Goal: Task Accomplishment & Management: Use online tool/utility

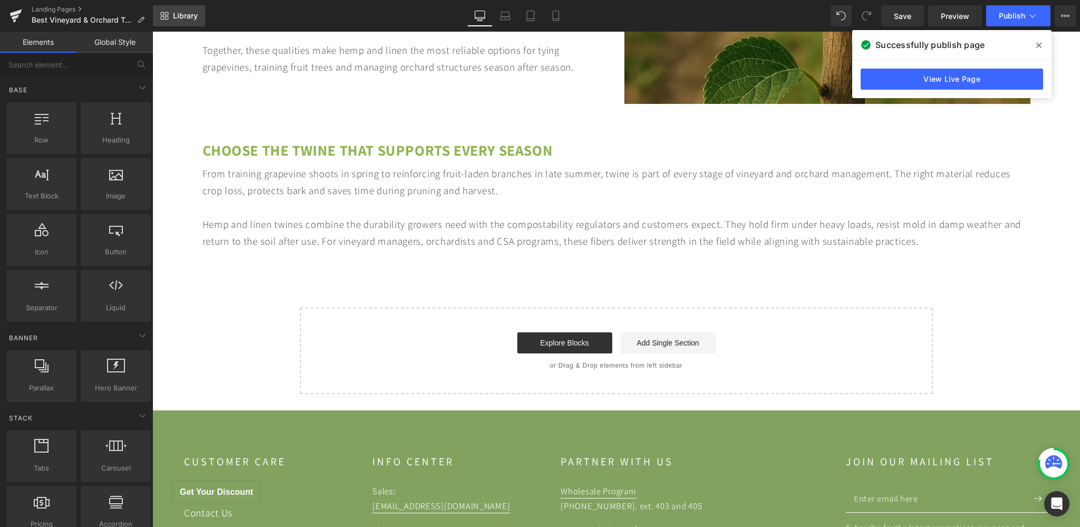
scroll to position [3677, 0]
click at [191, 17] on span "Library" at bounding box center [185, 15] width 25 height 9
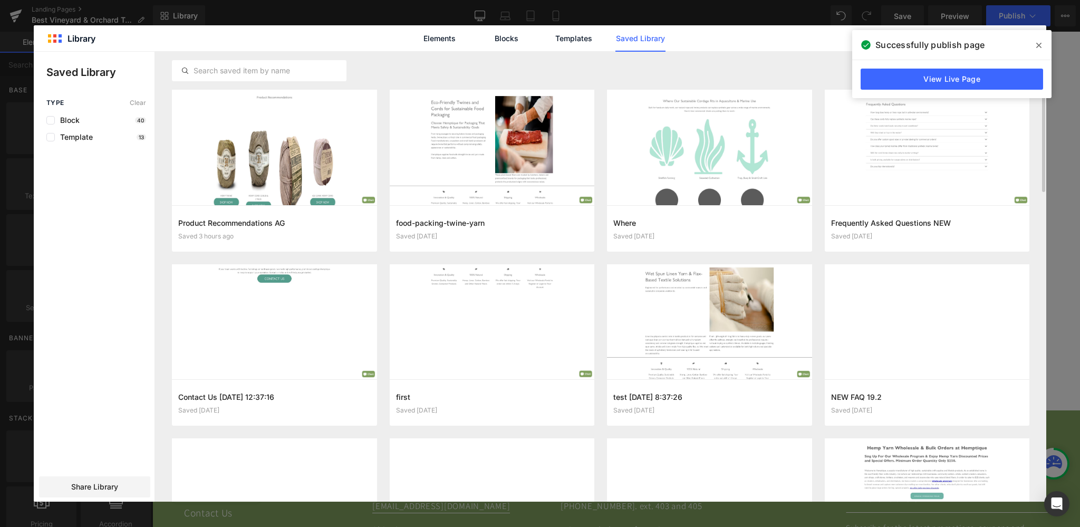
scroll to position [28, 0]
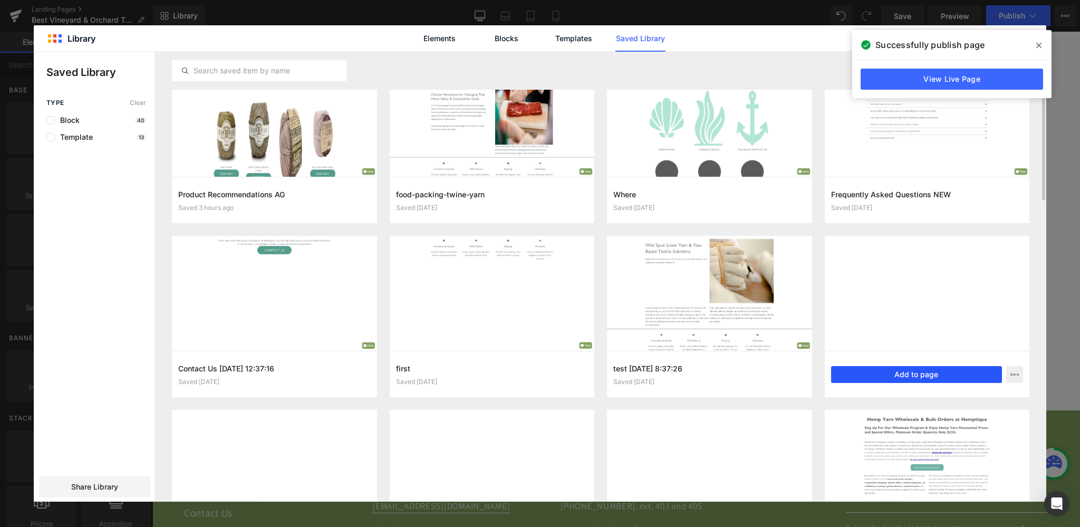
click at [921, 377] on button "Add to page" at bounding box center [916, 374] width 171 height 17
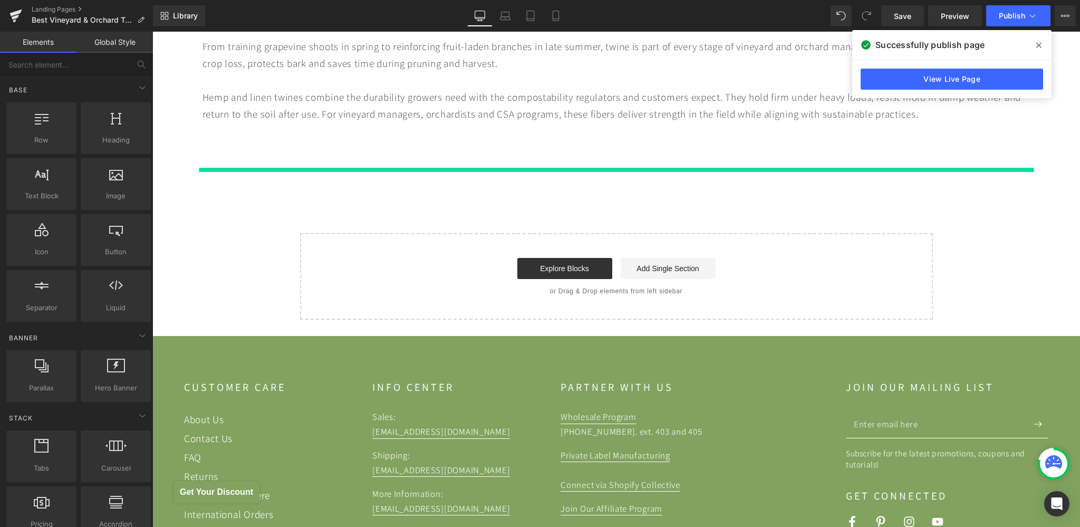
scroll to position [3846, 0]
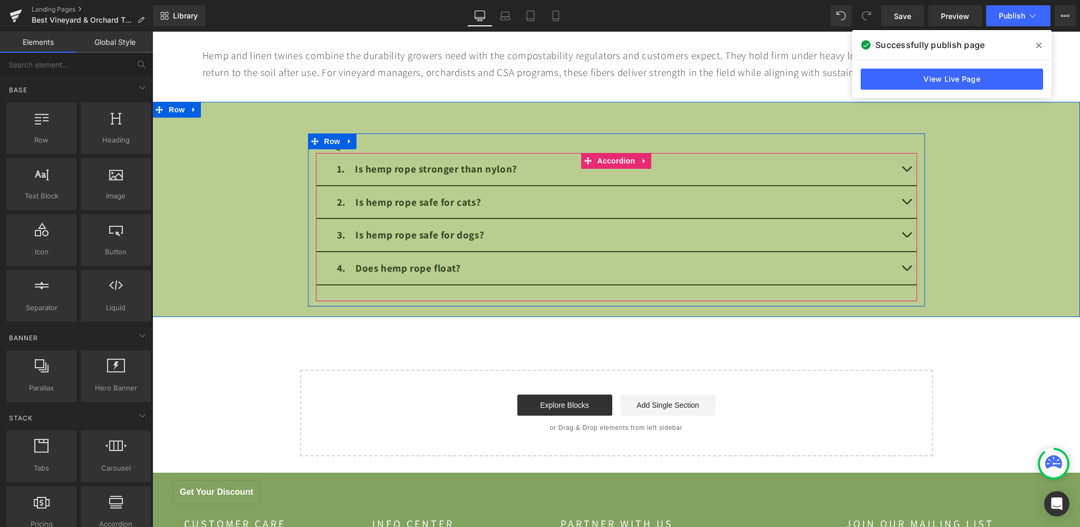
click at [613, 163] on span "Accordion" at bounding box center [616, 161] width 43 height 16
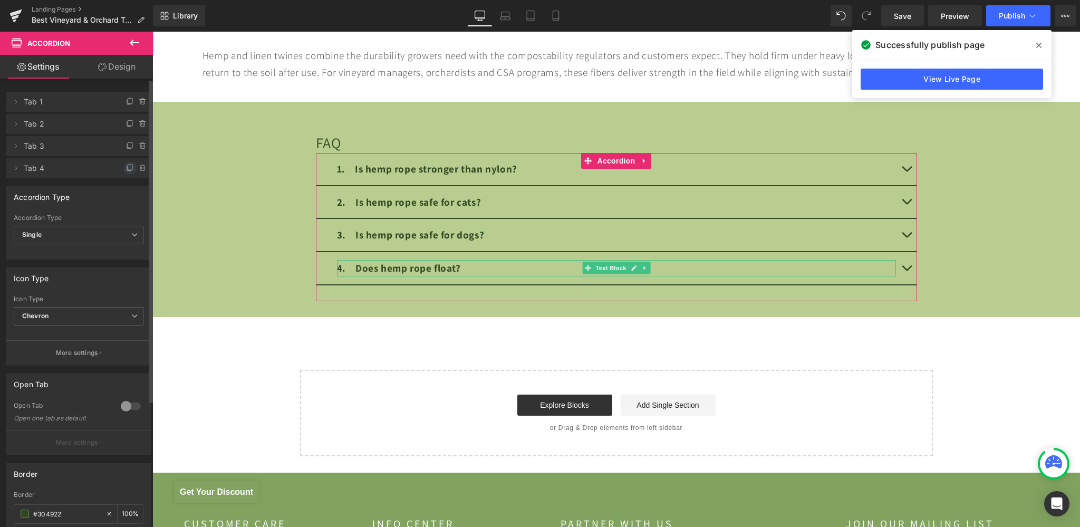
click at [127, 171] on icon at bounding box center [129, 168] width 4 height 5
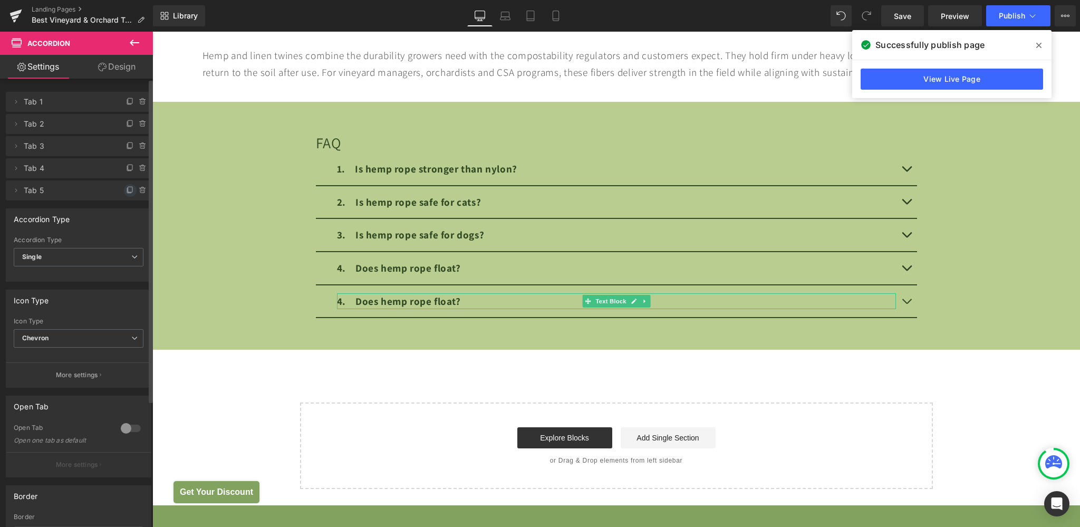
click at [126, 190] on icon at bounding box center [130, 190] width 8 height 8
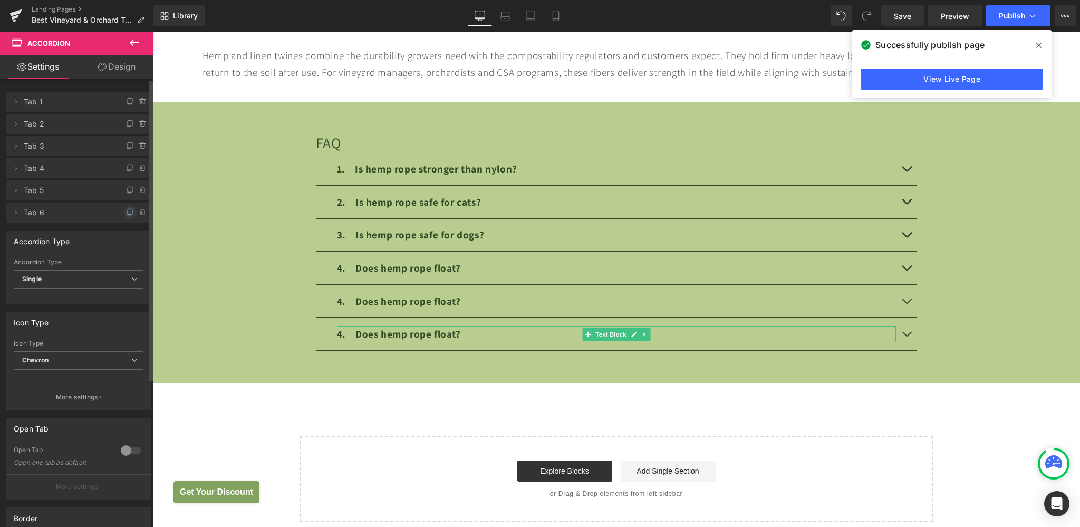
click at [126, 214] on icon at bounding box center [130, 212] width 8 height 8
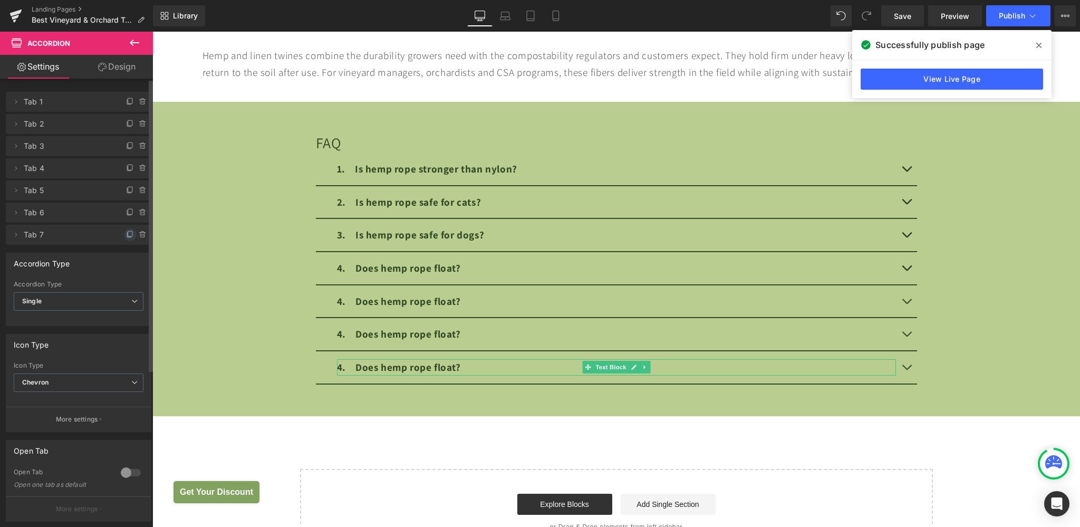
click at [126, 234] on icon at bounding box center [130, 234] width 8 height 8
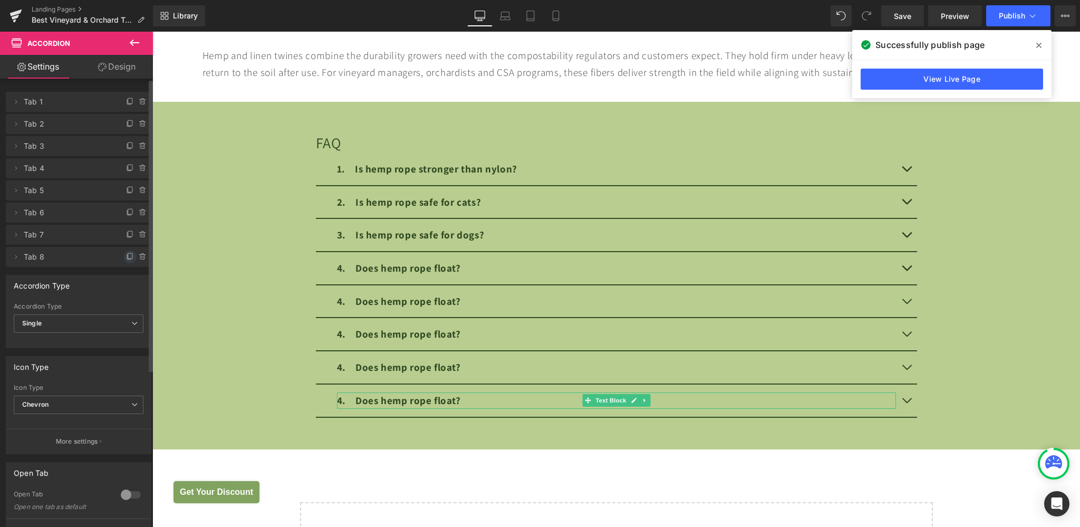
click at [126, 259] on icon at bounding box center [130, 257] width 8 height 8
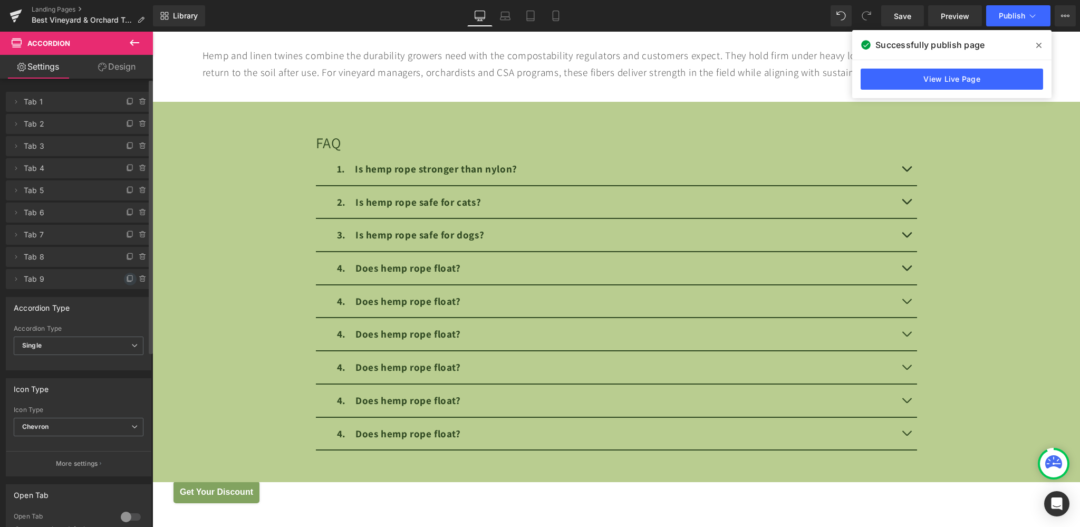
click at [127, 282] on icon at bounding box center [129, 279] width 4 height 5
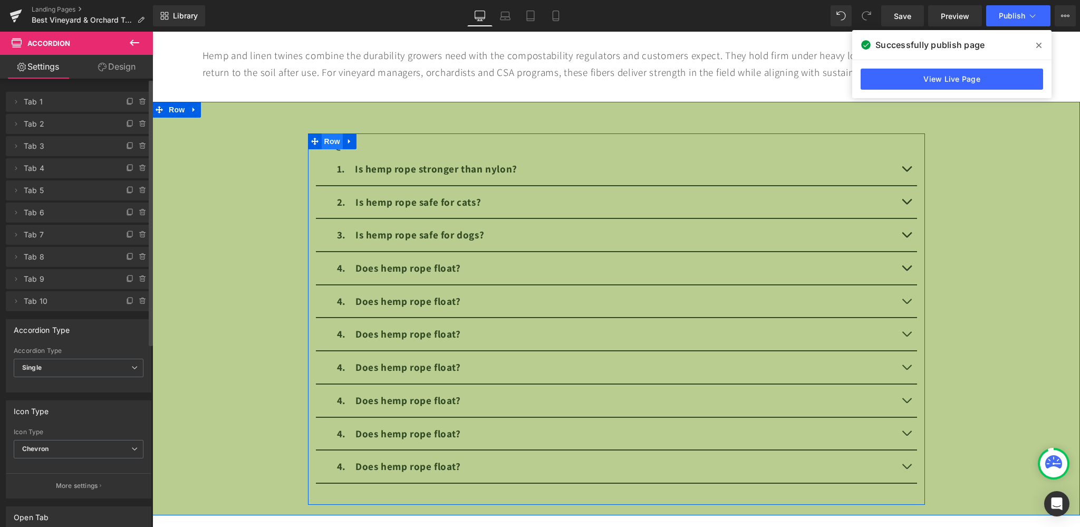
click at [331, 139] on span "Row" at bounding box center [332, 141] width 21 height 16
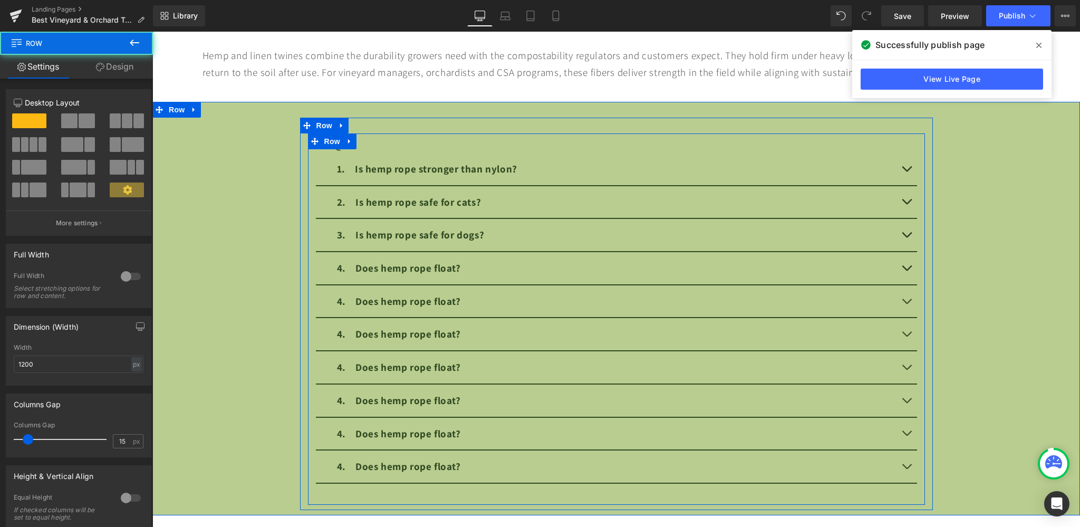
click at [353, 139] on h2 "FAQ" at bounding box center [616, 142] width 601 height 19
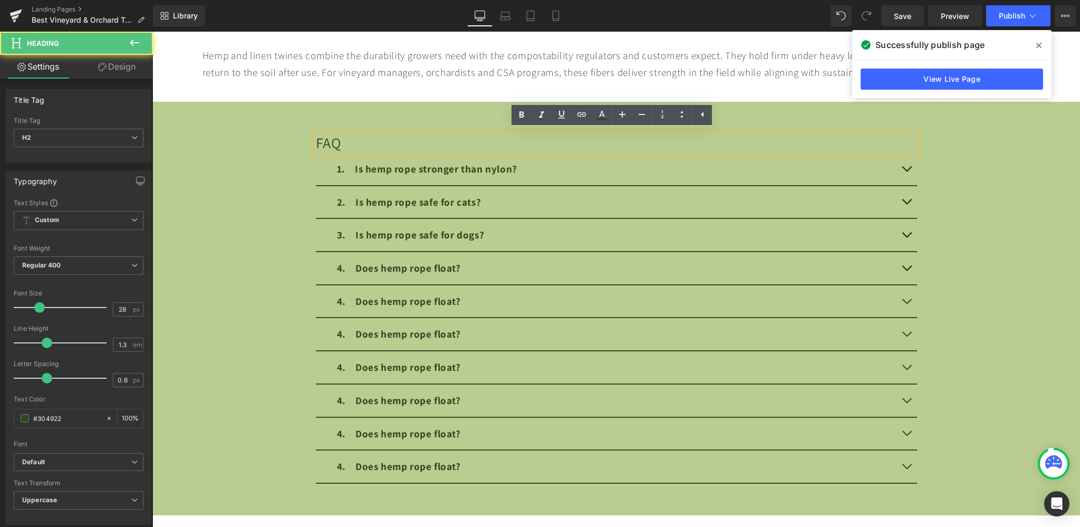
click at [335, 139] on h2 "FAQ" at bounding box center [616, 142] width 601 height 19
click at [326, 140] on h2 "FAQ" at bounding box center [616, 142] width 601 height 19
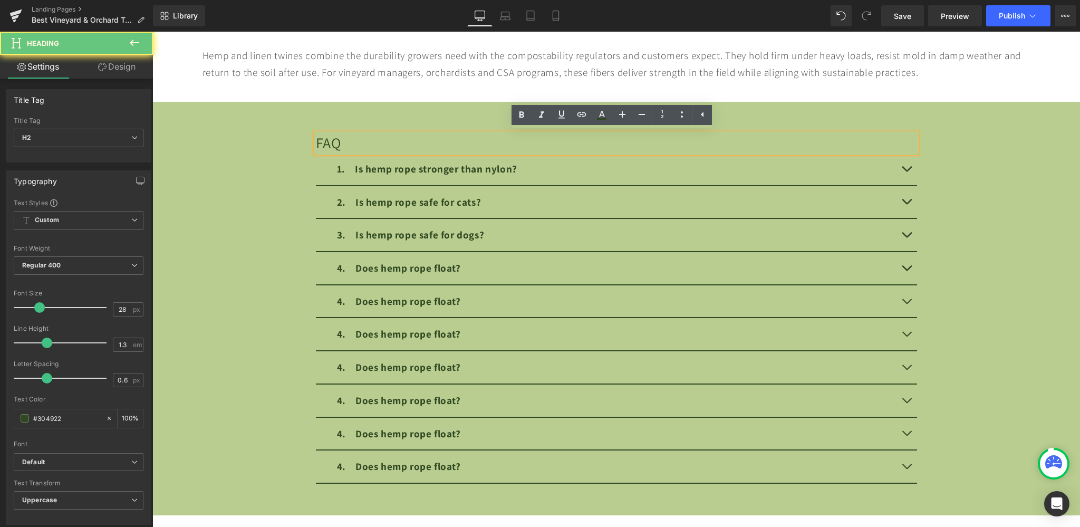
paste div
click at [364, 141] on h2 "FAQ" at bounding box center [616, 142] width 601 height 19
click at [360, 142] on h2 "FAQ" at bounding box center [616, 142] width 601 height 19
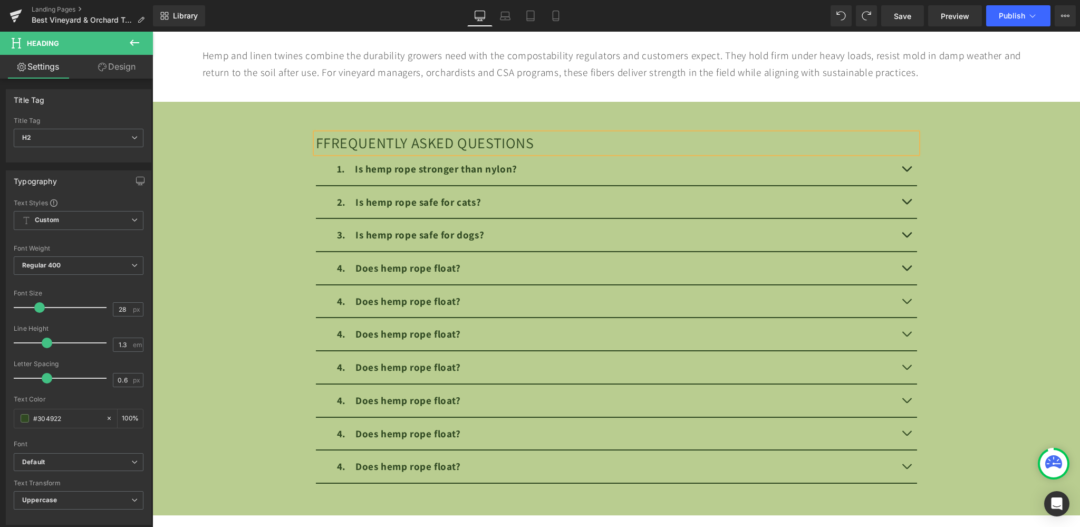
click at [316, 137] on h2 "FFrequently Asked Questions" at bounding box center [616, 142] width 601 height 19
click at [539, 142] on h2 "Frequently Asked Questions" at bounding box center [616, 142] width 601 height 19
click at [528, 113] on link at bounding box center [521, 115] width 20 height 20
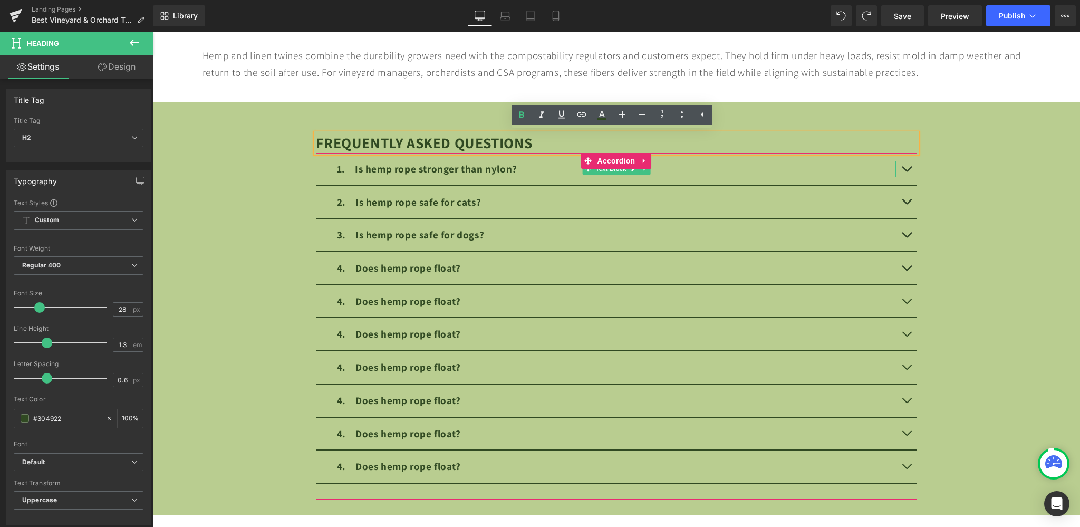
click at [456, 169] on strong "1. Is hemp rope stronger than nylon?" at bounding box center [427, 169] width 180 height 14
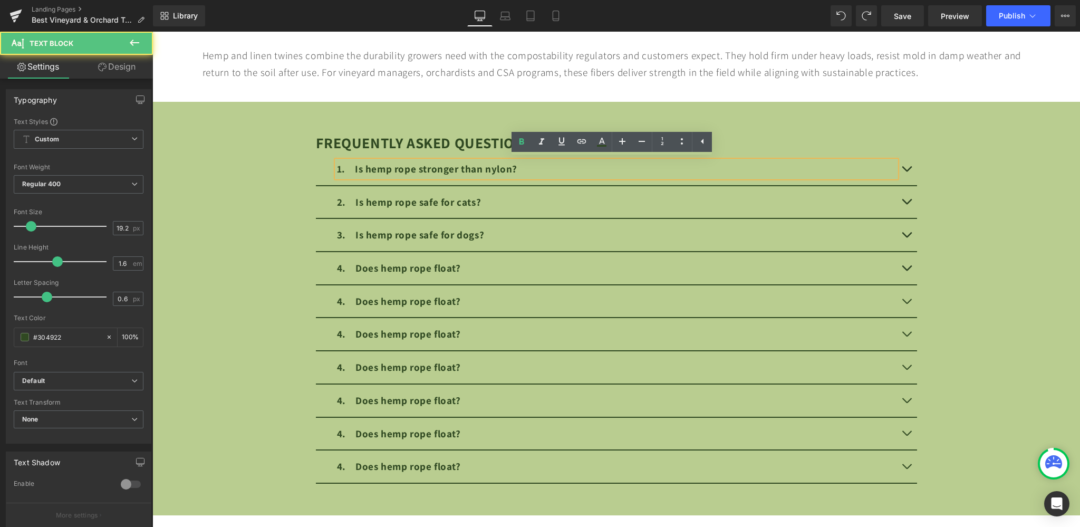
click at [454, 169] on strong "1. Is hemp rope stronger than nylon?" at bounding box center [427, 169] width 180 height 14
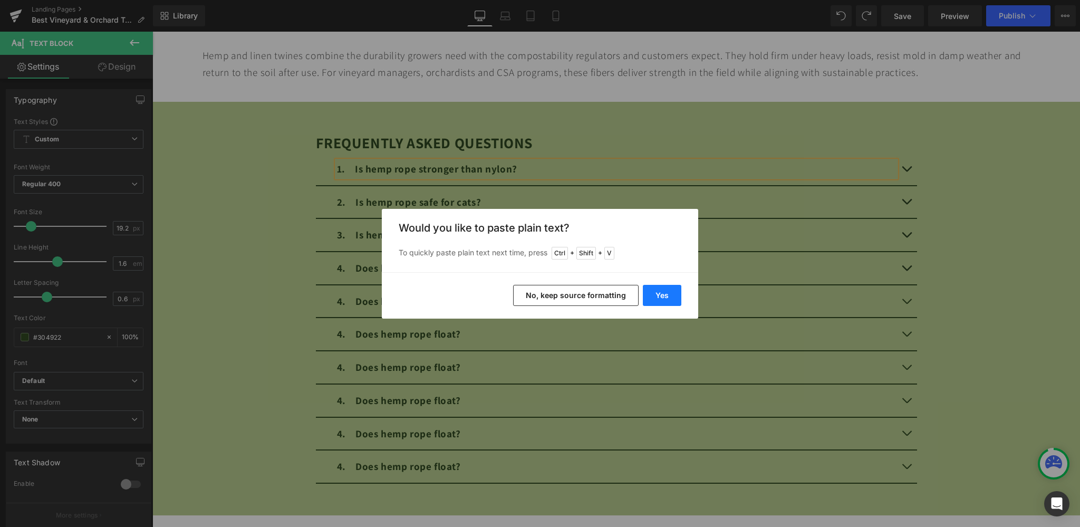
click at [657, 287] on button "Yes" at bounding box center [662, 295] width 38 height 21
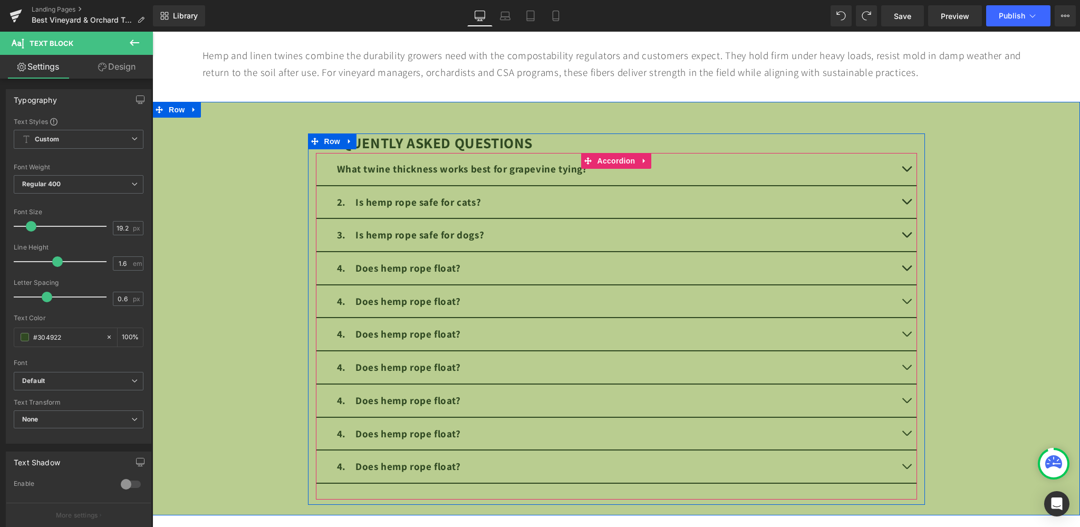
click at [906, 171] on span "button" at bounding box center [906, 171] width 0 height 0
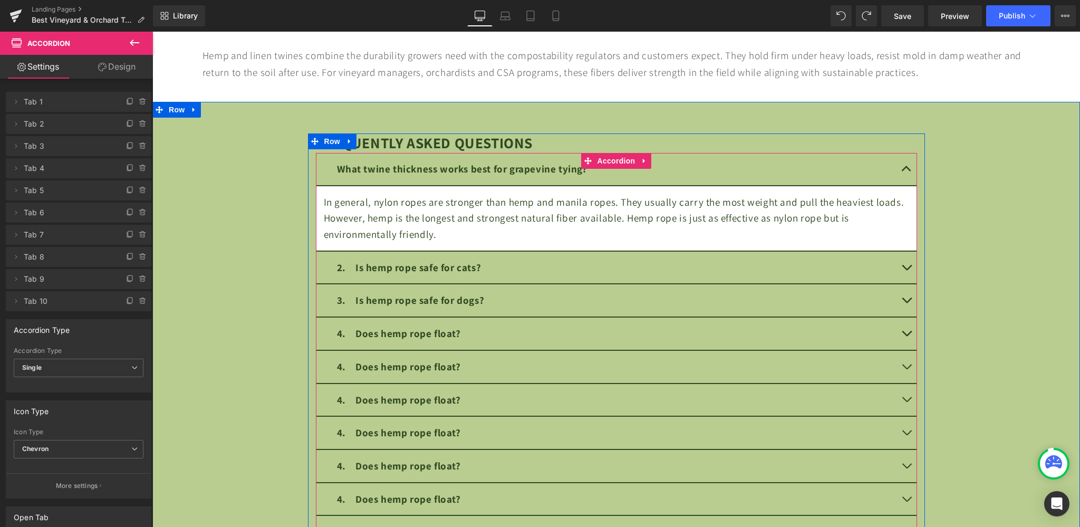
click at [368, 201] on div "In general, nylon ropes are stronger than hemp and manila ropes. They usually c…" at bounding box center [616, 218] width 585 height 48
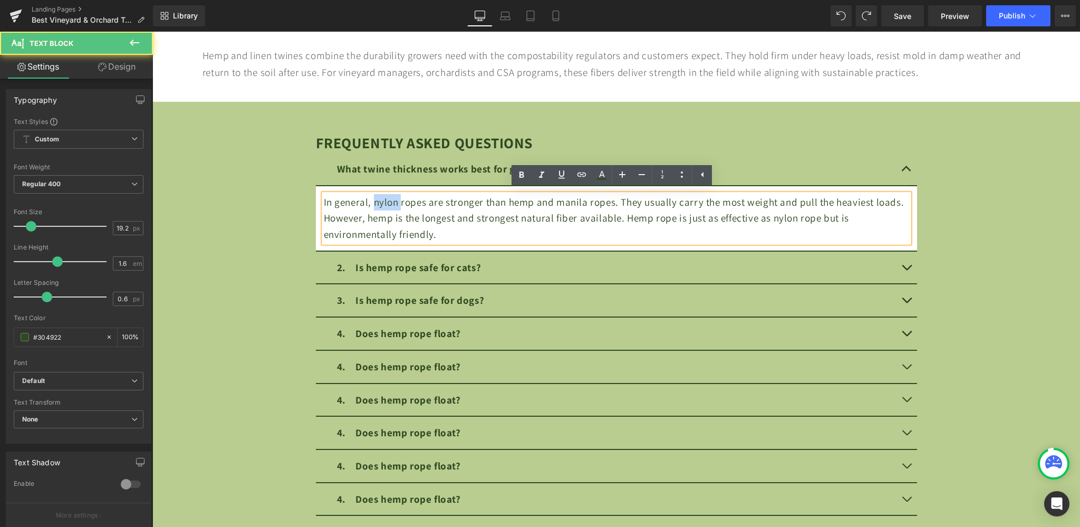
click at [368, 201] on div "In general, nylon ropes are stronger than hemp and manila ropes. They usually c…" at bounding box center [616, 218] width 585 height 48
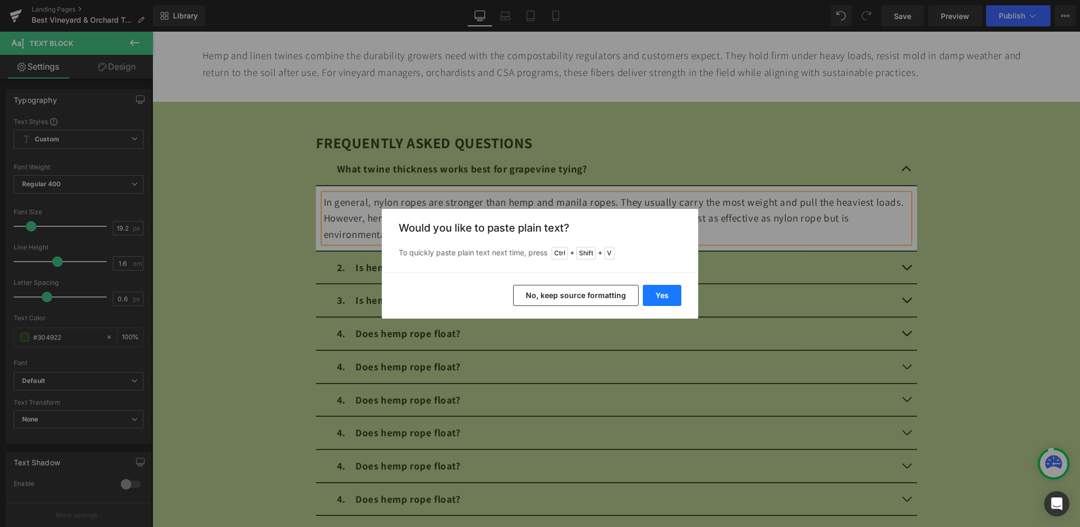
click at [664, 290] on button "Yes" at bounding box center [662, 295] width 38 height 21
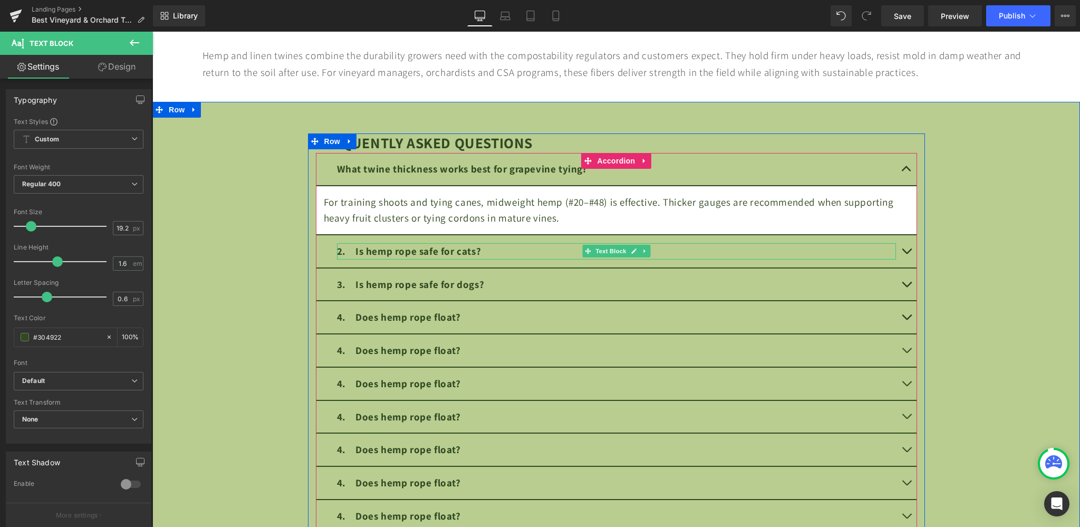
click at [419, 249] on strong "2. Is hemp rope safe for cats?" at bounding box center [409, 251] width 144 height 14
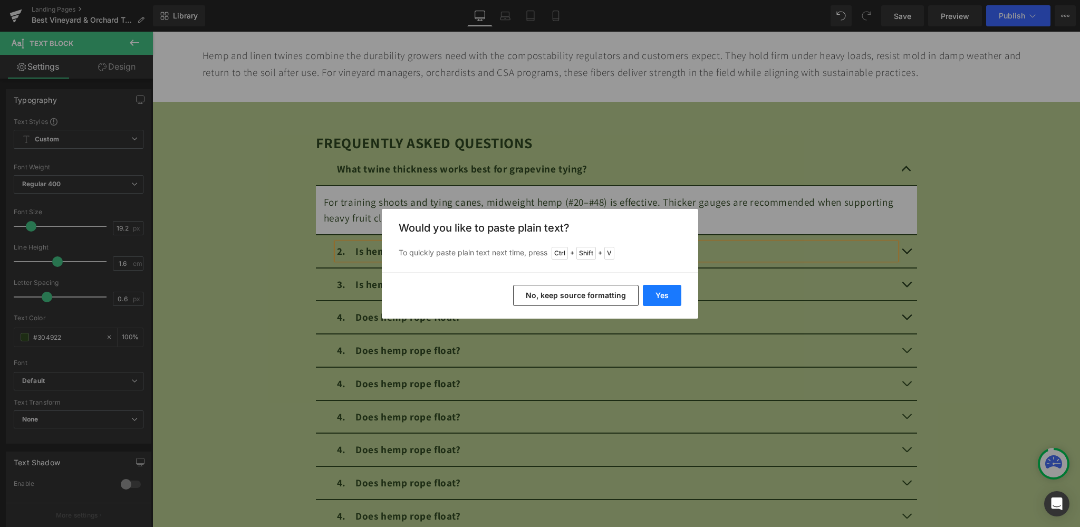
click at [656, 294] on button "Yes" at bounding box center [662, 295] width 38 height 21
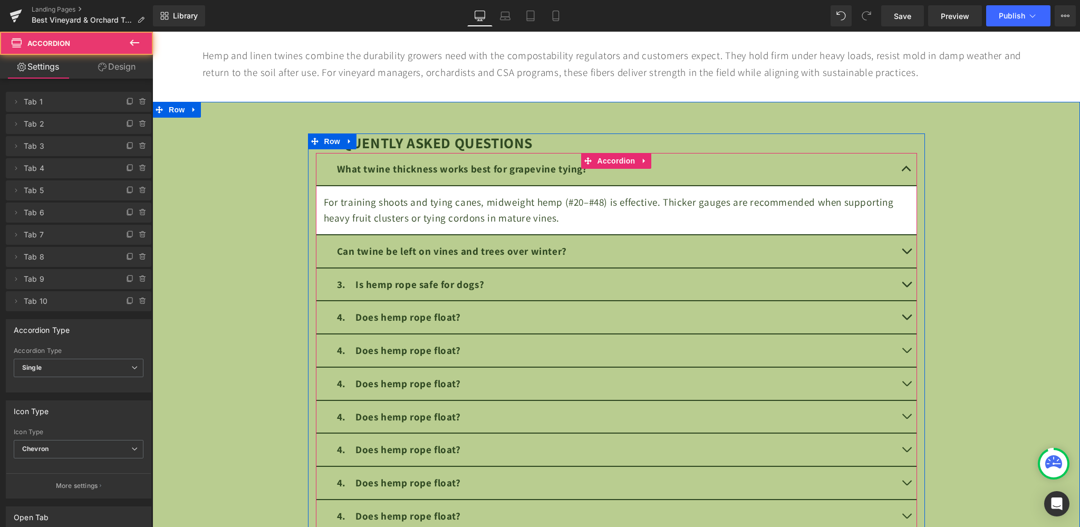
click at [906, 254] on span "button" at bounding box center [906, 254] width 0 height 0
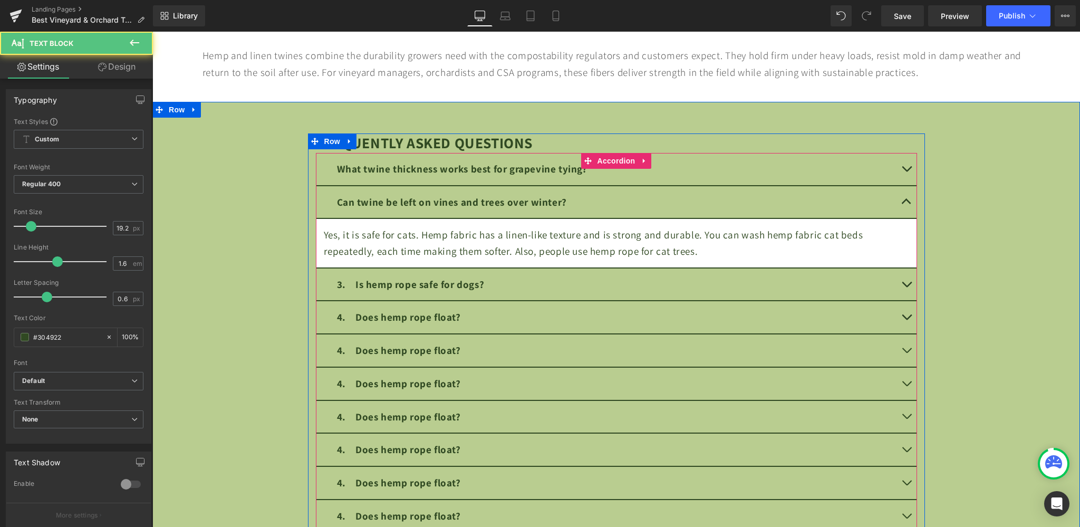
click at [400, 236] on div "Yes, it is safe for cats. Hemp fabric has a linen-like texture and is strong an…" at bounding box center [616, 243] width 585 height 32
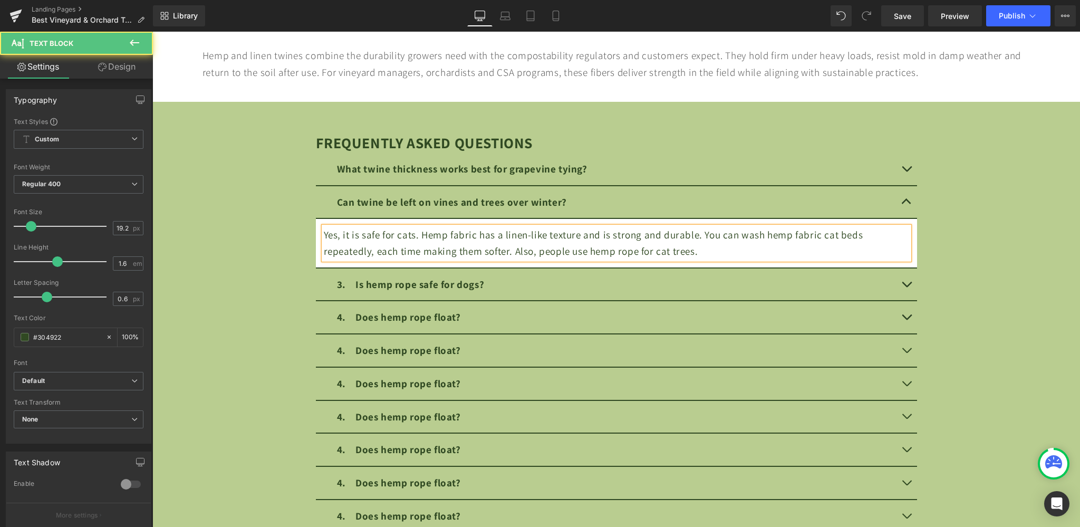
click at [400, 236] on div "Yes, it is safe for cats. Hemp fabric has a linen-like texture and is strong an…" at bounding box center [616, 243] width 585 height 32
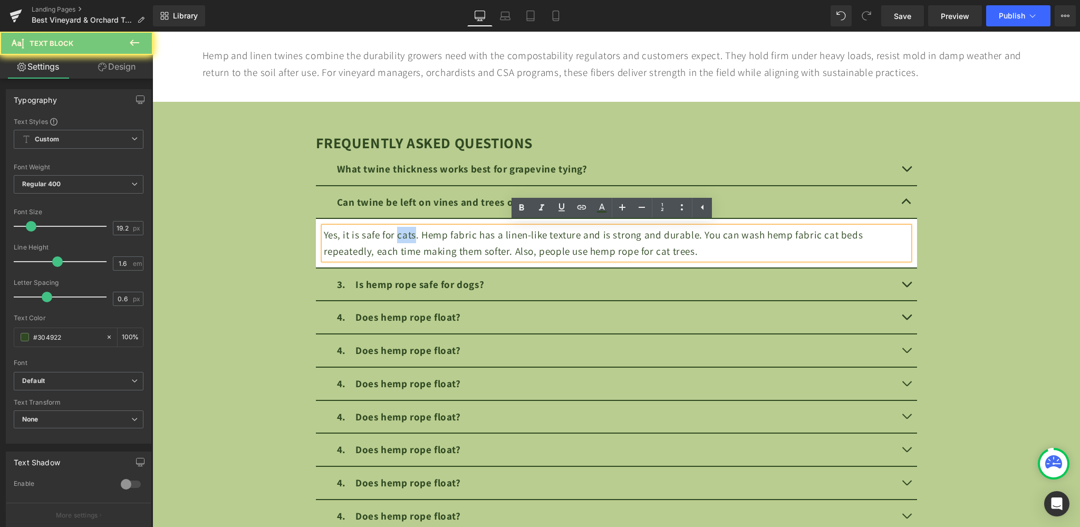
click at [400, 236] on div "Yes, it is safe for cats. Hemp fabric has a linen-like texture and is strong an…" at bounding box center [616, 243] width 585 height 32
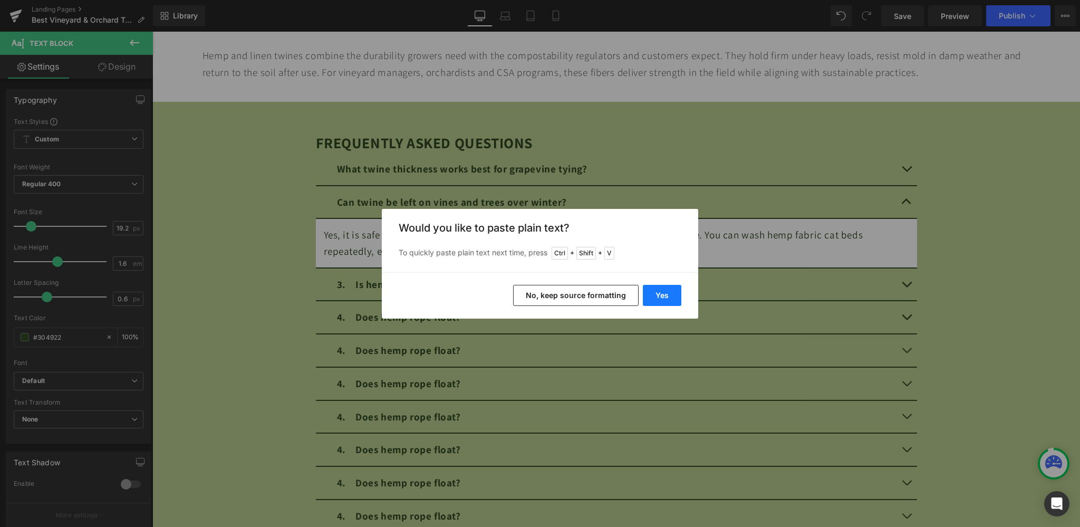
click at [658, 299] on button "Yes" at bounding box center [662, 295] width 38 height 21
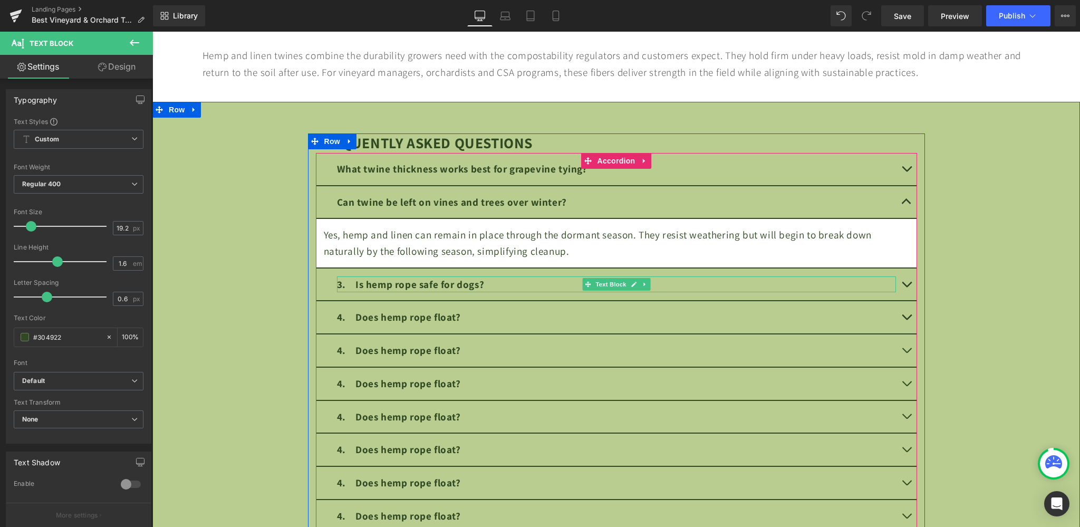
click at [405, 280] on strong "3. Is hemp rope safe for dogs?" at bounding box center [411, 284] width 148 height 14
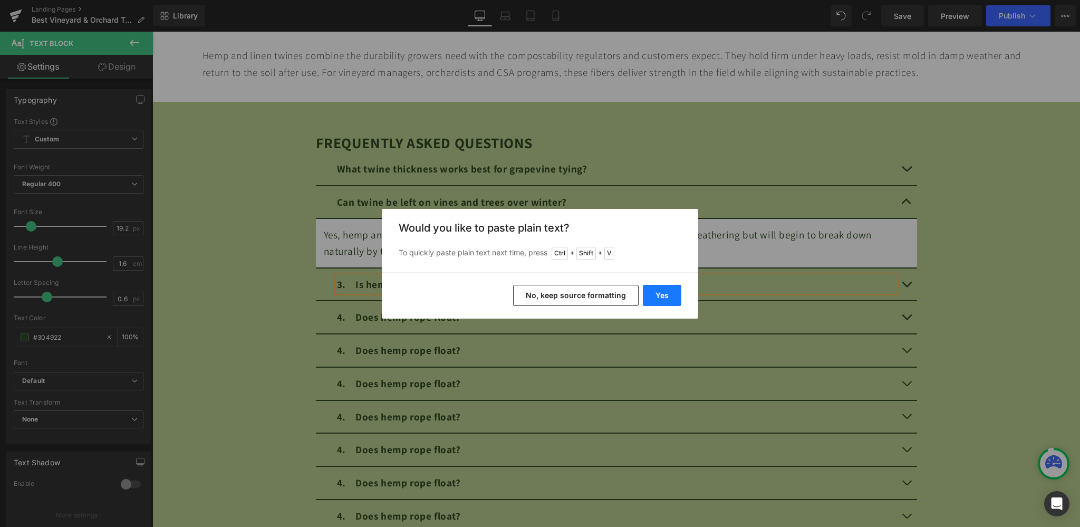
click at [662, 290] on button "Yes" at bounding box center [662, 295] width 38 height 21
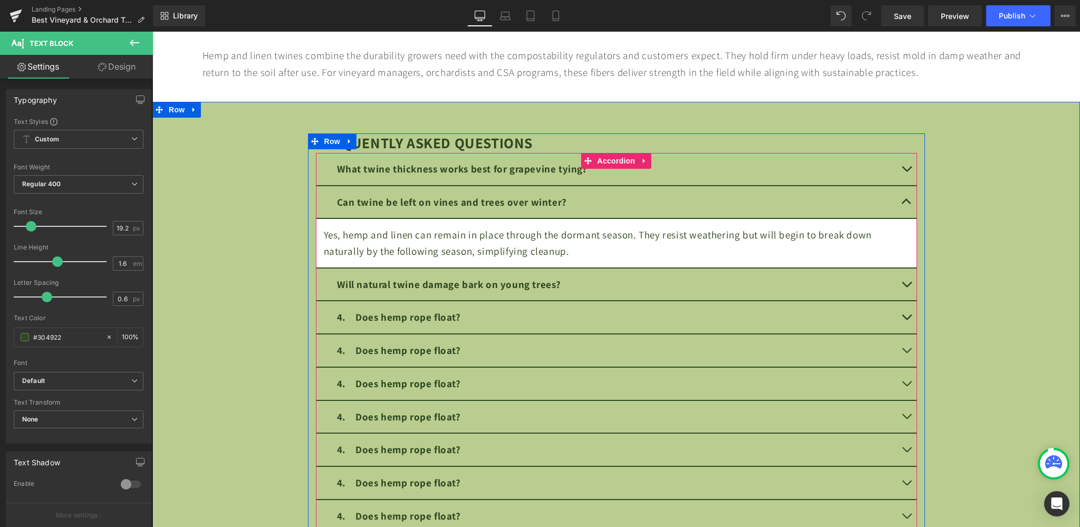
click at [899, 278] on button "button" at bounding box center [906, 284] width 21 height 32
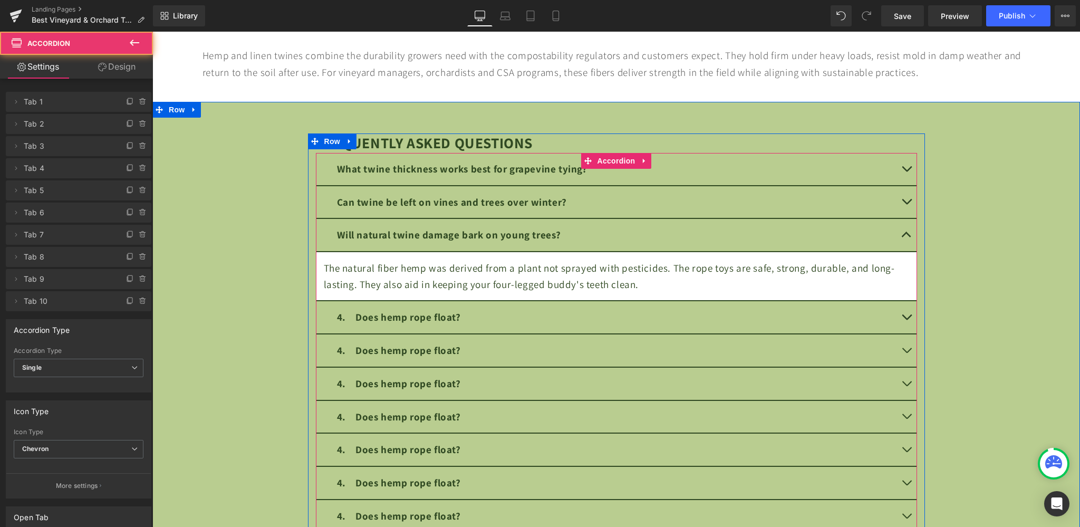
click at [419, 277] on div "The natural fiber hemp was derived from a plant not sprayed with pesticides. Th…" at bounding box center [616, 276] width 585 height 32
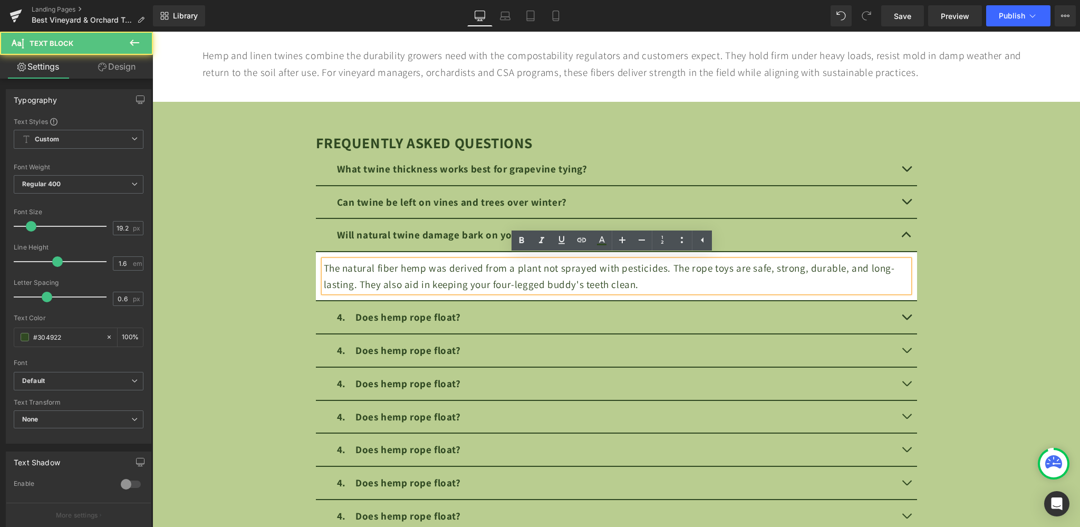
click at [420, 272] on div "The natural fiber hemp was derived from a plant not sprayed with pesticides. Th…" at bounding box center [616, 276] width 585 height 32
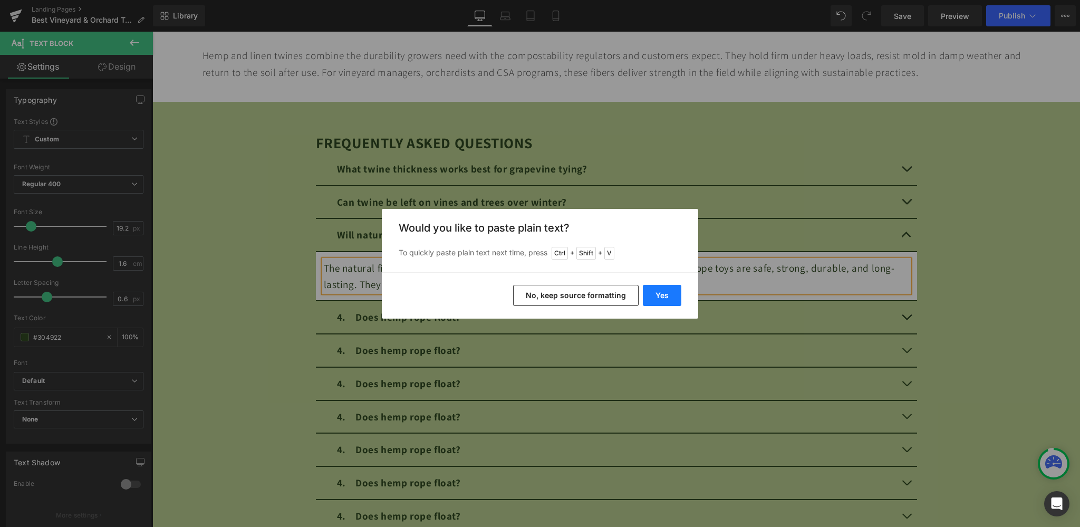
click at [654, 292] on button "Yes" at bounding box center [662, 295] width 38 height 21
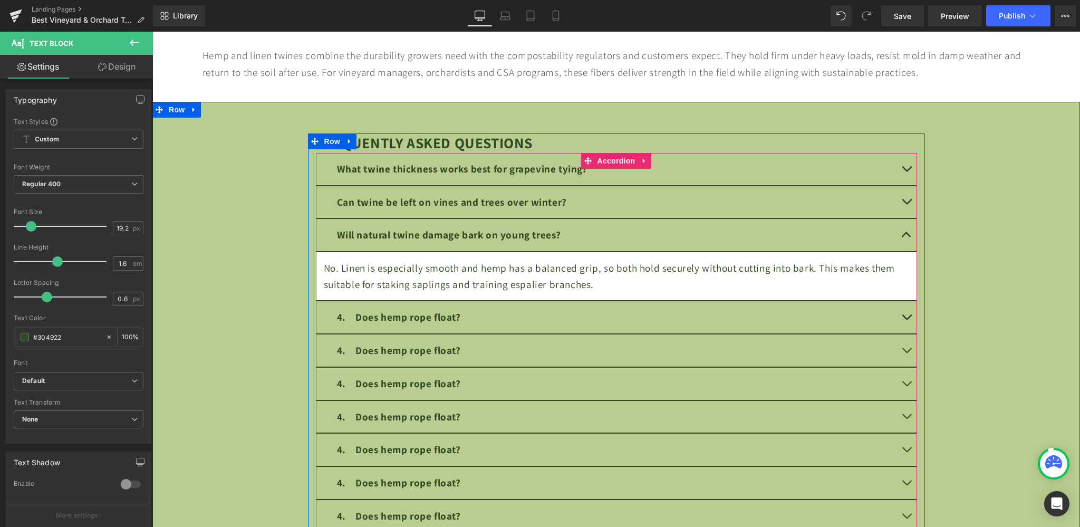
click at [432, 318] on strong "4. Does hemp rope float?" at bounding box center [399, 317] width 124 height 14
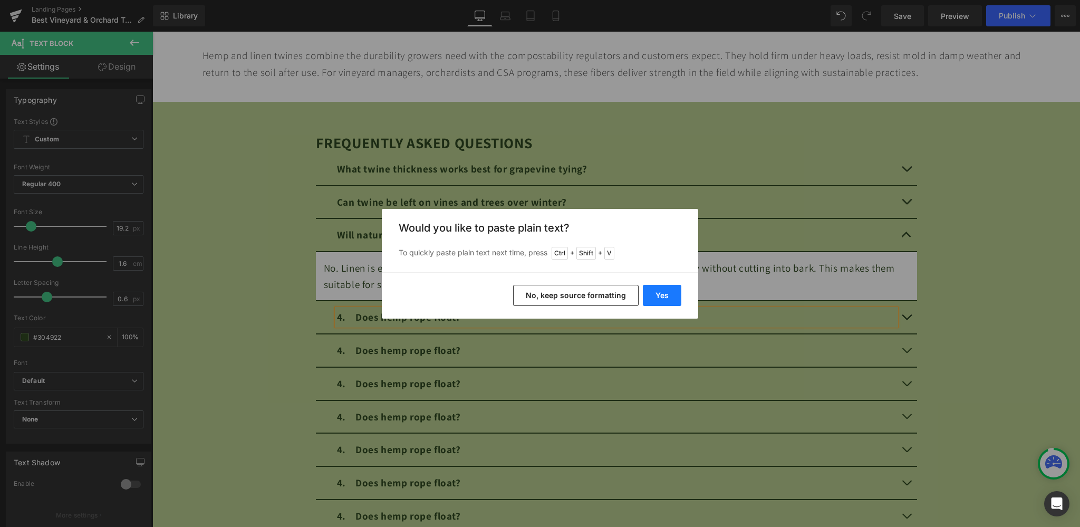
click at [662, 297] on button "Yes" at bounding box center [662, 295] width 38 height 21
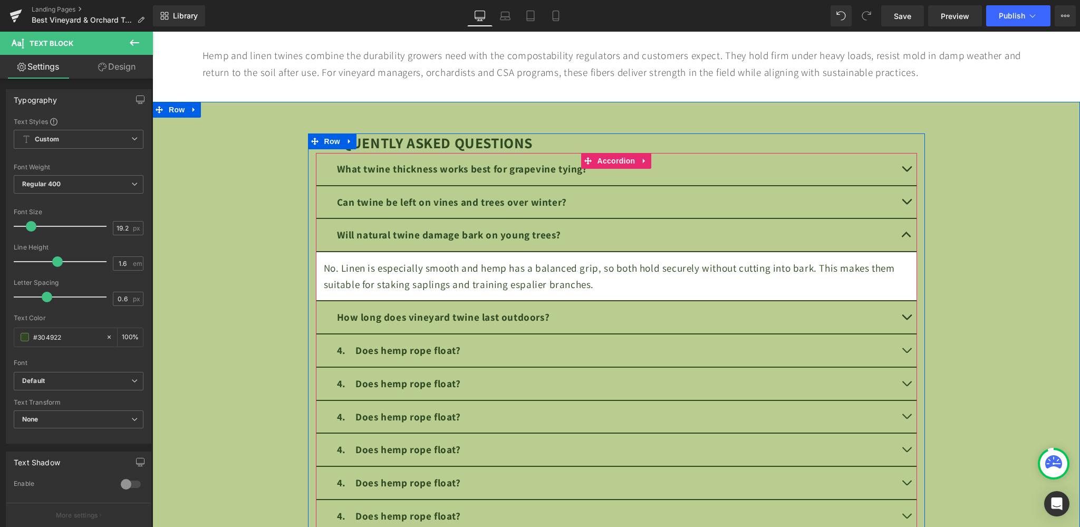
click at [899, 313] on button "button" at bounding box center [906, 317] width 21 height 32
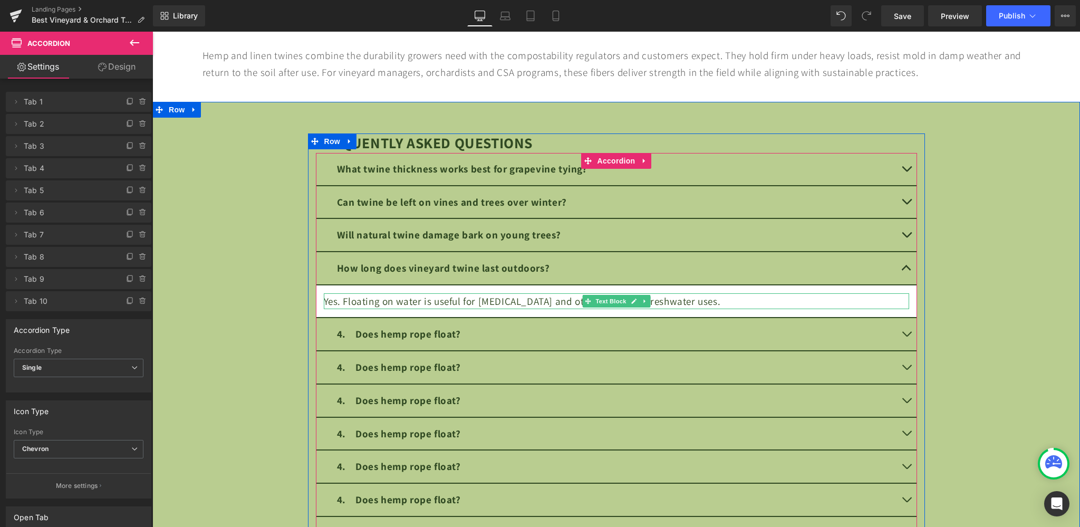
click at [422, 300] on div "Yes. Floating on water is useful for [MEDICAL_DATA] and other marine or freshwa…" at bounding box center [616, 301] width 585 height 16
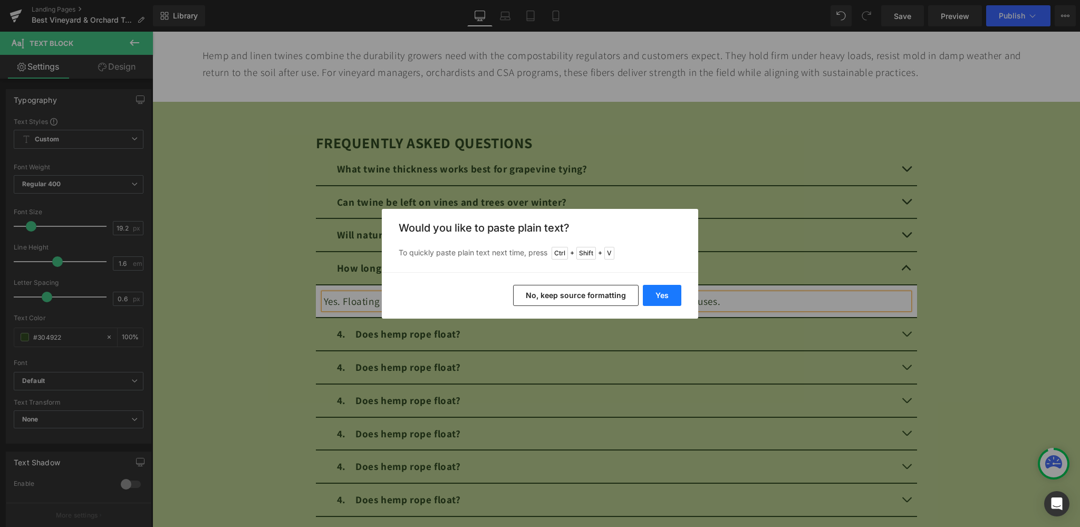
click at [658, 294] on button "Yes" at bounding box center [662, 295] width 38 height 21
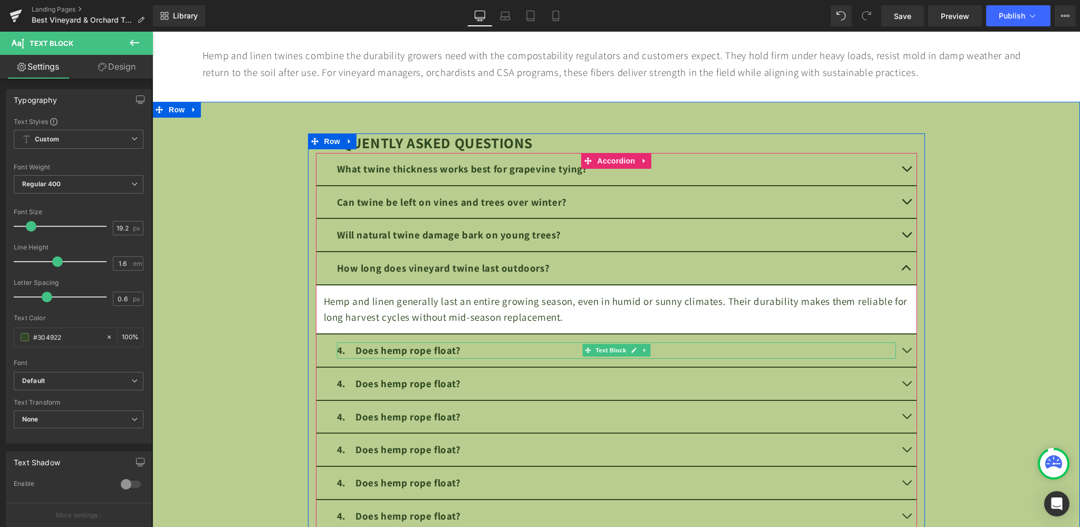
click at [414, 346] on strong "4. Does hemp rope float?" at bounding box center [399, 350] width 124 height 14
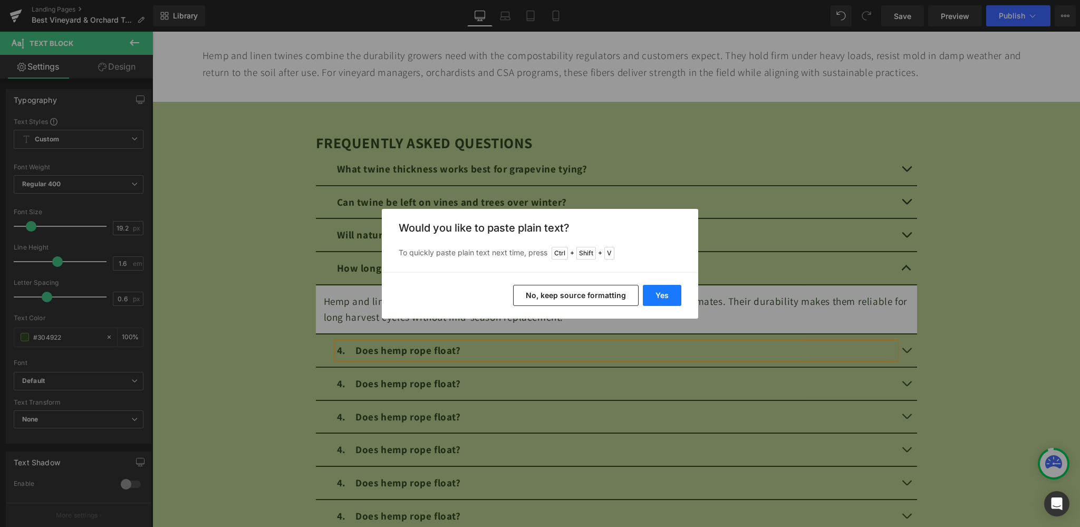
click at [662, 288] on button "Yes" at bounding box center [662, 295] width 38 height 21
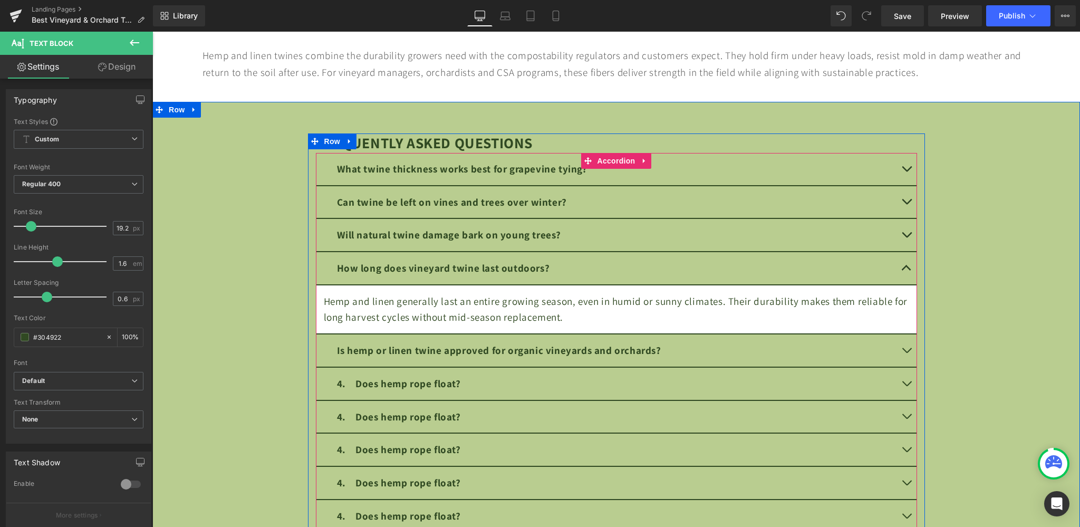
click at [901, 346] on button "button" at bounding box center [906, 350] width 21 height 32
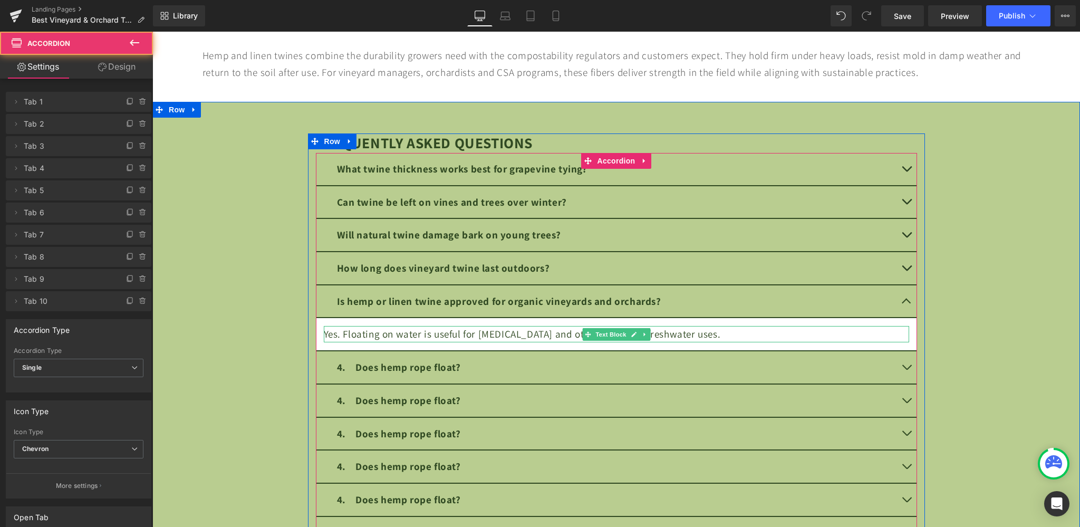
click at [386, 333] on div "Yes. Floating on water is useful for [MEDICAL_DATA] and other marine or freshwa…" at bounding box center [616, 334] width 585 height 16
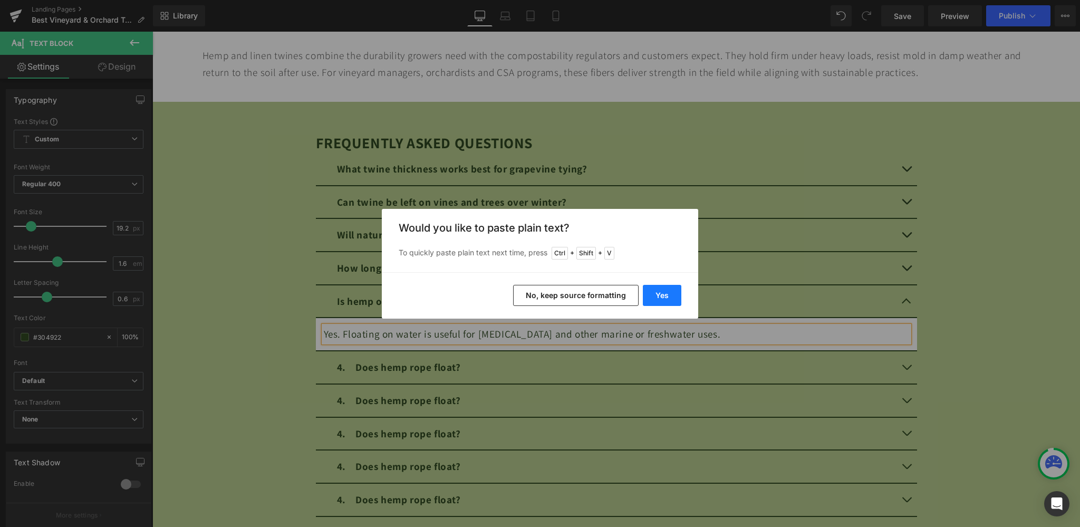
click at [673, 292] on button "Yes" at bounding box center [662, 295] width 38 height 21
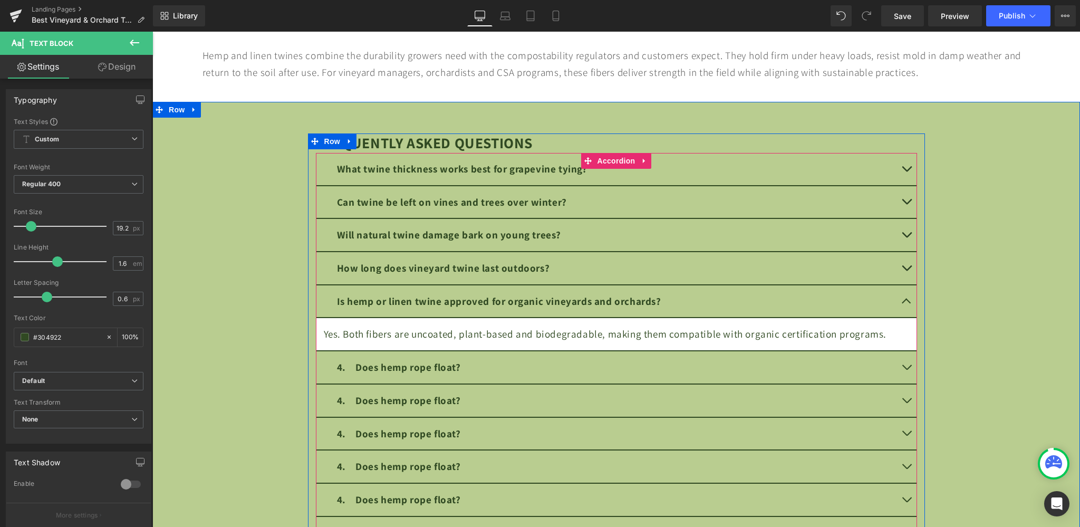
click at [421, 366] on strong "4. Does hemp rope float?" at bounding box center [399, 367] width 124 height 14
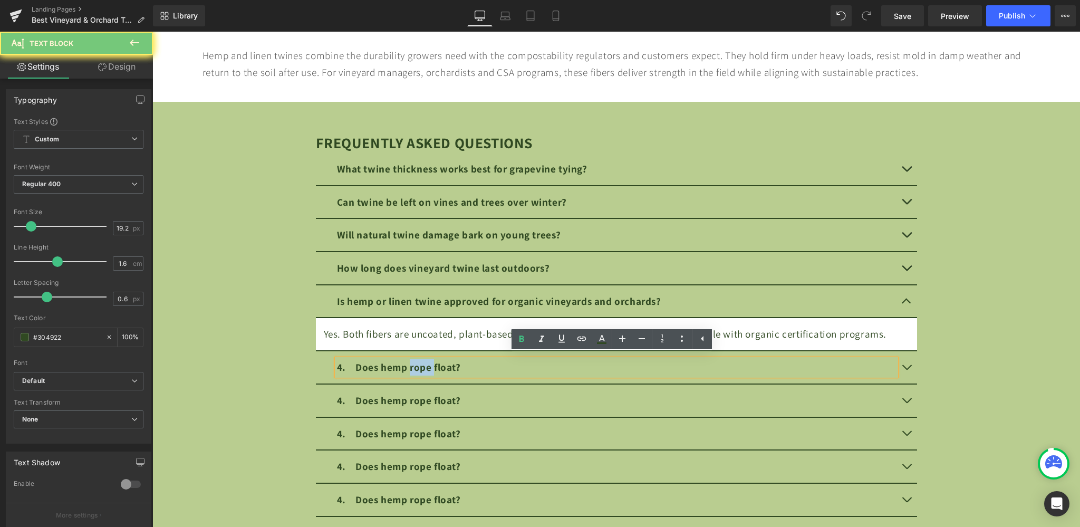
click at [422, 366] on strong "4. Does hemp rope float?" at bounding box center [399, 367] width 124 height 14
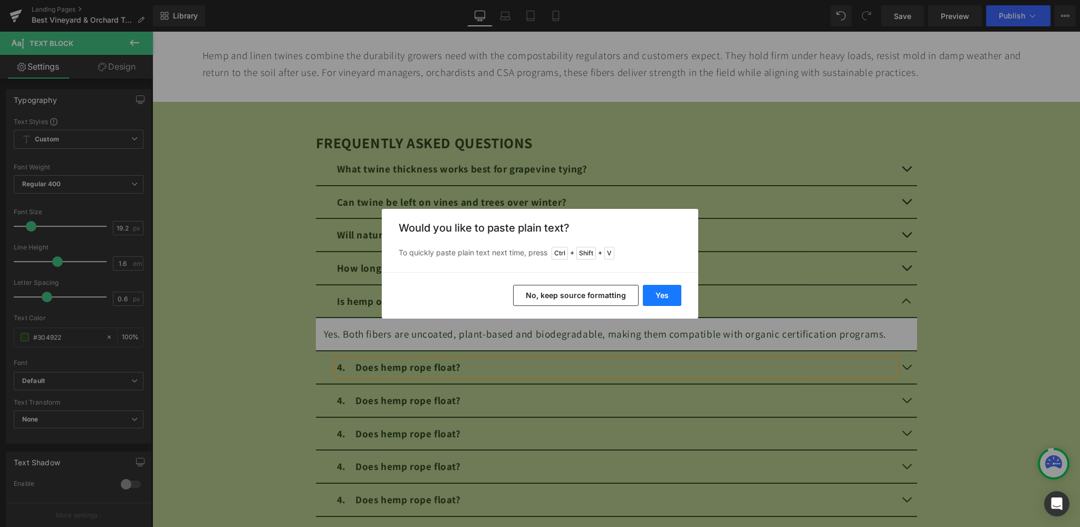
click at [657, 294] on button "Yes" at bounding box center [662, 295] width 38 height 21
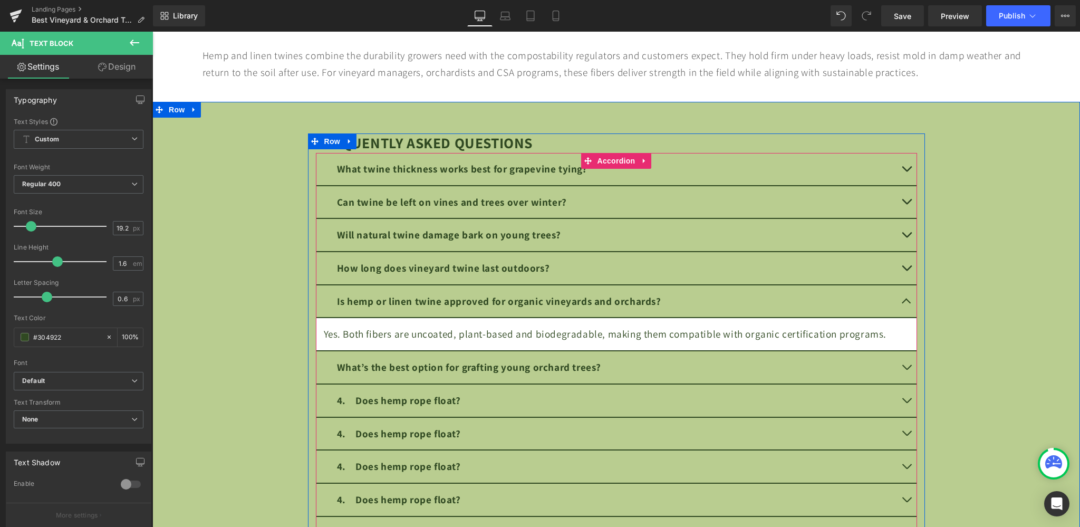
click at [897, 363] on button "button" at bounding box center [906, 367] width 21 height 32
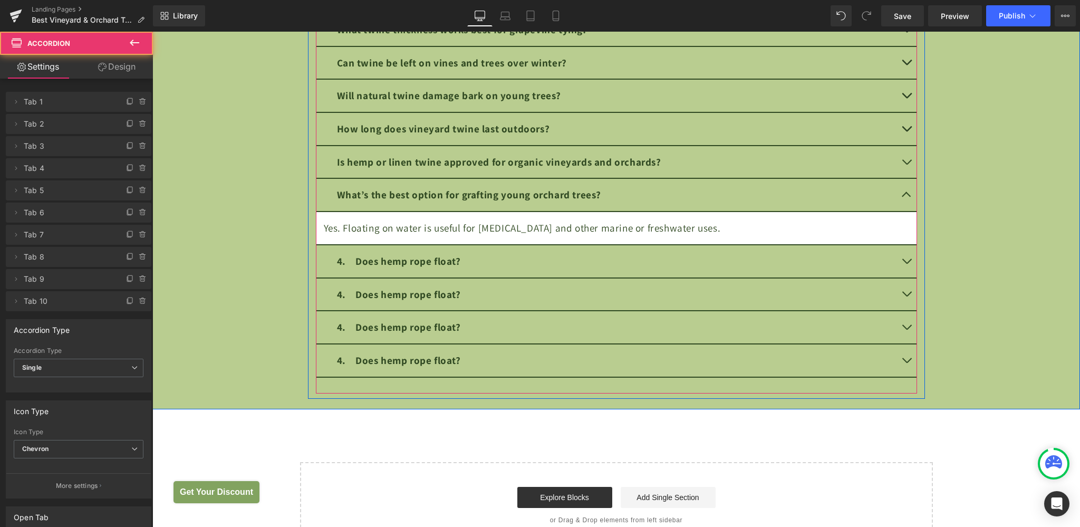
scroll to position [4013, 0]
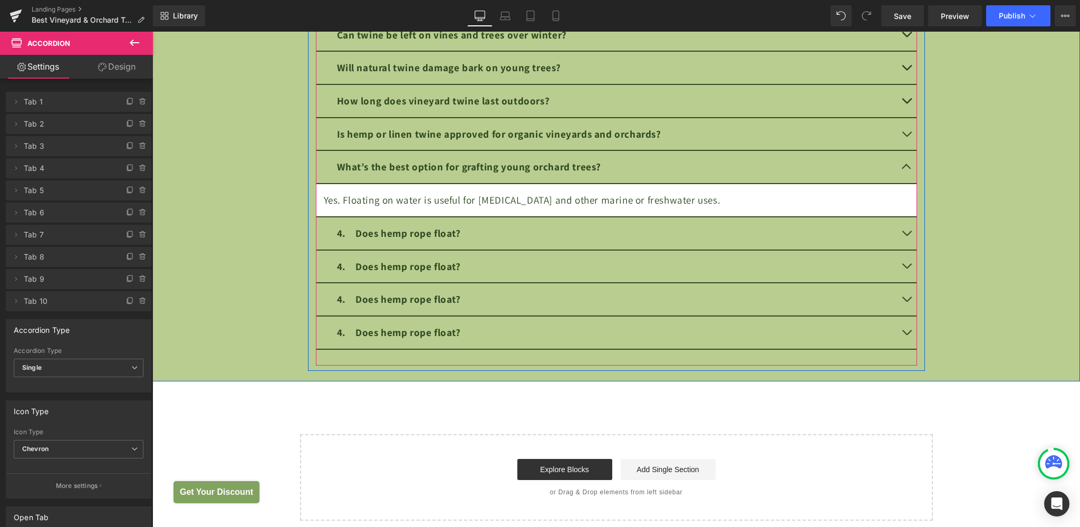
click at [425, 195] on div "Yes. Floating on water is useful for [MEDICAL_DATA] and other marine or freshwa…" at bounding box center [616, 200] width 585 height 16
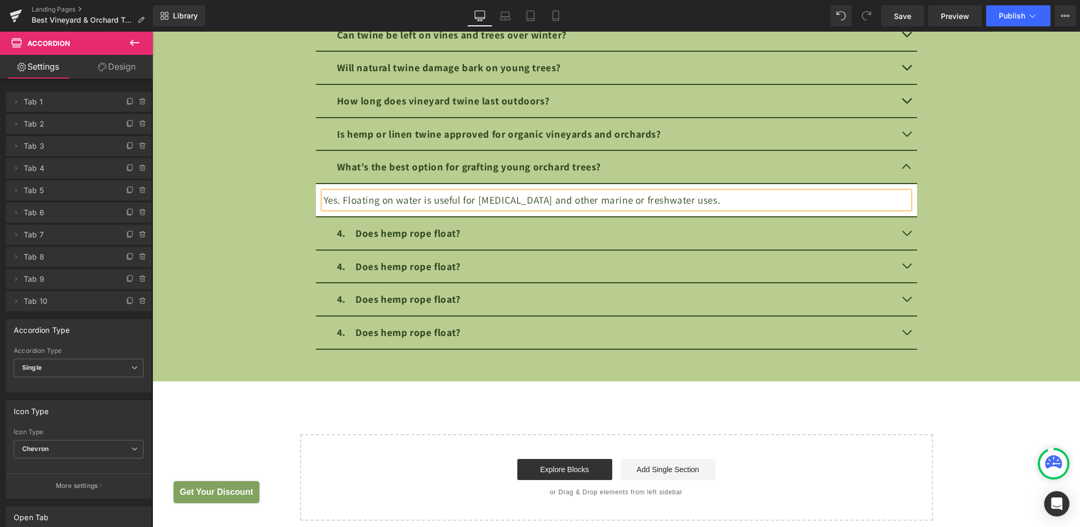
click at [425, 195] on div "Yes. Floating on water is useful for [MEDICAL_DATA] and other marine or freshwa…" at bounding box center [616, 200] width 585 height 16
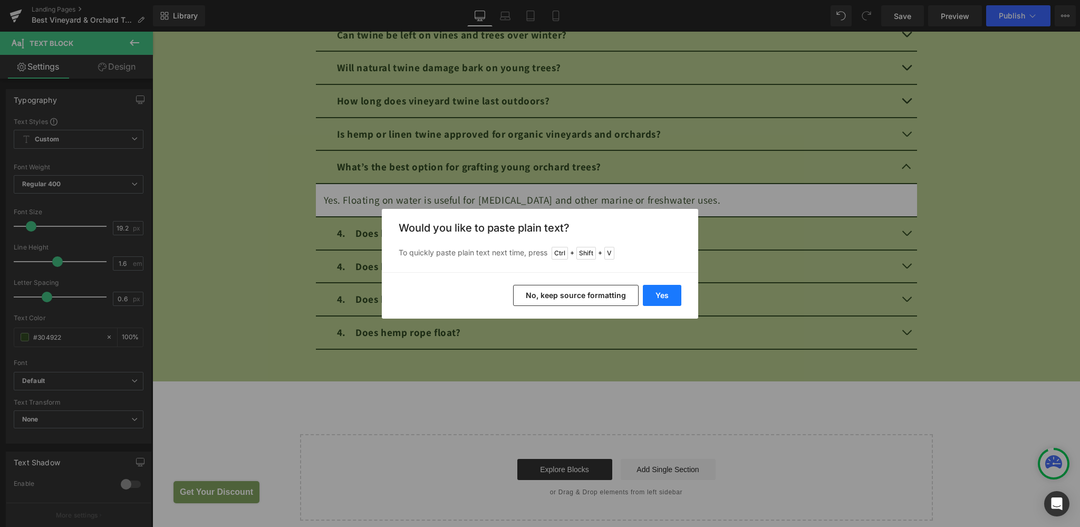
drag, startPoint x: 660, startPoint y: 295, endPoint x: 507, endPoint y: 264, distance: 156.0
click at [660, 295] on button "Yes" at bounding box center [662, 295] width 38 height 21
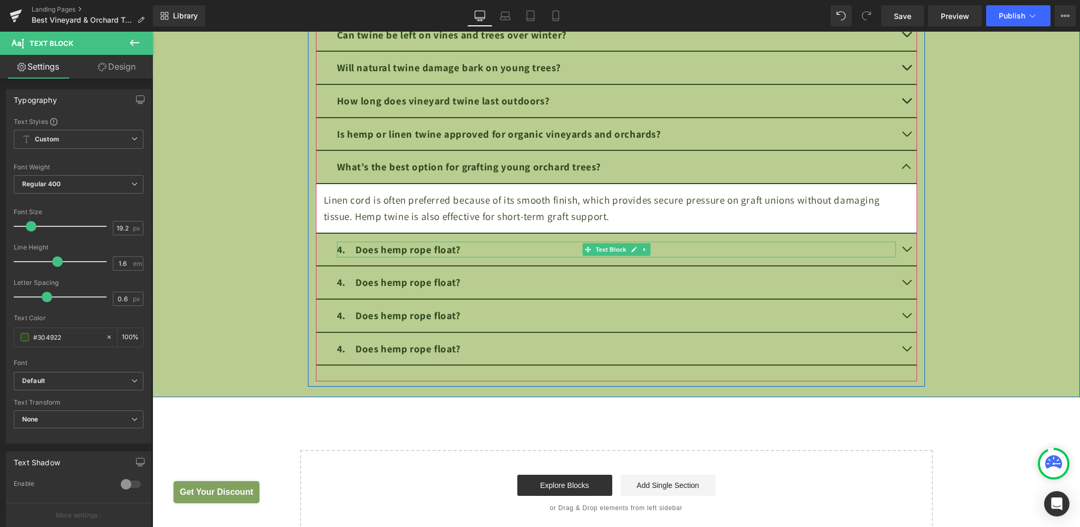
click at [475, 247] on div "4. Does hemp rope float?" at bounding box center [616, 249] width 559 height 16
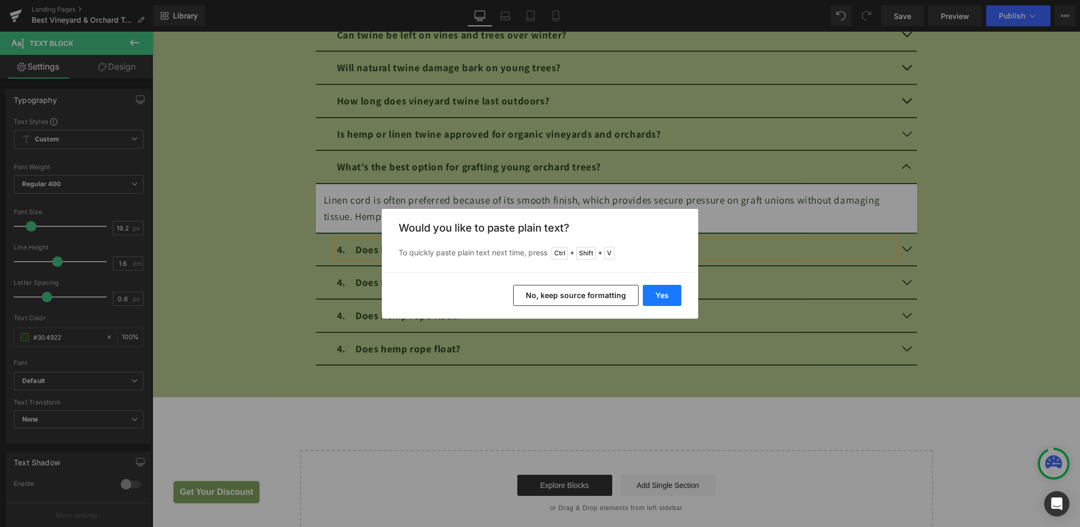
click at [659, 292] on button "Yes" at bounding box center [662, 295] width 38 height 21
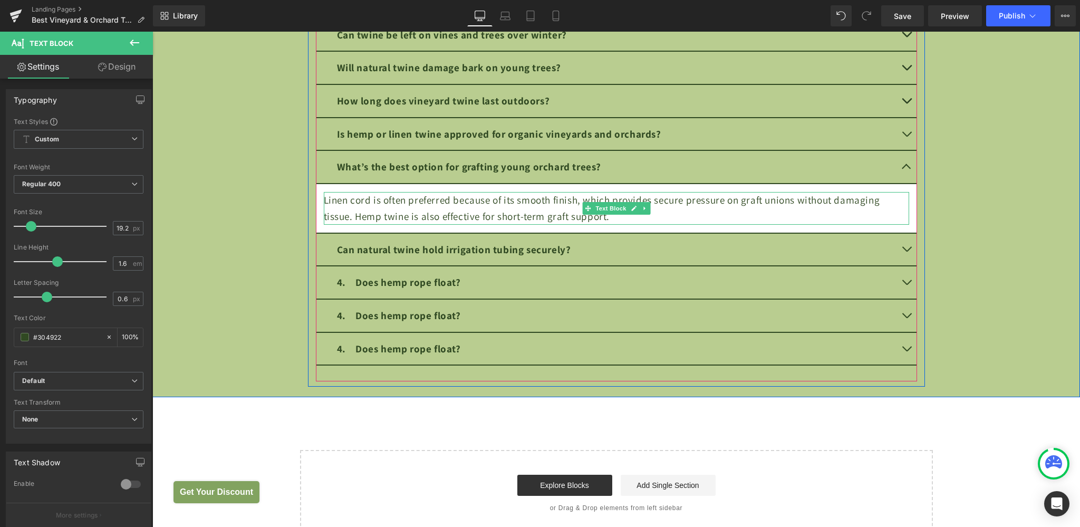
click at [666, 205] on div "Linen cord is often preferred because of its smooth finish, which provides secu…" at bounding box center [616, 208] width 585 height 32
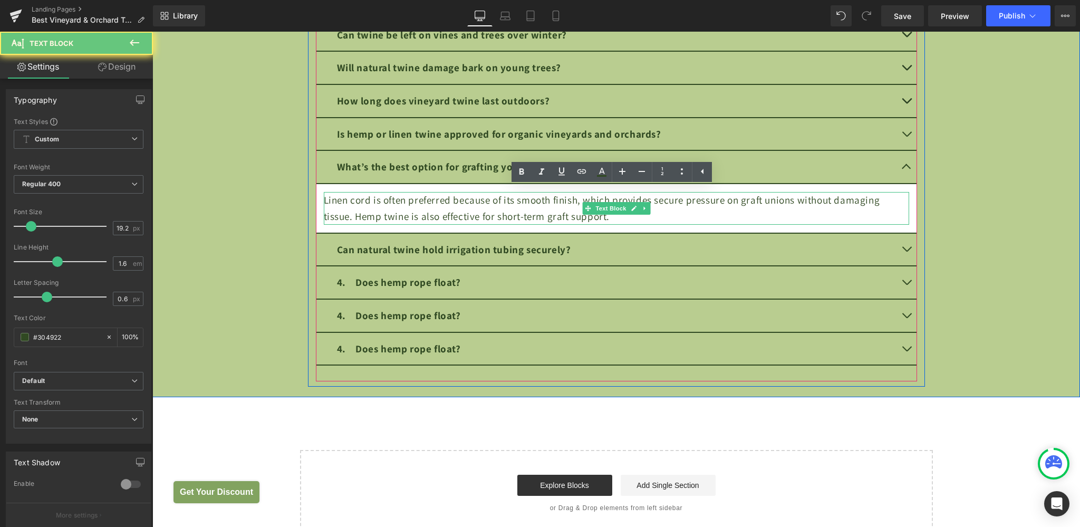
click at [666, 205] on div "Linen cord is often preferred because of its smooth finish, which provides secu…" at bounding box center [616, 208] width 585 height 32
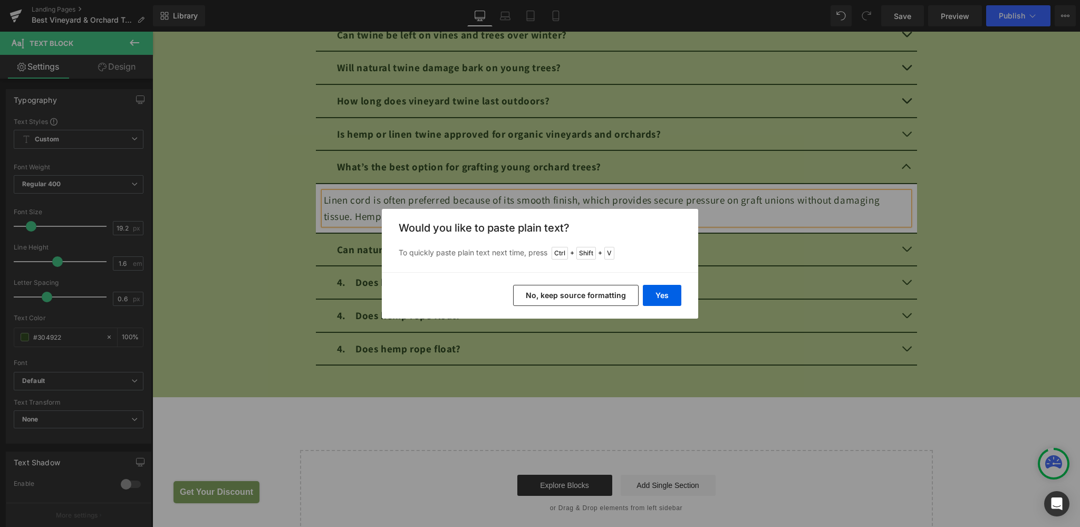
click at [651, 236] on div "Would you like to paste plain text? To quickly paste plain text next time, pres…" at bounding box center [540, 240] width 316 height 63
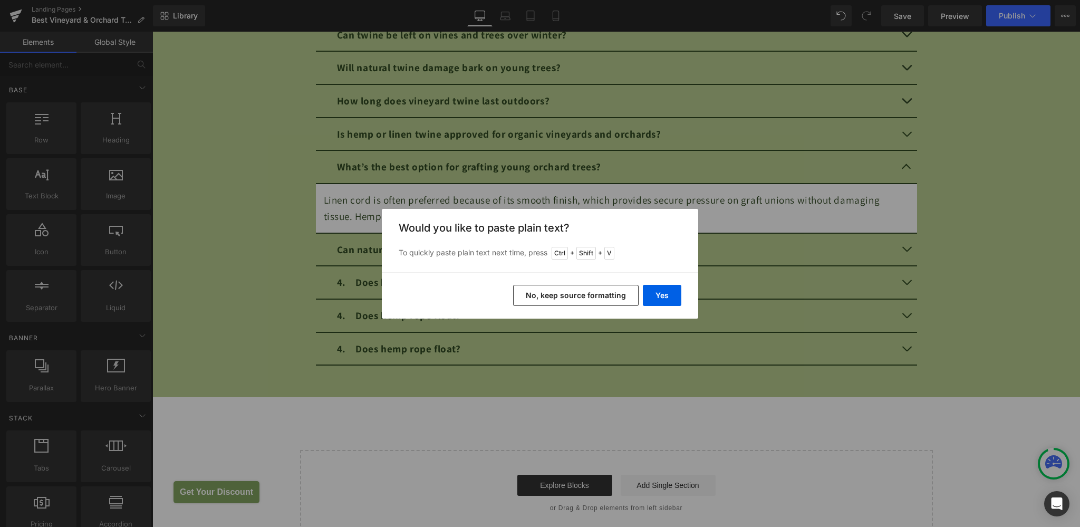
click at [645, 244] on div "Would you like to paste plain text? To quickly paste plain text next time, pres…" at bounding box center [540, 240] width 316 height 63
click at [686, 174] on div "Back to Library Insert Would you like to paste plain text? To quickly paste pla…" at bounding box center [540, 263] width 1080 height 527
click at [1016, 167] on div "Back to Library Insert Would you like to paste plain text? To quickly paste pla…" at bounding box center [540, 263] width 1080 height 527
click at [620, 296] on button "No, keep source formatting" at bounding box center [575, 295] width 125 height 21
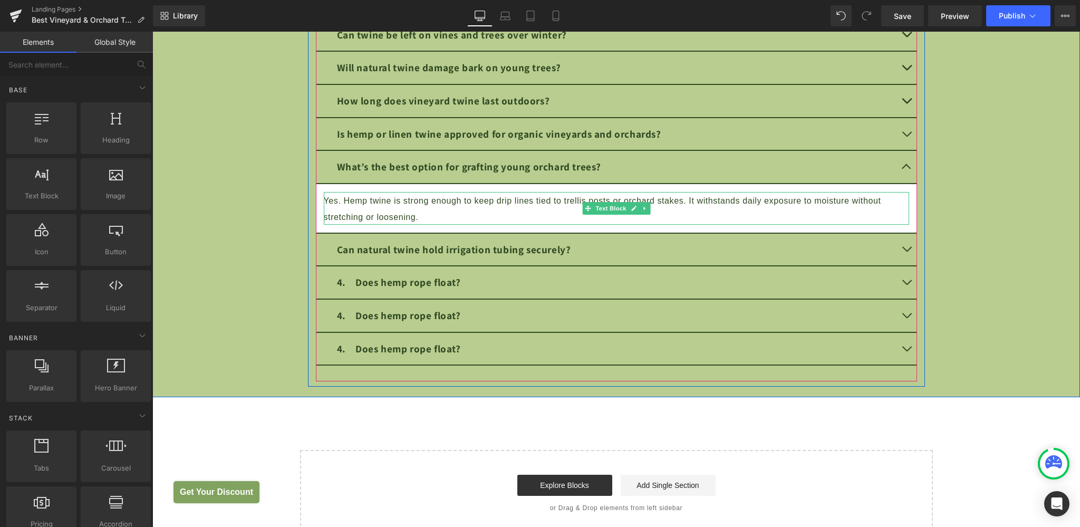
click at [568, 204] on div "Yes. Hemp twine is strong enough to keep drip lines tied to trellis posts or or…" at bounding box center [616, 208] width 585 height 32
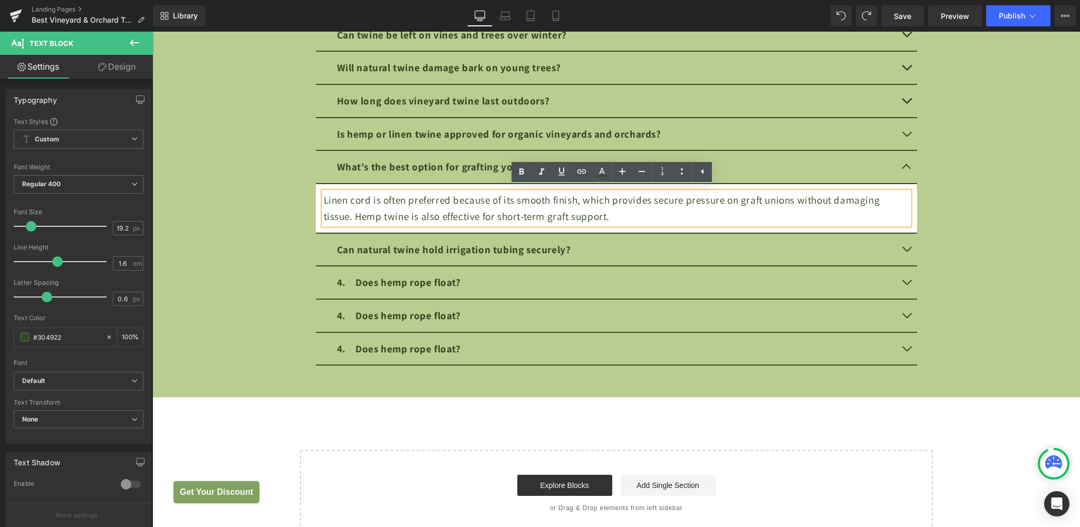
click at [906, 251] on span "button" at bounding box center [906, 251] width 0 height 0
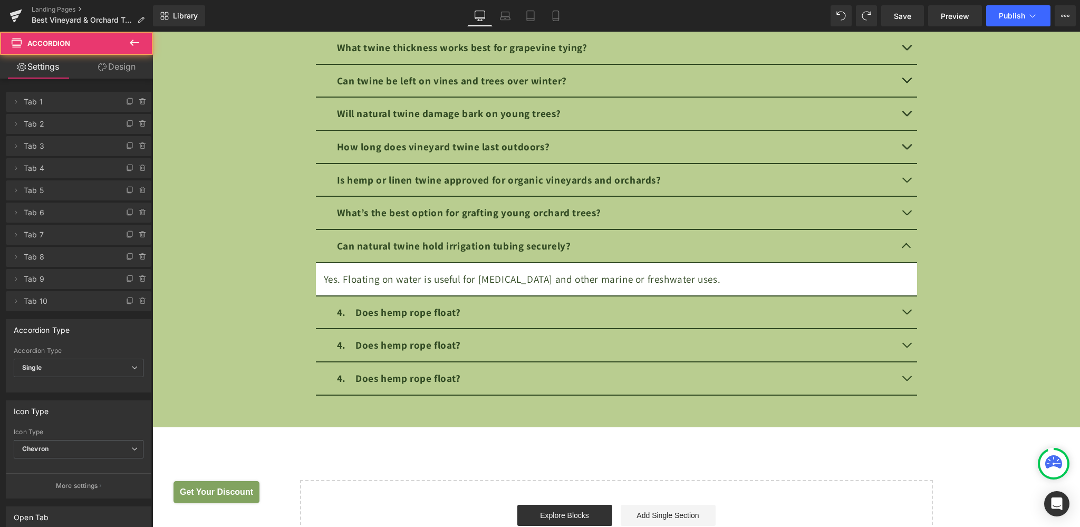
scroll to position [3964, 0]
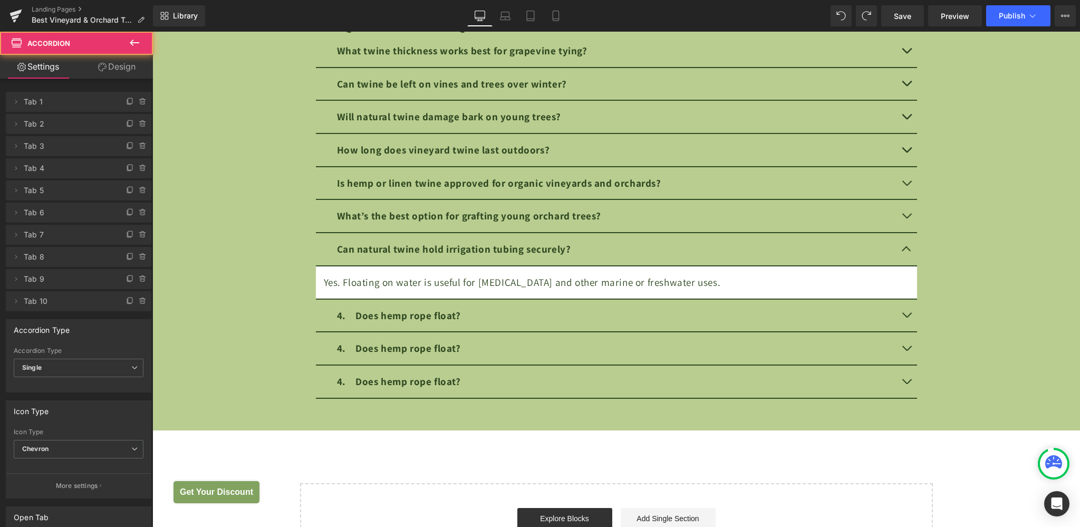
click at [152, 32] on div at bounding box center [152, 32] width 0 height 0
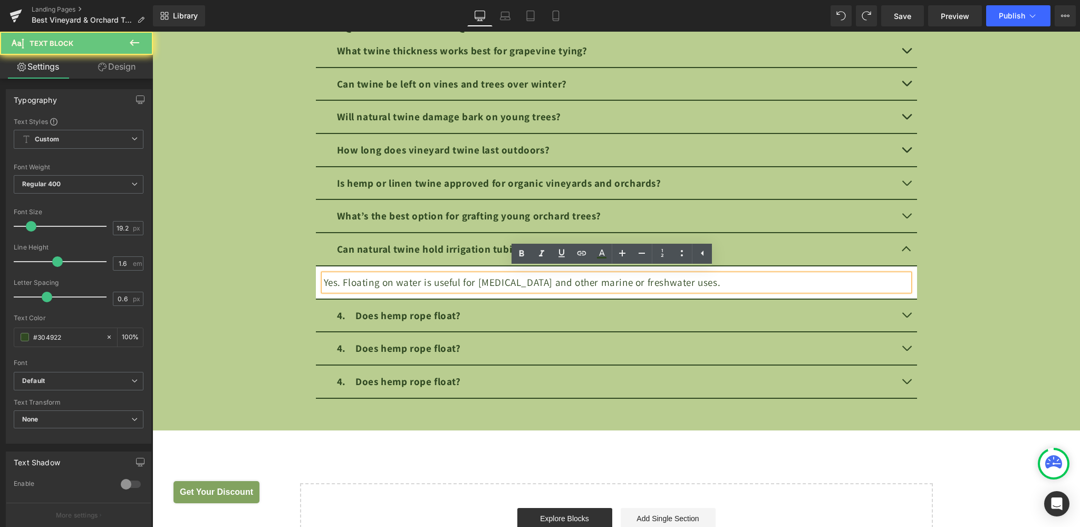
click at [476, 274] on div "Yes. Floating on water is useful for [MEDICAL_DATA] and other marine or freshwa…" at bounding box center [616, 282] width 585 height 16
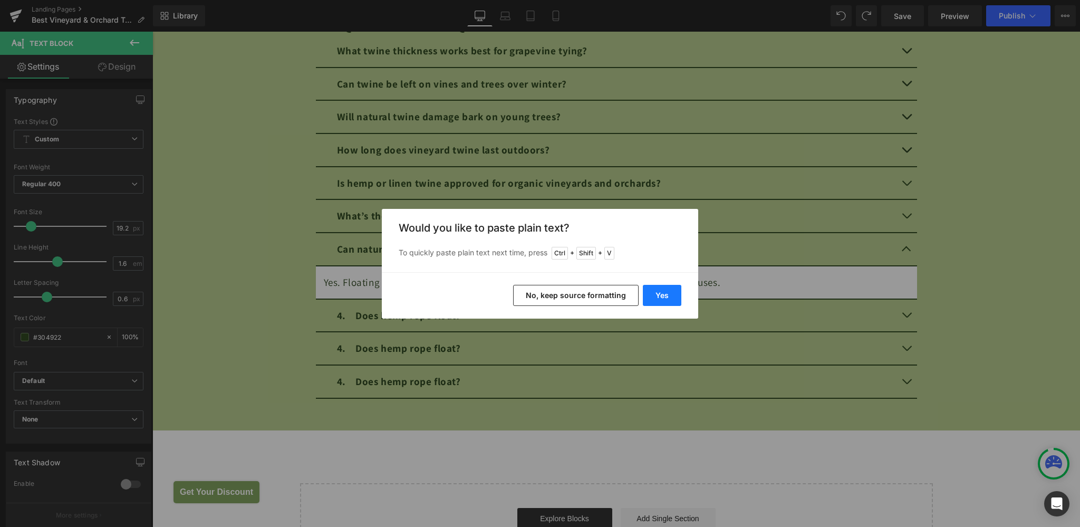
click at [669, 292] on button "Yes" at bounding box center [662, 295] width 38 height 21
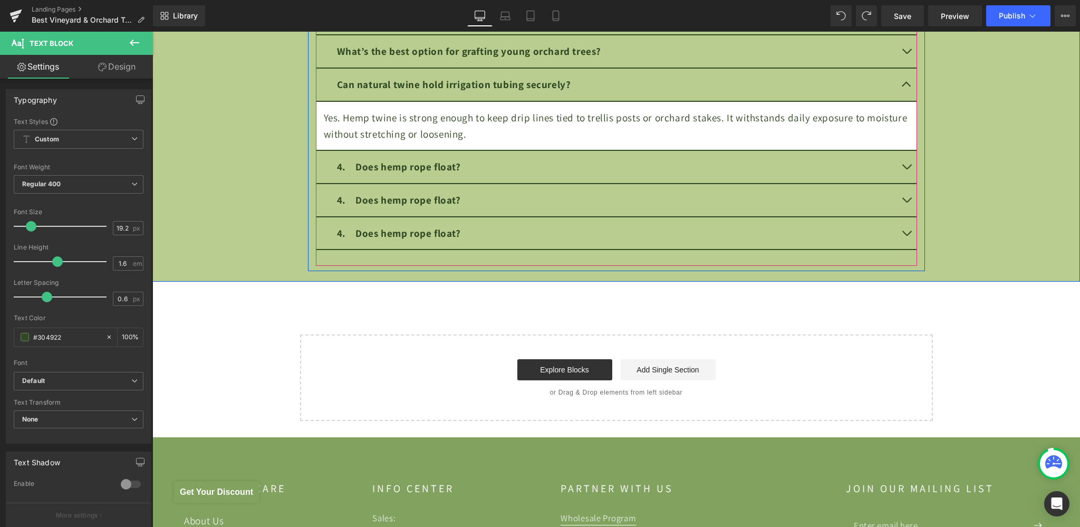
scroll to position [4131, 0]
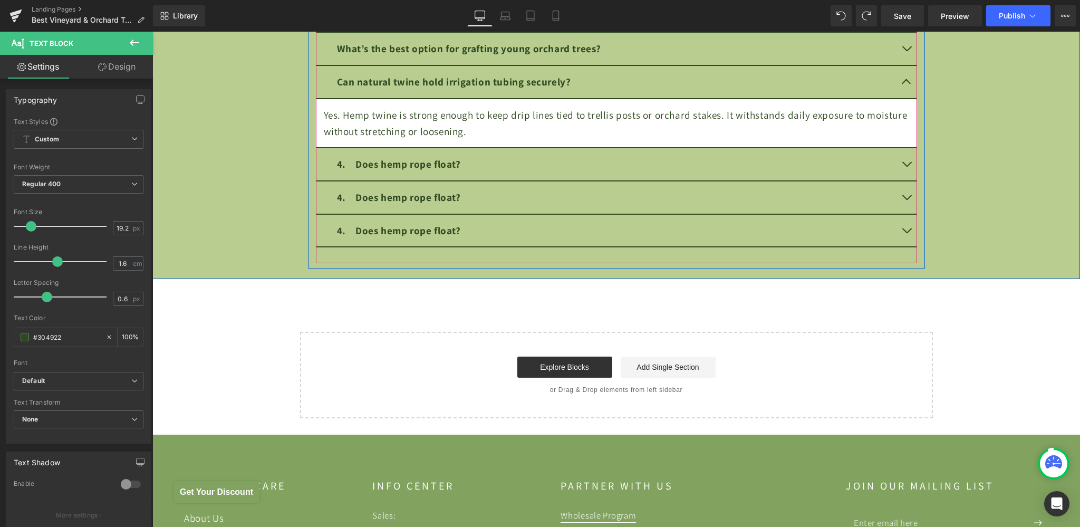
click at [432, 163] on strong "4. Does hemp rope float?" at bounding box center [399, 164] width 124 height 14
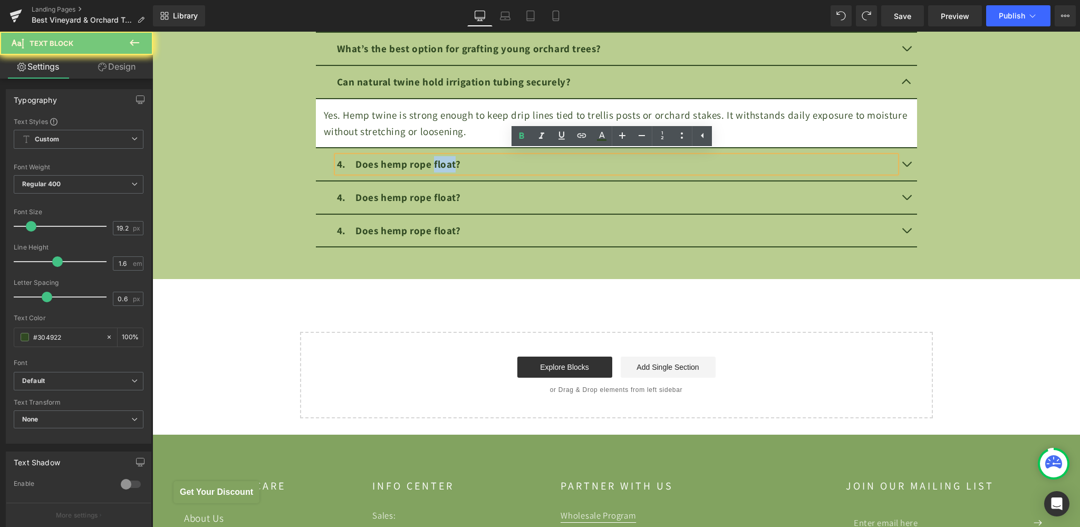
click at [444, 163] on strong "4. Does hemp rope float?" at bounding box center [399, 164] width 124 height 14
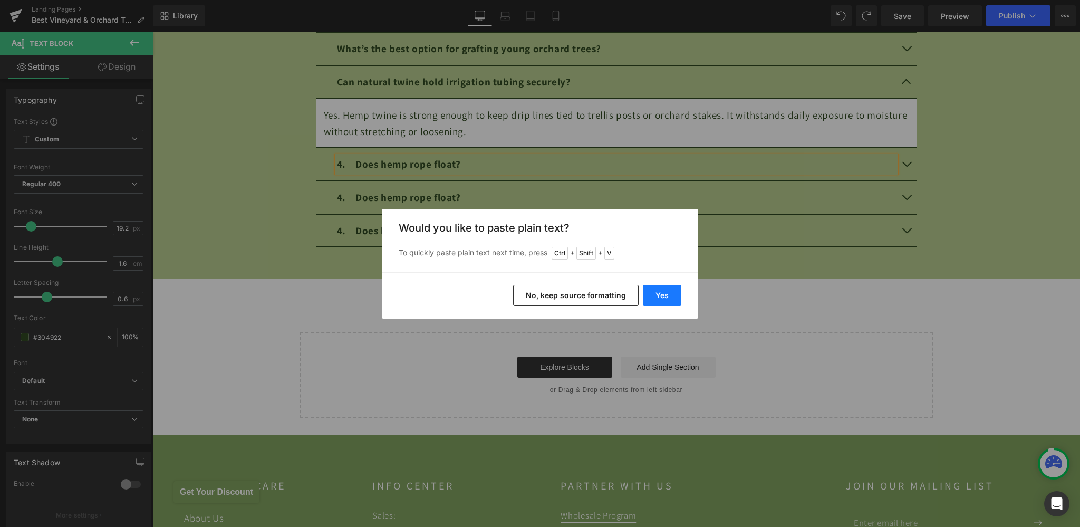
click at [669, 297] on button "Yes" at bounding box center [662, 295] width 38 height 21
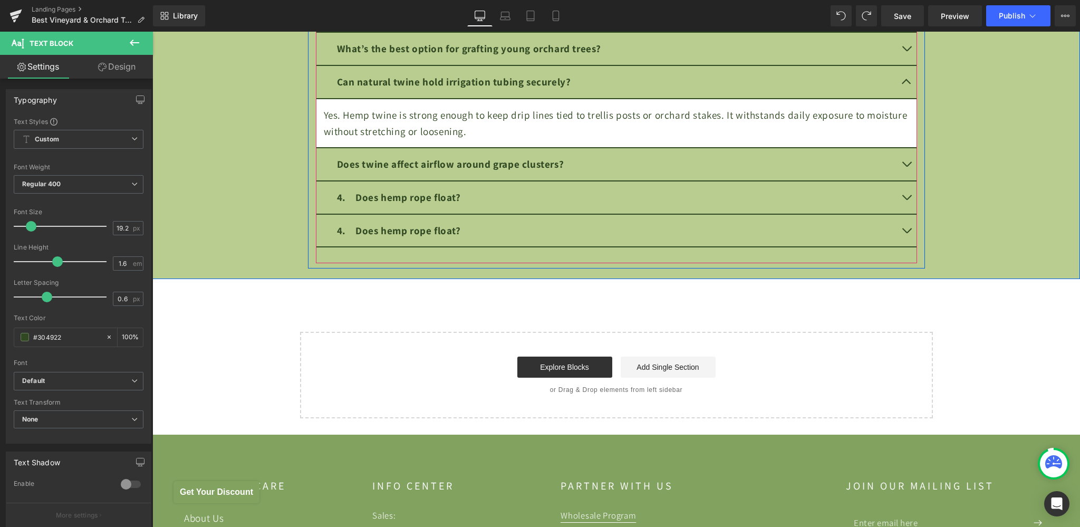
click at [905, 163] on button "button" at bounding box center [906, 164] width 21 height 32
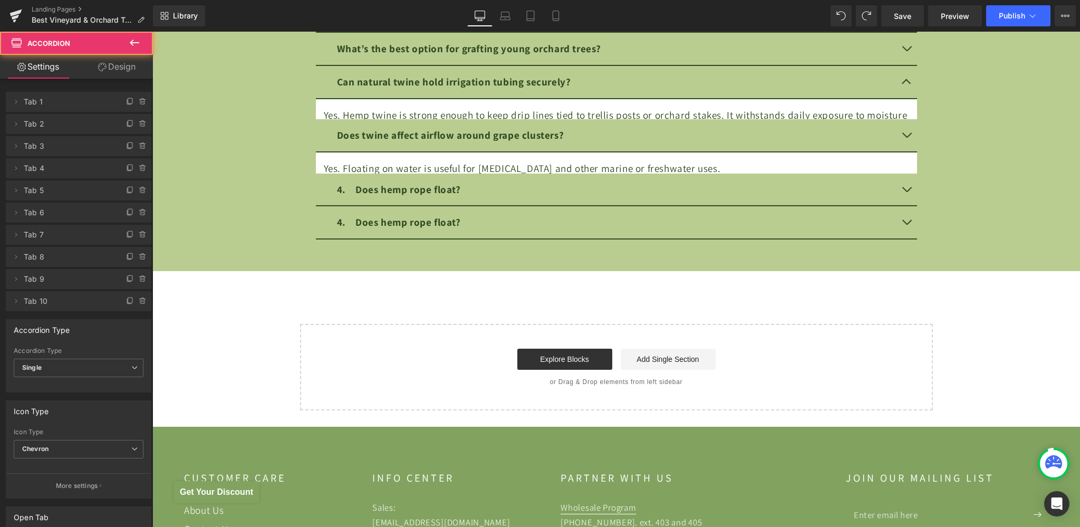
scroll to position [4082, 0]
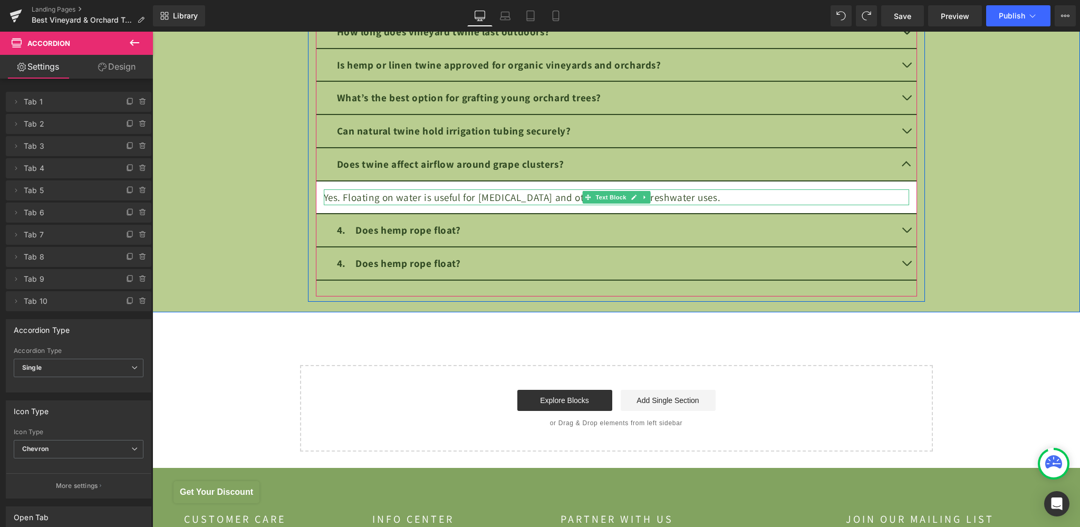
click at [380, 189] on div "Yes. Floating on water is useful for [MEDICAL_DATA] and other marine or freshwa…" at bounding box center [616, 197] width 585 height 16
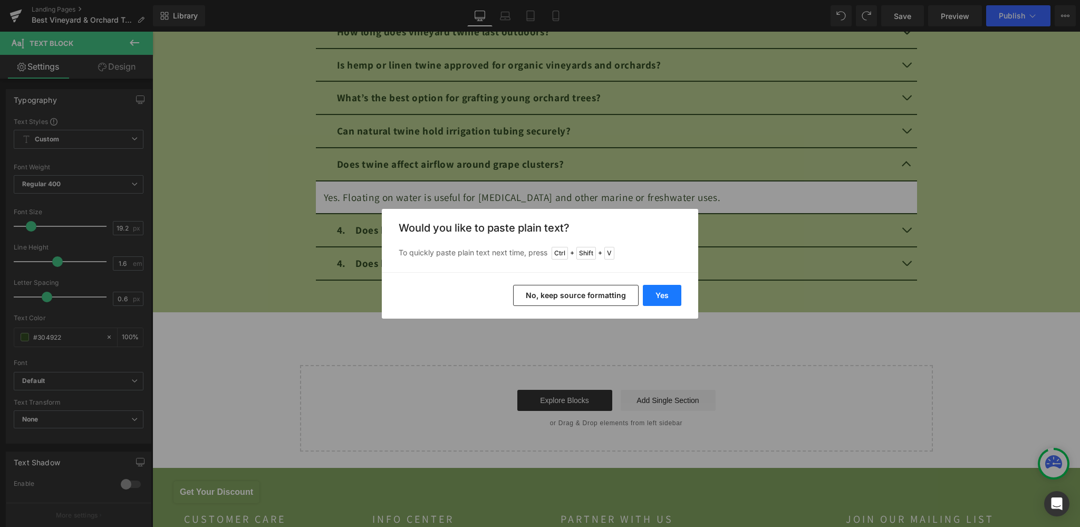
click at [659, 291] on button "Yes" at bounding box center [662, 295] width 38 height 21
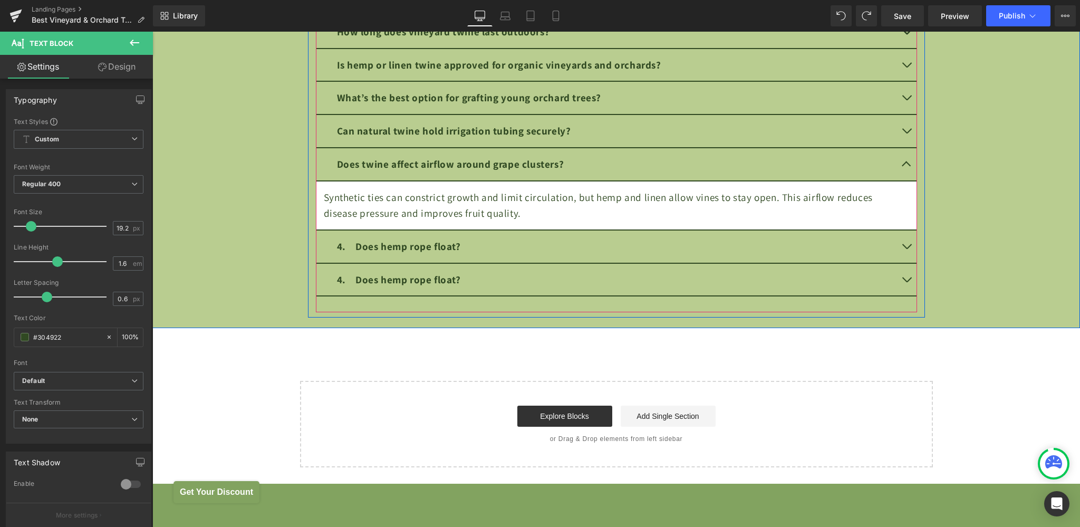
click at [414, 249] on div "4. Does hemp rope float? Text Block" at bounding box center [616, 246] width 559 height 16
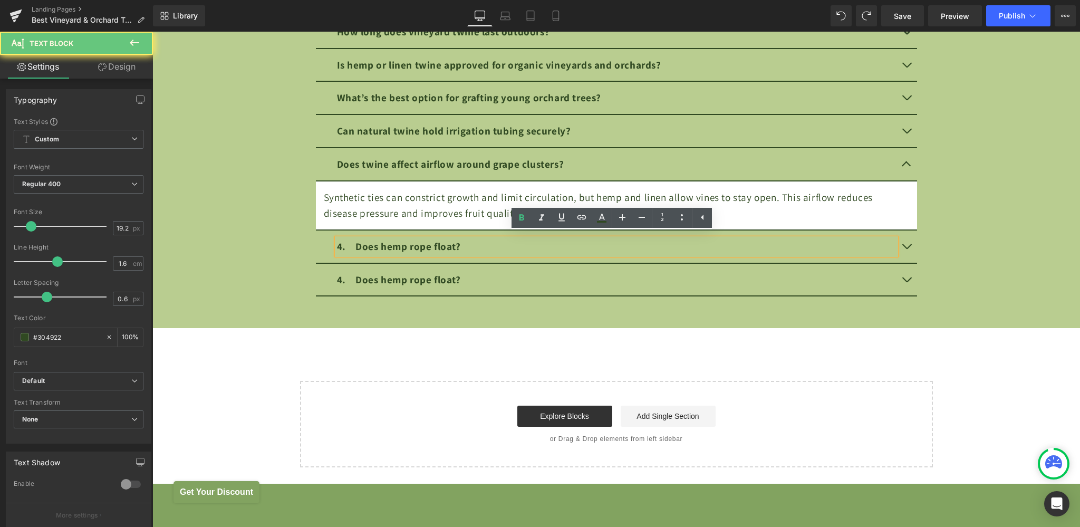
click at [414, 243] on strong "4. Does hemp rope float?" at bounding box center [399, 246] width 124 height 14
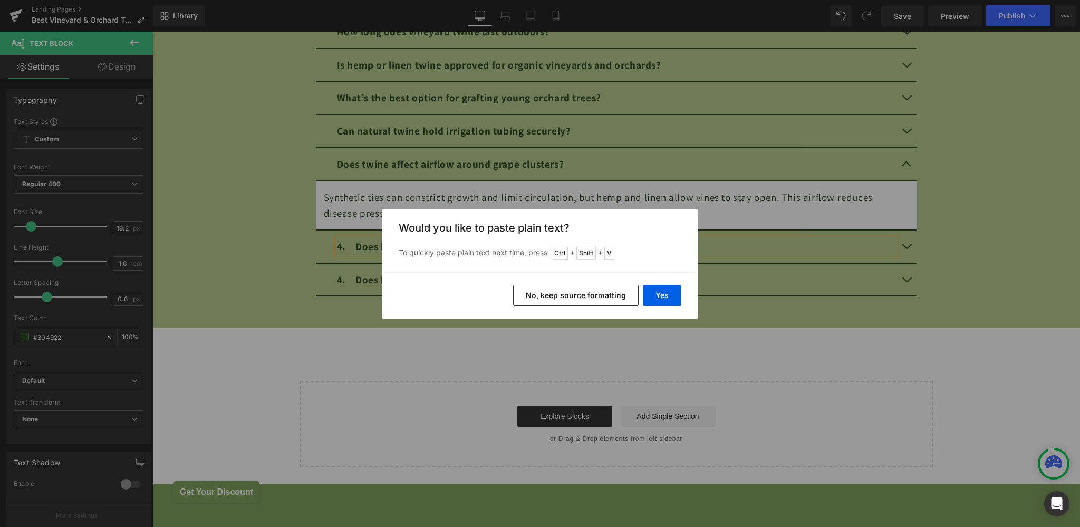
click at [589, 287] on button "No, keep source formatting" at bounding box center [575, 295] width 125 height 21
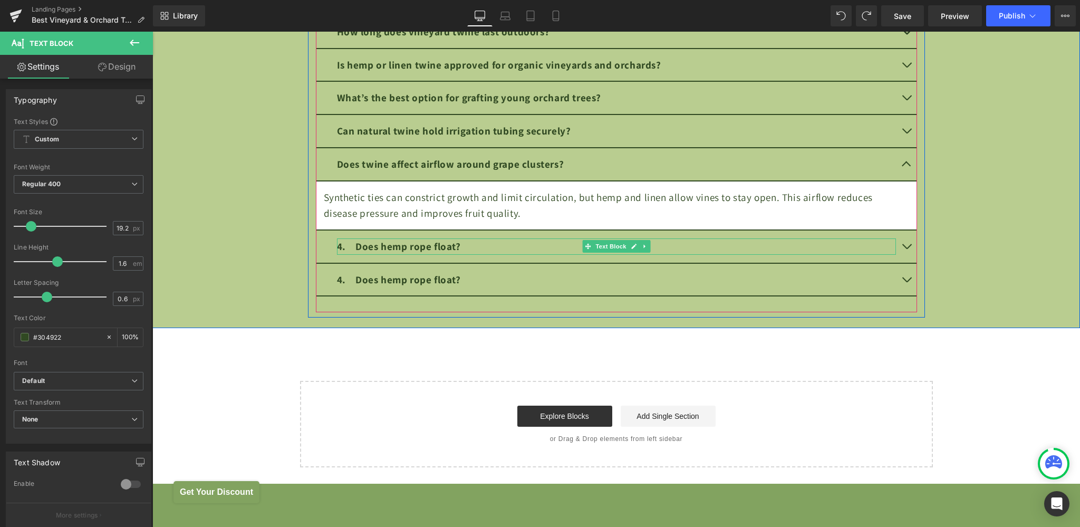
click at [466, 234] on div "4. Does hemp rope float? Text Block" at bounding box center [616, 246] width 601 height 33
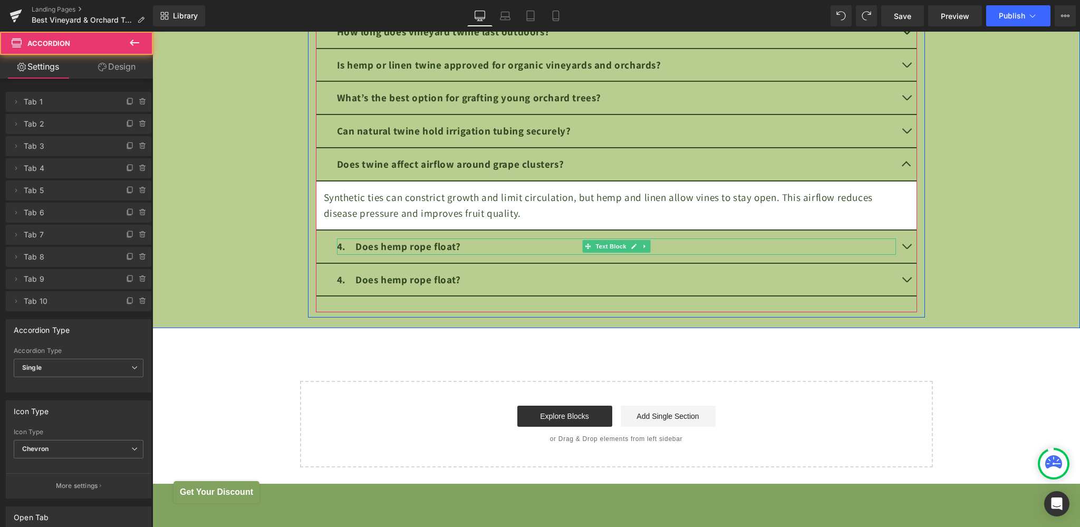
click at [470, 245] on div "4. Does hemp rope float?" at bounding box center [616, 246] width 559 height 16
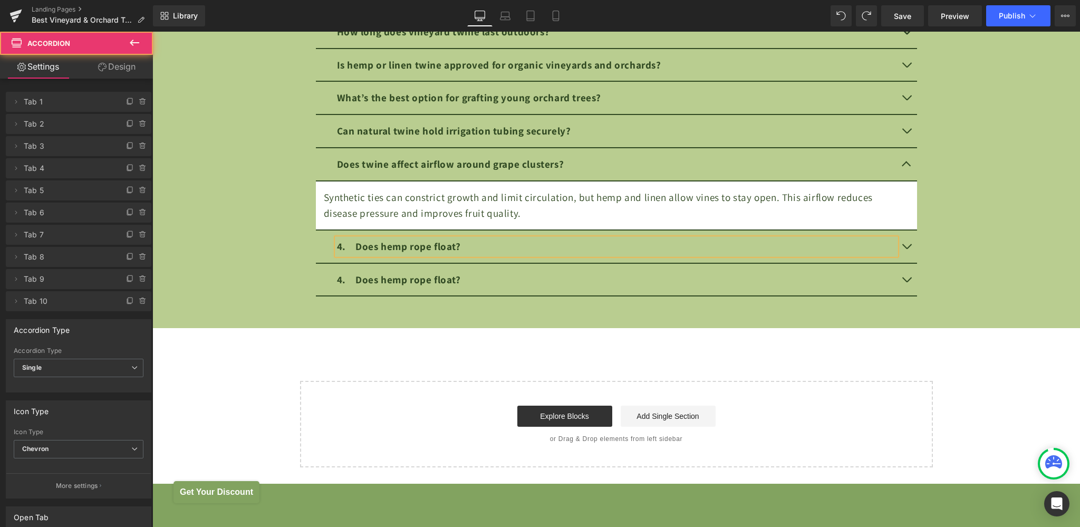
click at [470, 245] on div "4. Does hemp rope float?" at bounding box center [616, 246] width 559 height 16
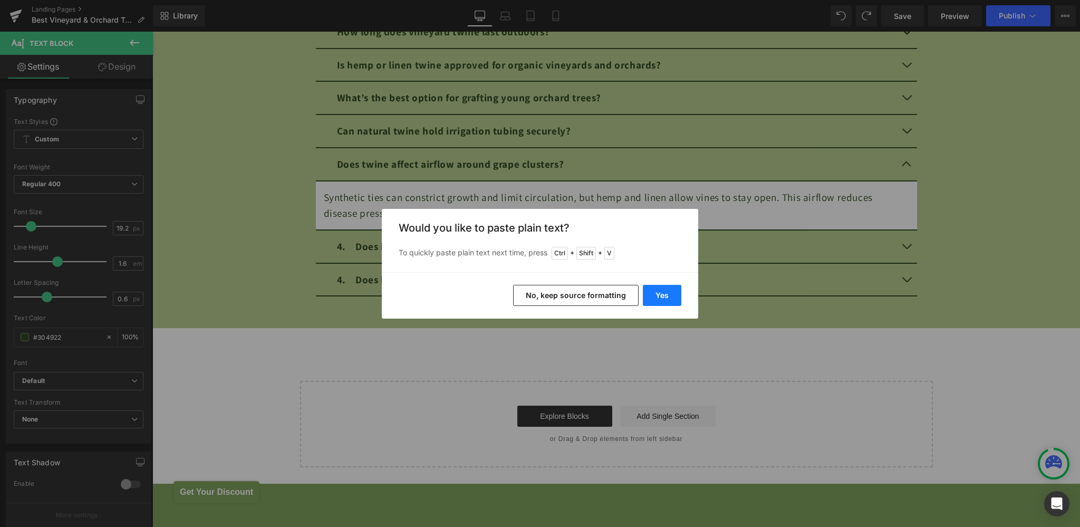
click at [653, 289] on button "Yes" at bounding box center [662, 295] width 38 height 21
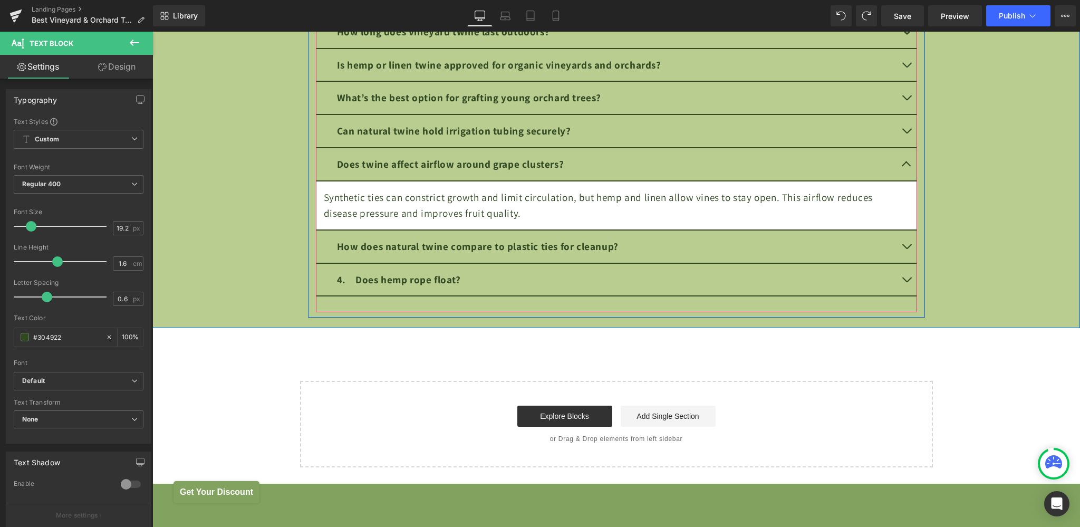
click at [900, 242] on button "button" at bounding box center [906, 246] width 21 height 32
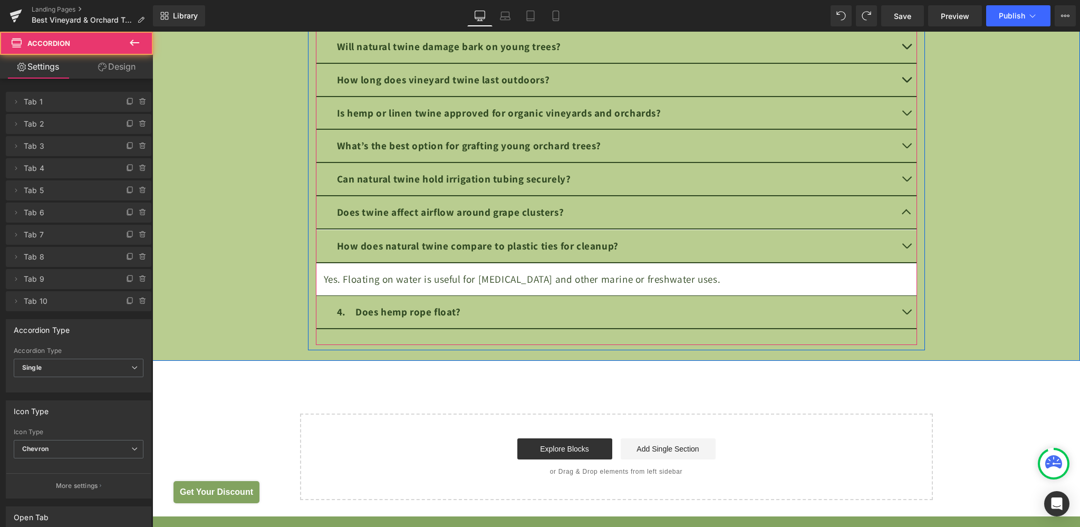
scroll to position [4033, 0]
click at [395, 275] on div "Yes. Floating on water is useful for [MEDICAL_DATA] and other marine or freshwa…" at bounding box center [616, 278] width 585 height 16
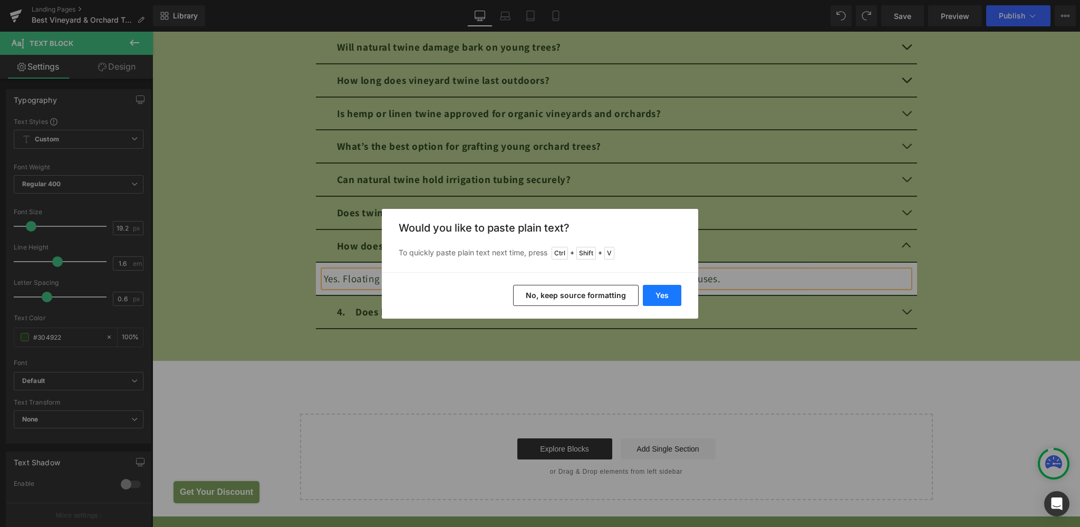
click at [653, 291] on button "Yes" at bounding box center [662, 295] width 38 height 21
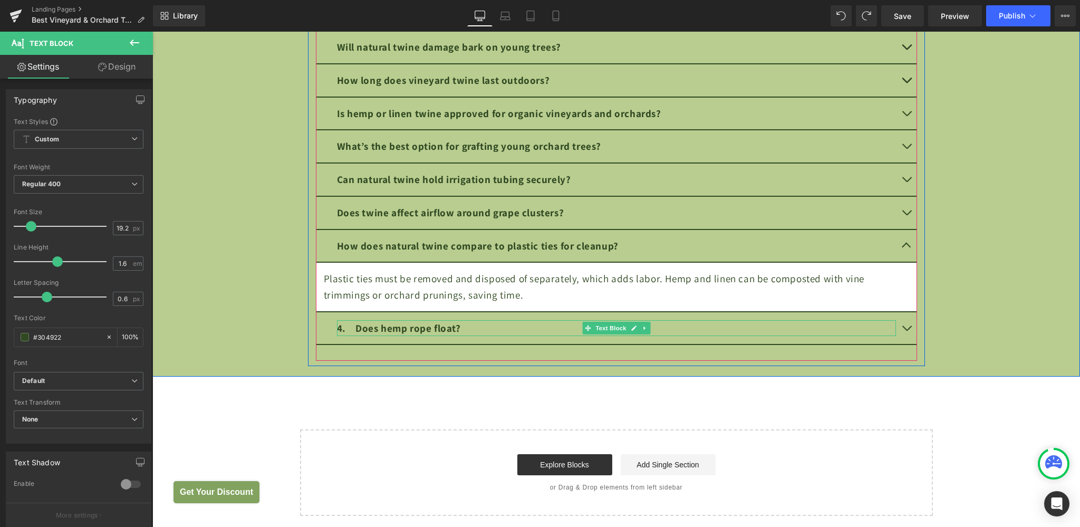
click at [414, 324] on strong "4. Does hemp rope float?" at bounding box center [399, 328] width 124 height 14
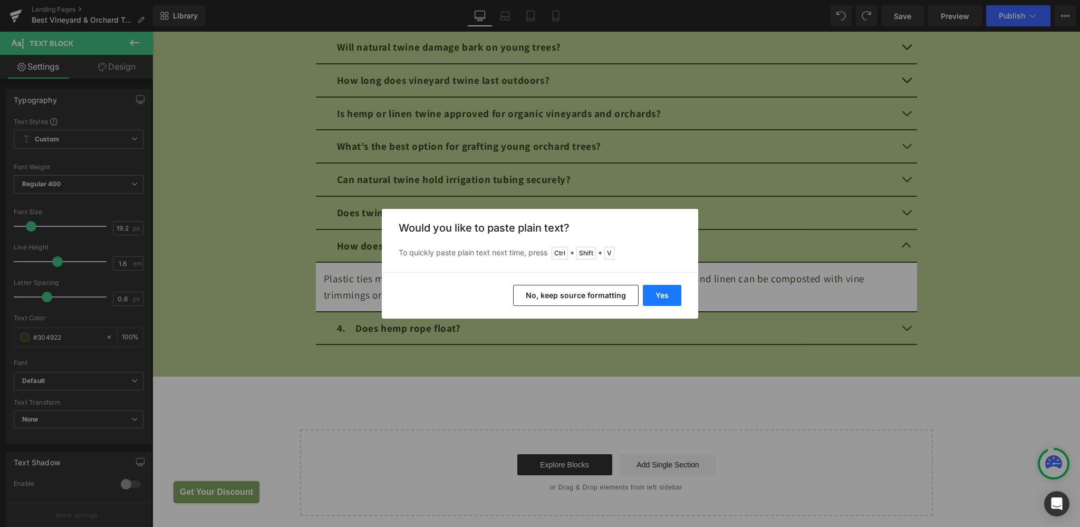
click at [653, 292] on button "Yes" at bounding box center [662, 295] width 38 height 21
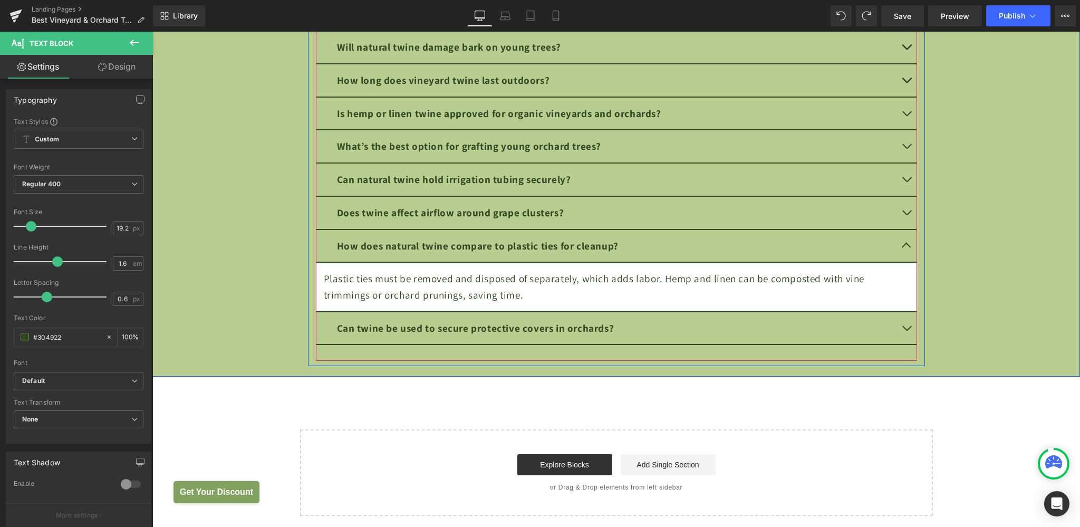
click at [900, 322] on button "button" at bounding box center [906, 328] width 21 height 32
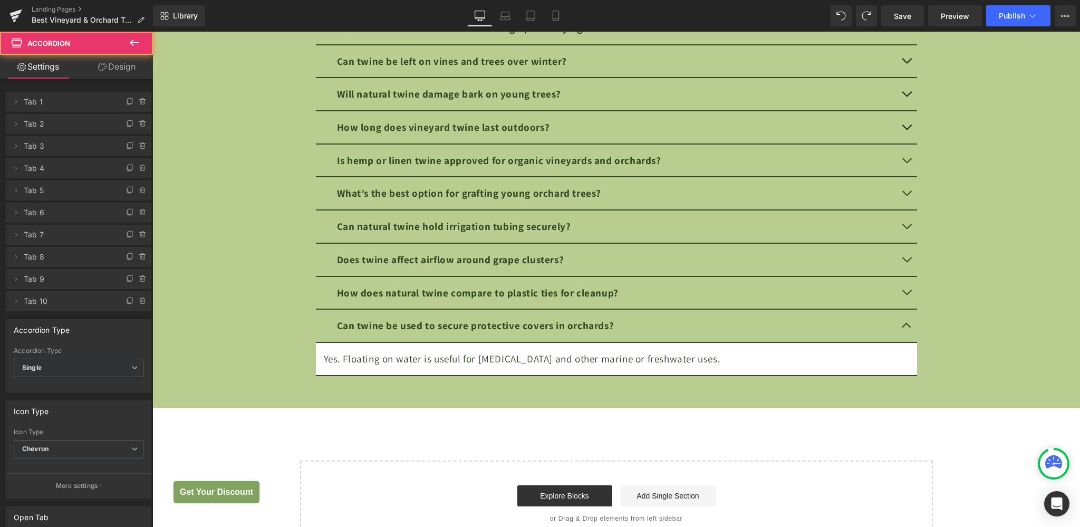
scroll to position [3984, 0]
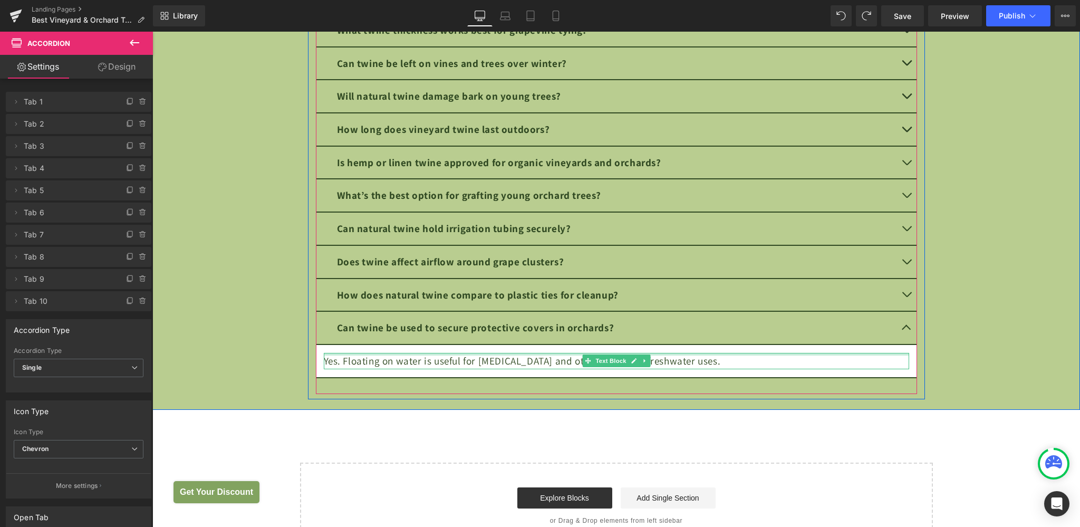
click at [484, 353] on div at bounding box center [616, 354] width 585 height 3
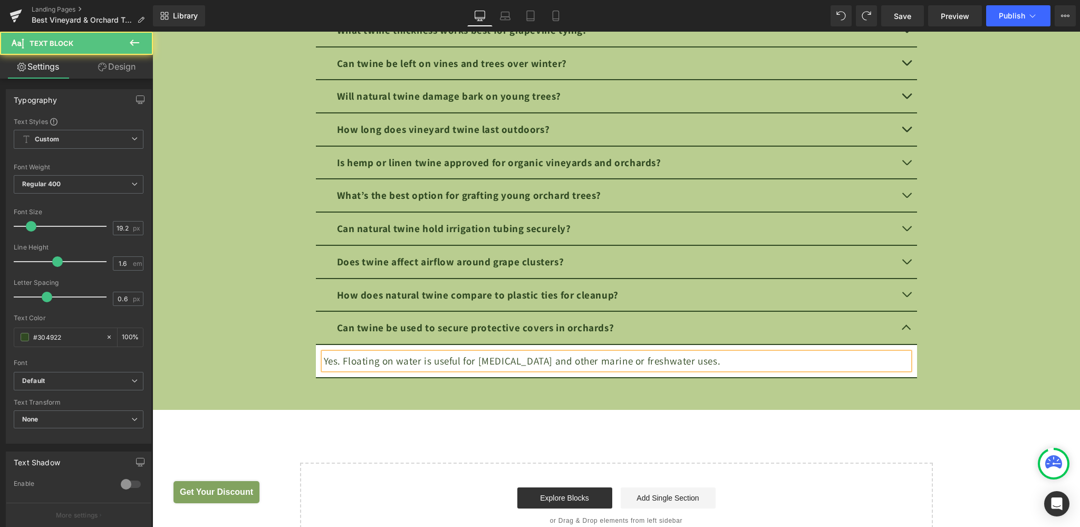
click at [484, 353] on div "Yes. Floating on water is useful for [MEDICAL_DATA] and other marine or freshwa…" at bounding box center [616, 361] width 585 height 16
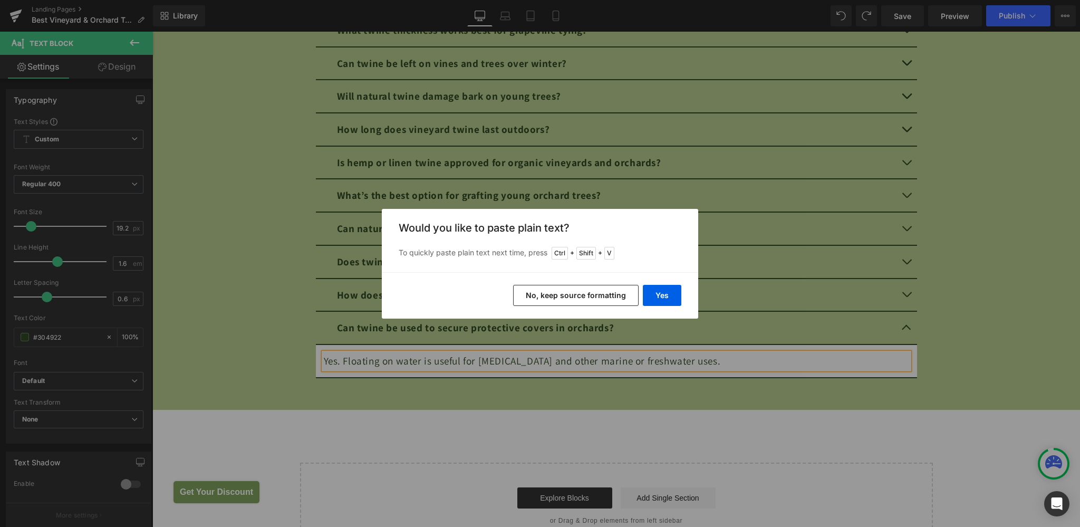
click at [666, 284] on div "Yes No, keep source formatting" at bounding box center [540, 295] width 316 height 46
click at [656, 290] on button "Yes" at bounding box center [662, 295] width 38 height 21
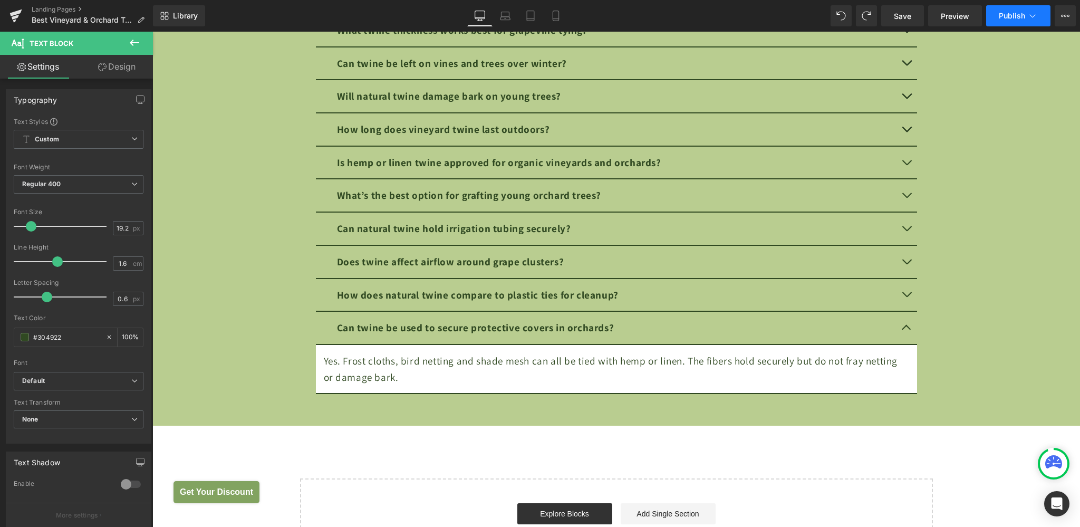
click at [1020, 13] on span "Publish" at bounding box center [1011, 16] width 26 height 8
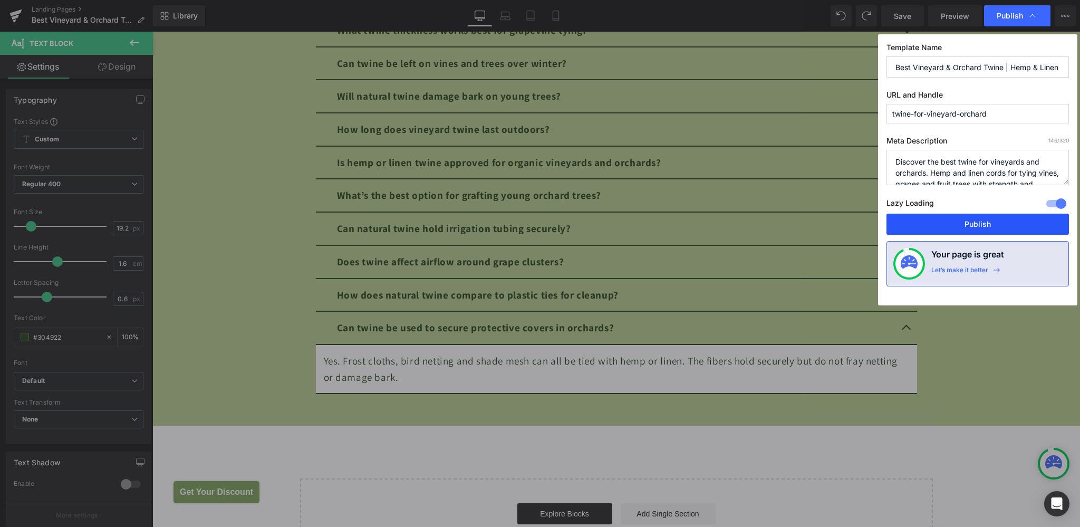
click at [981, 217] on button "Publish" at bounding box center [977, 223] width 182 height 21
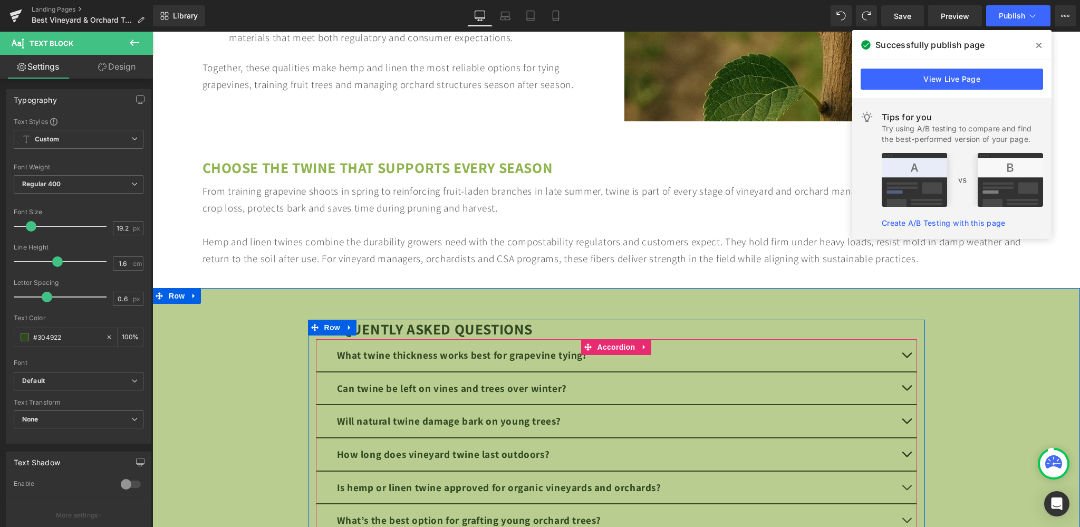
scroll to position [3650, 0]
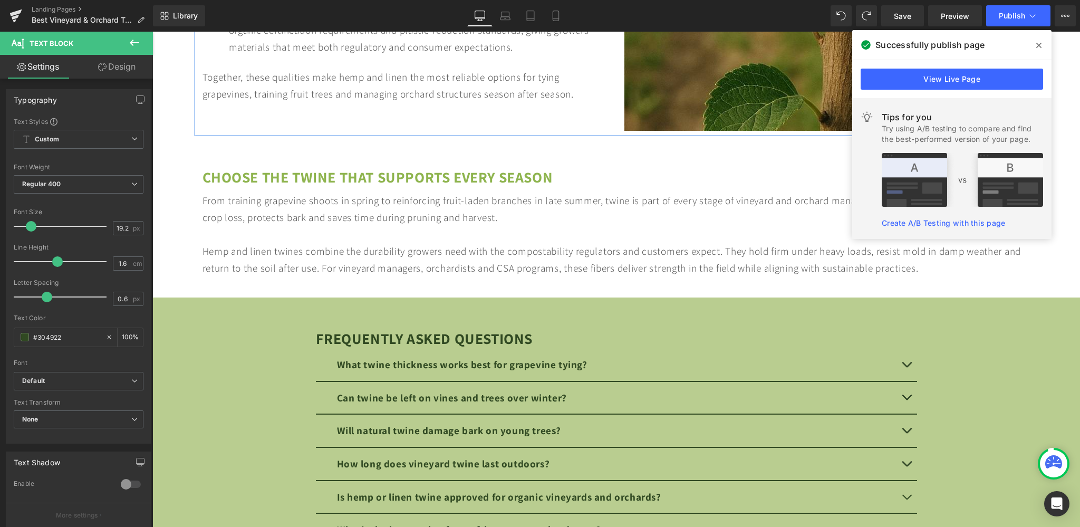
click at [351, 92] on div "Together, these qualities make hemp and linen the most reliable options for tyi…" at bounding box center [405, 86] width 406 height 34
click at [54, 337] on input "#5b5b5b" at bounding box center [66, 337] width 67 height 12
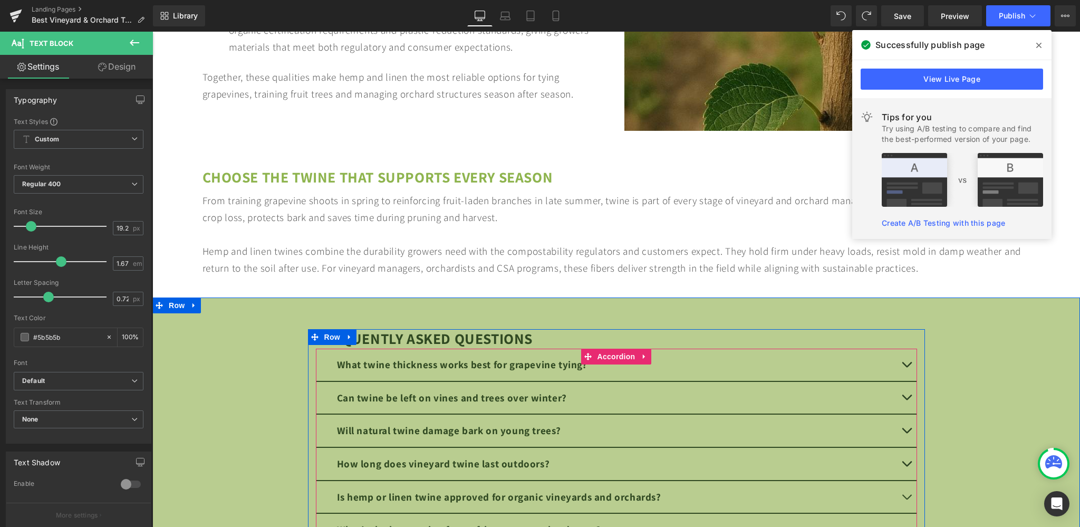
click at [904, 361] on button "button" at bounding box center [906, 364] width 21 height 32
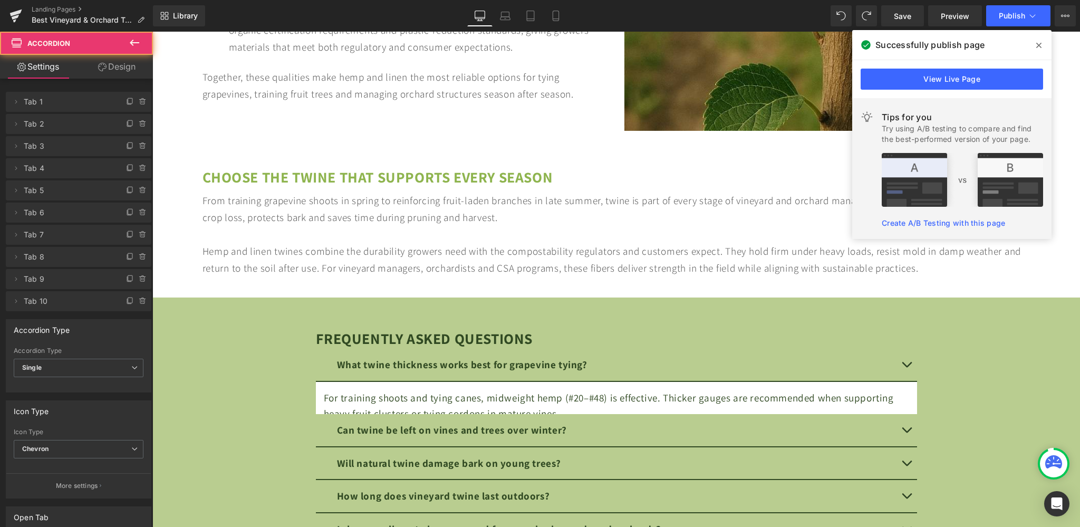
scroll to position [3817, 0]
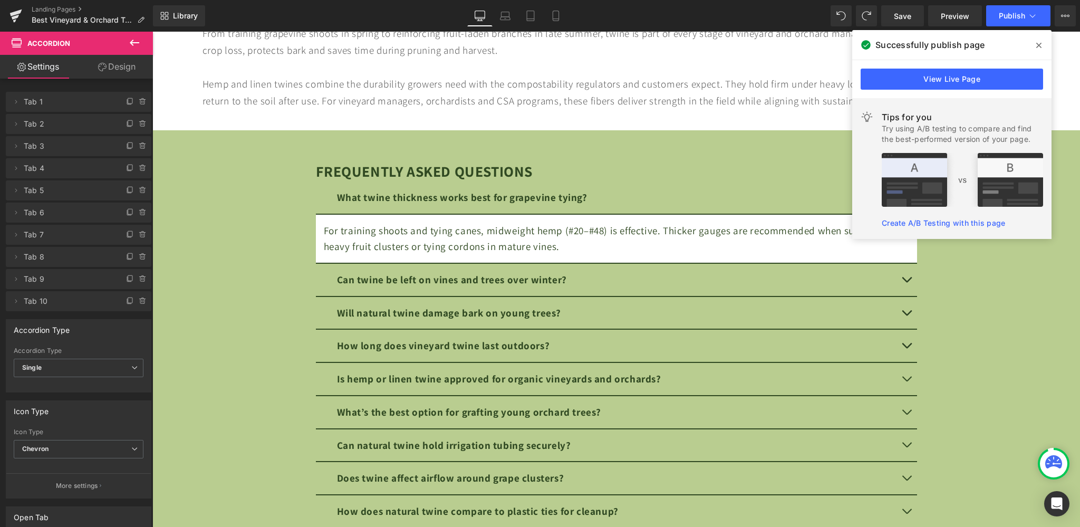
click at [439, 231] on div "For training shoots and tying canes, midweight hemp (#20–#48) is effective. Thi…" at bounding box center [616, 238] width 585 height 32
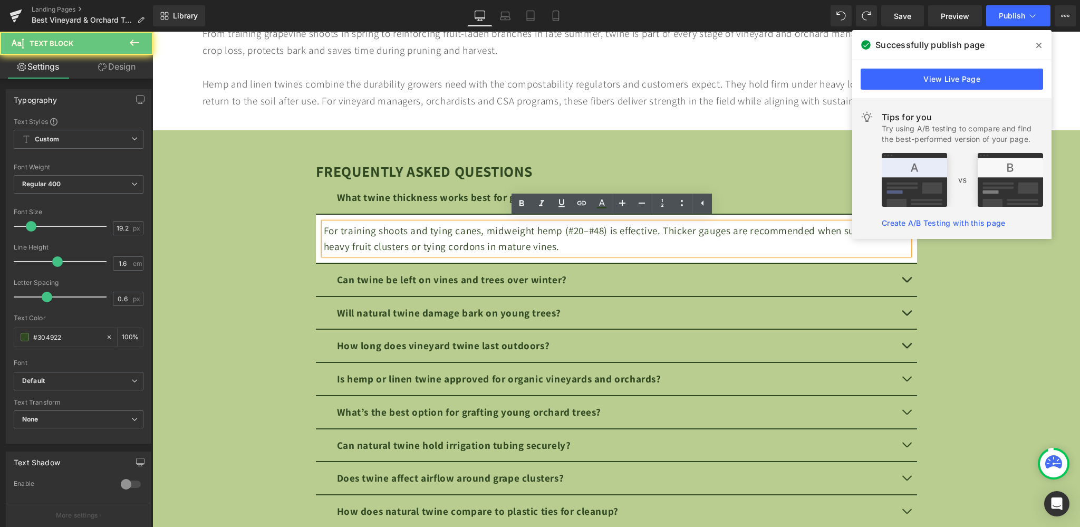
click at [439, 231] on div "For training shoots and tying canes, midweight hemp (#20–#48) is effective. Thi…" at bounding box center [616, 238] width 585 height 32
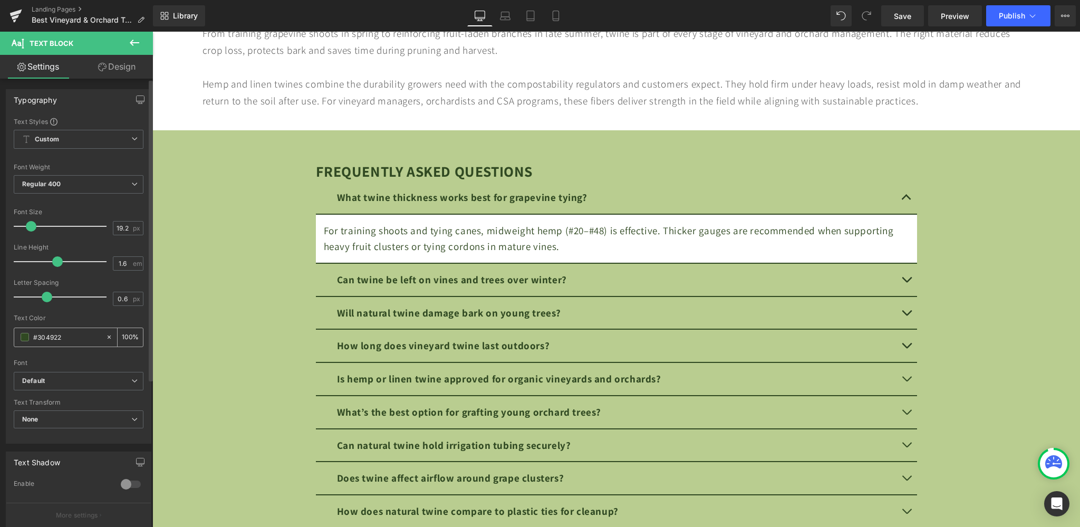
click at [77, 336] on input "#304922" at bounding box center [66, 337] width 67 height 12
paste input "5b5b5b"
type input "#5b5b5b"
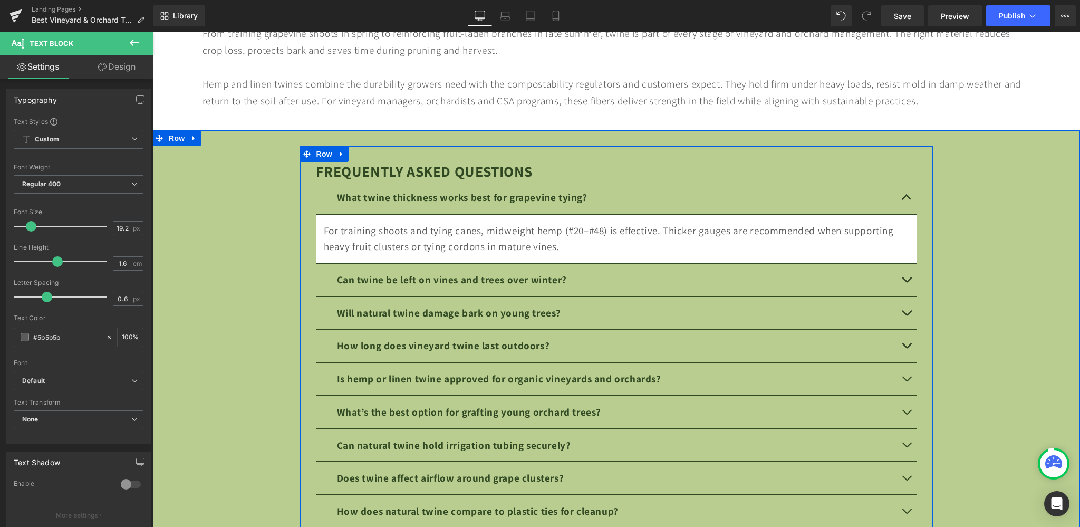
click at [903, 281] on button "button" at bounding box center [906, 280] width 21 height 32
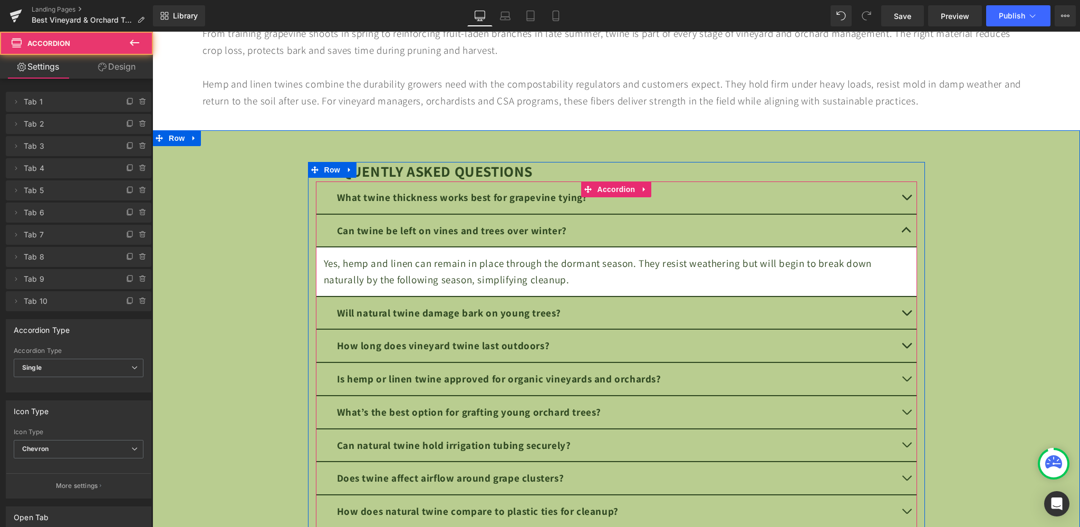
click at [485, 282] on div "Yes, hemp and linen can remain in place through the dormant season. They resist…" at bounding box center [616, 271] width 585 height 32
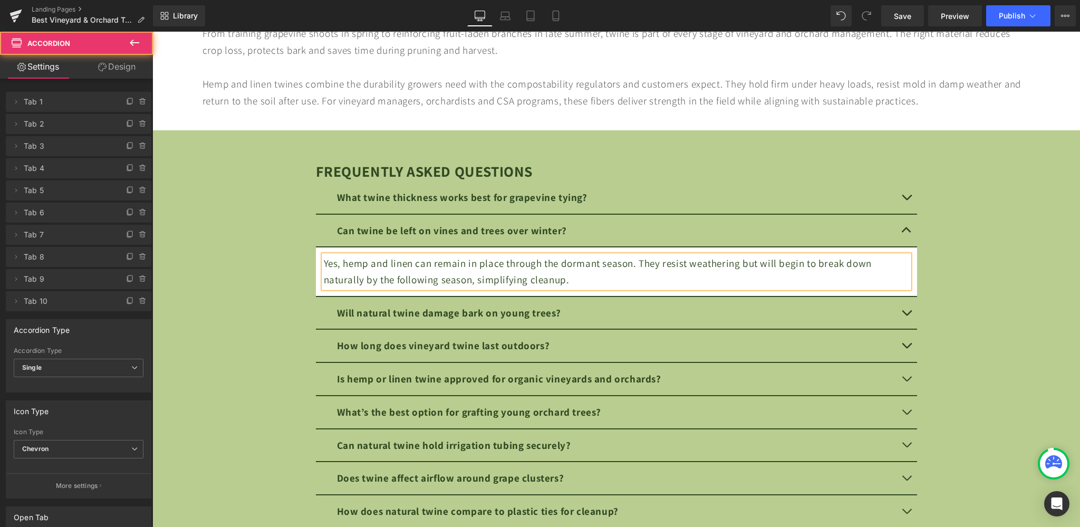
click at [485, 282] on div "Yes, hemp and linen can remain in place through the dormant season. They resist…" at bounding box center [616, 271] width 585 height 32
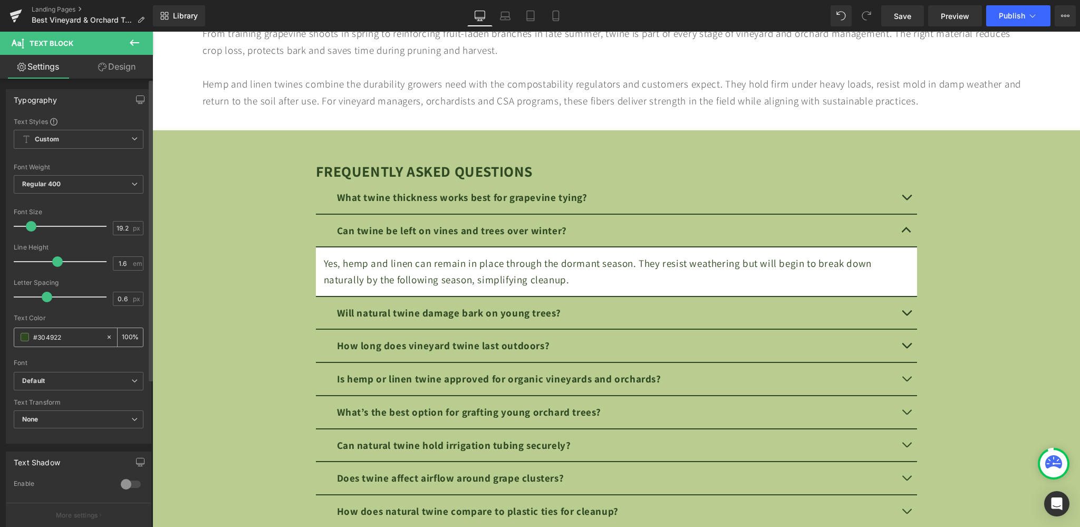
click at [48, 338] on input "#304922" at bounding box center [66, 337] width 67 height 12
type input "#5b5b5b"
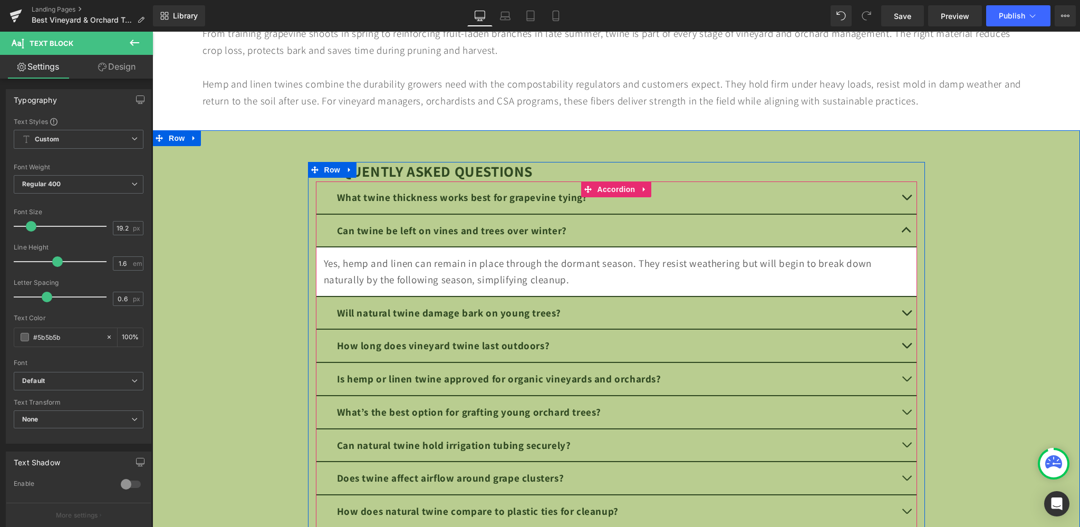
click at [904, 309] on button "button" at bounding box center [906, 313] width 21 height 32
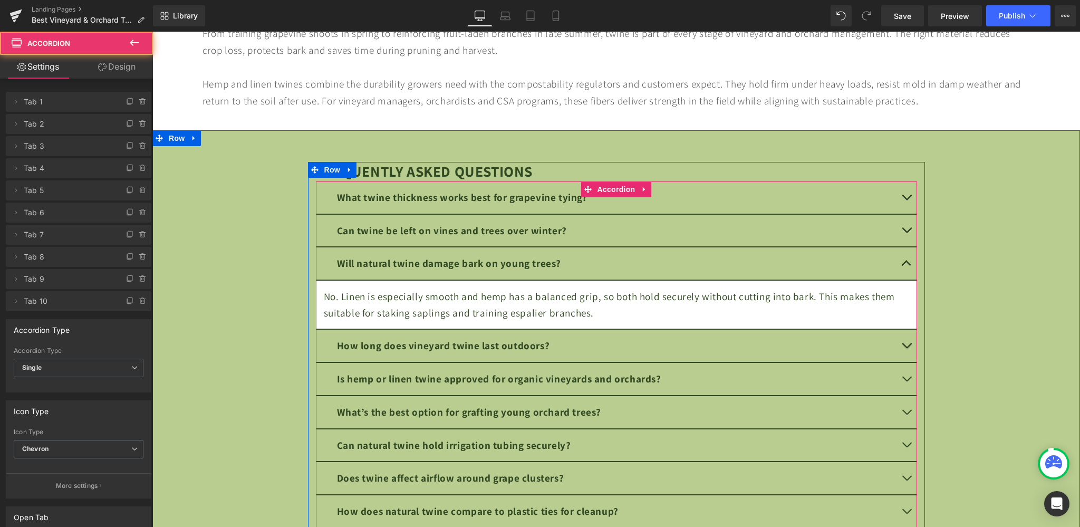
click at [461, 301] on div "No. Linen is especially smooth and hemp has a balanced grip, so both hold secur…" at bounding box center [616, 304] width 585 height 32
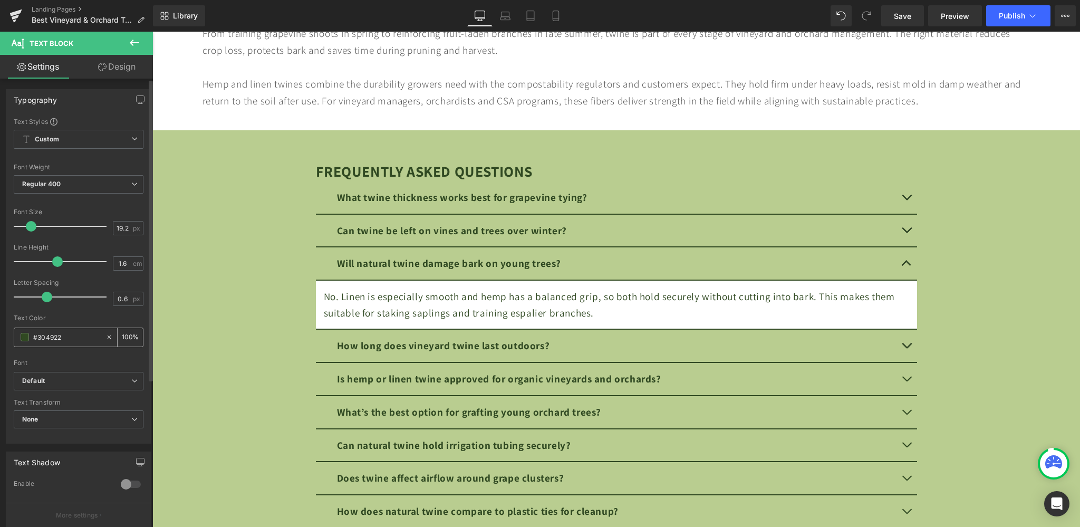
click at [56, 336] on input "#304922" at bounding box center [66, 337] width 67 height 12
type input "#5b5b5b"
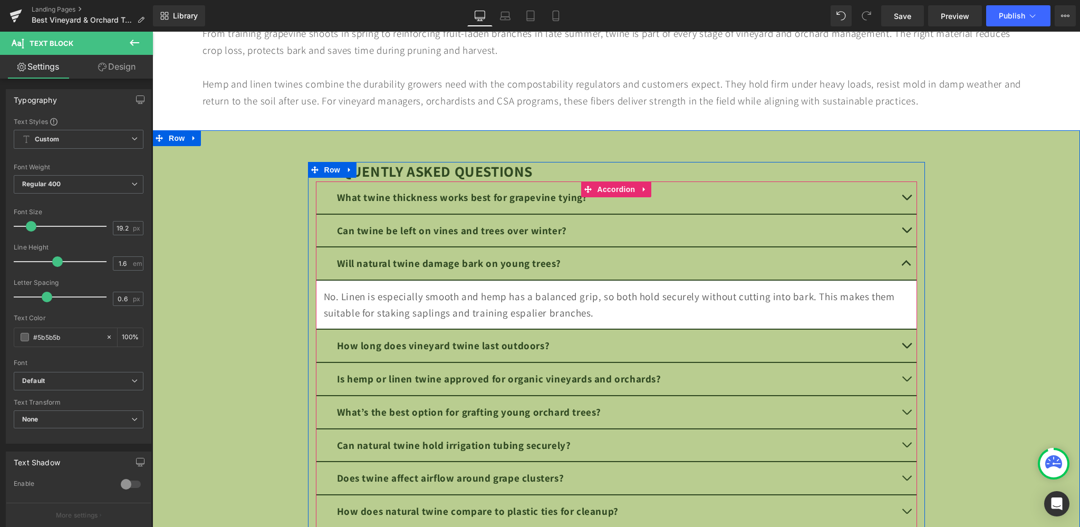
click at [904, 342] on button "button" at bounding box center [906, 345] width 21 height 32
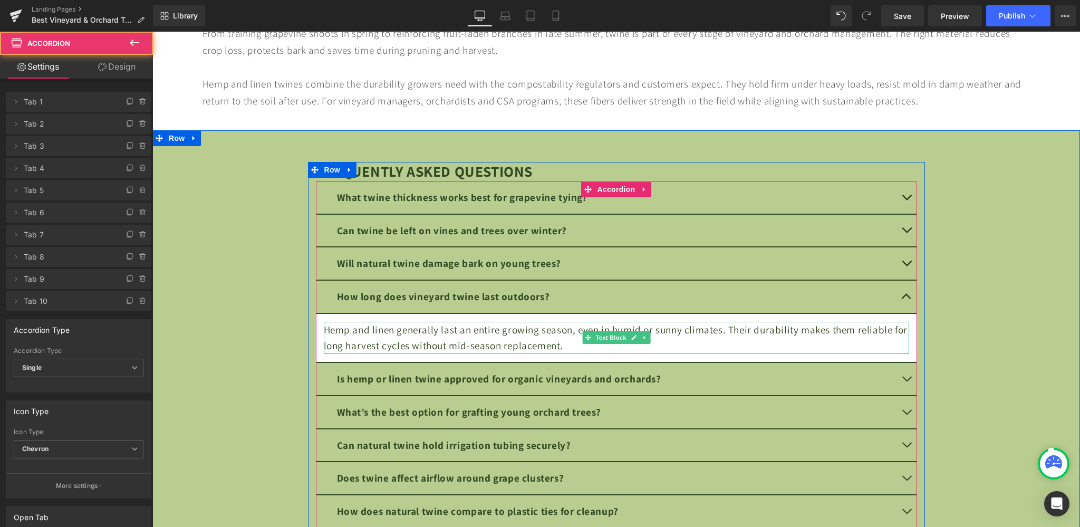
click at [480, 337] on div "Hemp and linen generally last an entire growing season, even in humid or sunny …" at bounding box center [616, 338] width 585 height 32
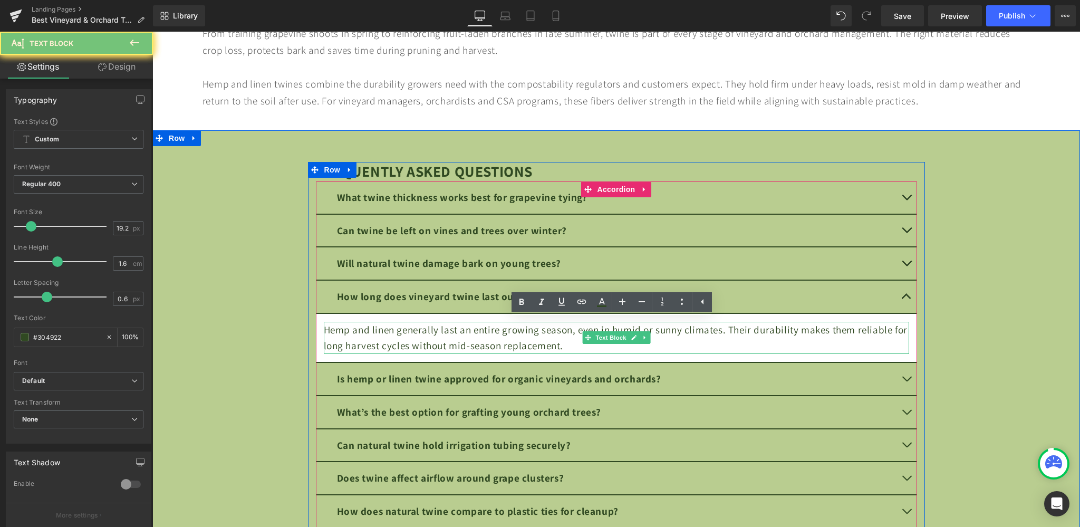
click at [480, 337] on div "Hemp and linen generally last an entire growing season, even in humid or sunny …" at bounding box center [616, 338] width 585 height 32
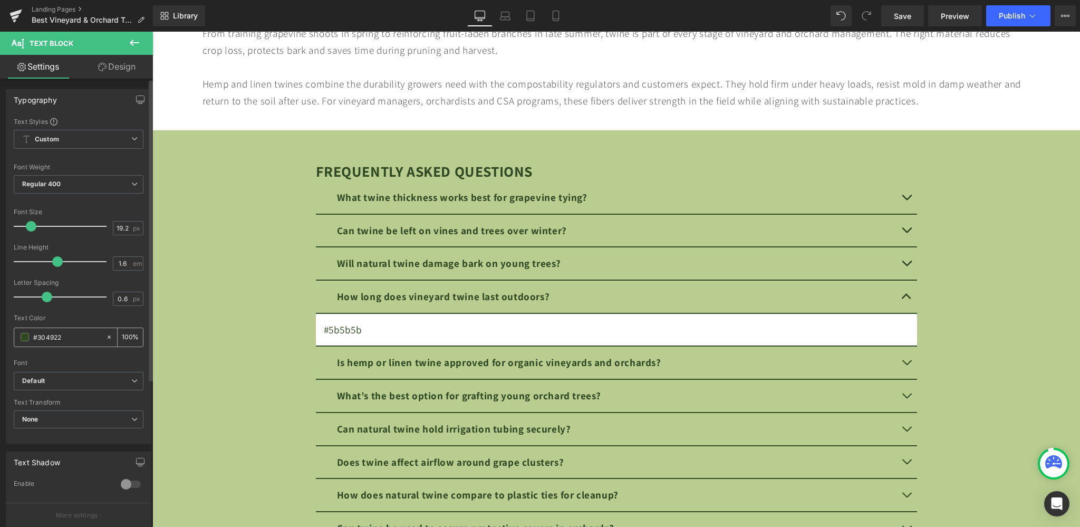
click at [69, 345] on div "#304922" at bounding box center [59, 337] width 91 height 18
click at [62, 339] on input "#304922" at bounding box center [66, 337] width 67 height 12
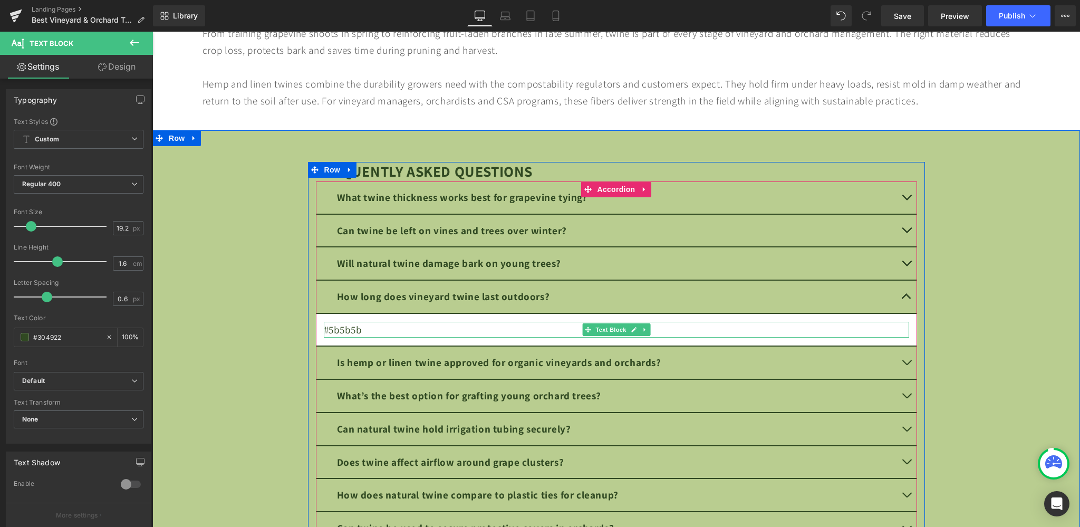
click at [416, 328] on div "#5b5b5b" at bounding box center [616, 330] width 585 height 16
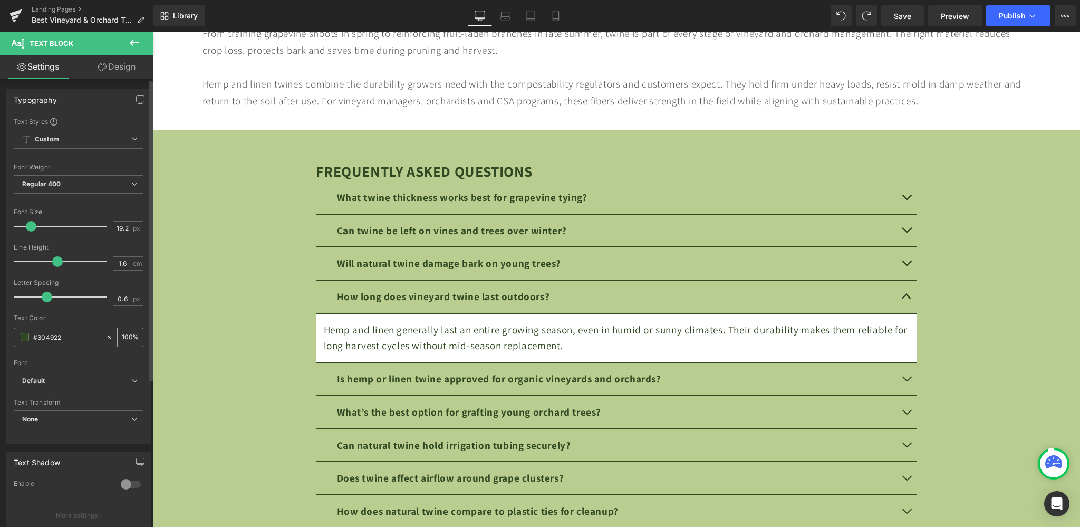
click at [81, 331] on input "#304922" at bounding box center [66, 337] width 67 height 12
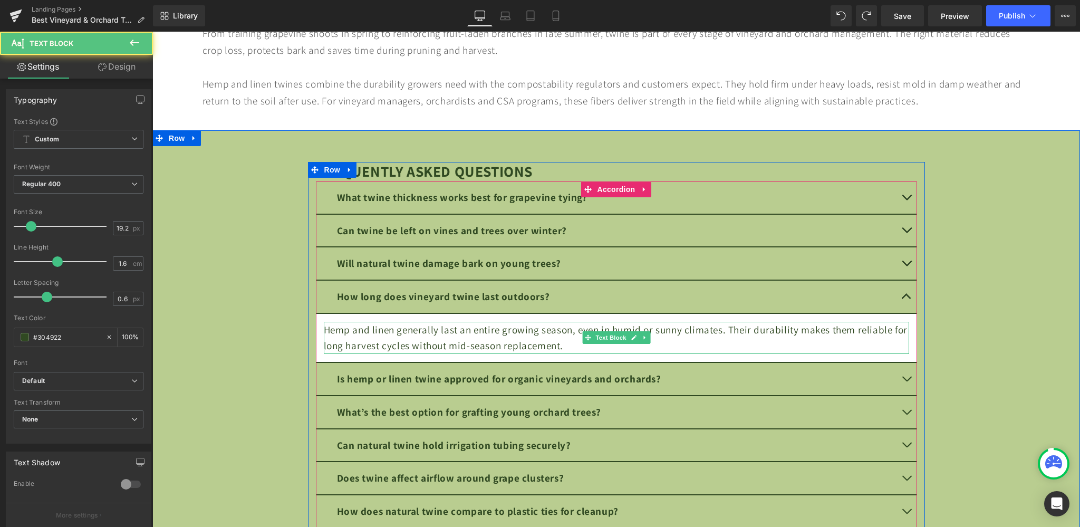
click at [380, 334] on div "Hemp and linen generally last an entire growing season, even in humid or sunny …" at bounding box center [616, 338] width 585 height 32
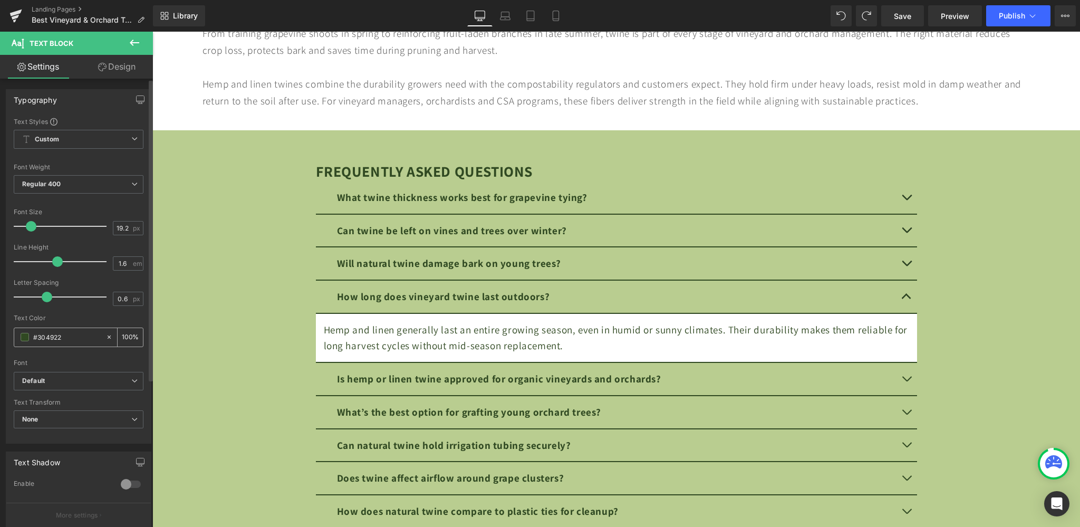
click at [67, 339] on input "#304922" at bounding box center [66, 337] width 67 height 12
type input "#5b5b5b"
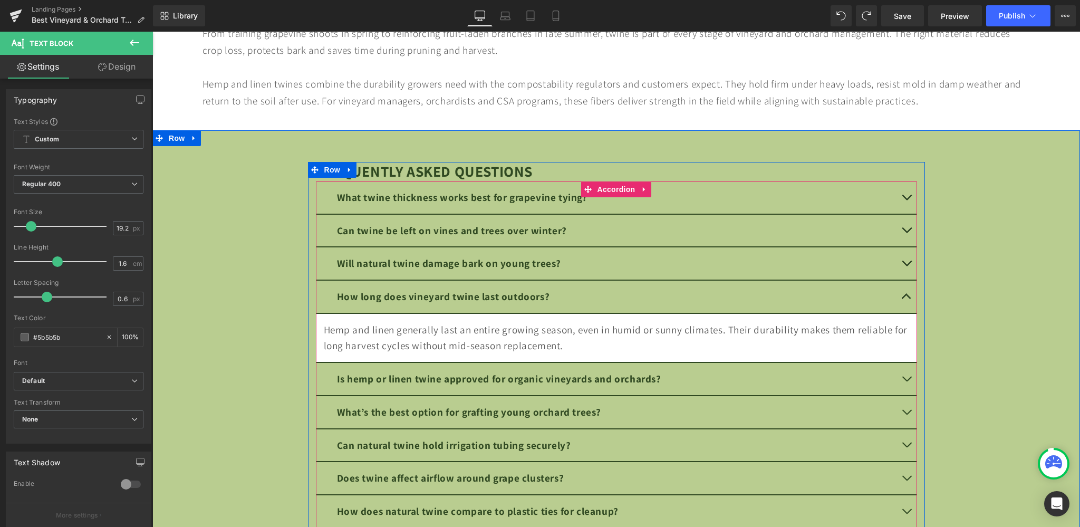
click at [897, 374] on button "button" at bounding box center [906, 379] width 21 height 32
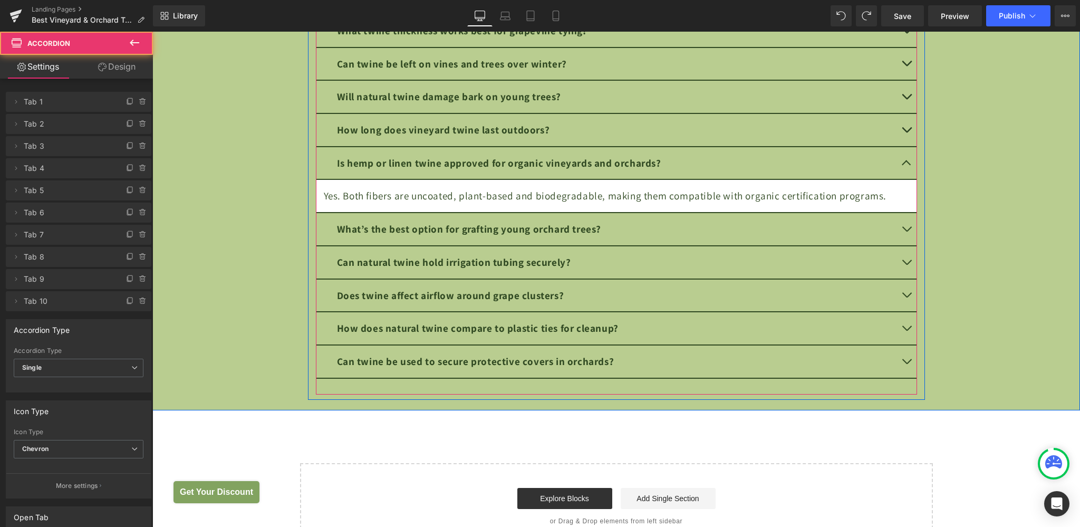
scroll to position [3984, 0]
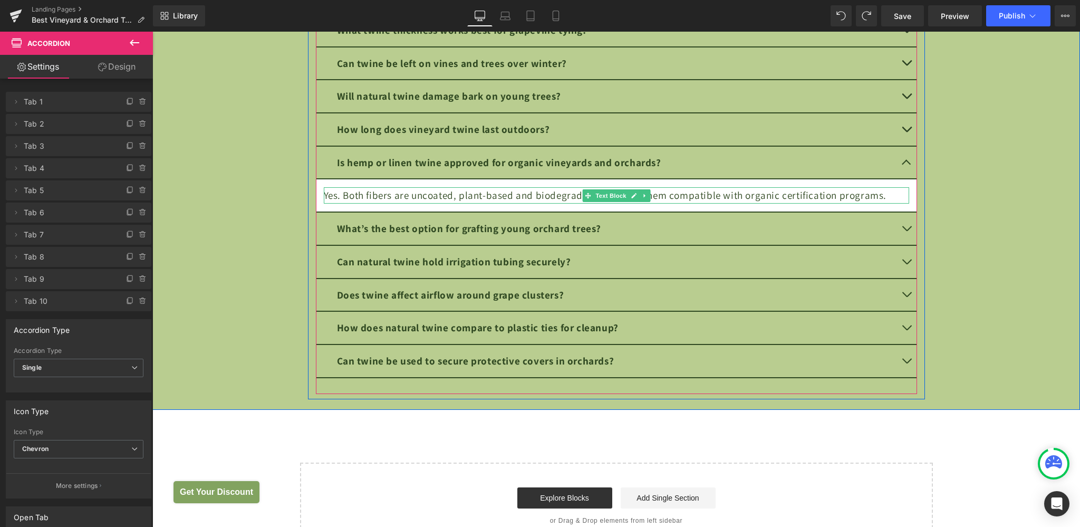
click at [463, 191] on div "Yes. Both fibers are uncoated, plant-based and biodegradable, making them compa…" at bounding box center [616, 195] width 585 height 16
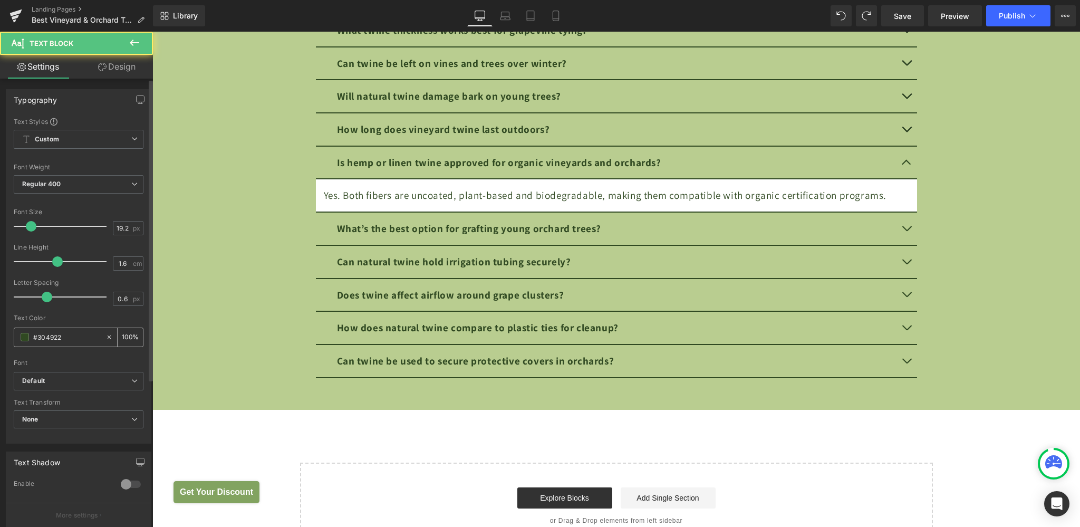
click at [57, 334] on input "#304922" at bounding box center [66, 337] width 67 height 12
type input "#5b5b5b"
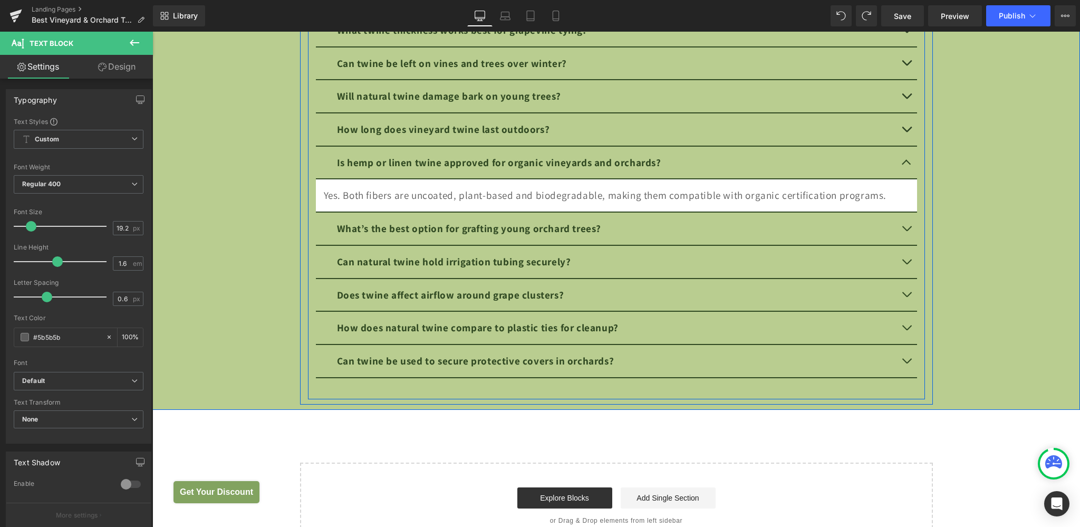
click at [899, 224] on button "button" at bounding box center [906, 228] width 21 height 32
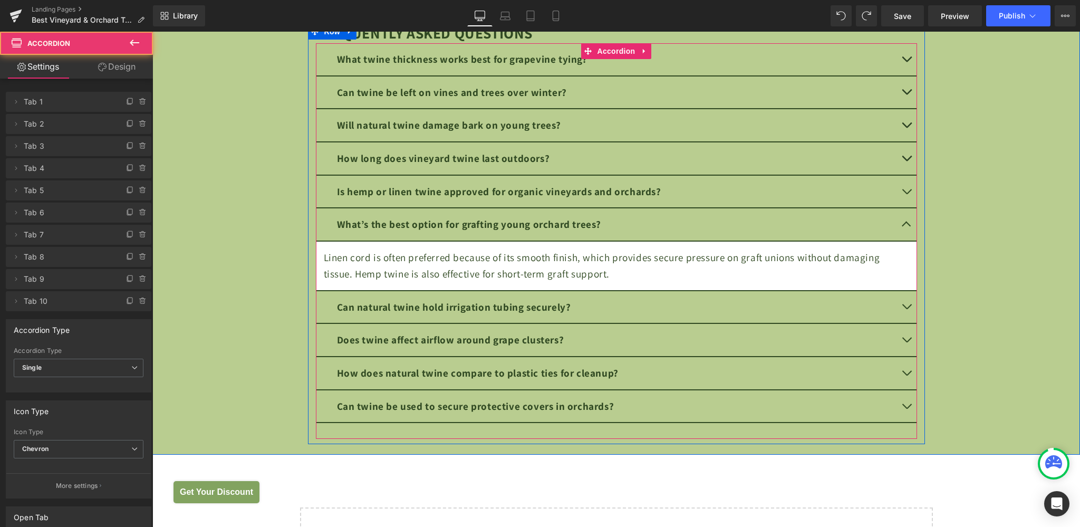
scroll to position [3951, 0]
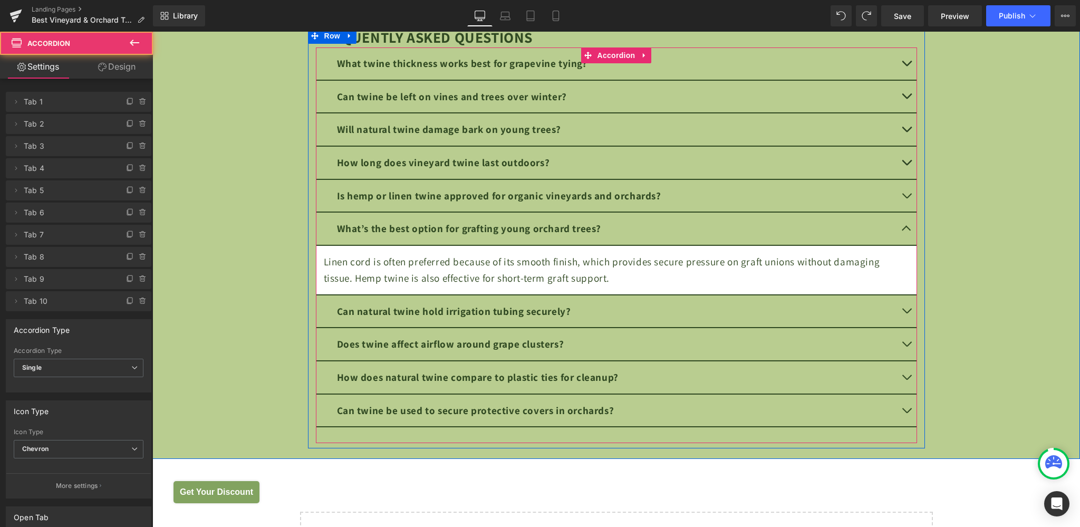
click at [448, 254] on div "Linen cord is often preferred because of its smooth finish, which provides secu…" at bounding box center [616, 270] width 585 height 32
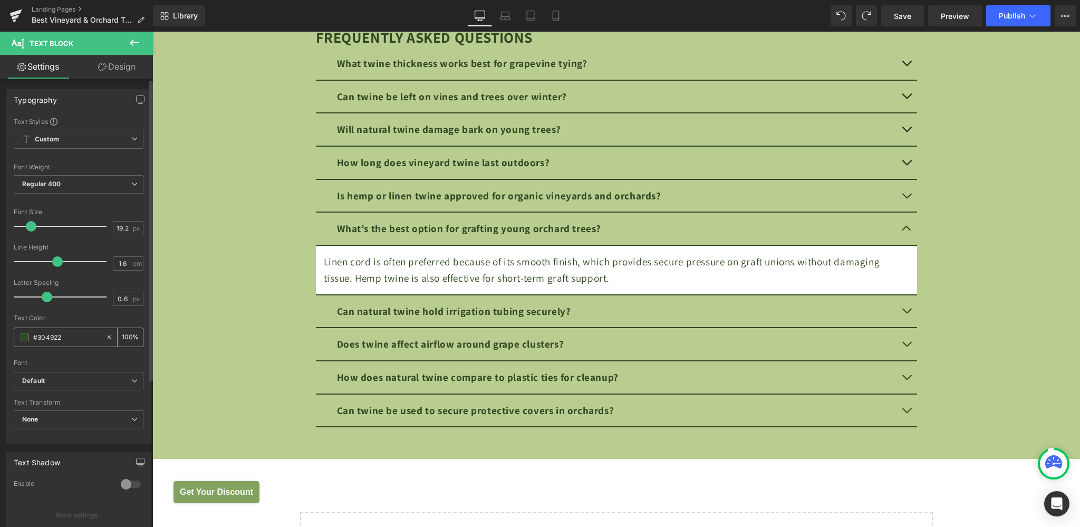
click at [63, 330] on div "#304922" at bounding box center [59, 337] width 91 height 18
click at [64, 336] on input "#304922" at bounding box center [66, 337] width 67 height 12
paste input "5b5b5b"
type input "#5b5b5b"
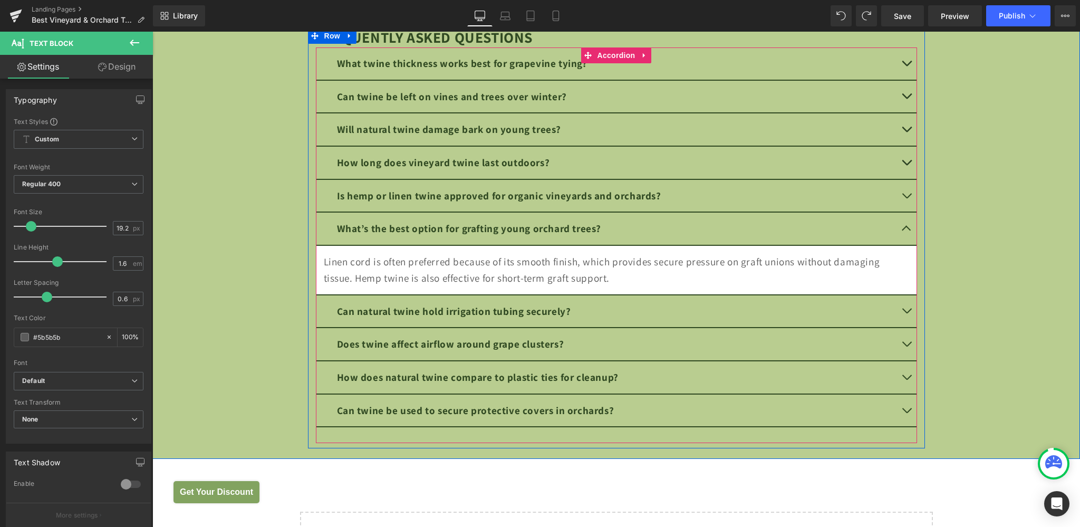
click at [906, 305] on button "button" at bounding box center [906, 311] width 21 height 32
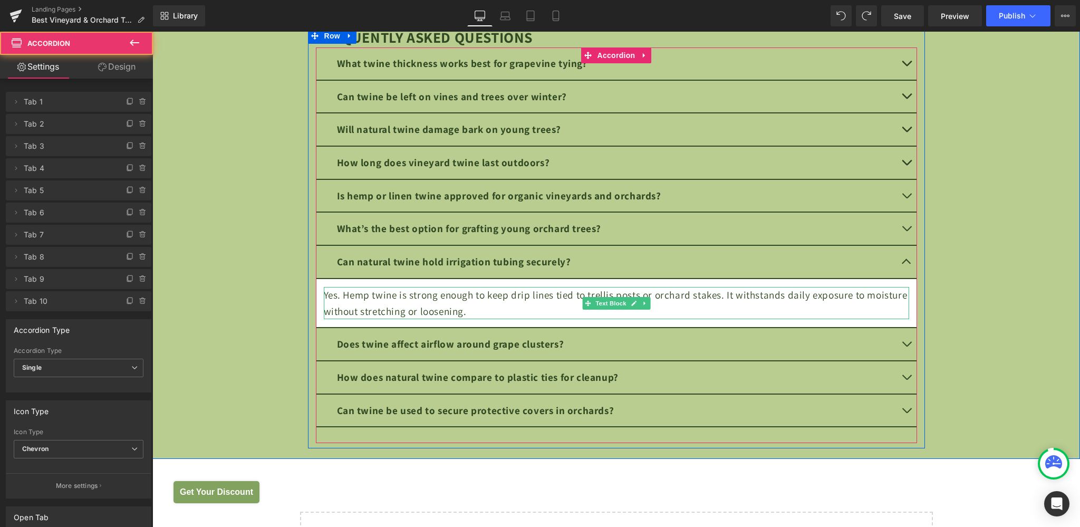
click at [429, 298] on div "Yes. Hemp twine is strong enough to keep drip lines tied to trellis posts or or…" at bounding box center [616, 303] width 585 height 32
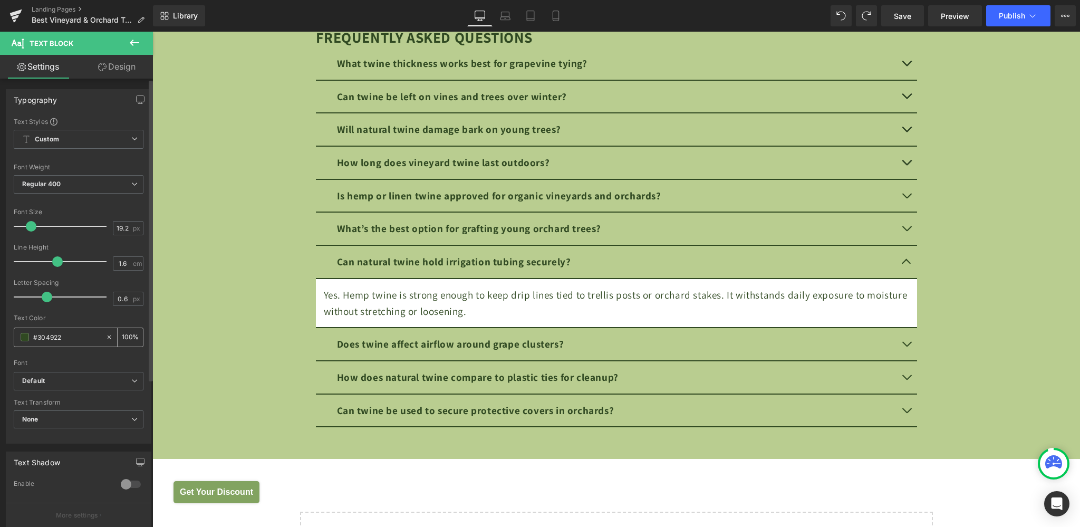
click at [72, 334] on input "#304922" at bounding box center [66, 337] width 67 height 12
type input "#5b5b5b"
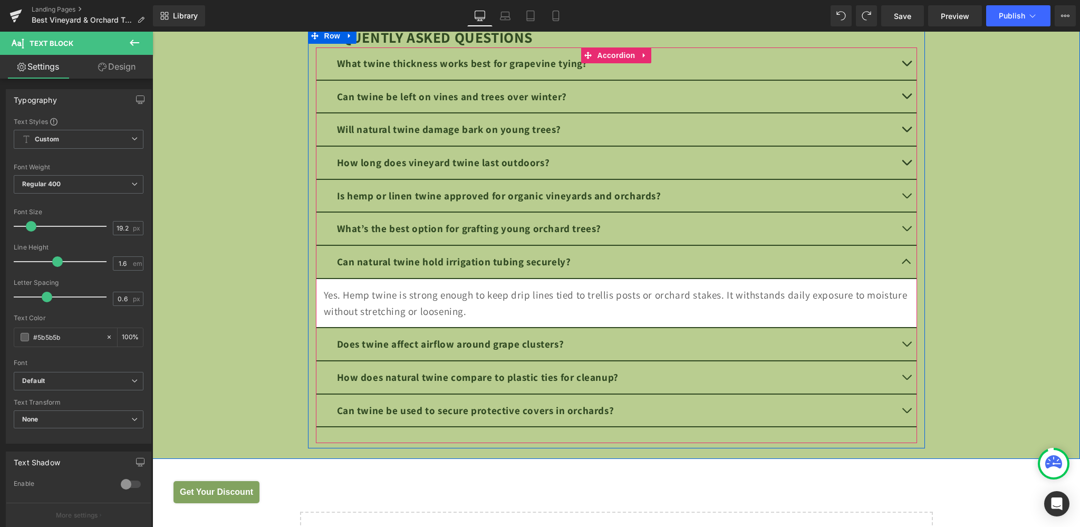
click at [901, 338] on button "button" at bounding box center [906, 344] width 21 height 32
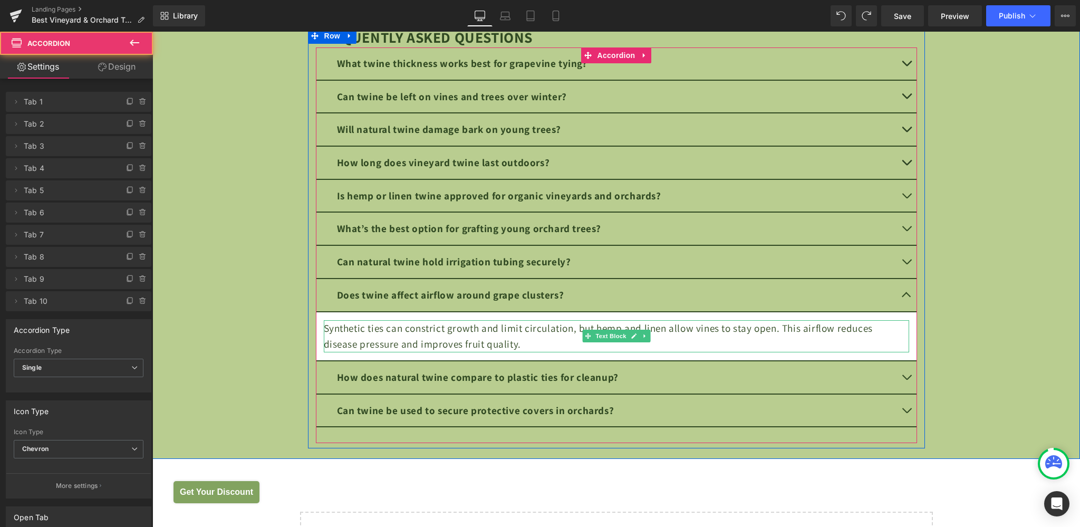
click at [429, 341] on div "Synthetic ties can constrict growth and limit circulation, but hemp and linen a…" at bounding box center [616, 336] width 585 height 32
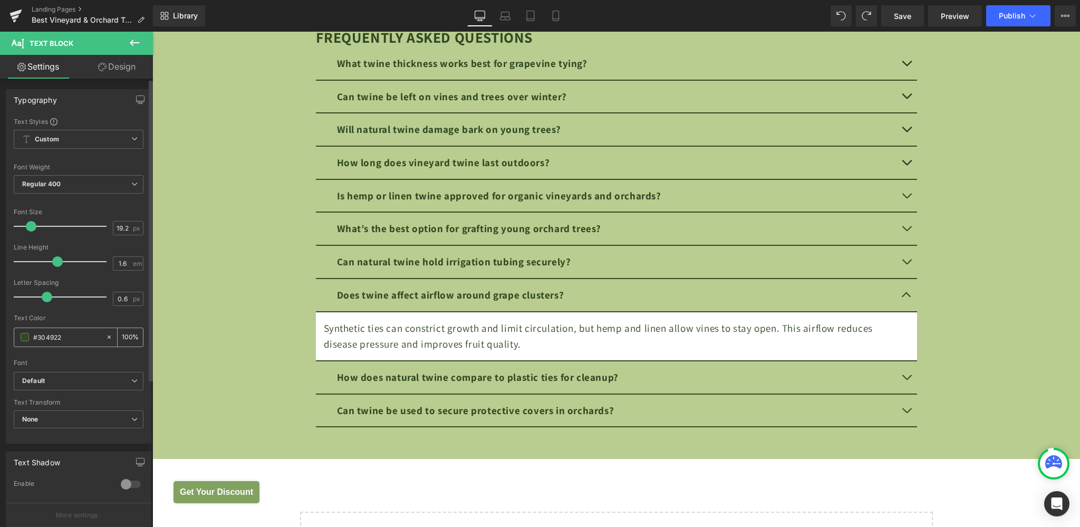
click at [81, 341] on input "#304922" at bounding box center [66, 337] width 67 height 12
type input "#5b5b5b"
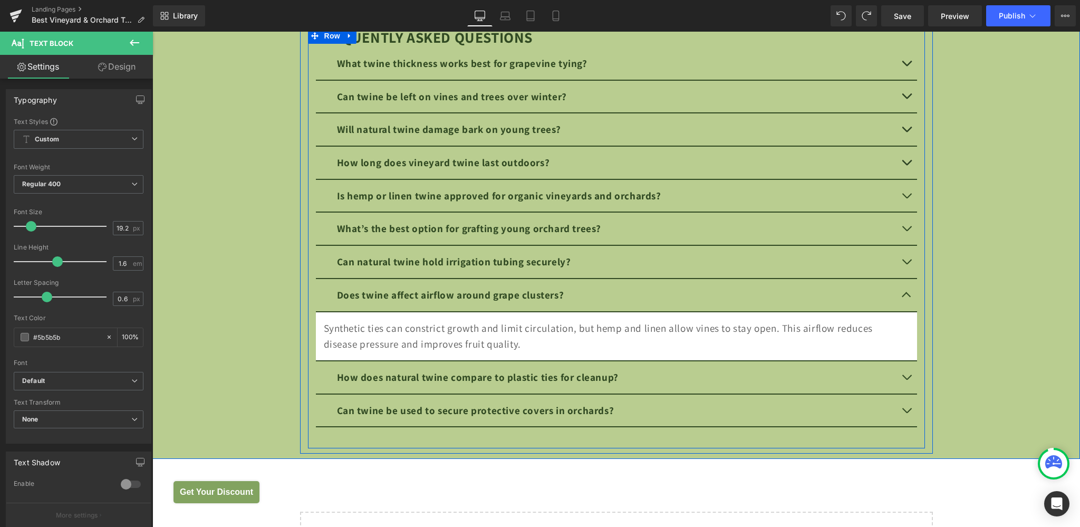
click at [896, 374] on button "button" at bounding box center [906, 377] width 21 height 32
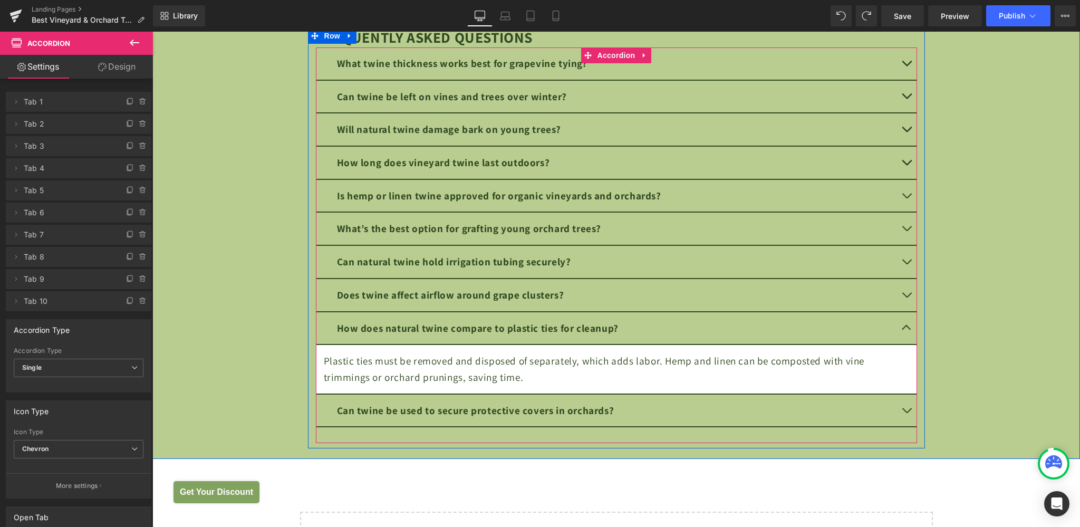
click at [385, 363] on div "Plastic ties must be removed and disposed of separately, which adds labor. Hemp…" at bounding box center [616, 369] width 585 height 32
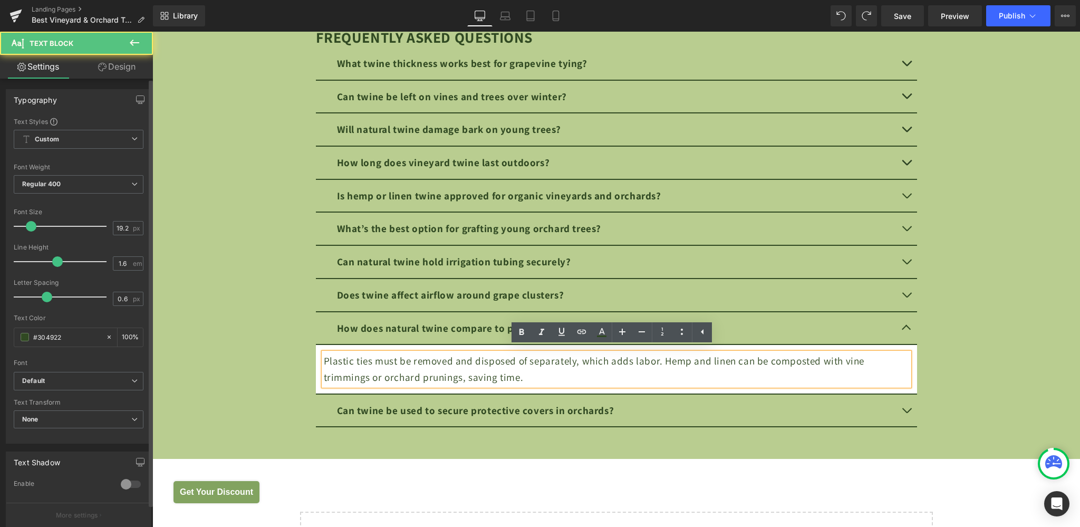
click at [60, 332] on input "#304922" at bounding box center [66, 337] width 67 height 12
paste input "5b5b5b"
type input "#5b5b5b"
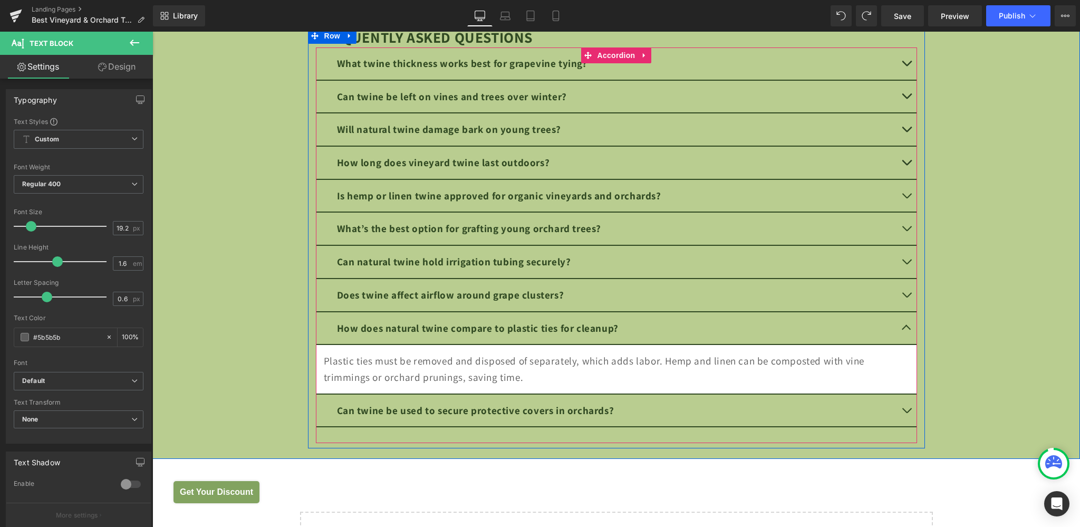
click at [906, 413] on span "button" at bounding box center [906, 413] width 0 height 0
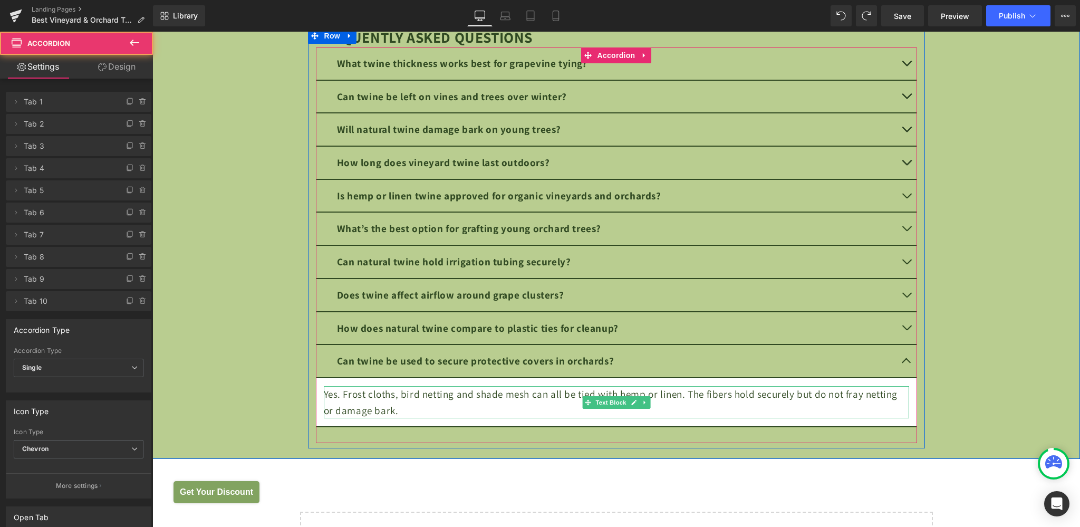
click at [423, 388] on div "Yes. Frost cloths, bird netting and shade mesh can all be tied with hemp or lin…" at bounding box center [616, 402] width 585 height 32
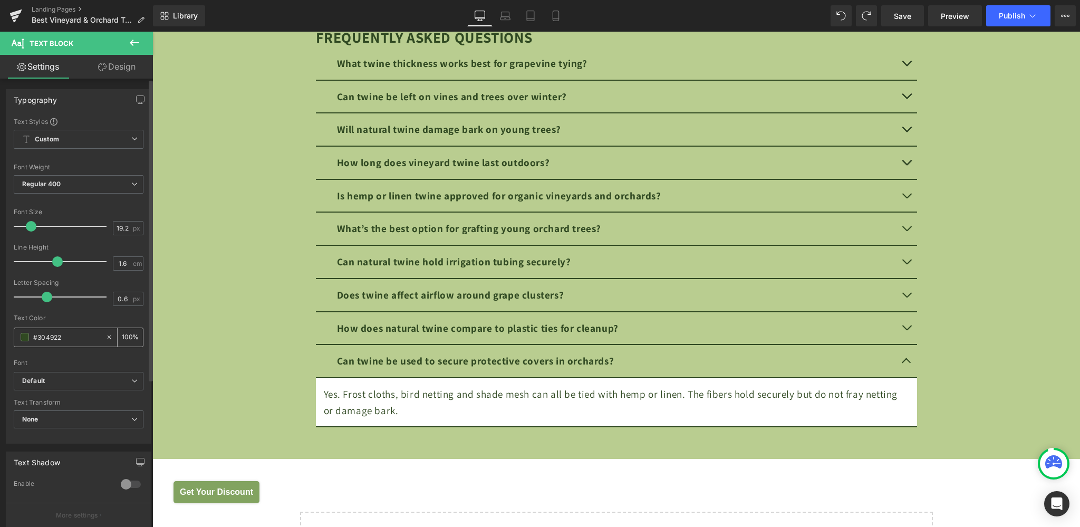
click at [85, 339] on input "#304922" at bounding box center [66, 337] width 67 height 12
paste input "5b5b5b"
type input "#5b5b5b"
click at [1000, 14] on span "Publish" at bounding box center [1011, 16] width 26 height 8
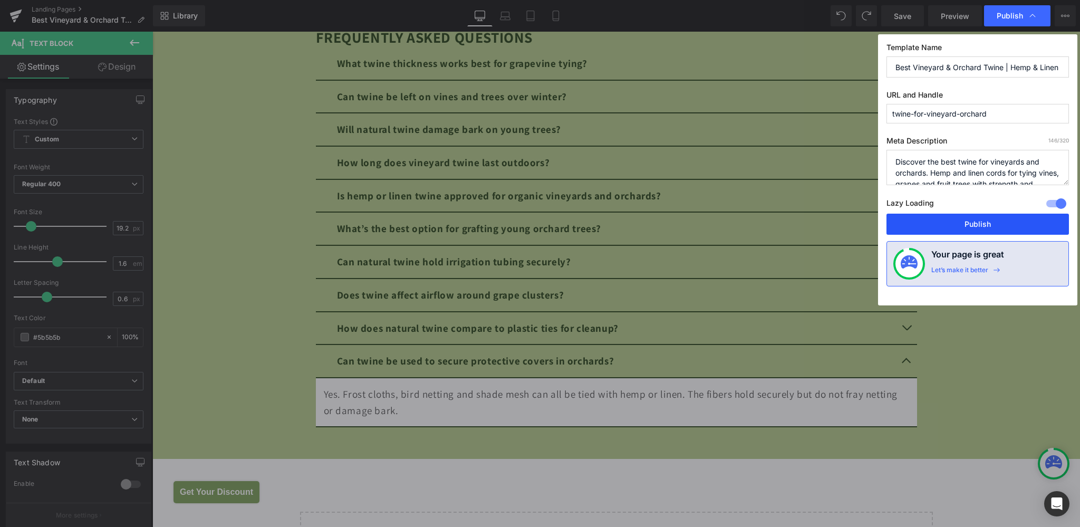
click at [976, 229] on button "Publish" at bounding box center [977, 223] width 182 height 21
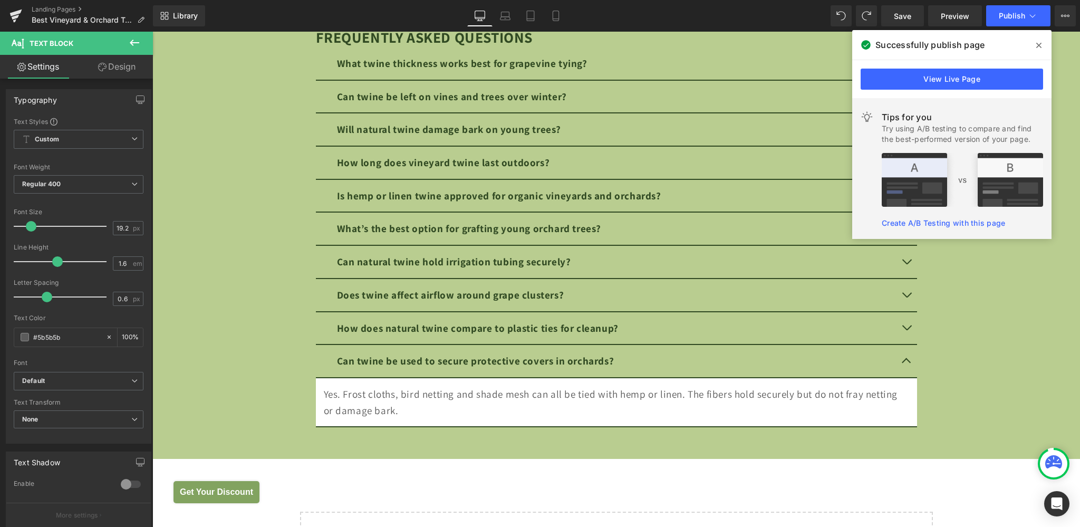
drag, startPoint x: 551, startPoint y: 15, endPoint x: 956, endPoint y: 41, distance: 406.2
click at [551, 15] on icon at bounding box center [555, 16] width 11 height 11
type input "100"
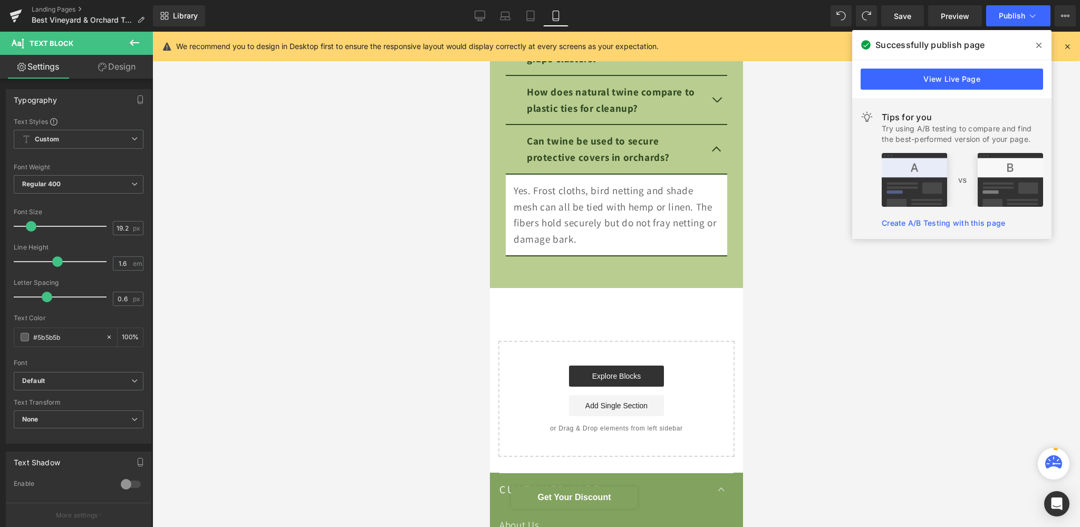
scroll to position [8563, 0]
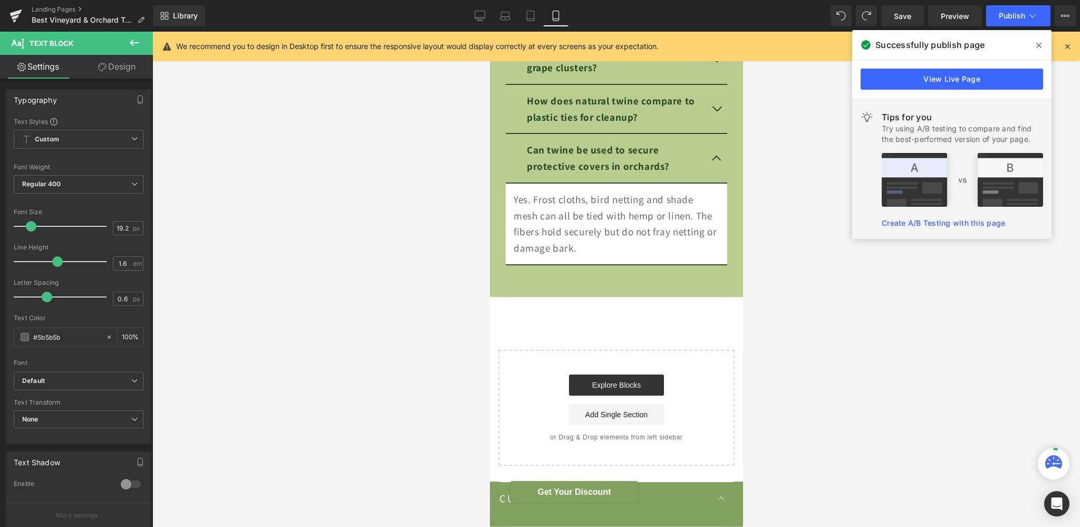
click at [1041, 46] on icon at bounding box center [1038, 45] width 5 height 8
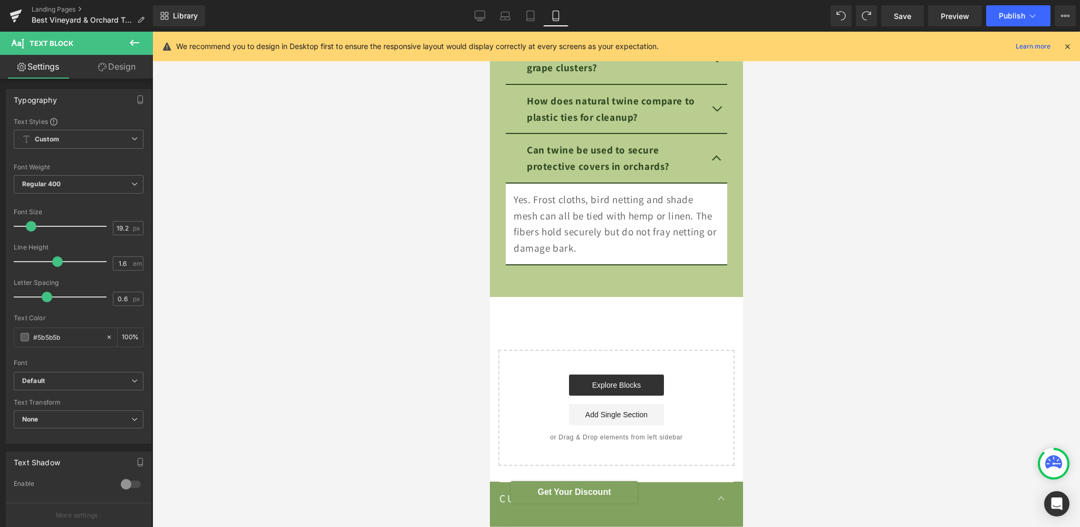
scroll to position [0, 0]
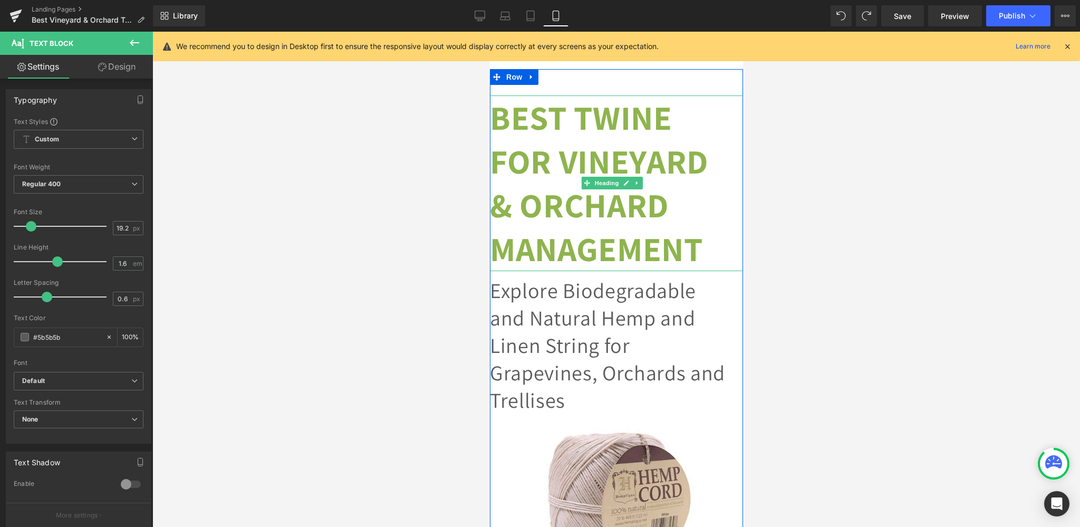
click at [595, 115] on strong "Best Twine for Vineyard & Orchard Management" at bounding box center [598, 183] width 218 height 176
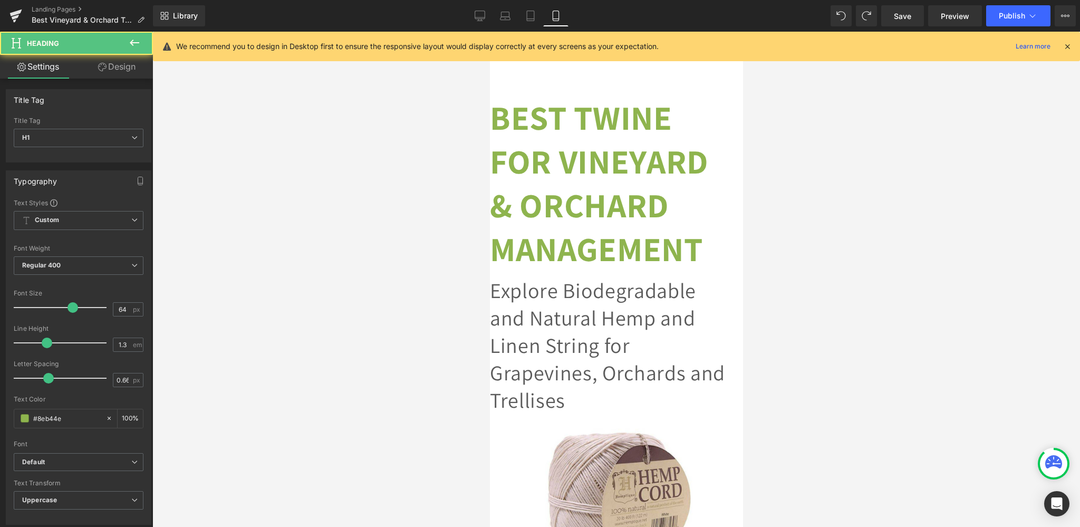
click at [115, 64] on link "Design" at bounding box center [117, 67] width 76 height 24
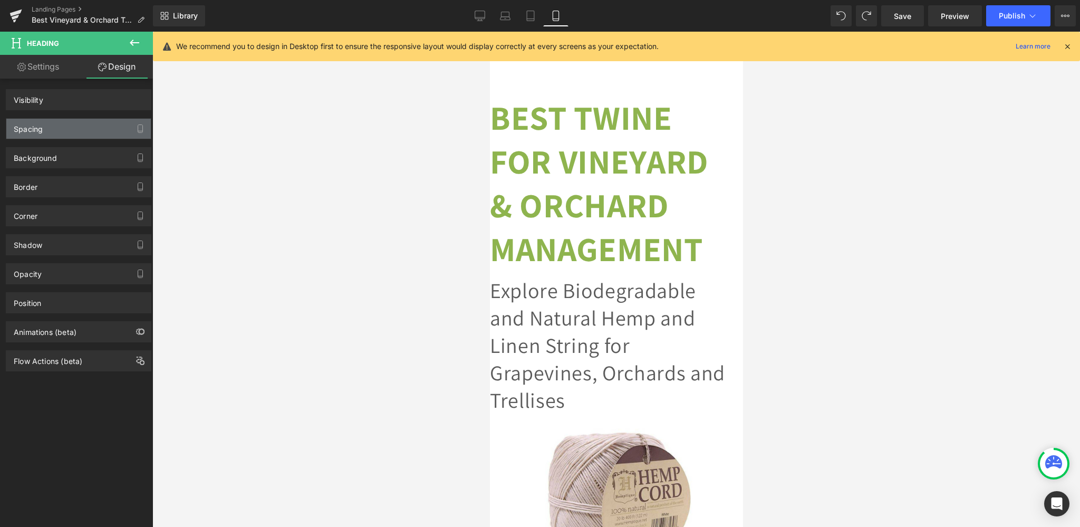
click at [61, 127] on div "Spacing" at bounding box center [78, 129] width 144 height 20
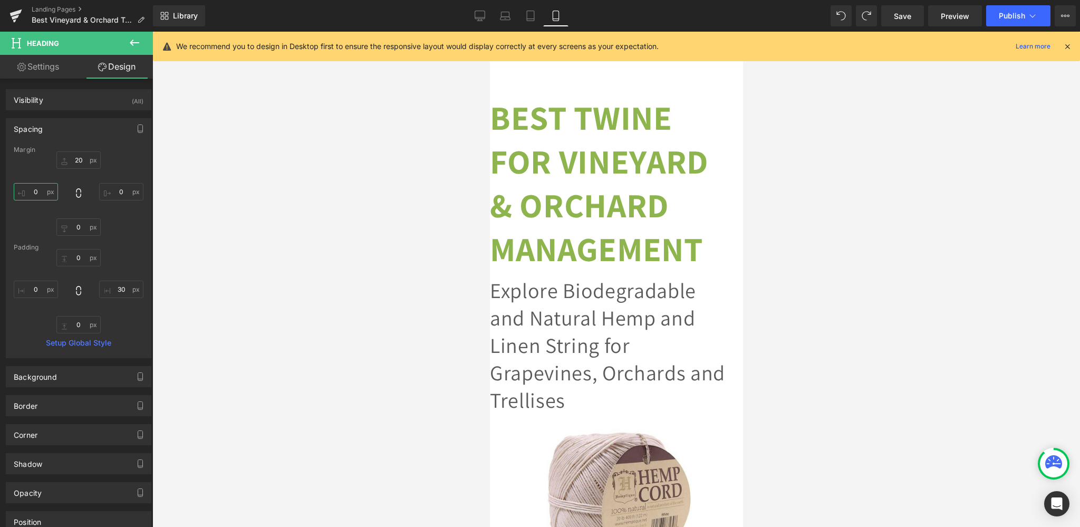
click at [32, 193] on input "0" at bounding box center [36, 191] width 44 height 17
click at [31, 192] on input "0" at bounding box center [36, 191] width 44 height 17
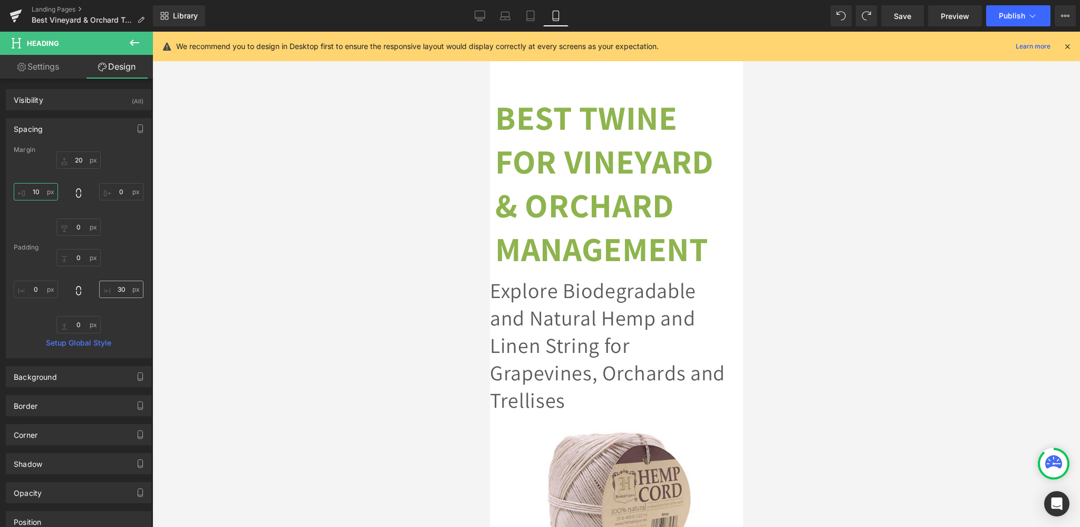
type input "10"
click at [117, 289] on input "30" at bounding box center [121, 288] width 44 height 17
click at [111, 288] on input "30" at bounding box center [121, 288] width 44 height 17
type input "10"
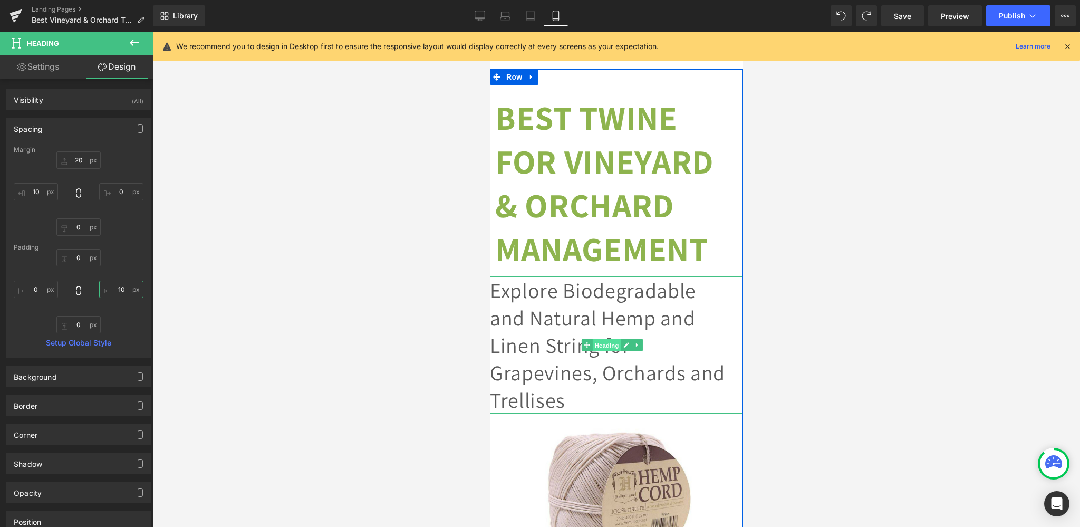
click at [613, 343] on span "Heading" at bounding box center [605, 344] width 28 height 13
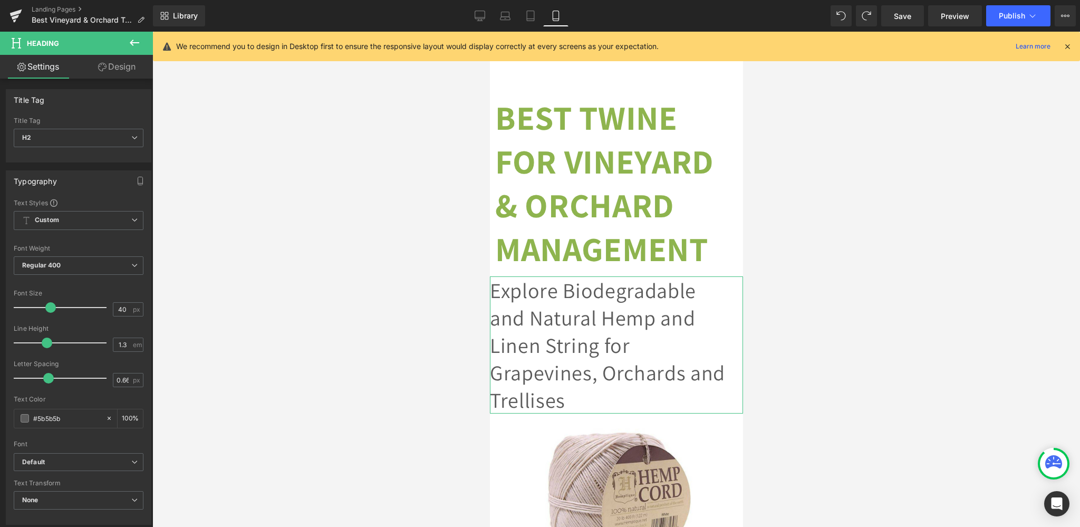
drag, startPoint x: 121, startPoint y: 64, endPoint x: 69, endPoint y: 132, distance: 85.7
click at [121, 65] on link "Design" at bounding box center [117, 67] width 76 height 24
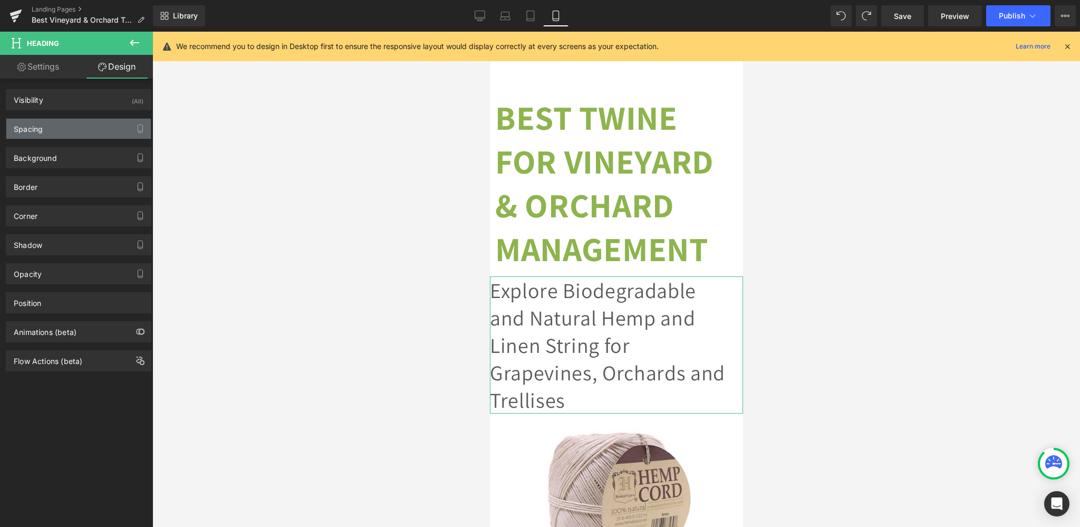
click at [69, 132] on div "Spacing" at bounding box center [78, 129] width 144 height 20
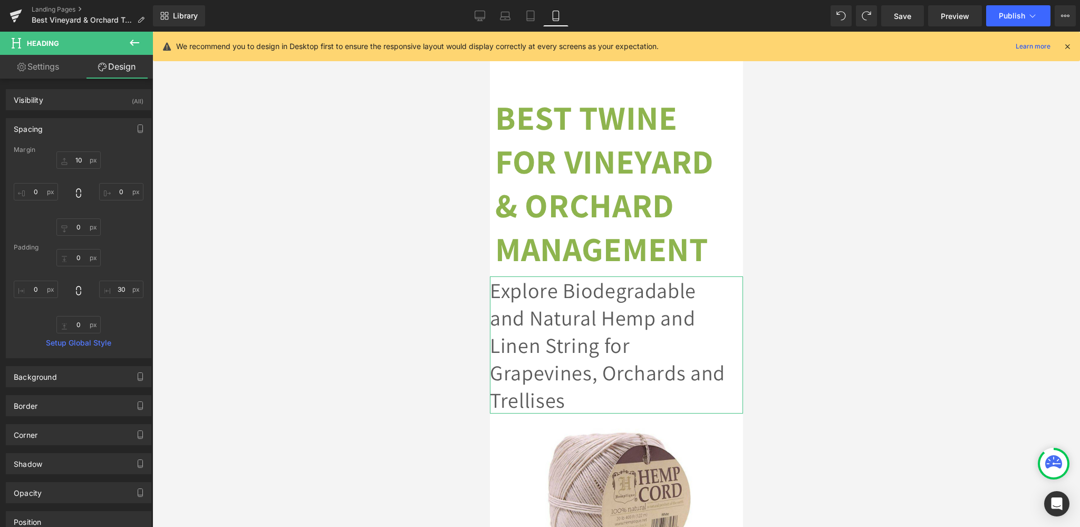
type input "10"
type input "0"
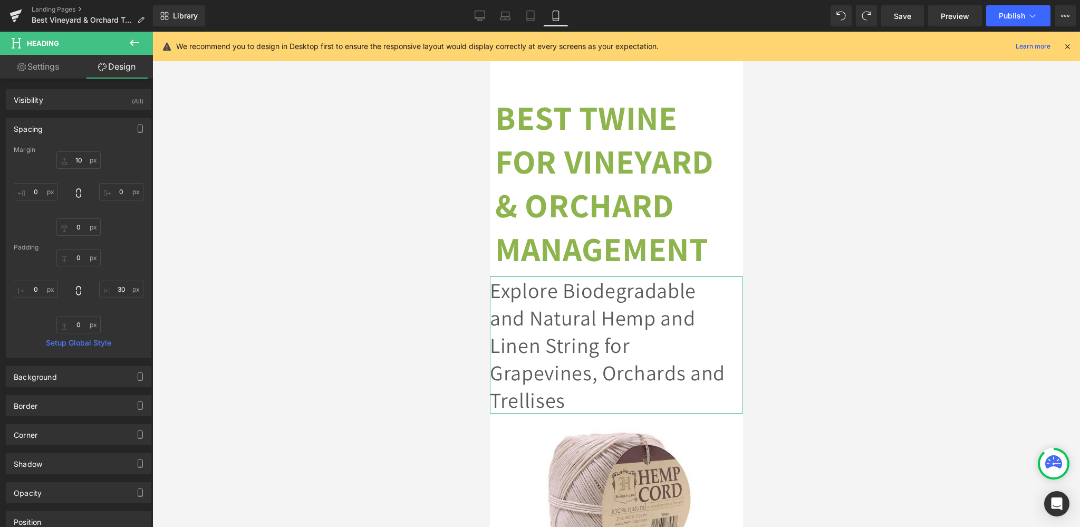
type input "30"
type input "0"
drag, startPoint x: 109, startPoint y: 288, endPoint x: 113, endPoint y: 292, distance: 5.7
click at [111, 289] on input "30" at bounding box center [121, 288] width 44 height 17
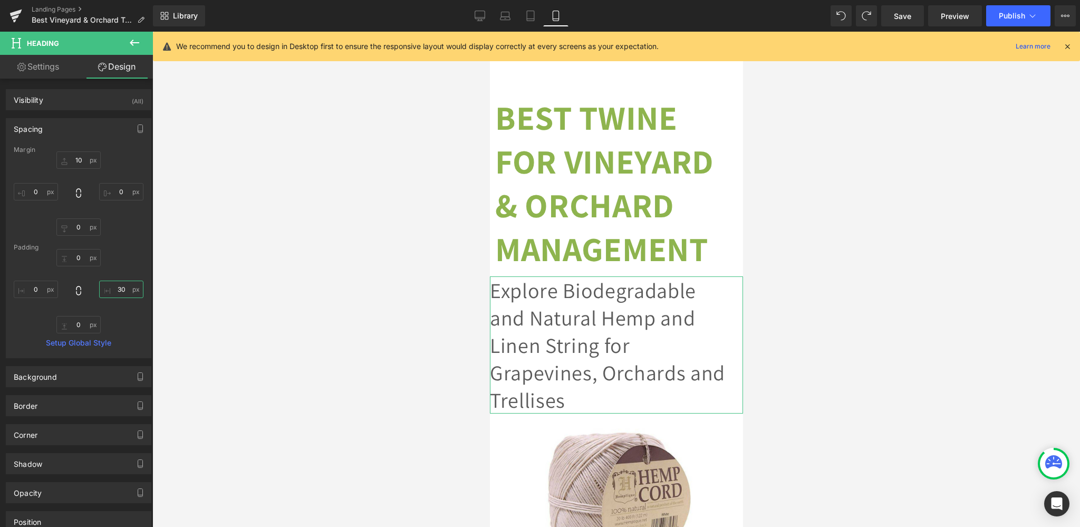
click at [113, 292] on input "30" at bounding box center [121, 288] width 44 height 17
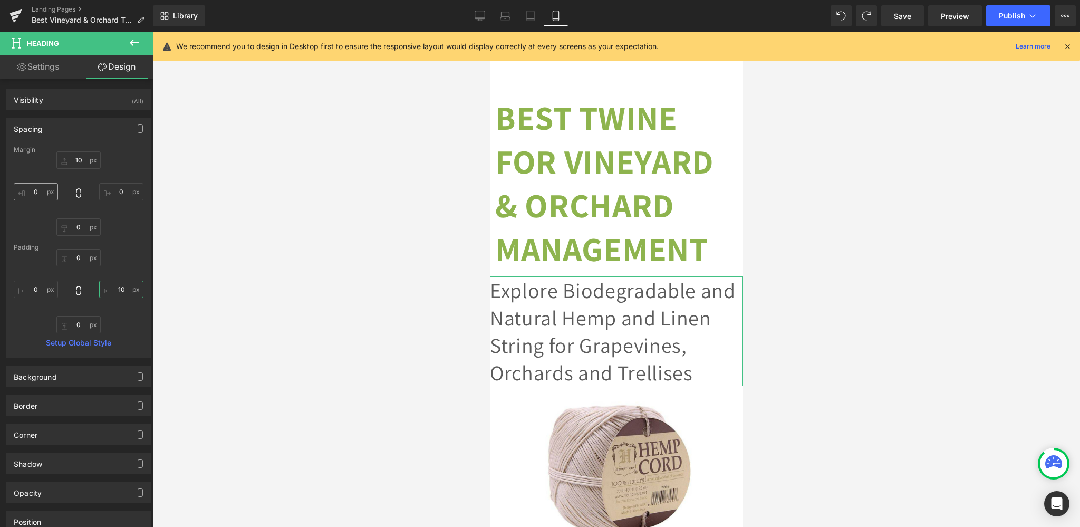
type input "10"
click at [36, 195] on input "0" at bounding box center [36, 191] width 44 height 17
click at [31, 191] on input "0" at bounding box center [36, 191] width 44 height 17
type input "10"
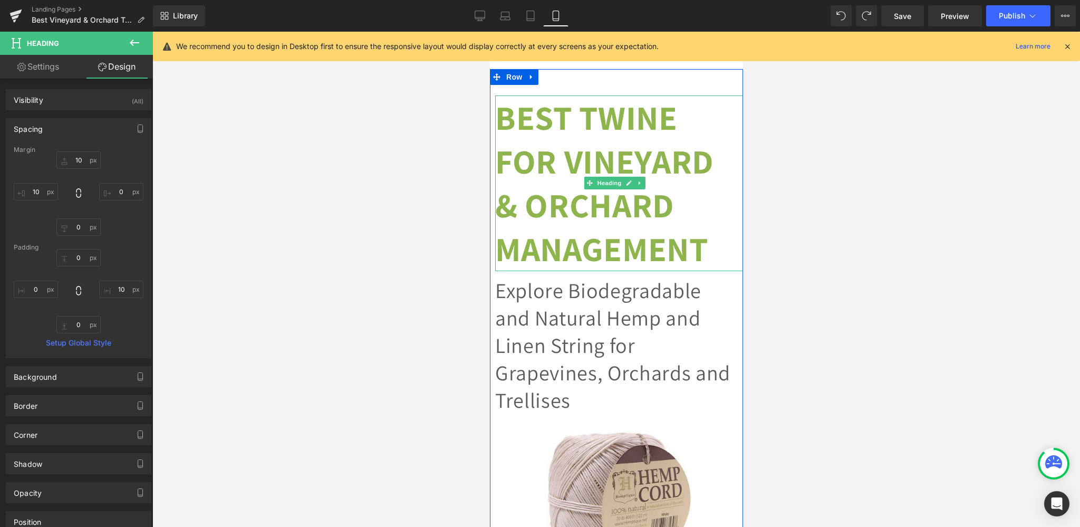
click at [654, 119] on strong "Best Twine for Vineyard & Orchard Management" at bounding box center [603, 183] width 218 height 176
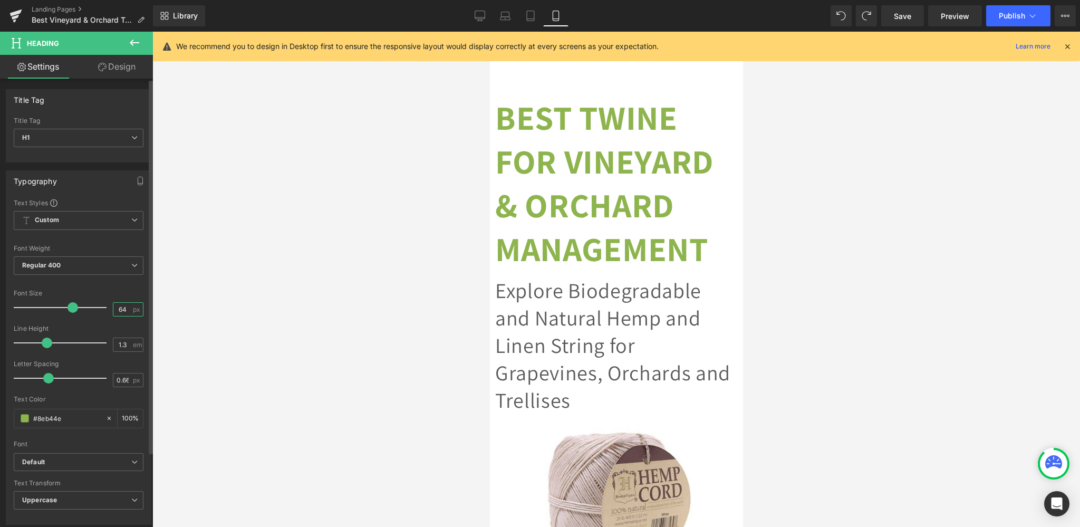
click at [113, 312] on input "64" at bounding box center [122, 309] width 18 height 13
type input "40"
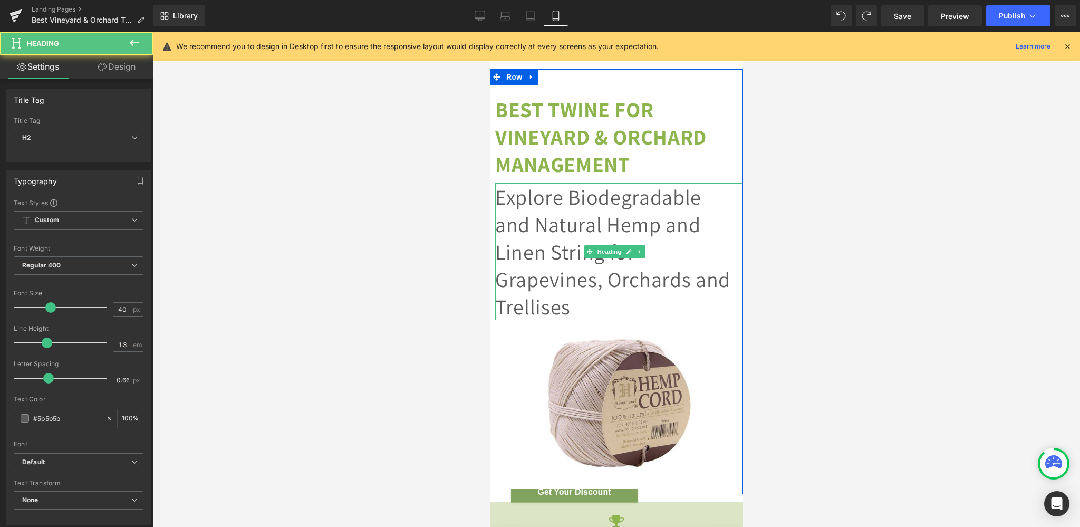
click at [535, 228] on h2 "Explore Biodegradable and Natural Hemp and Linen String for Grapevines, Orchard…" at bounding box center [615, 251] width 242 height 137
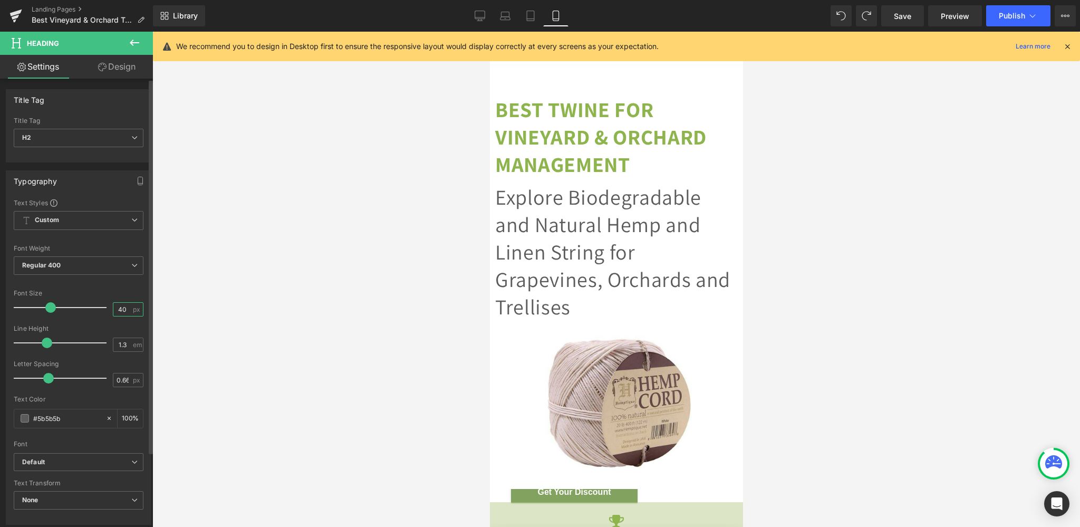
click at [119, 309] on input "40" at bounding box center [122, 309] width 18 height 13
type input "30"
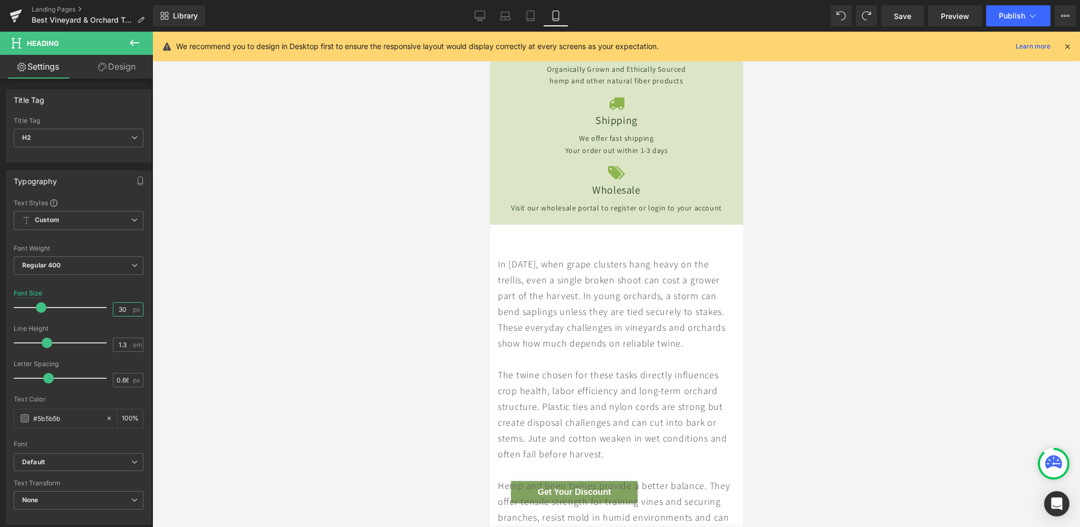
scroll to position [501, 0]
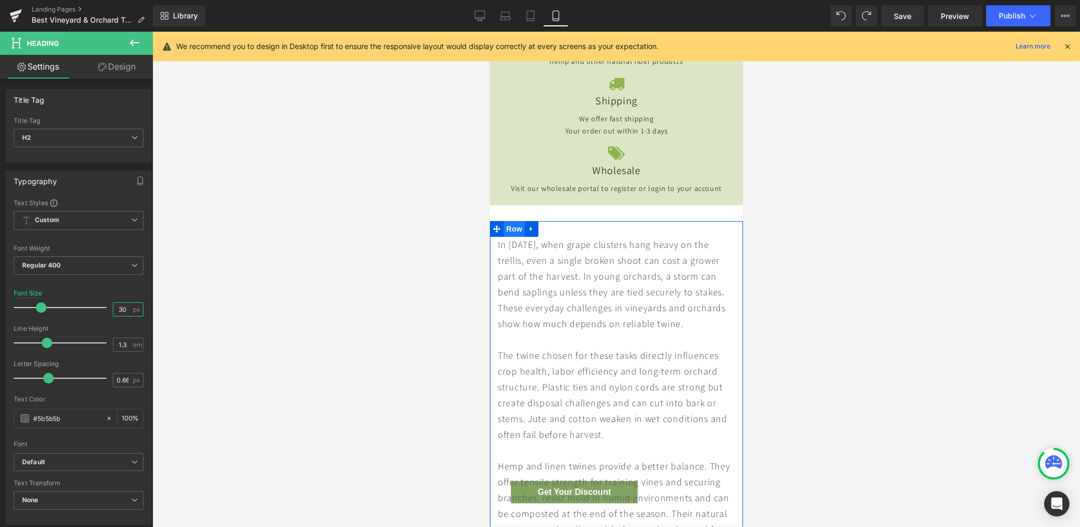
click at [518, 237] on span "Row" at bounding box center [513, 229] width 21 height 16
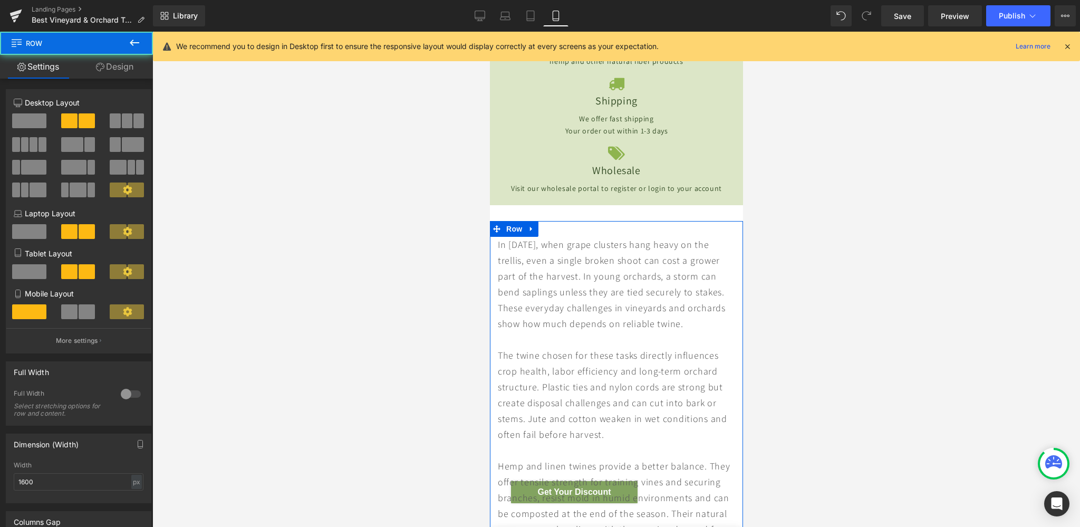
click at [119, 66] on link "Design" at bounding box center [114, 67] width 76 height 24
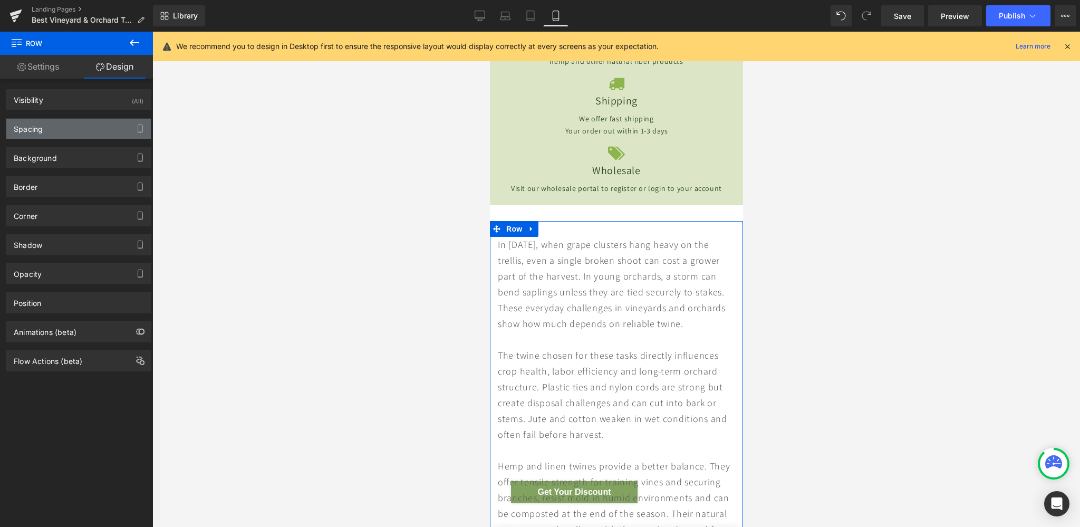
click at [48, 127] on div "Spacing" at bounding box center [78, 129] width 144 height 20
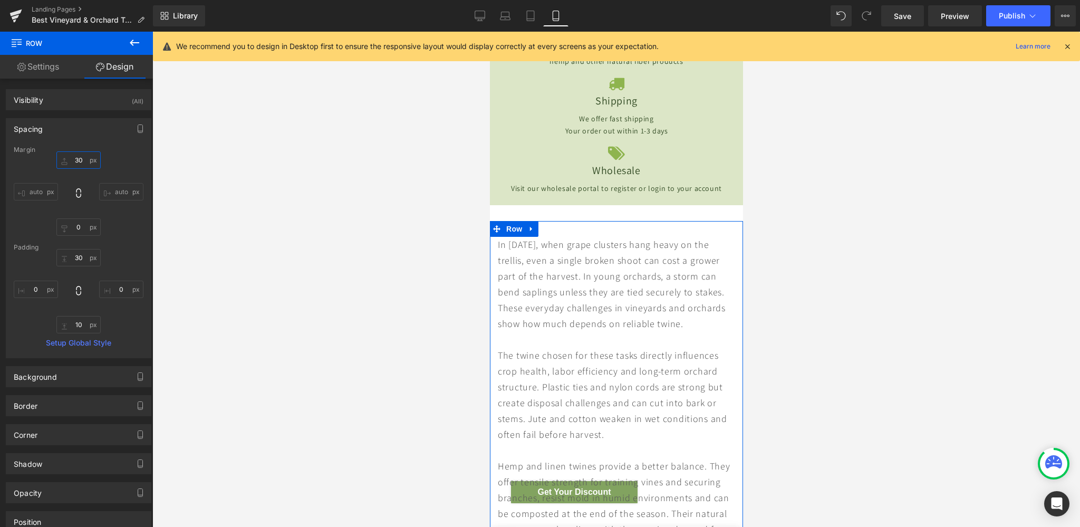
click at [79, 160] on input "30" at bounding box center [78, 159] width 44 height 17
click at [73, 159] on input "30" at bounding box center [78, 159] width 44 height 17
type input "00"
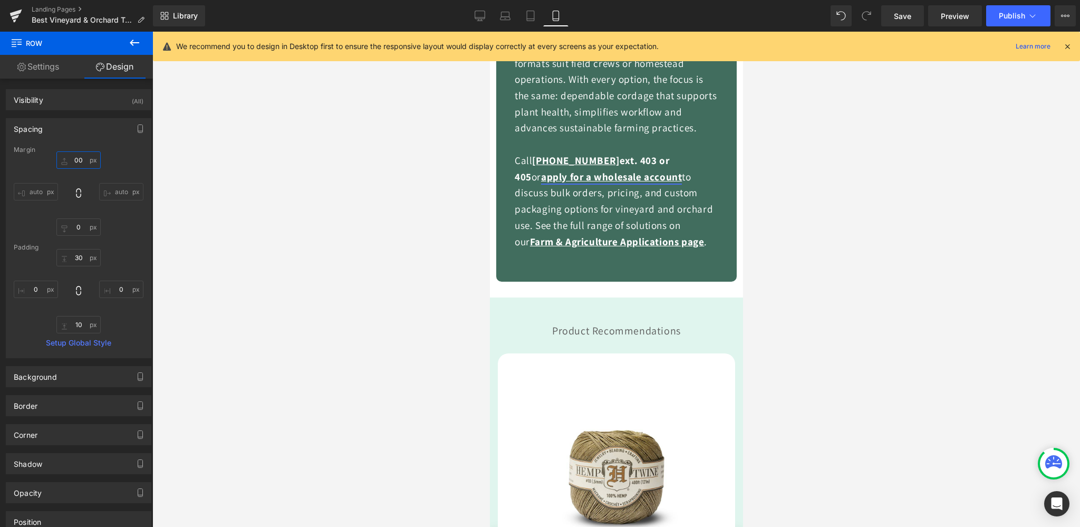
scroll to position [1614, 0]
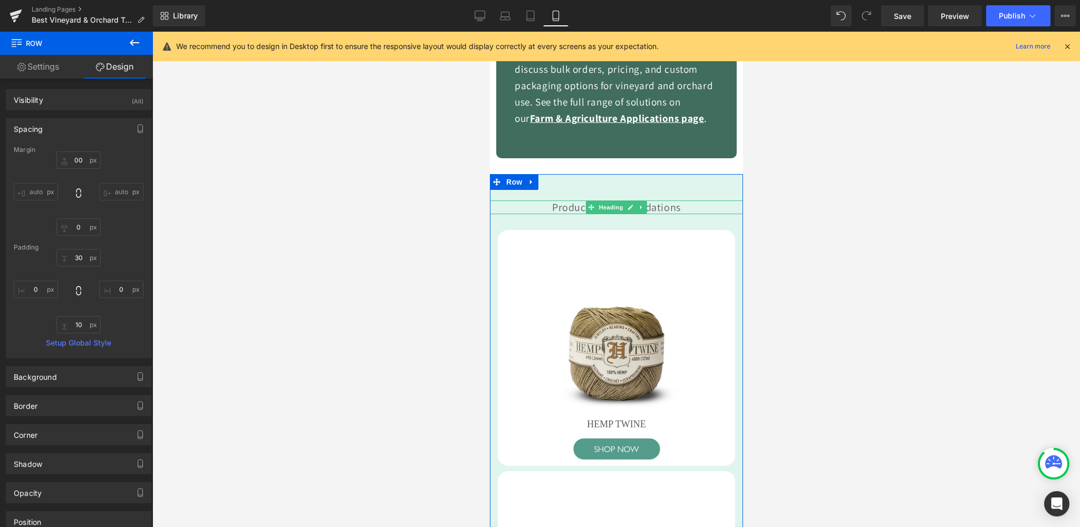
click at [571, 214] on span "Product Recommendations" at bounding box center [615, 207] width 129 height 14
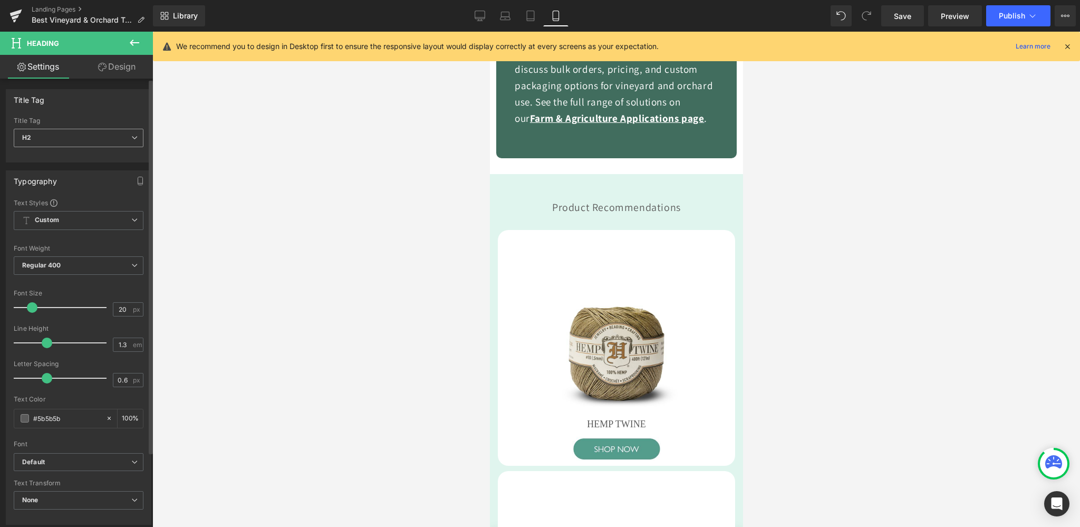
click at [71, 139] on span "H2" at bounding box center [79, 138] width 130 height 18
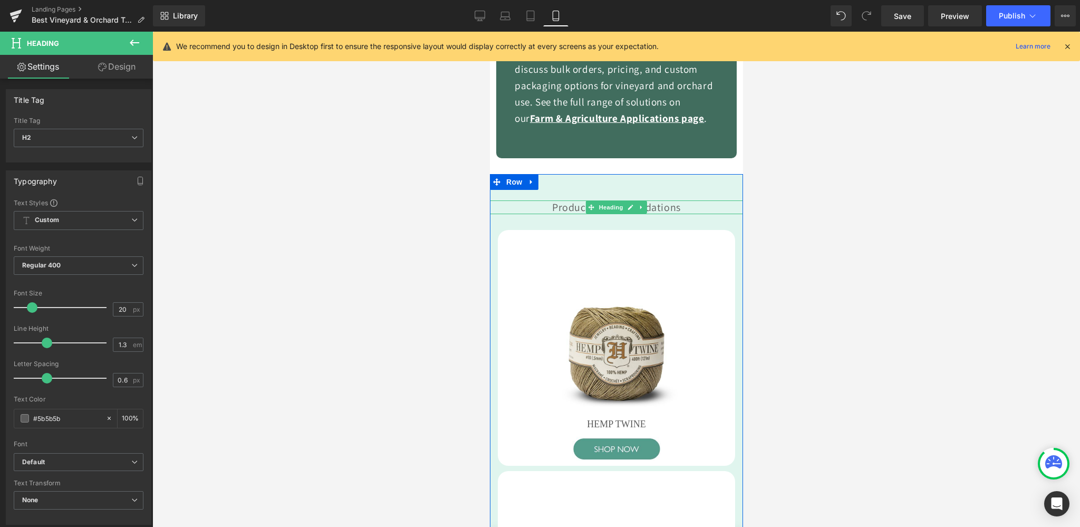
click at [564, 214] on span "Product Recommendations" at bounding box center [615, 207] width 129 height 14
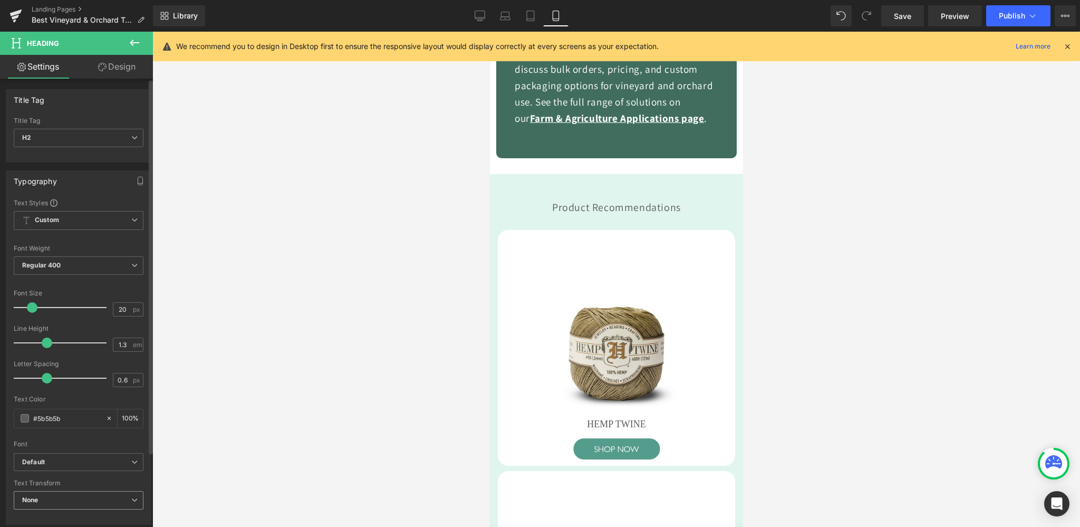
click at [36, 496] on b "None" at bounding box center [30, 500] width 16 height 8
click at [50, 459] on b "Default" at bounding box center [74, 462] width 105 height 9
click at [55, 440] on div "Font" at bounding box center [76, 443] width 125 height 7
click at [39, 507] on span "None" at bounding box center [79, 500] width 130 height 18
click at [288, 305] on div at bounding box center [615, 279] width 927 height 495
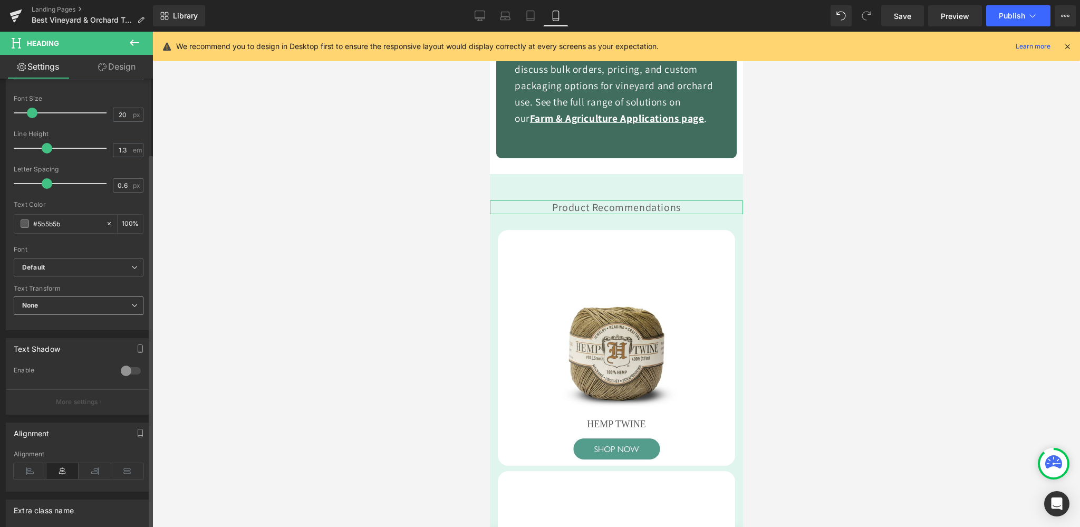
scroll to position [212, 0]
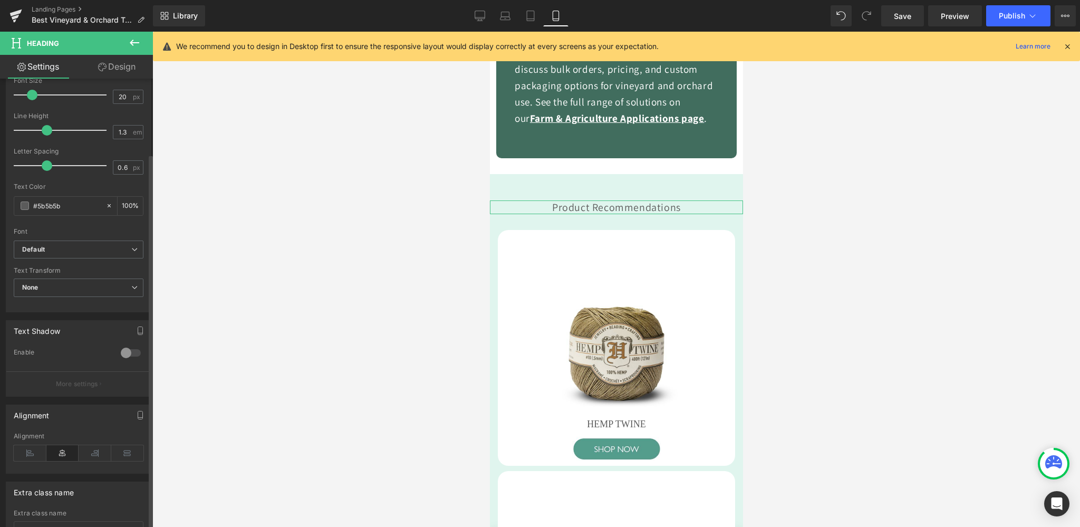
click at [38, 275] on div "Text Transform None None Uppercase Lowercase Capitalize" at bounding box center [79, 288] width 130 height 42
click at [42, 284] on span "None" at bounding box center [79, 287] width 130 height 18
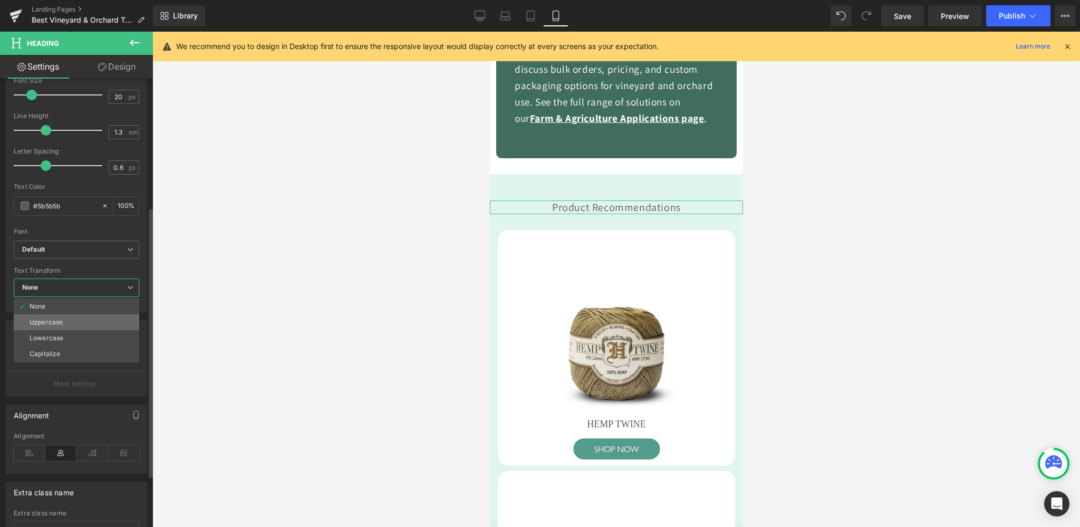
click at [50, 324] on div "Uppercase" at bounding box center [46, 321] width 33 height 7
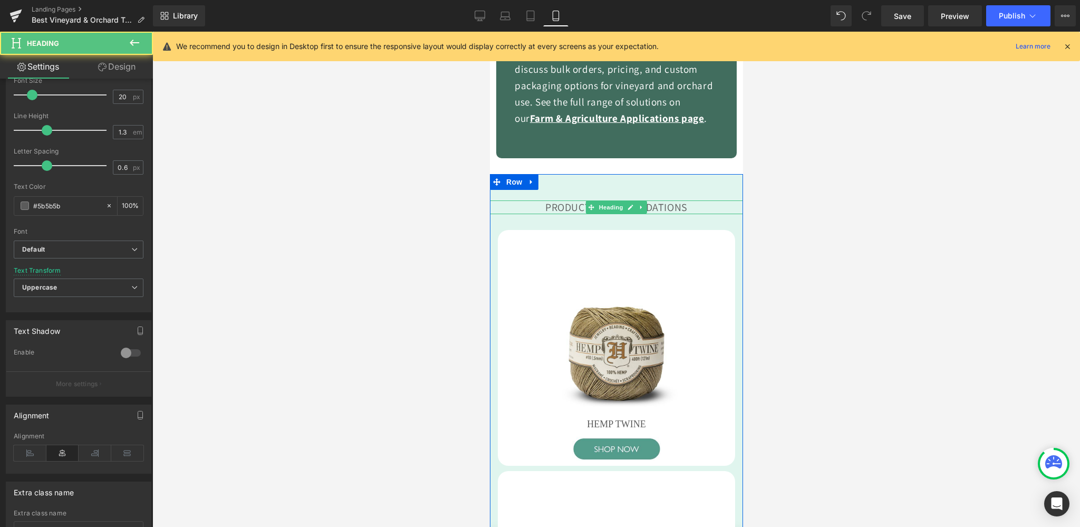
click at [566, 214] on span "Product Recommendations" at bounding box center [616, 207] width 142 height 14
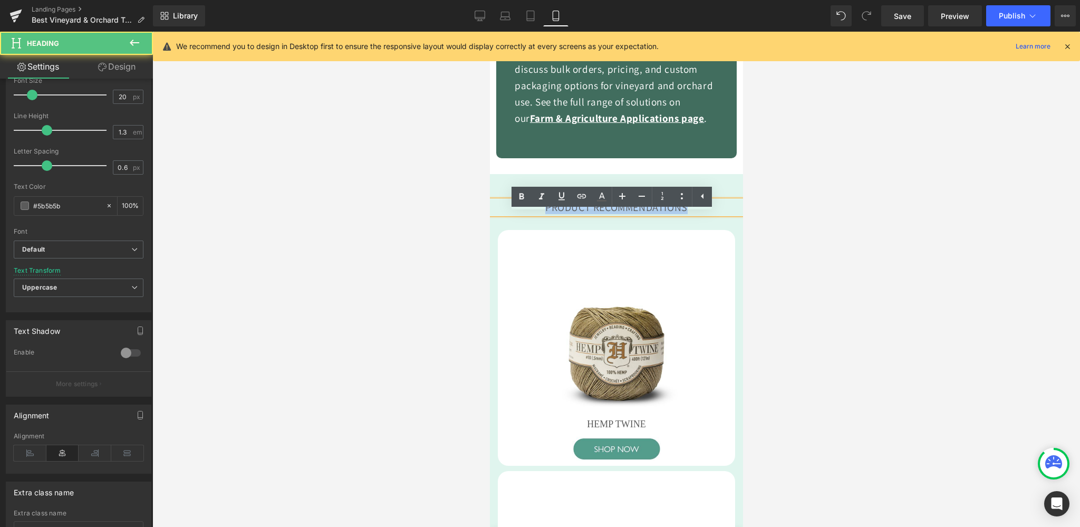
drag, startPoint x: 692, startPoint y: 218, endPoint x: 512, endPoint y: 222, distance: 180.3
click at [512, 214] on h2 "Product Recommendations" at bounding box center [615, 207] width 253 height 14
click at [517, 199] on icon at bounding box center [521, 196] width 13 height 13
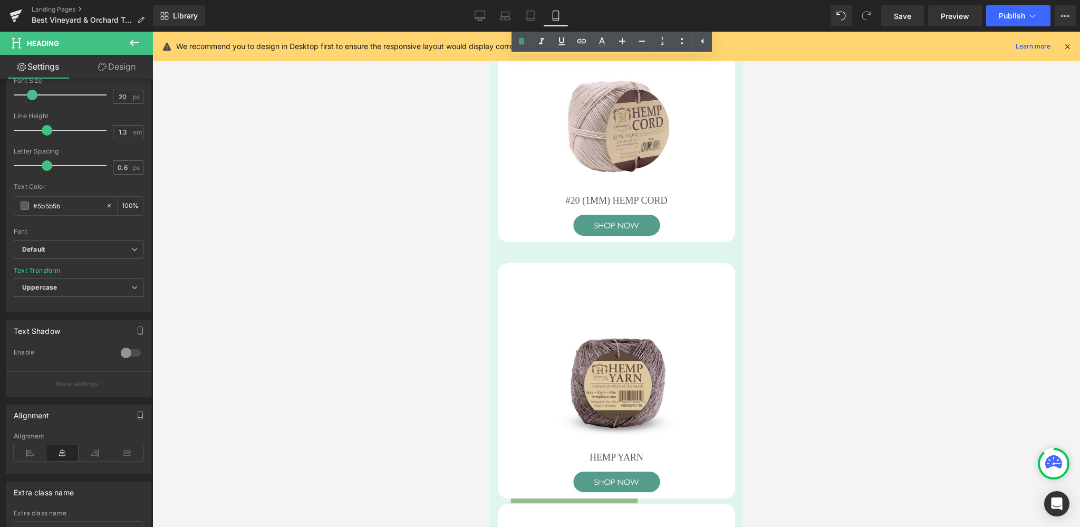
scroll to position [2616, 0]
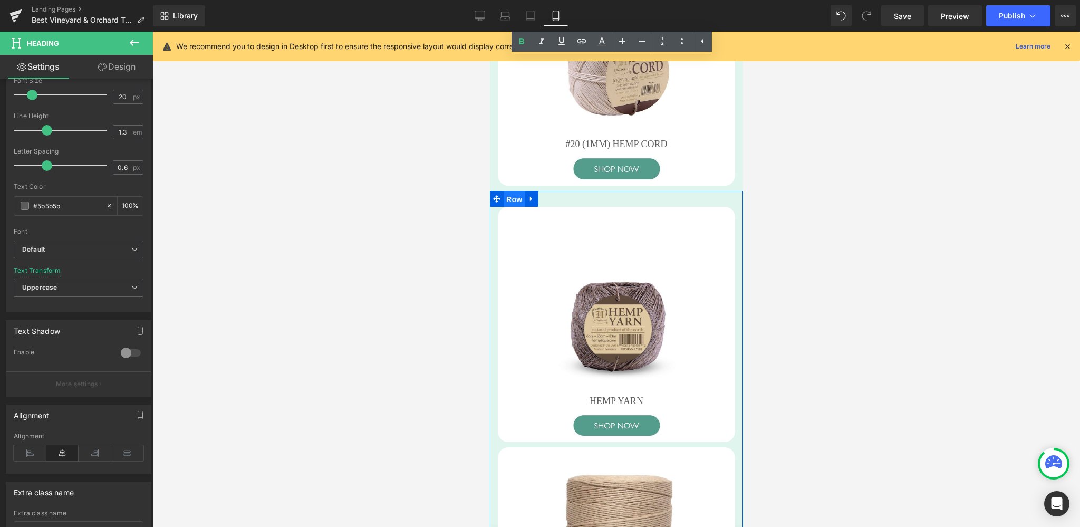
click at [512, 207] on span "Row" at bounding box center [513, 199] width 21 height 16
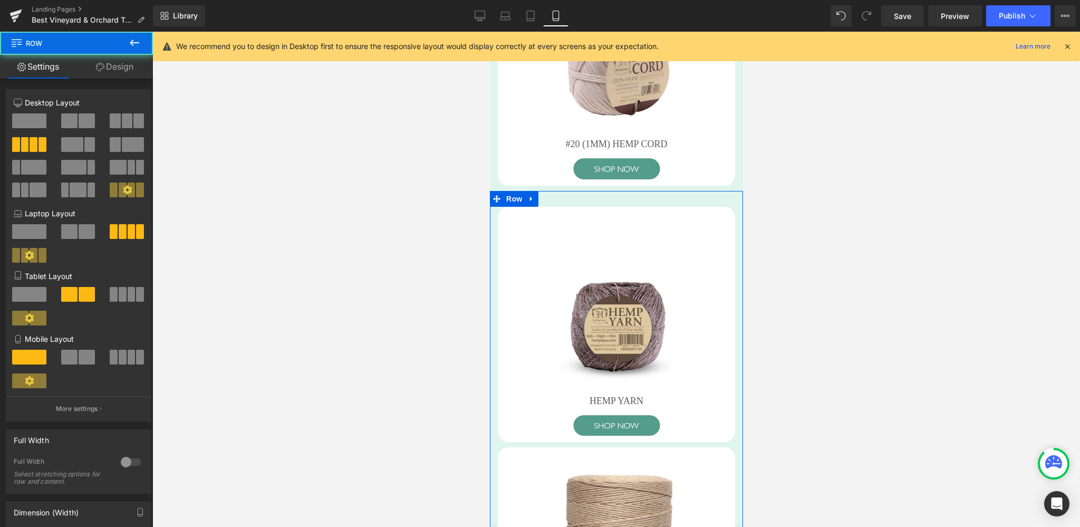
click at [120, 69] on link "Design" at bounding box center [114, 67] width 76 height 24
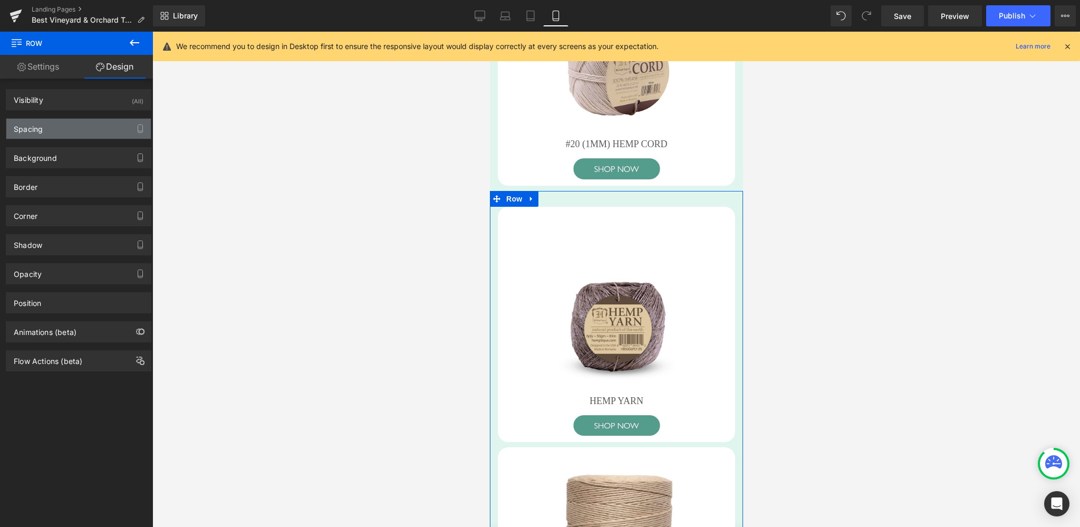
click at [59, 131] on div "Spacing" at bounding box center [78, 129] width 144 height 20
type input "0"
type input "30"
type input "0"
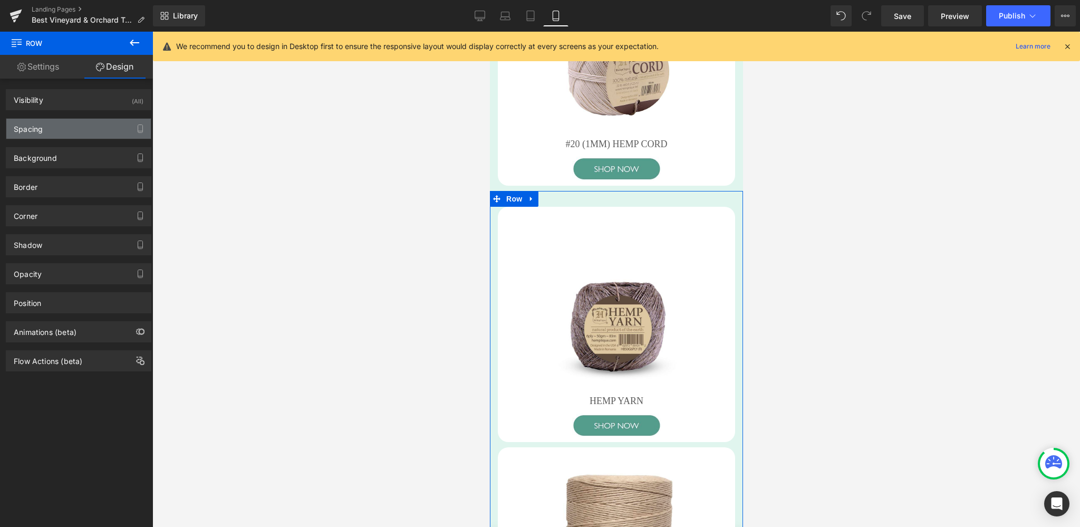
type input "10"
type input "0"
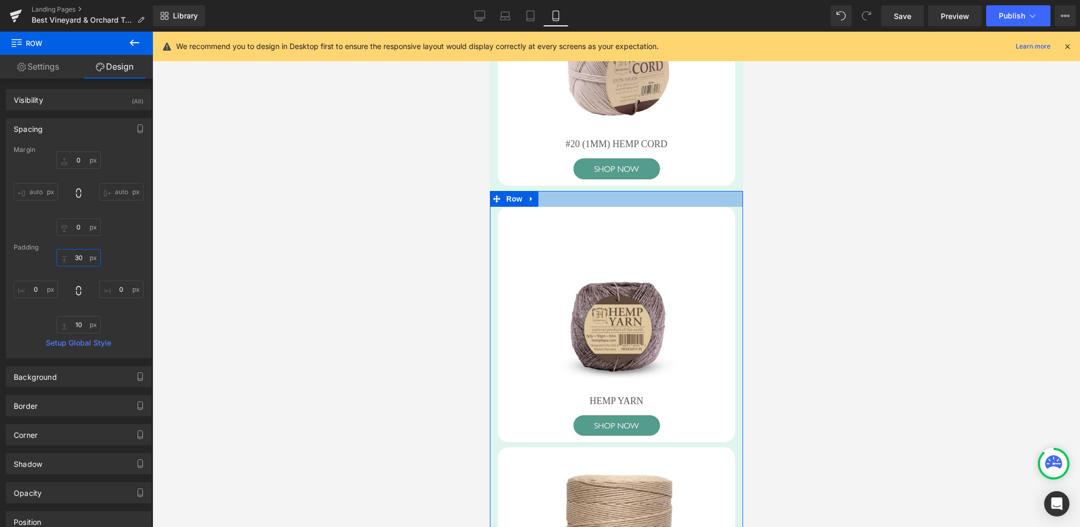
click at [74, 260] on input "30" at bounding box center [78, 257] width 44 height 17
click at [76, 261] on input "30" at bounding box center [78, 257] width 44 height 17
type input "3"
type input "0"
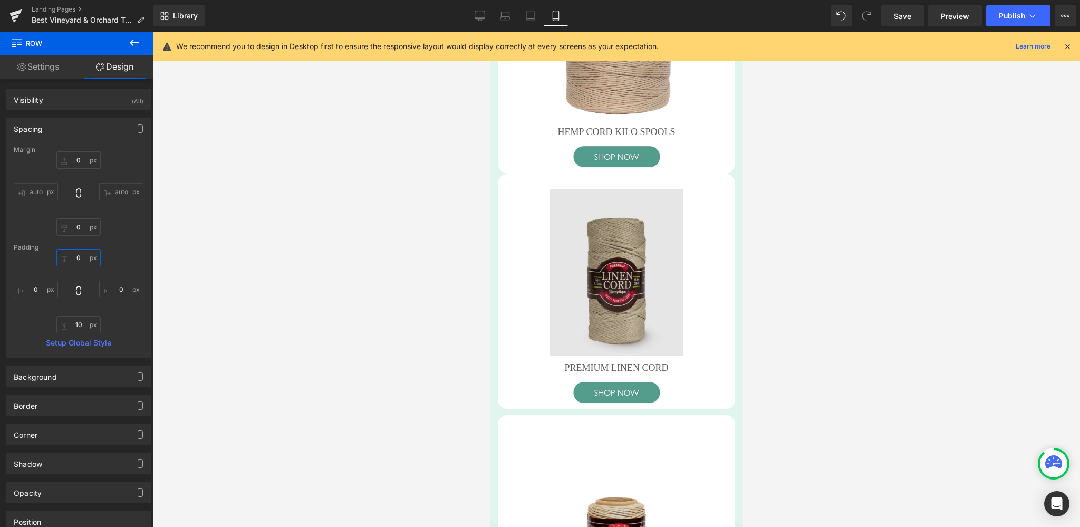
scroll to position [3117, 0]
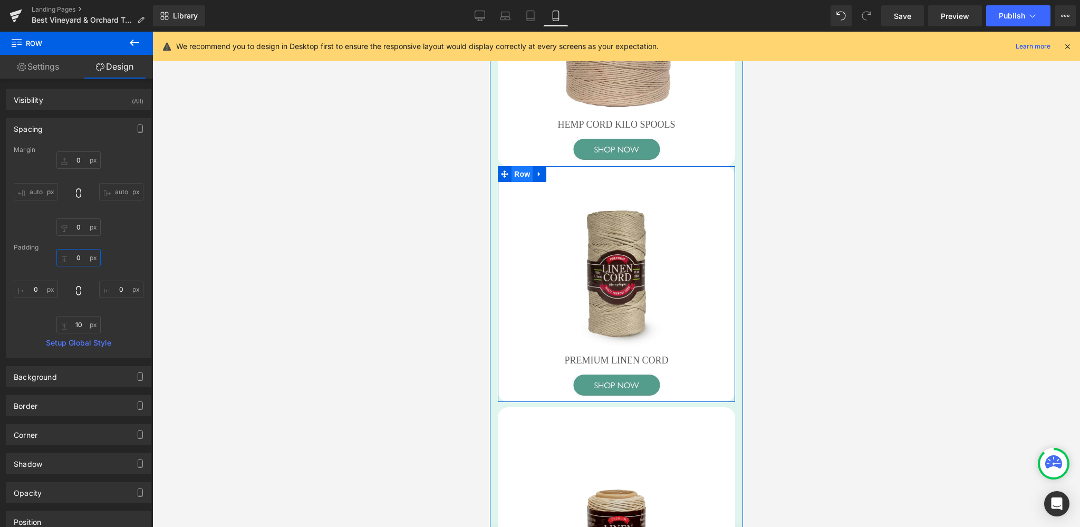
click at [514, 182] on span "Row" at bounding box center [521, 174] width 21 height 16
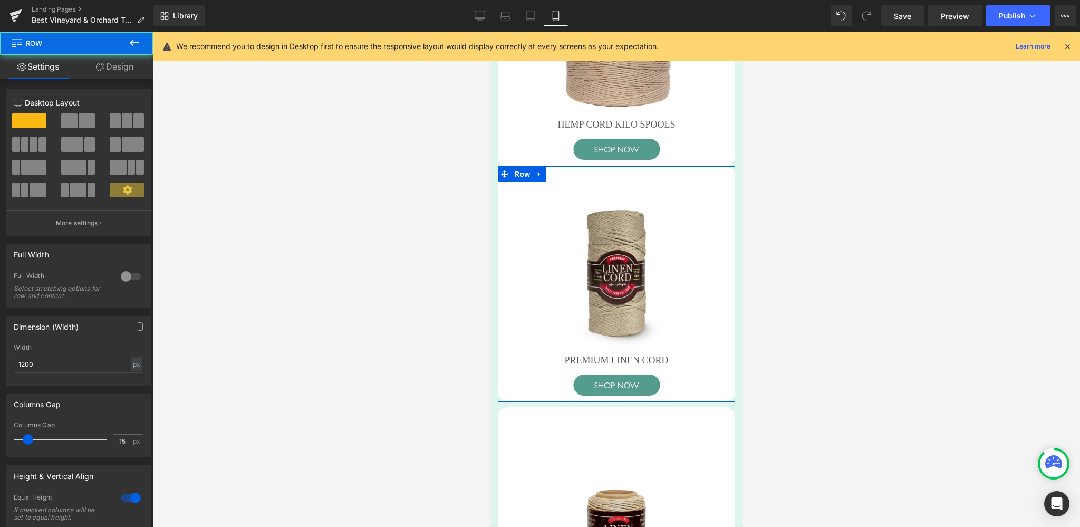
click at [114, 66] on link "Design" at bounding box center [114, 67] width 76 height 24
click at [0, 0] on div "Spacing" at bounding box center [0, 0] width 0 height 0
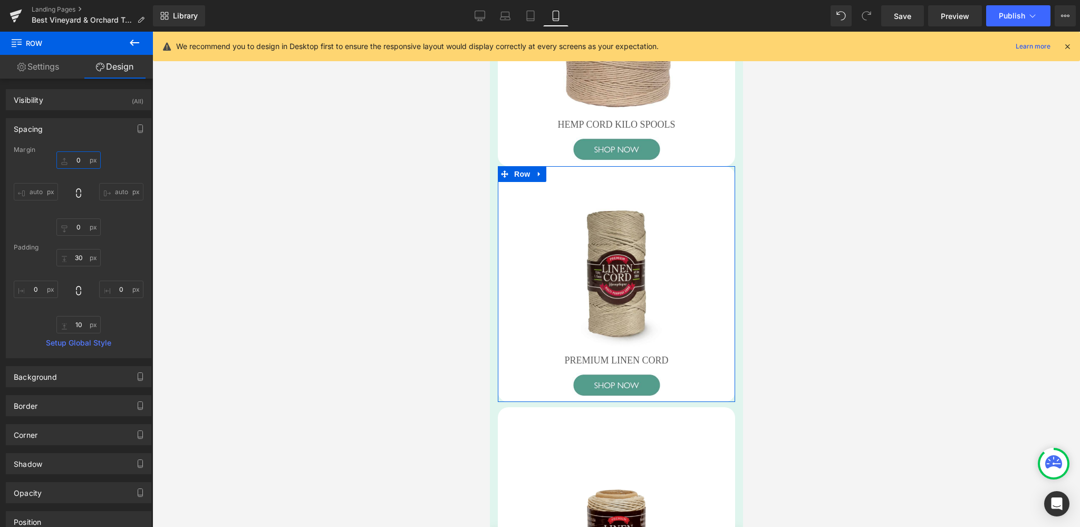
click at [72, 163] on input "0" at bounding box center [78, 159] width 44 height 17
click at [75, 262] on input "30" at bounding box center [78, 257] width 44 height 17
click at [77, 261] on input "30" at bounding box center [78, 257] width 44 height 17
type input "3"
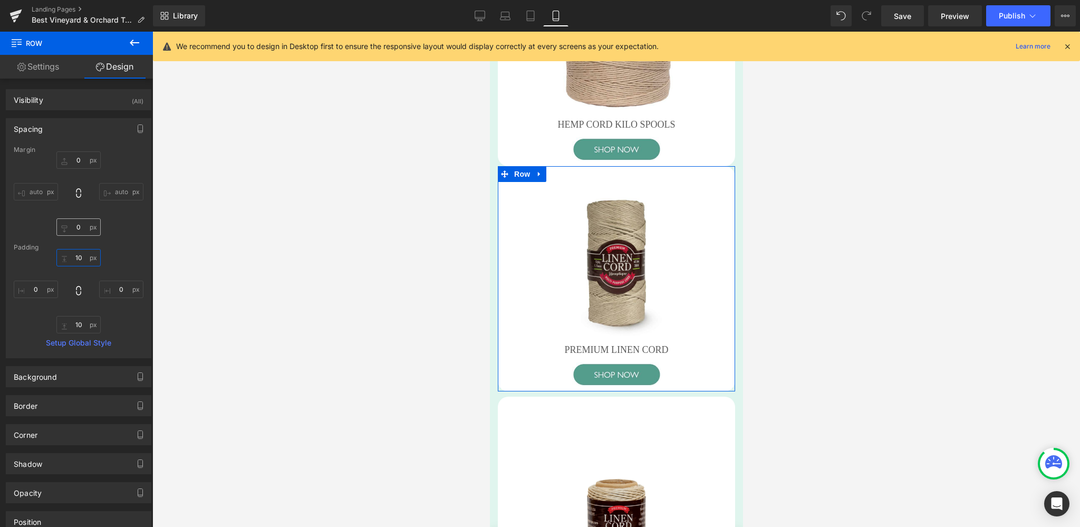
type input "1"
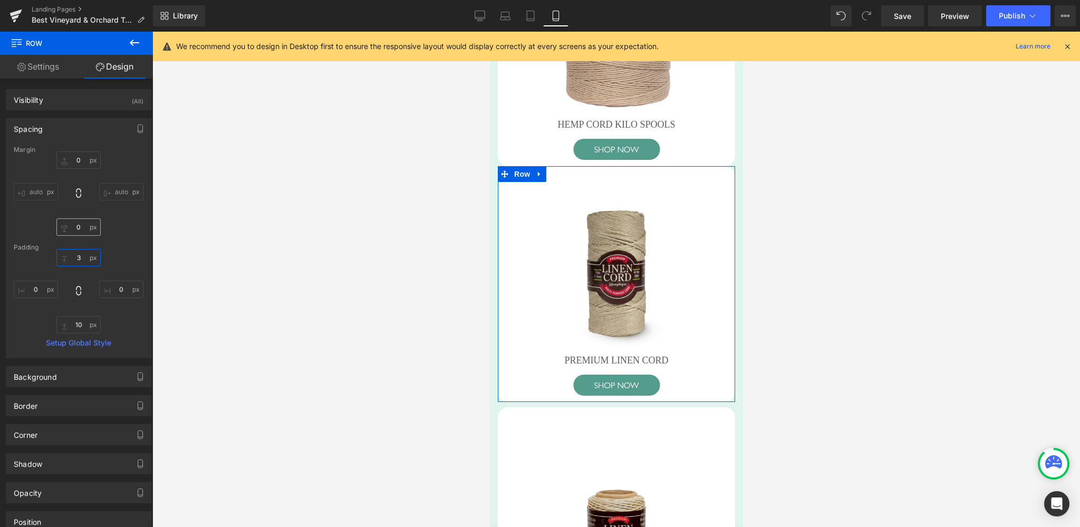
type input "30"
click at [71, 157] on input "0" at bounding box center [78, 159] width 44 height 17
click at [71, 161] on input "0" at bounding box center [78, 159] width 44 height 17
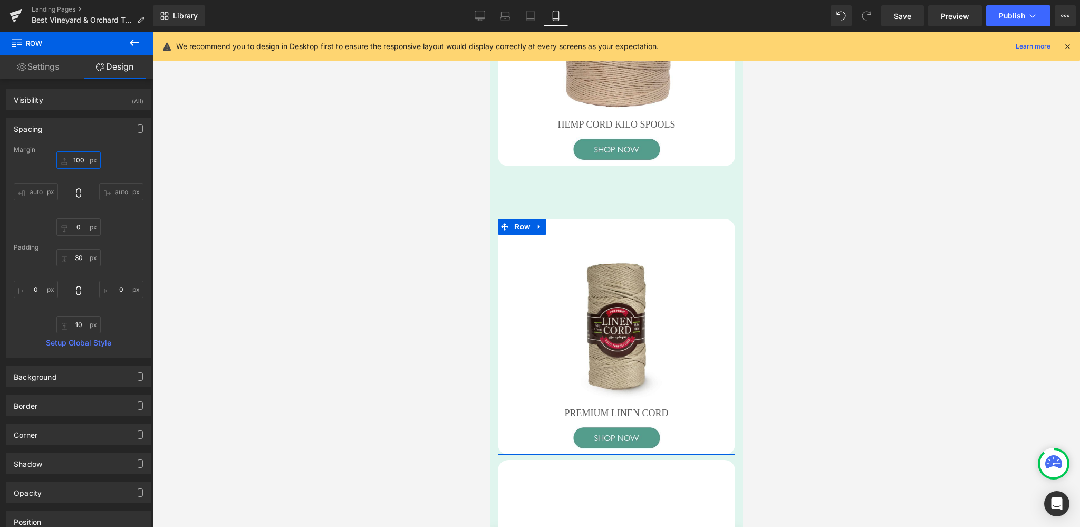
type input "10"
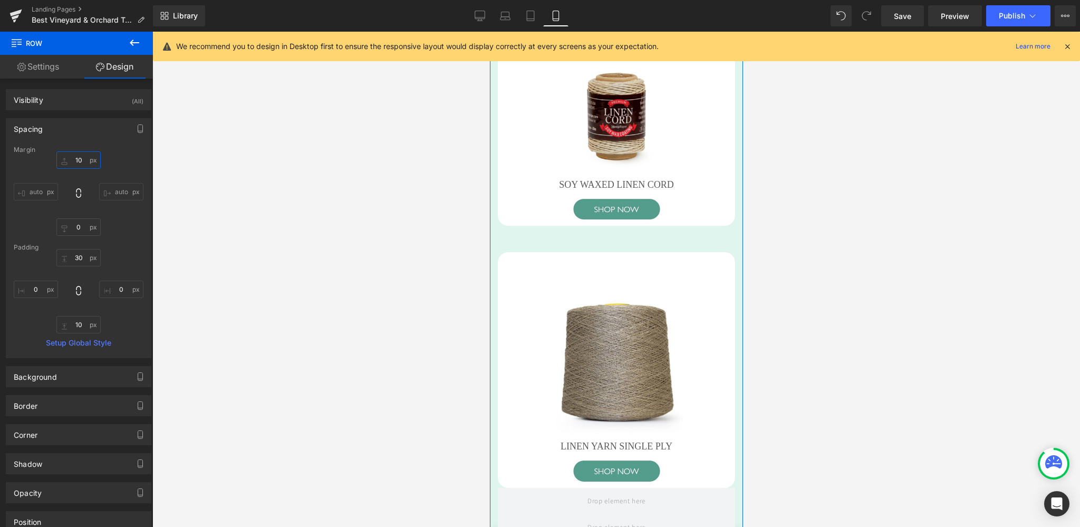
scroll to position [3563, 0]
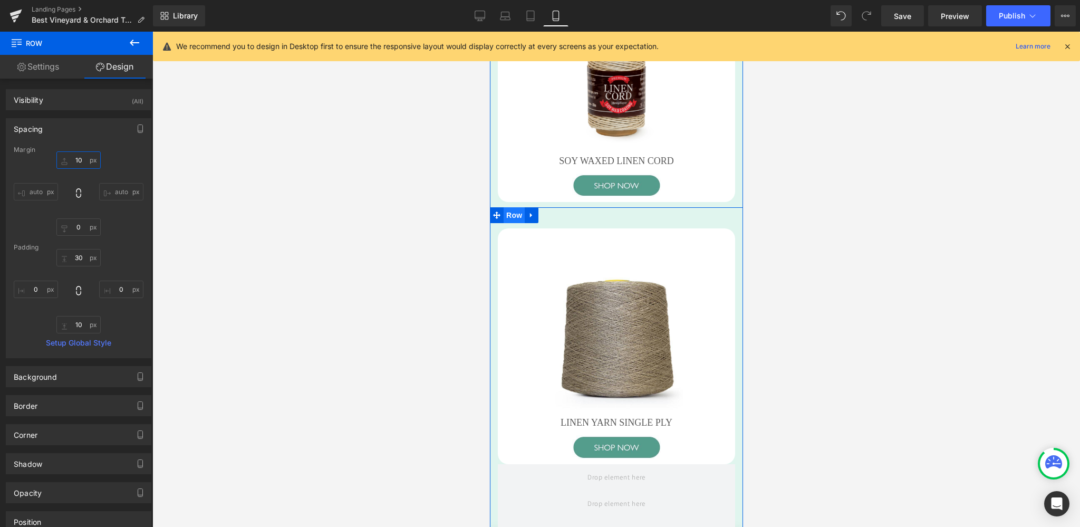
click at [515, 223] on span "Row" at bounding box center [513, 215] width 21 height 16
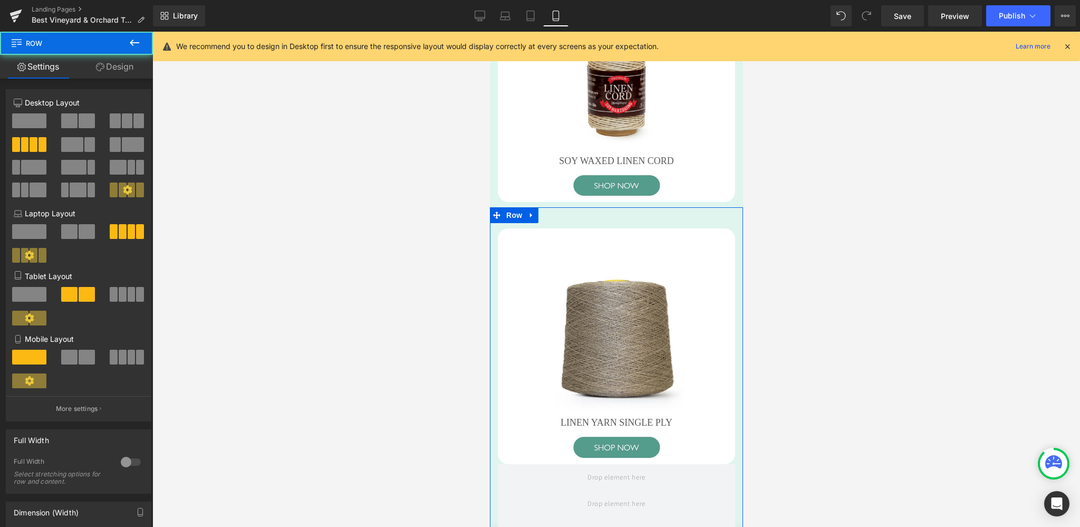
click at [118, 63] on link "Design" at bounding box center [114, 67] width 76 height 24
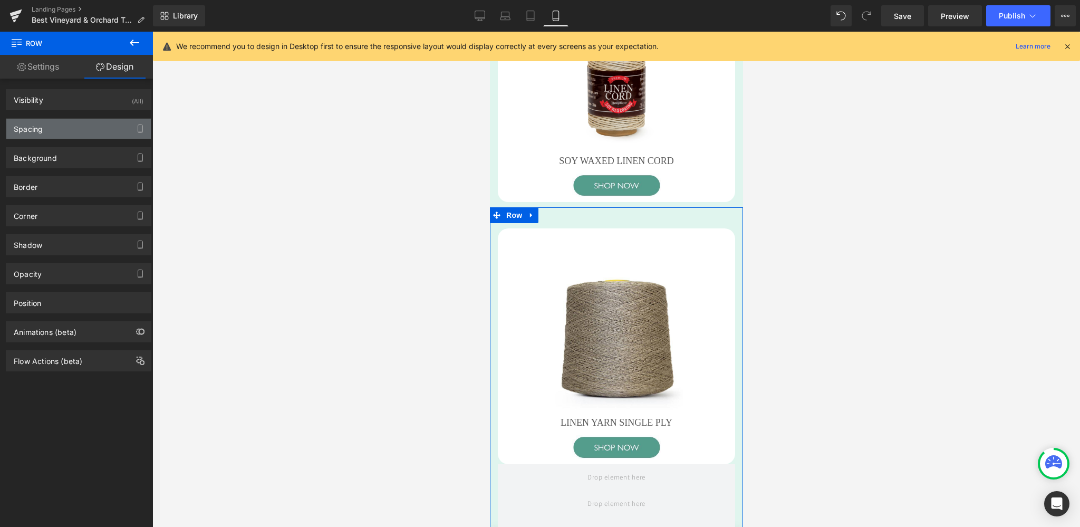
click at [37, 124] on div "Spacing" at bounding box center [28, 126] width 29 height 15
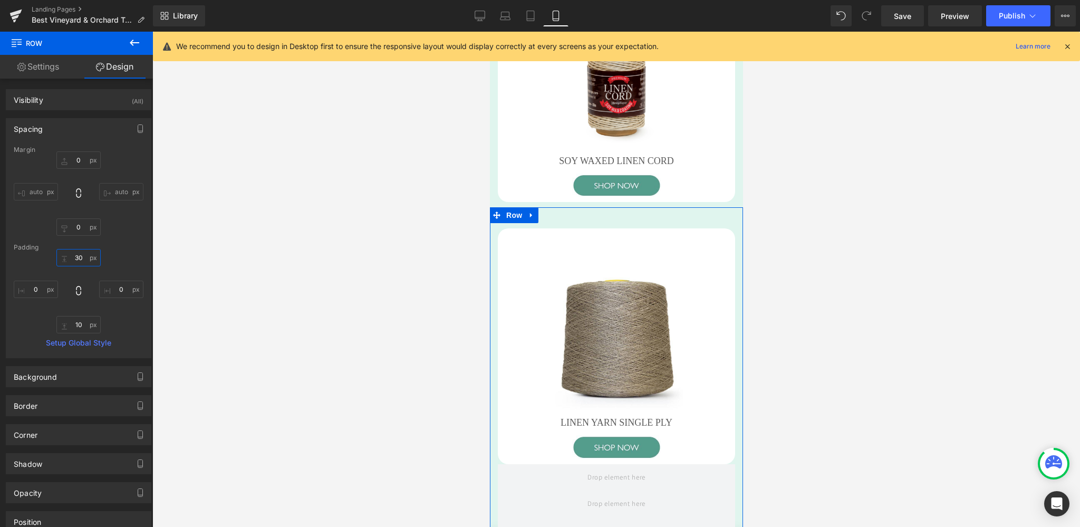
click at [77, 262] on input "30" at bounding box center [78, 257] width 44 height 17
click at [77, 154] on input "0" at bounding box center [78, 159] width 44 height 17
click at [75, 253] on input "30" at bounding box center [78, 257] width 44 height 17
click at [75, 256] on input "30" at bounding box center [78, 257] width 44 height 17
type input "0"
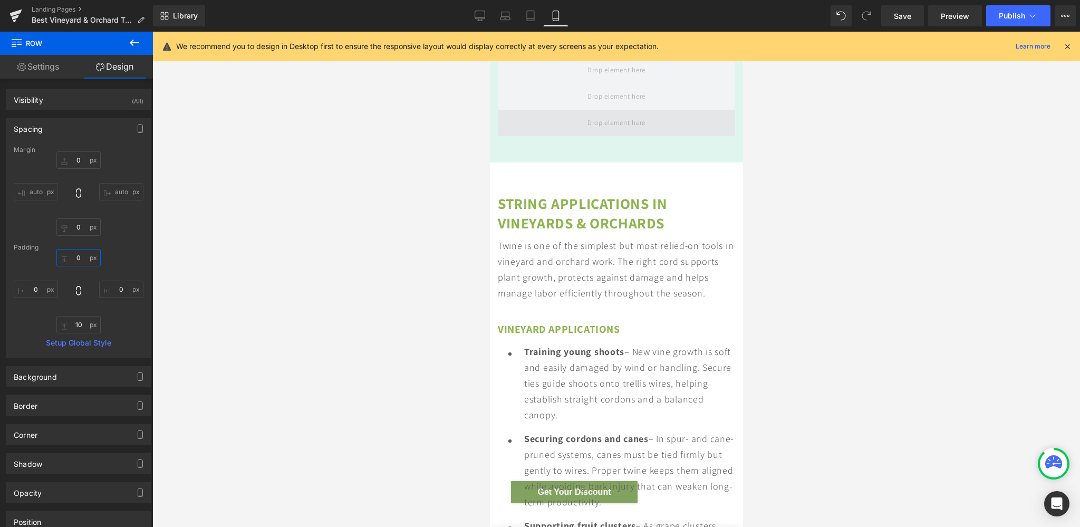
scroll to position [3952, 0]
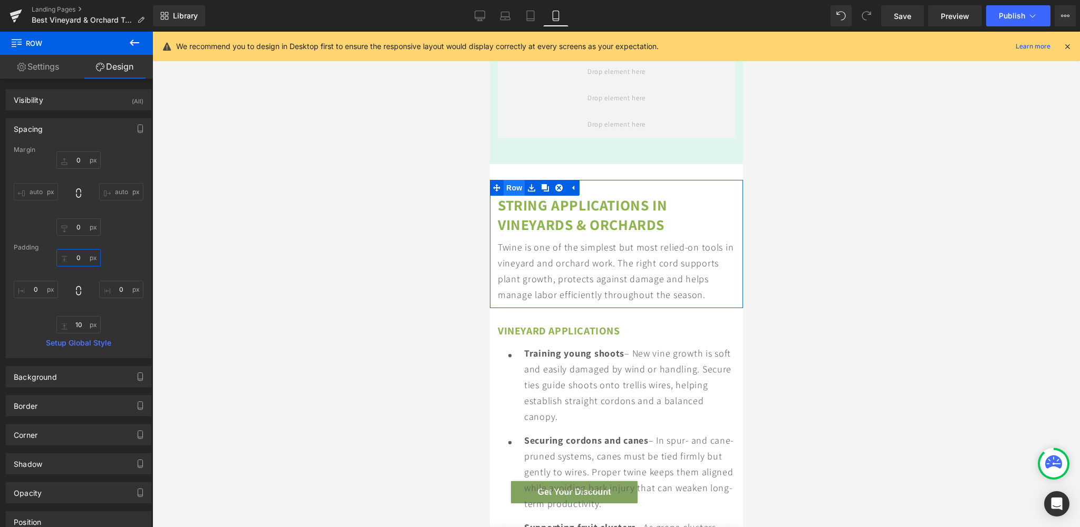
click at [503, 196] on span "Row" at bounding box center [513, 188] width 21 height 16
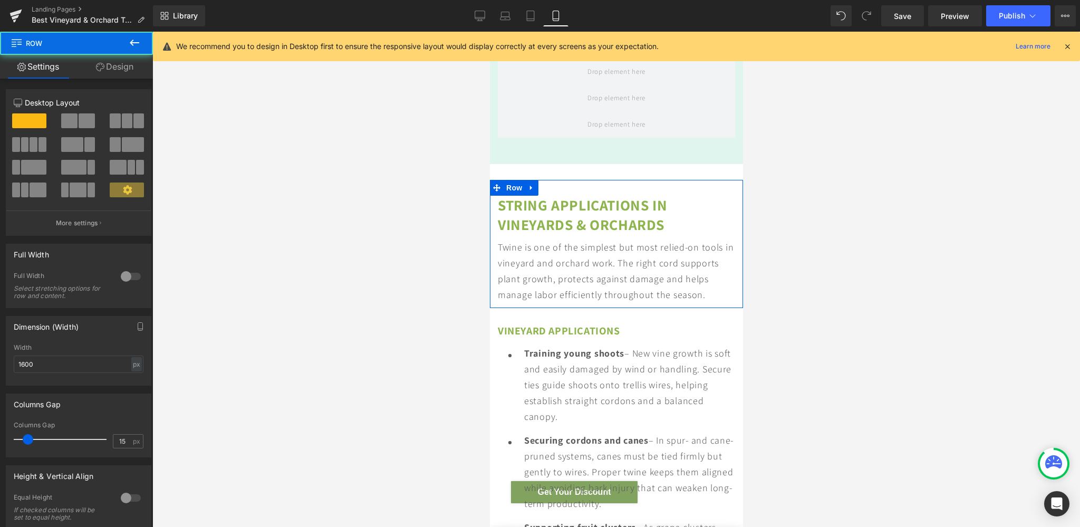
click at [114, 69] on link "Design" at bounding box center [114, 67] width 76 height 24
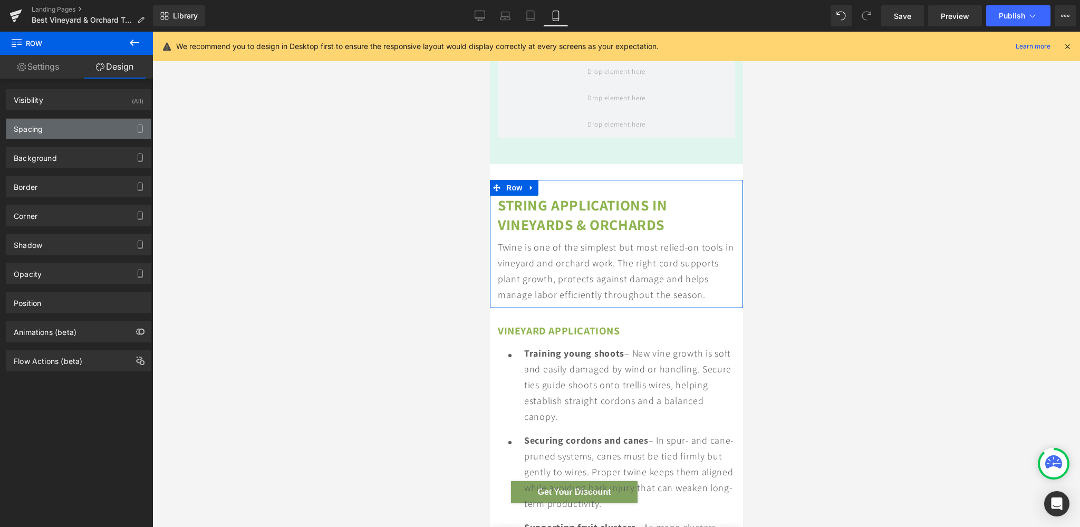
click at [45, 123] on div "Spacing" at bounding box center [78, 129] width 144 height 20
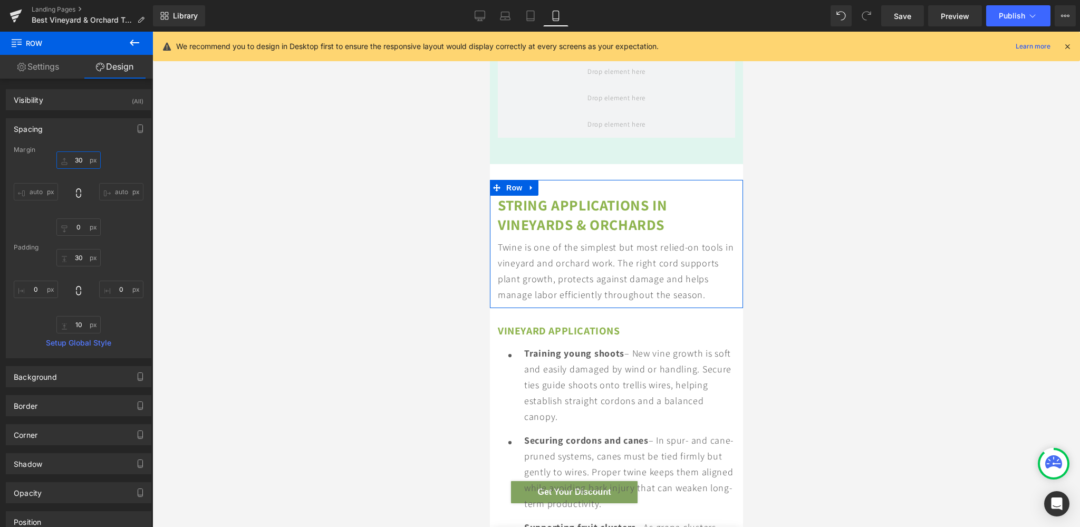
click at [67, 166] on input "30" at bounding box center [78, 159] width 44 height 17
click at [77, 158] on input "30" at bounding box center [78, 159] width 44 height 17
click at [67, 153] on input "30" at bounding box center [78, 159] width 44 height 17
click at [76, 163] on input "30" at bounding box center [78, 159] width 44 height 17
type input "3"
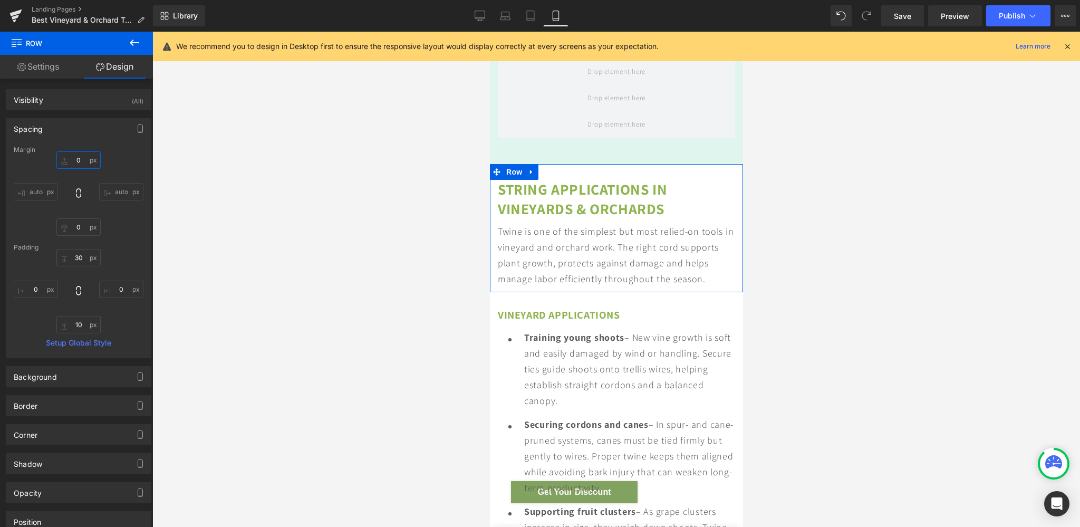
type input "0"
click at [69, 163] on input "0" at bounding box center [78, 159] width 44 height 17
type input "0"
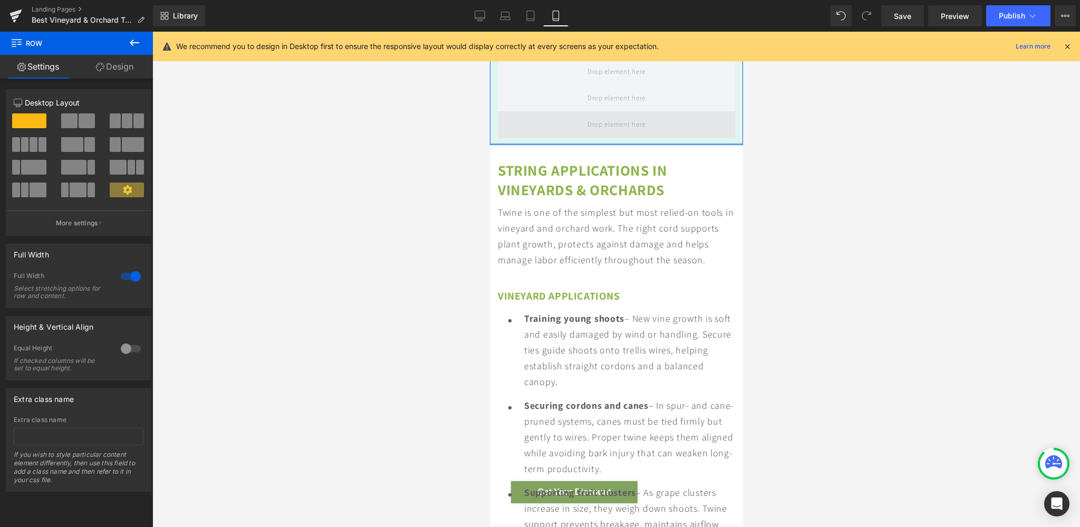
drag, startPoint x: 540, startPoint y: 169, endPoint x: 544, endPoint y: 150, distance: 19.3
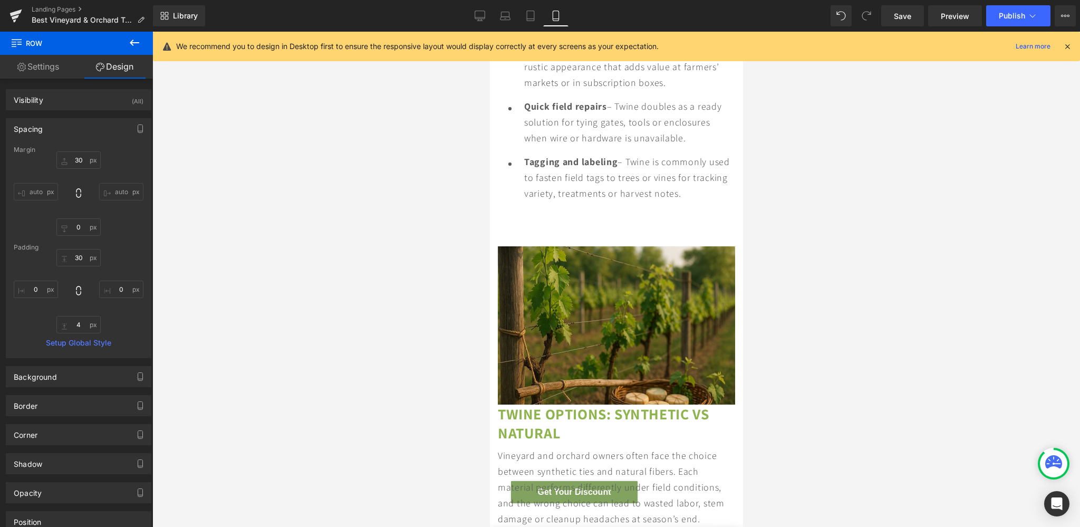
scroll to position [5622, 0]
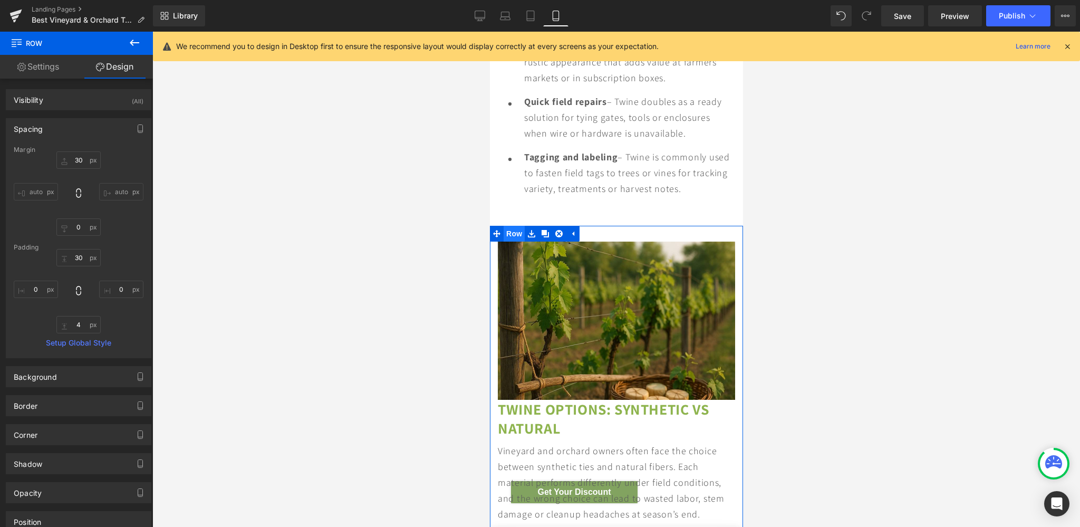
click at [506, 231] on span "Row" at bounding box center [513, 234] width 21 height 16
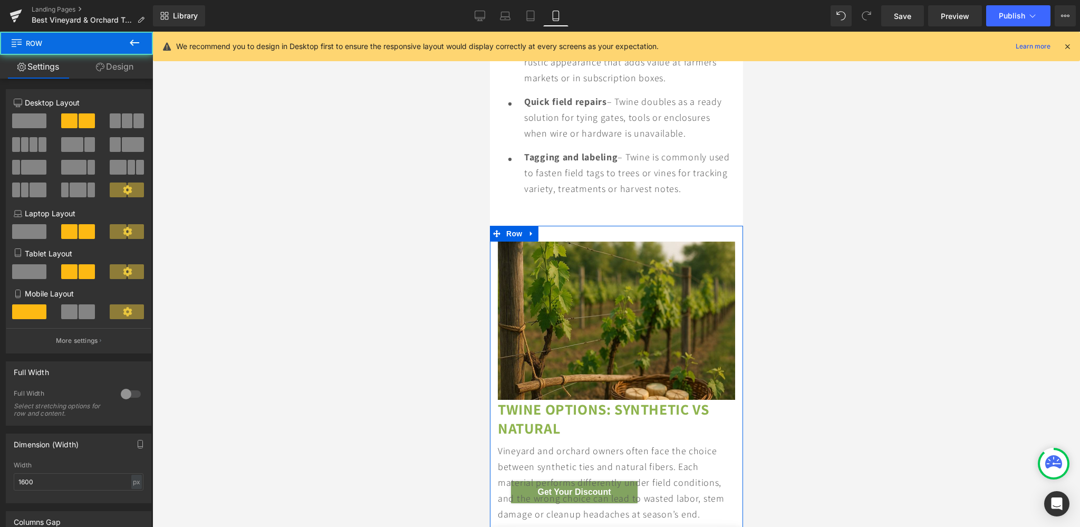
click at [125, 64] on link "Design" at bounding box center [114, 67] width 76 height 24
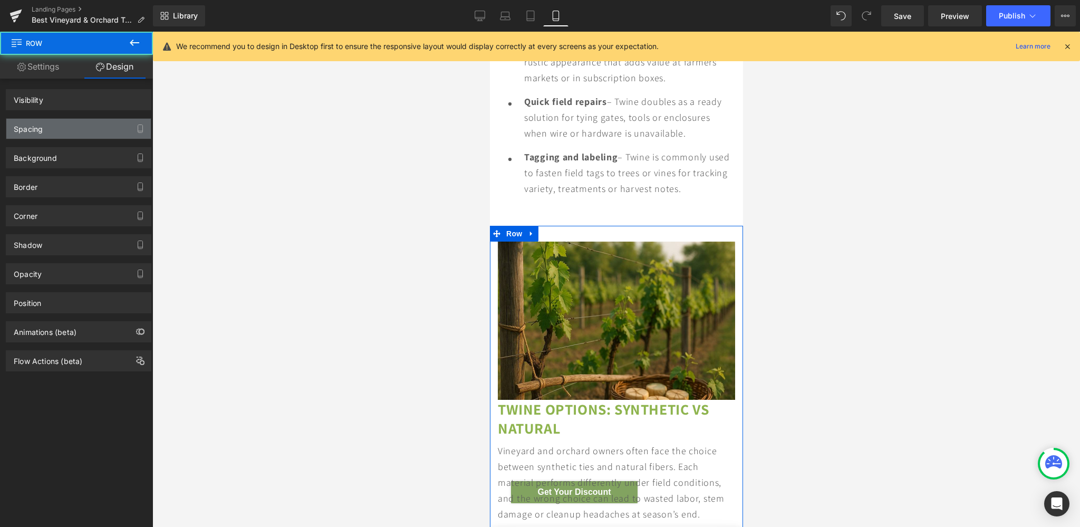
click at [75, 133] on div "Spacing" at bounding box center [78, 129] width 144 height 20
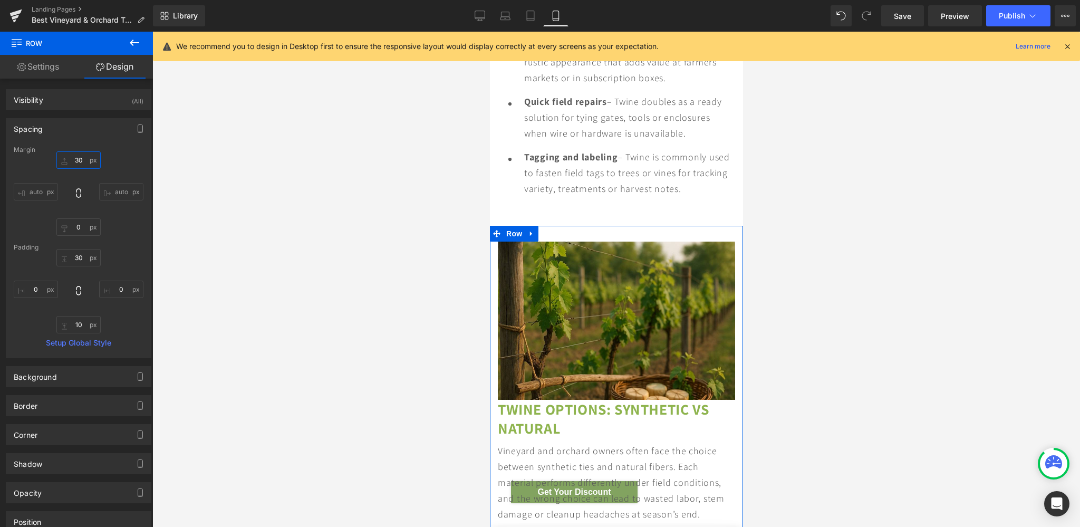
click at [83, 159] on input "30" at bounding box center [78, 159] width 44 height 17
click at [72, 160] on input "30" at bounding box center [78, 159] width 44 height 17
type input "0"
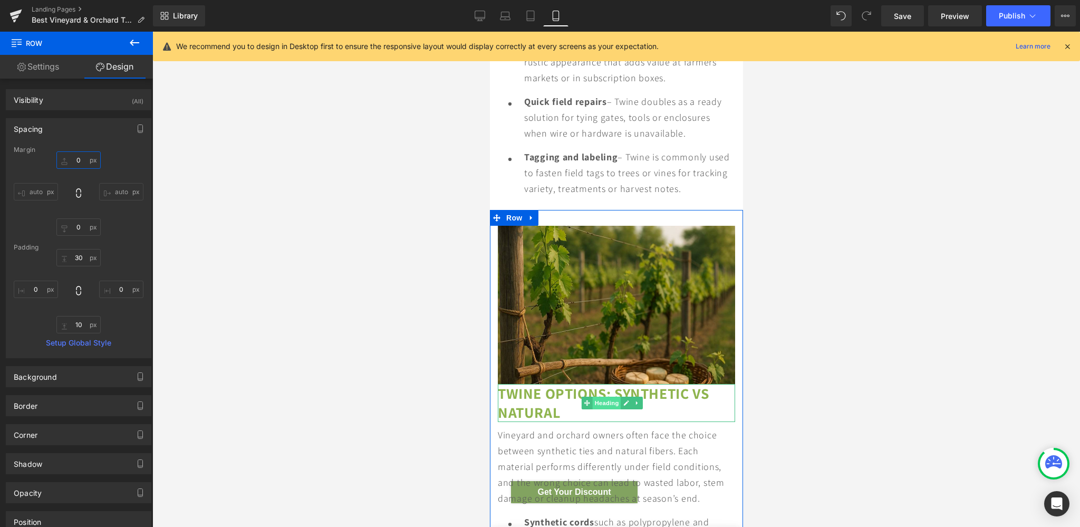
click at [607, 396] on span "Heading" at bounding box center [605, 402] width 28 height 13
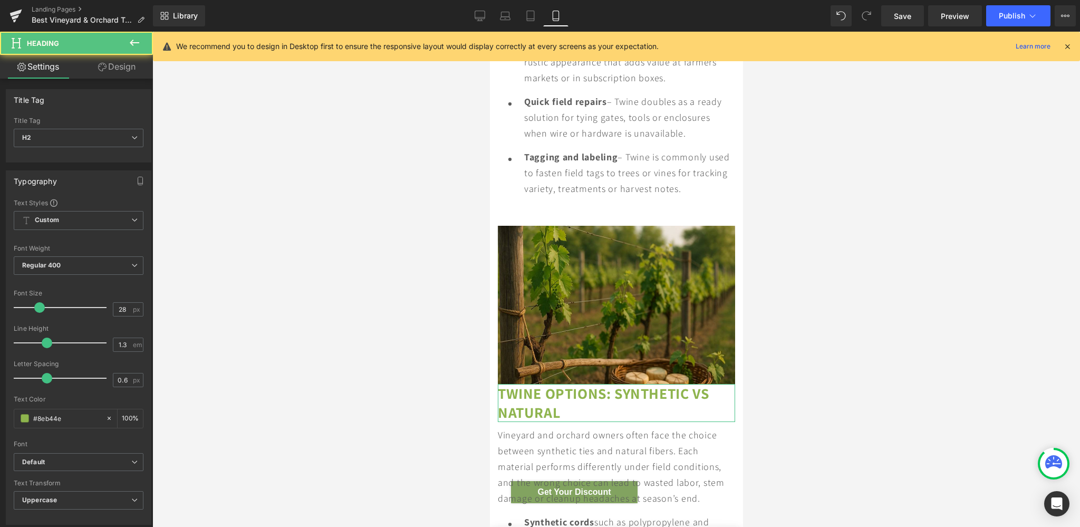
click at [115, 67] on link "Design" at bounding box center [117, 67] width 76 height 24
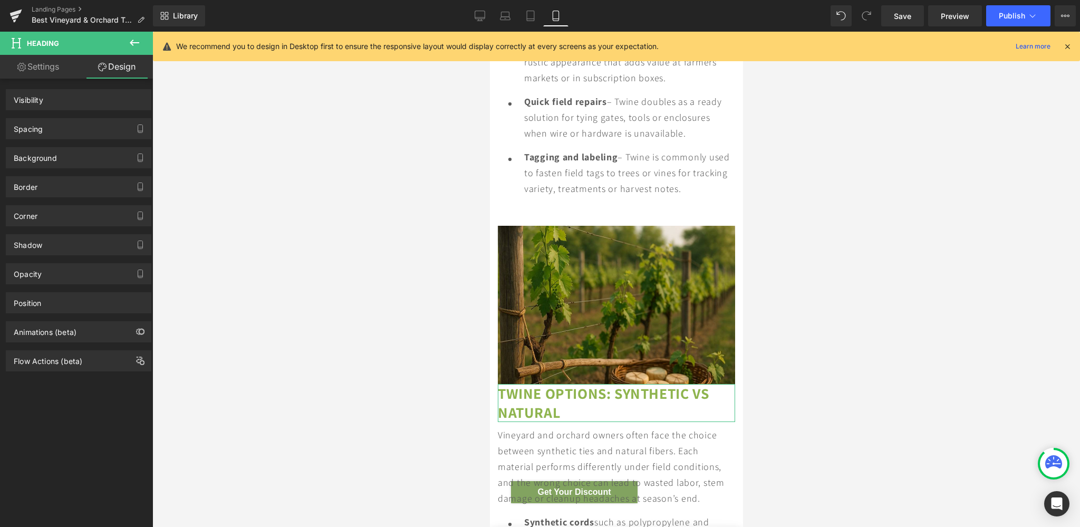
click at [46, 118] on div "Spacing [GEOGRAPHIC_DATA] [GEOGRAPHIC_DATA]" at bounding box center [78, 128] width 145 height 21
click at [46, 122] on div "Spacing" at bounding box center [78, 129] width 144 height 20
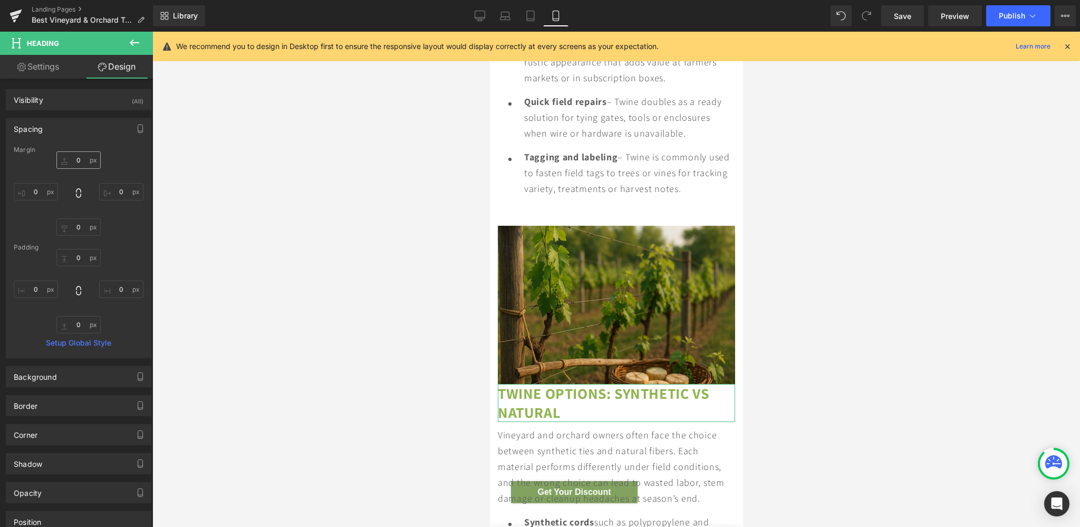
drag, startPoint x: 71, startPoint y: 151, endPoint x: 72, endPoint y: 159, distance: 8.1
click at [73, 155] on div "Margin 0px 0 0px 0 0px 0 0px 0 [GEOGRAPHIC_DATA] 0px 0 0px 0 0px 0 0px 0 Setup …" at bounding box center [78, 251] width 144 height 211
click at [72, 160] on input "0" at bounding box center [78, 159] width 44 height 17
click at [74, 161] on input "0" at bounding box center [78, 159] width 44 height 17
click at [73, 161] on input "0" at bounding box center [78, 159] width 44 height 17
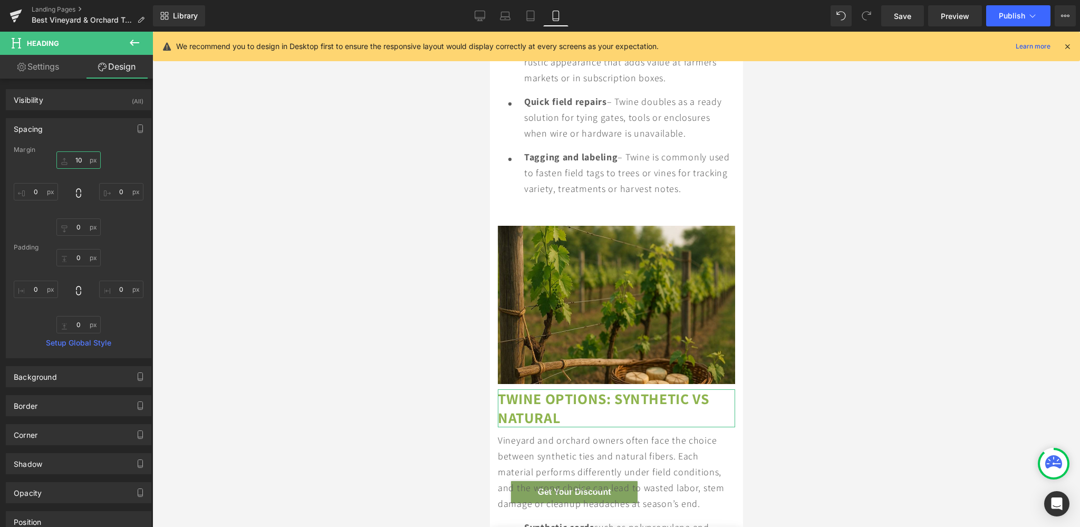
type input "1"
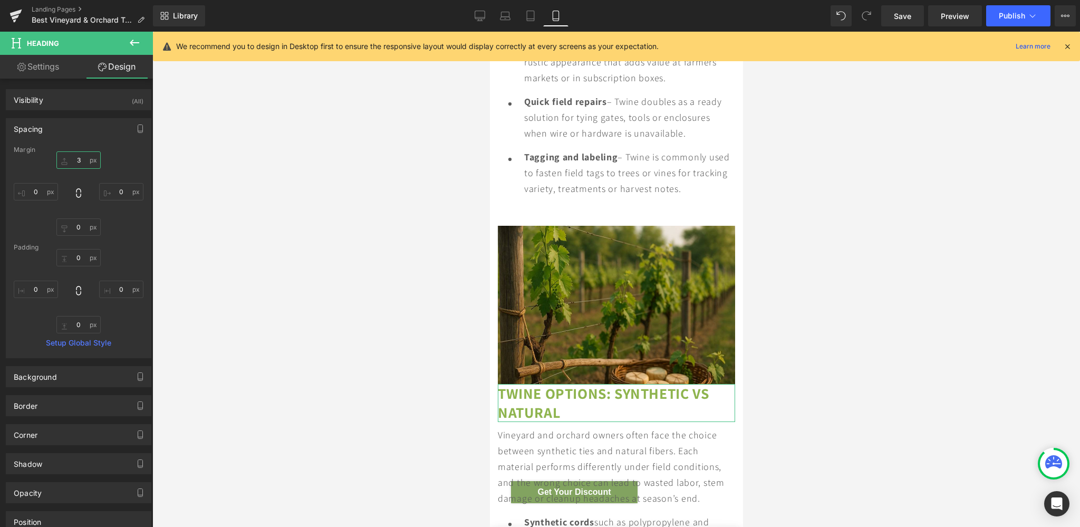
type input "30"
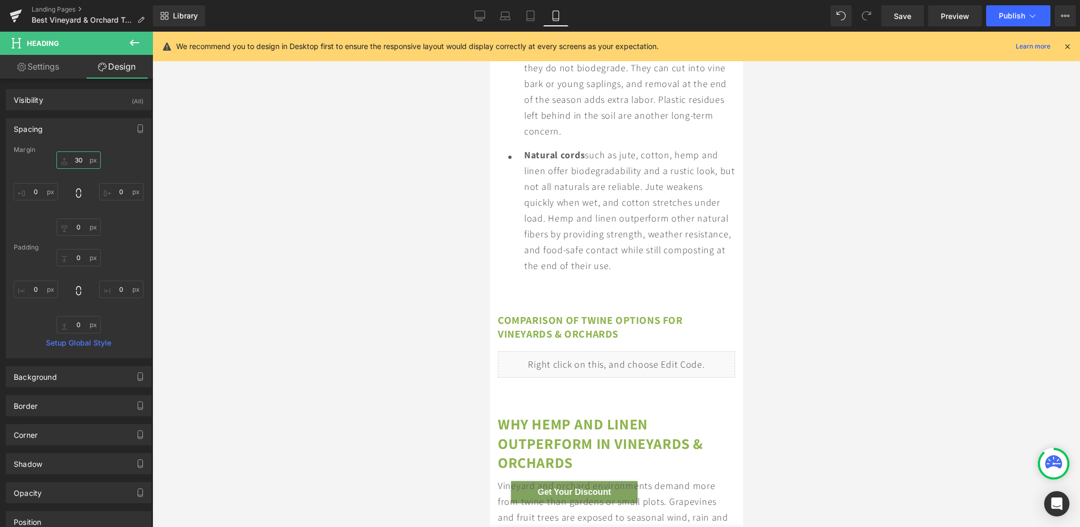
scroll to position [6235, 0]
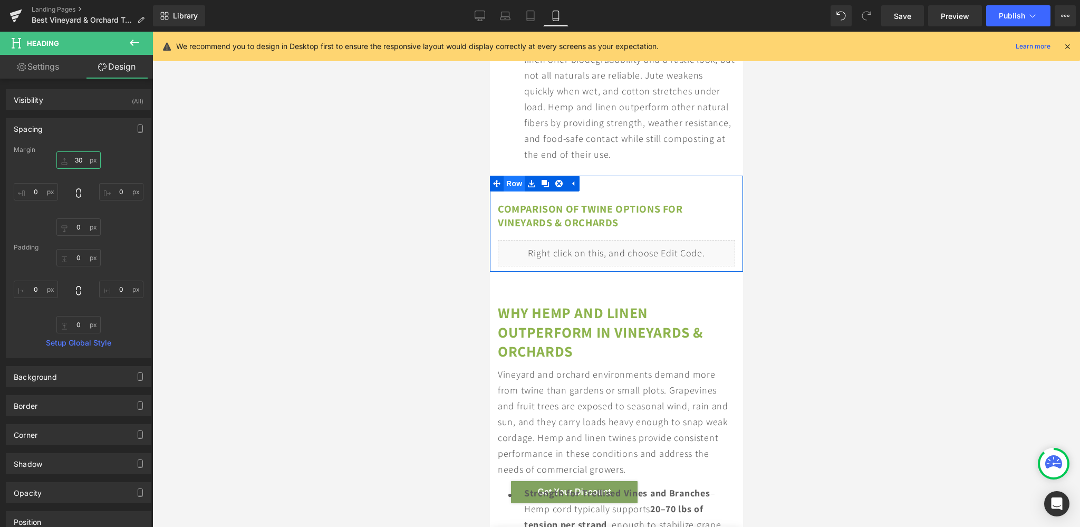
click at [512, 179] on span "Row" at bounding box center [513, 184] width 21 height 16
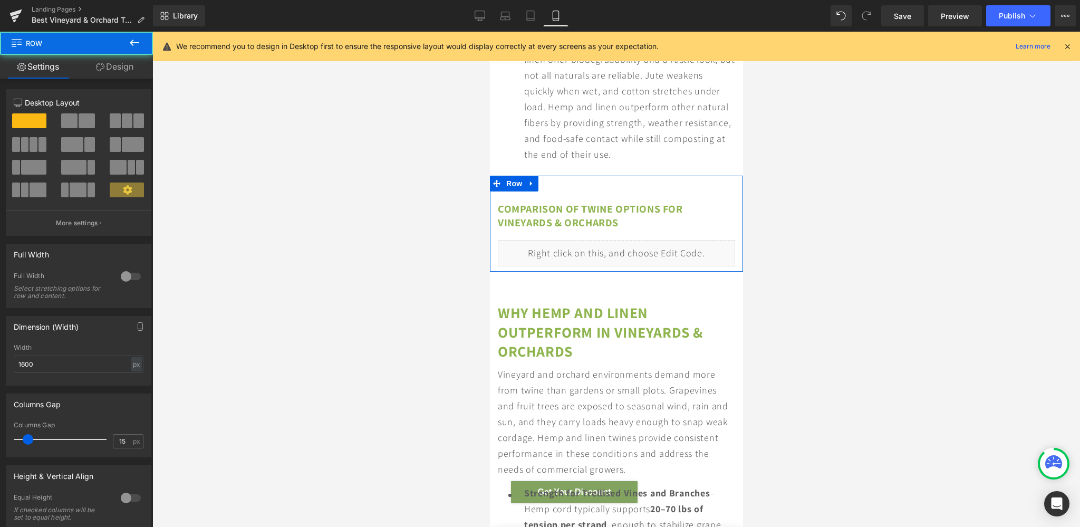
click at [119, 69] on link "Design" at bounding box center [114, 67] width 76 height 24
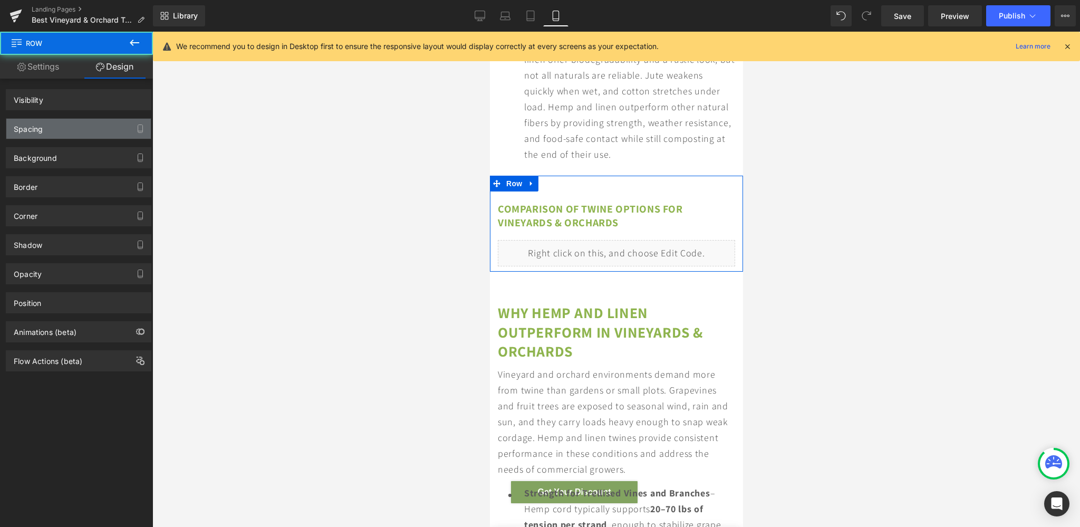
click at [57, 125] on div "Spacing" at bounding box center [78, 129] width 144 height 20
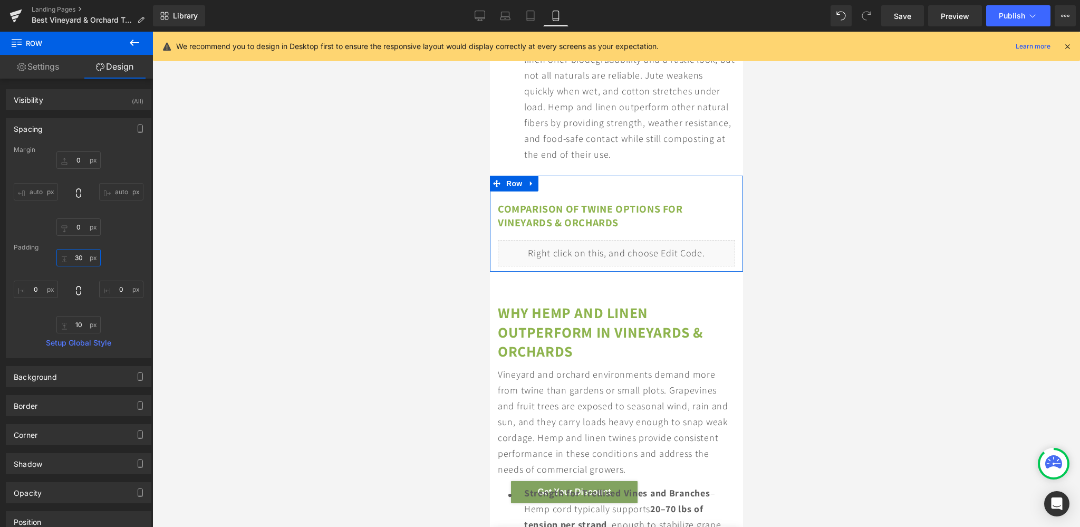
click at [76, 264] on input "30" at bounding box center [78, 257] width 44 height 17
click at [76, 257] on input "30" at bounding box center [78, 257] width 44 height 17
type input "0"
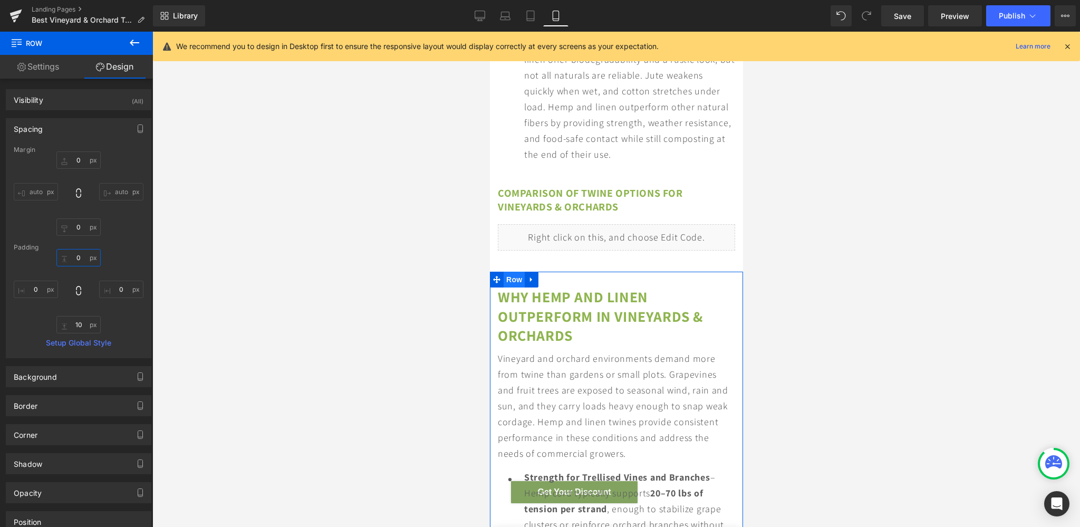
click at [512, 282] on span "Row" at bounding box center [513, 279] width 21 height 16
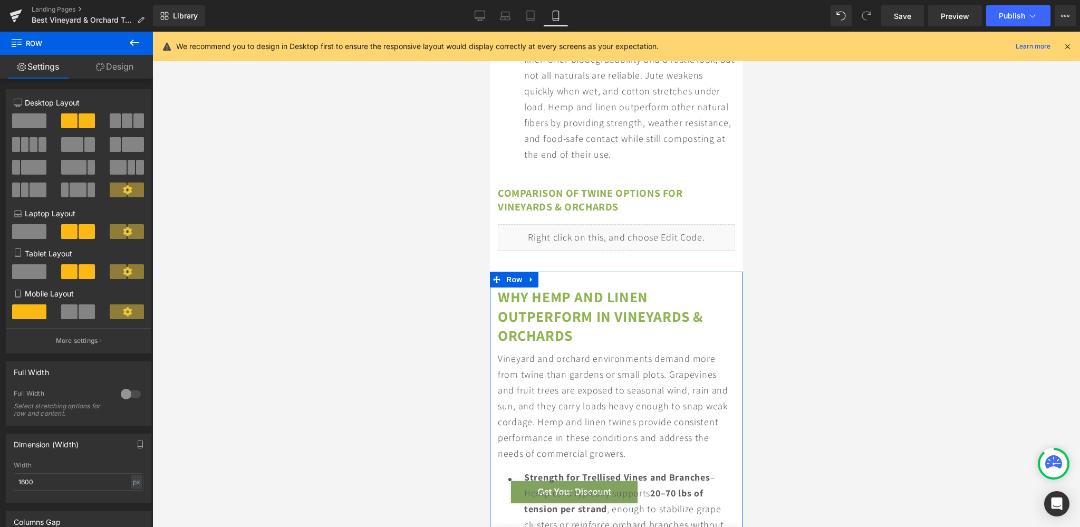
click at [114, 69] on link "Design" at bounding box center [114, 67] width 76 height 24
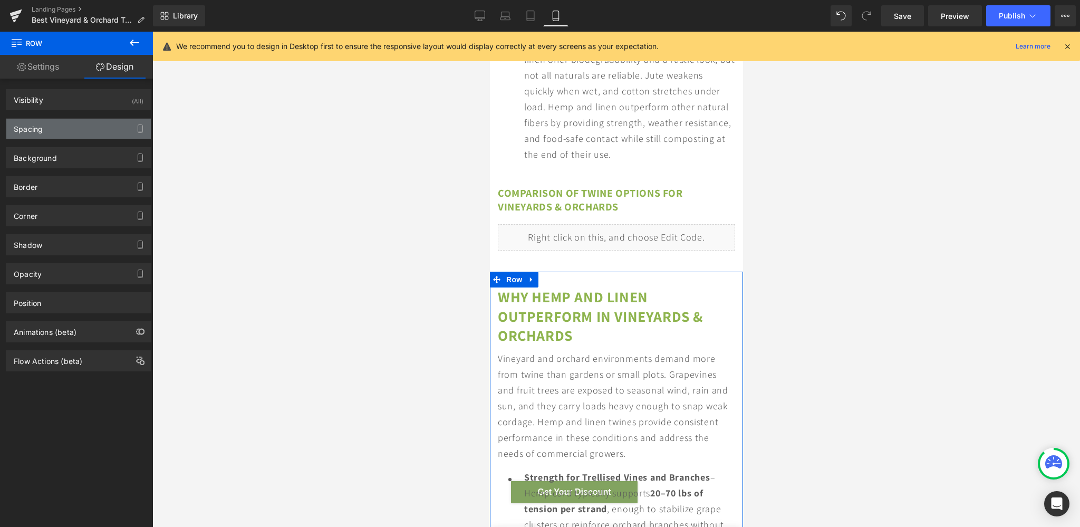
click at [79, 127] on div "Spacing" at bounding box center [78, 129] width 144 height 20
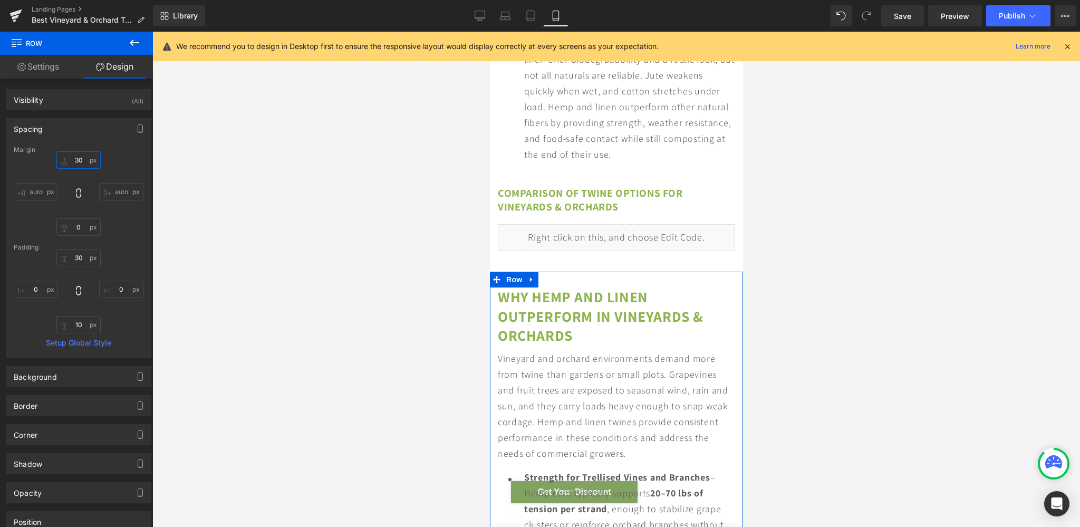
click at [76, 162] on input "30" at bounding box center [78, 159] width 44 height 17
click at [74, 156] on input "30" at bounding box center [78, 159] width 44 height 17
type input "0"
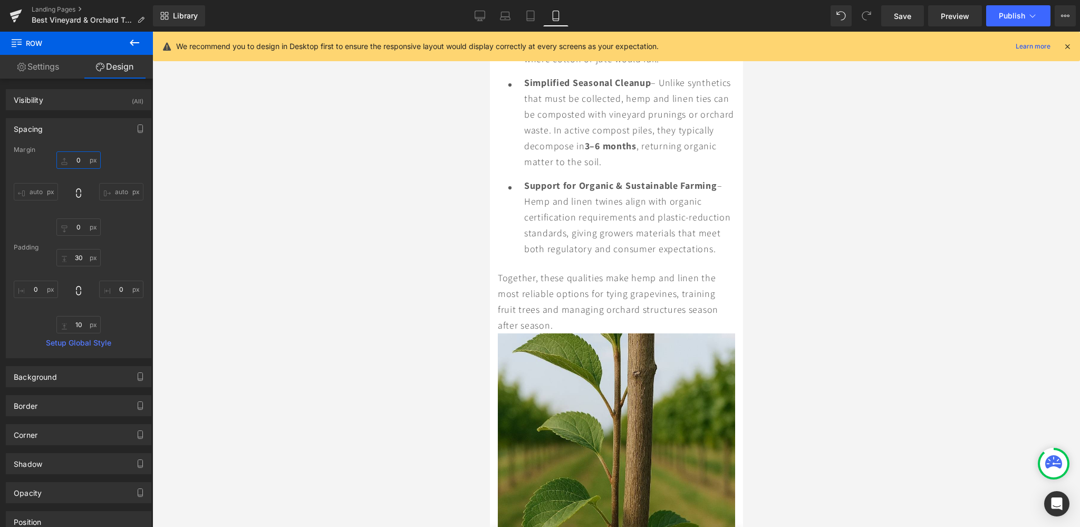
scroll to position [7070, 0]
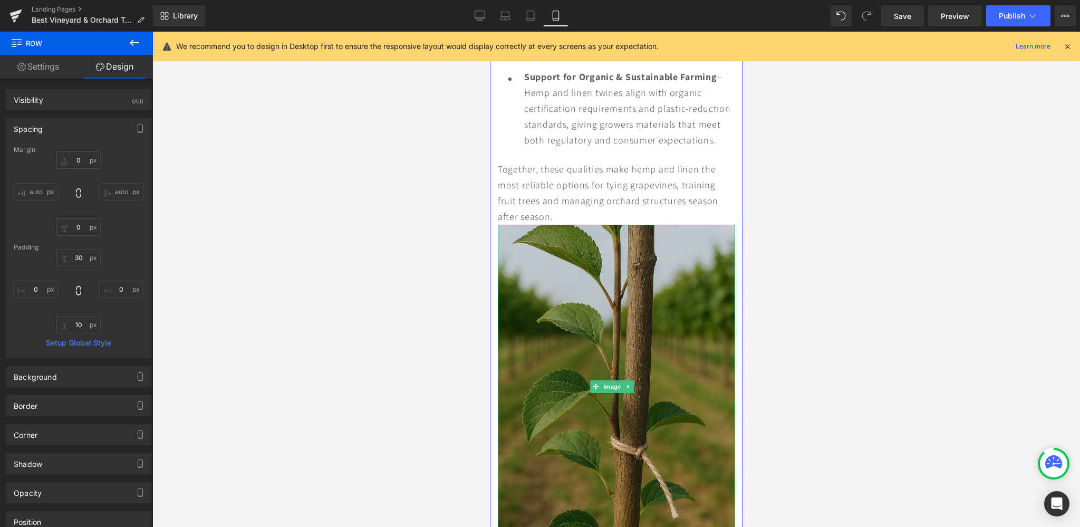
click at [586, 287] on img at bounding box center [615, 387] width 237 height 324
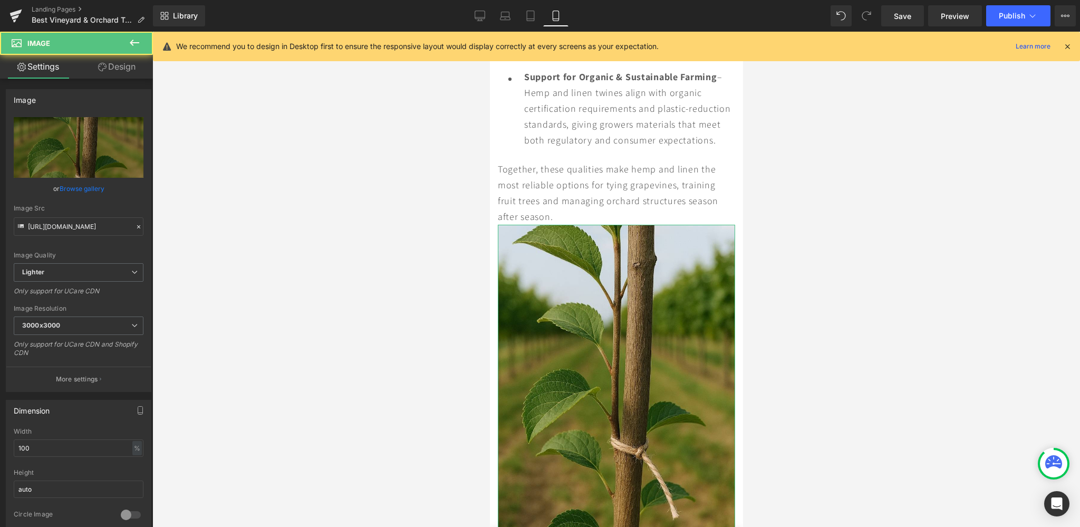
click at [122, 64] on link "Design" at bounding box center [117, 67] width 76 height 24
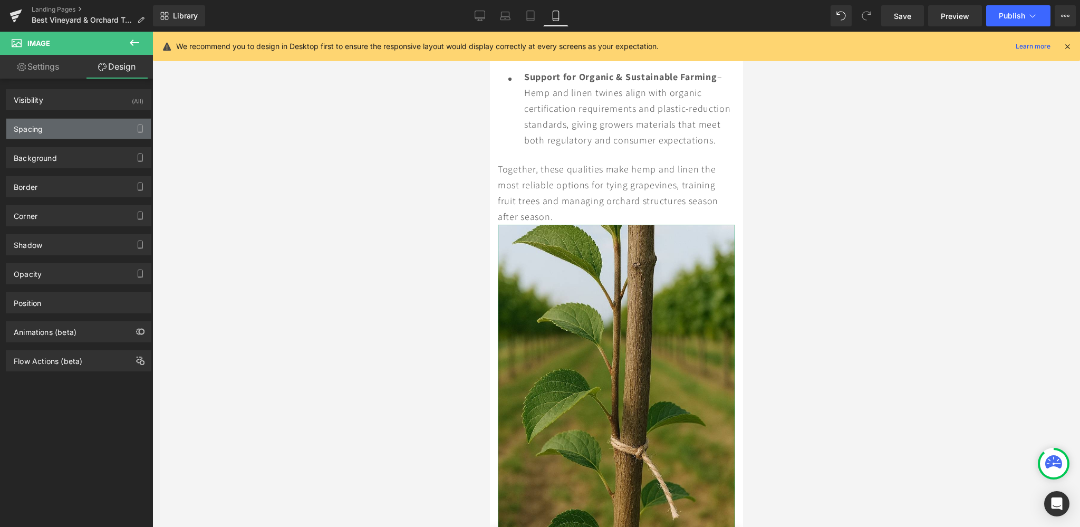
click at [66, 132] on div "Spacing" at bounding box center [78, 129] width 144 height 20
type input "0"
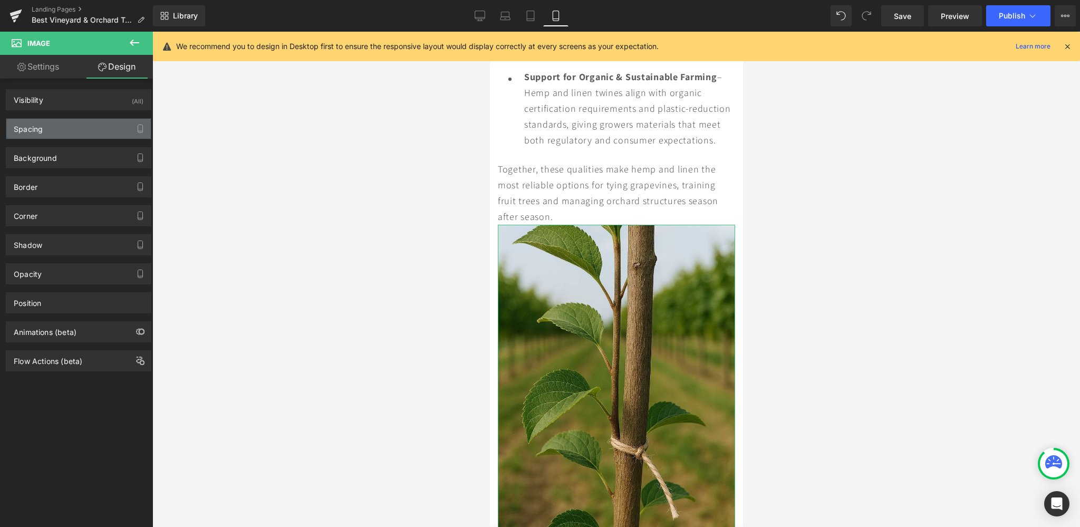
type input "0"
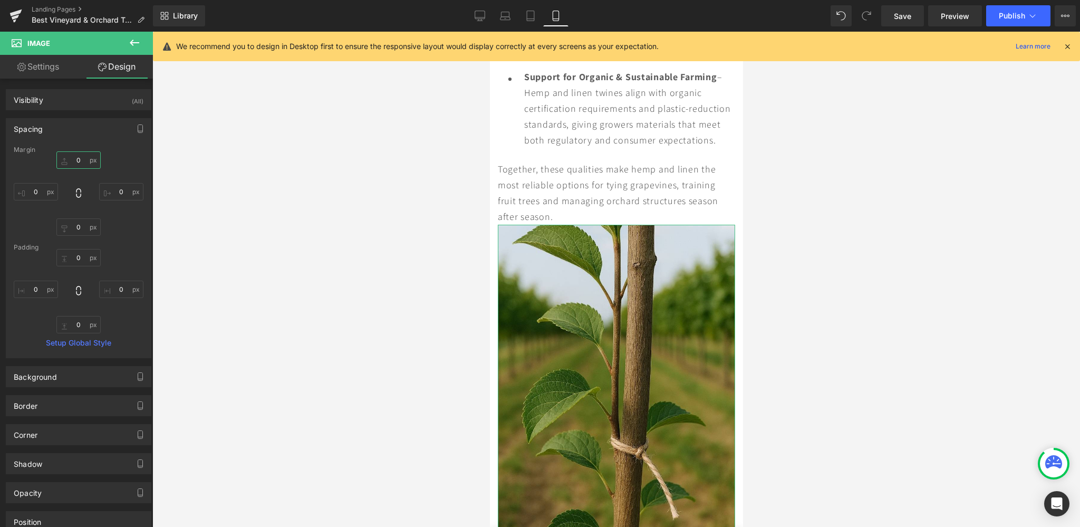
click at [69, 158] on input "0" at bounding box center [78, 159] width 44 height 17
click at [68, 161] on input "0" at bounding box center [78, 159] width 44 height 17
type input "10"
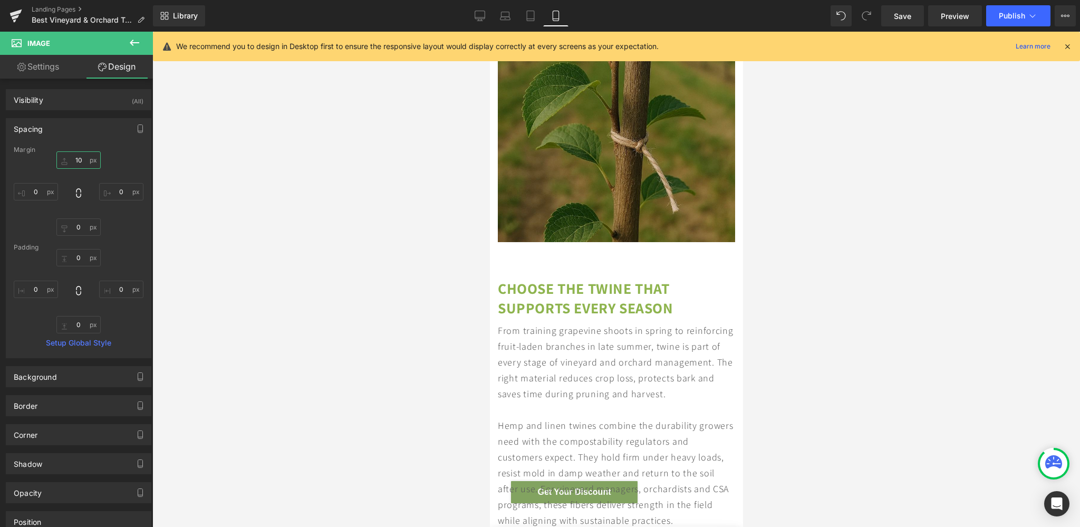
scroll to position [7403, 0]
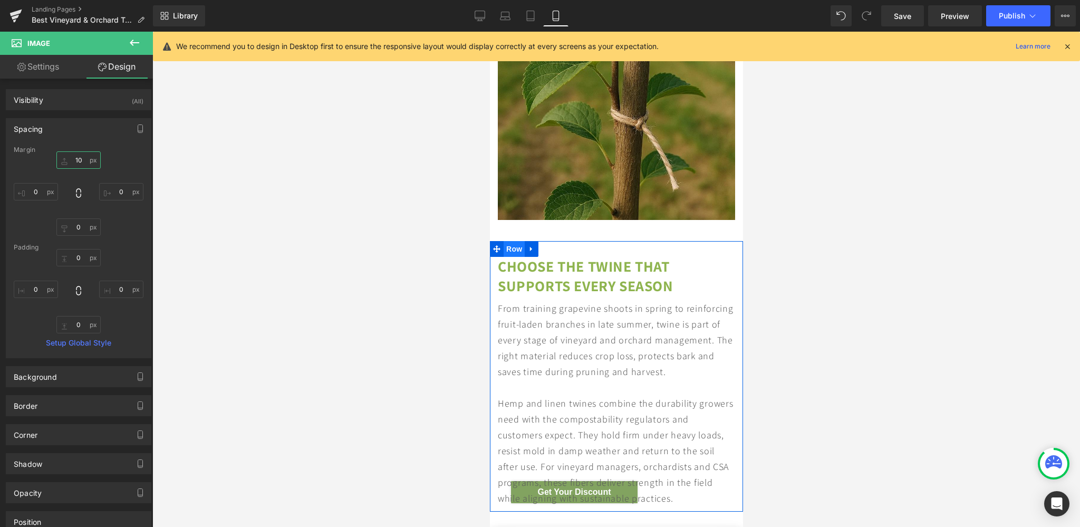
click at [515, 257] on span "Row" at bounding box center [513, 249] width 21 height 16
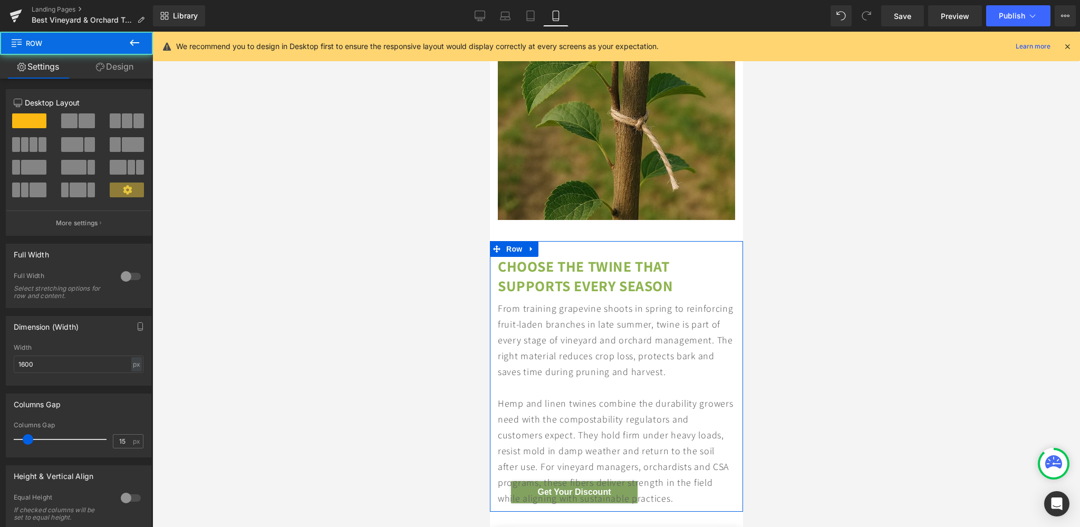
click at [115, 66] on link "Design" at bounding box center [114, 67] width 76 height 24
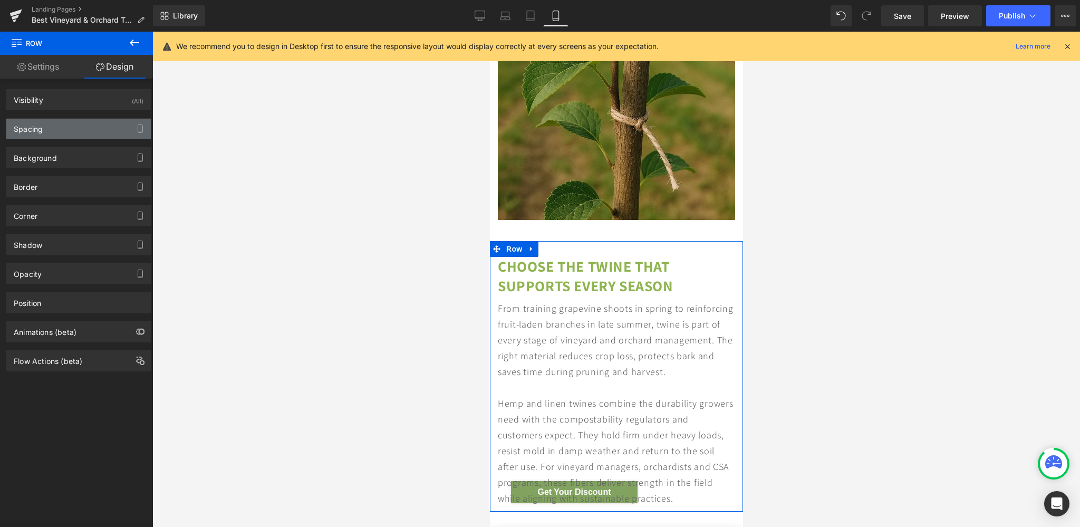
click at [54, 131] on div "Spacing" at bounding box center [78, 129] width 144 height 20
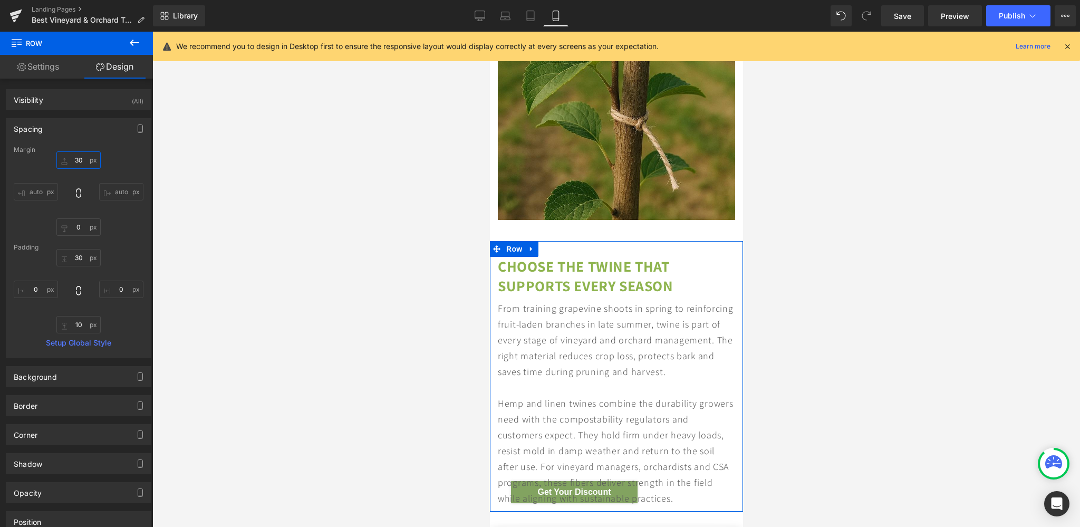
click at [73, 164] on input "30" at bounding box center [78, 159] width 44 height 17
click at [75, 166] on input "30" at bounding box center [78, 159] width 44 height 17
type input "0"
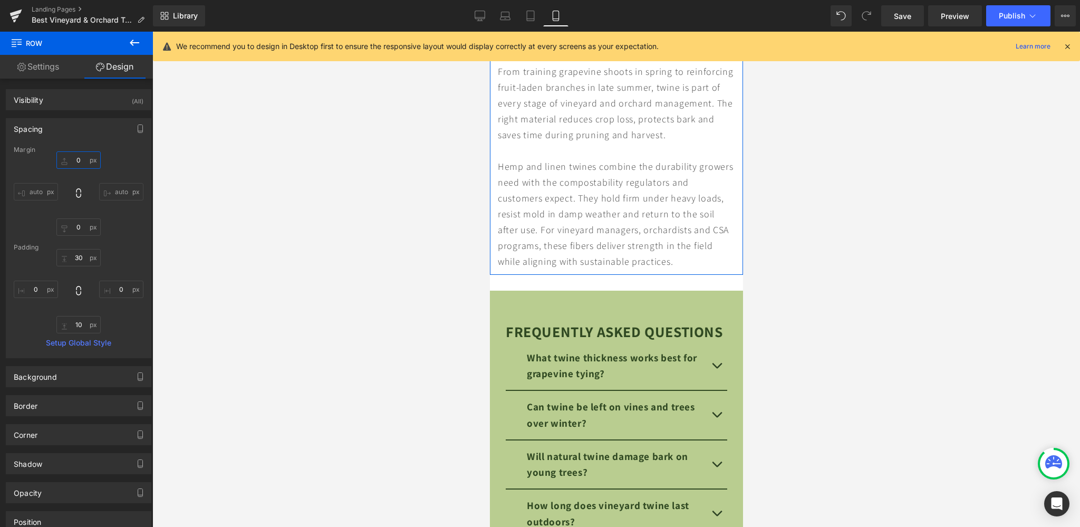
scroll to position [7738, 0]
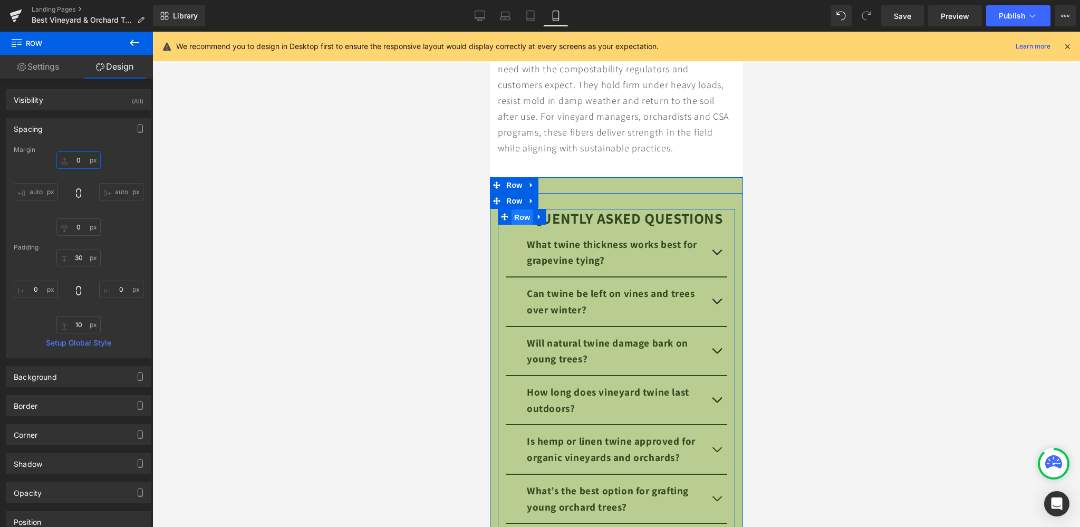
click at [518, 225] on span "Row" at bounding box center [521, 217] width 21 height 16
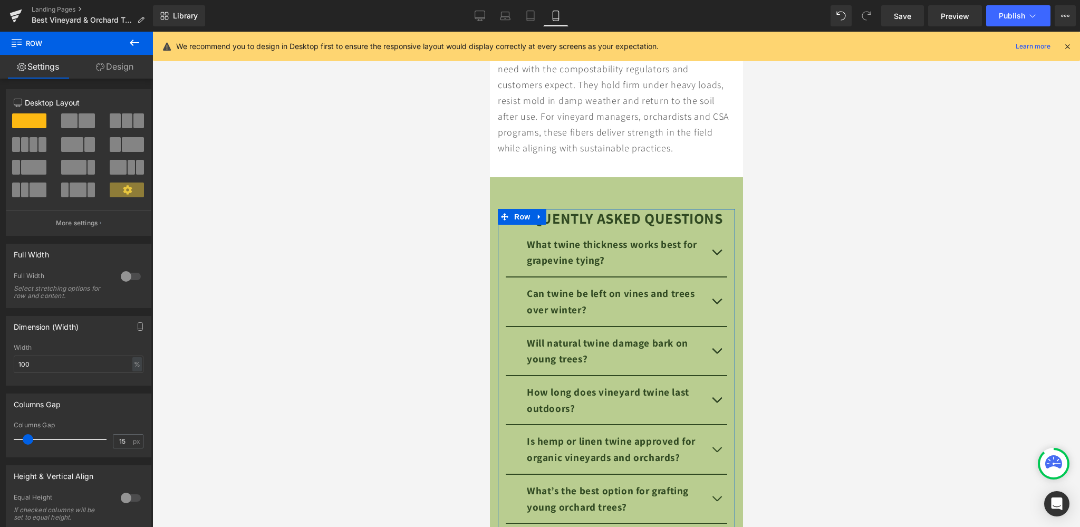
click at [117, 71] on link "Design" at bounding box center [114, 67] width 76 height 24
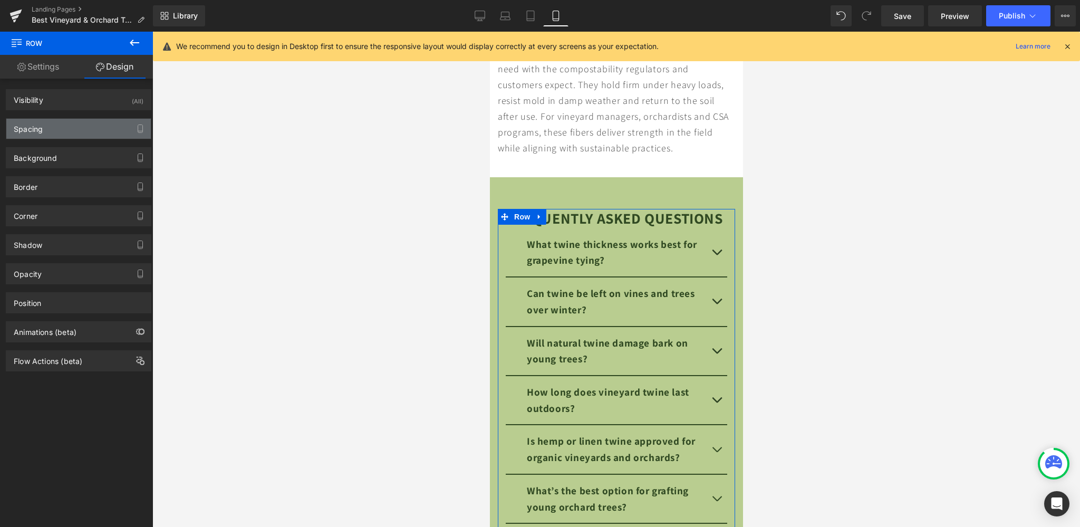
click at [57, 119] on div "Spacing [GEOGRAPHIC_DATA] 0 auto auto 0 auto auto [GEOGRAPHIC_DATA] 0 0 10 0 Se…" at bounding box center [78, 128] width 145 height 21
click at [54, 123] on div "Spacing" at bounding box center [78, 129] width 144 height 20
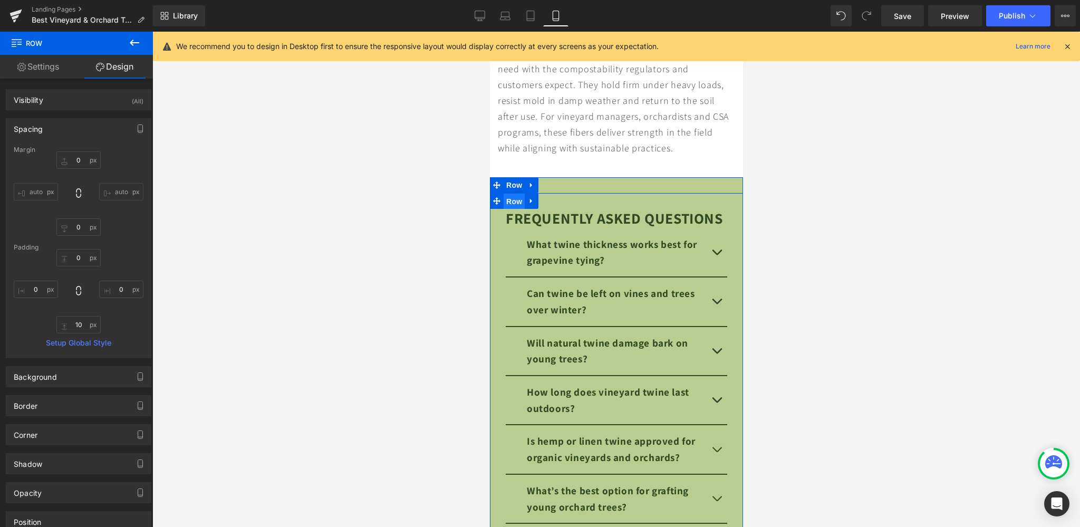
drag, startPoint x: 509, startPoint y: 229, endPoint x: 667, endPoint y: 226, distance: 158.2
click at [509, 209] on span "Row" at bounding box center [513, 201] width 21 height 16
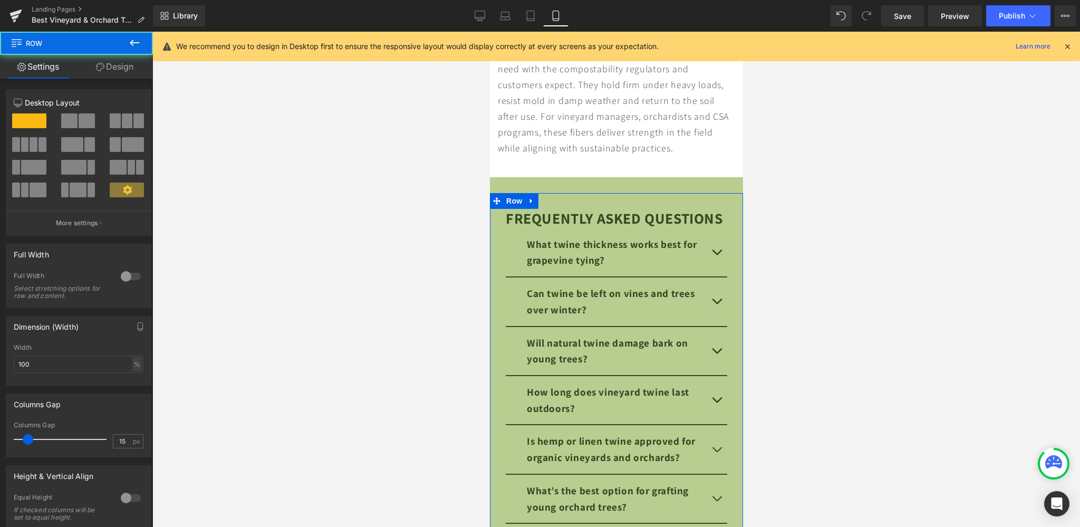
drag, startPoint x: 113, startPoint y: 66, endPoint x: 101, endPoint y: 77, distance: 16.8
click at [114, 66] on link "Design" at bounding box center [114, 67] width 76 height 24
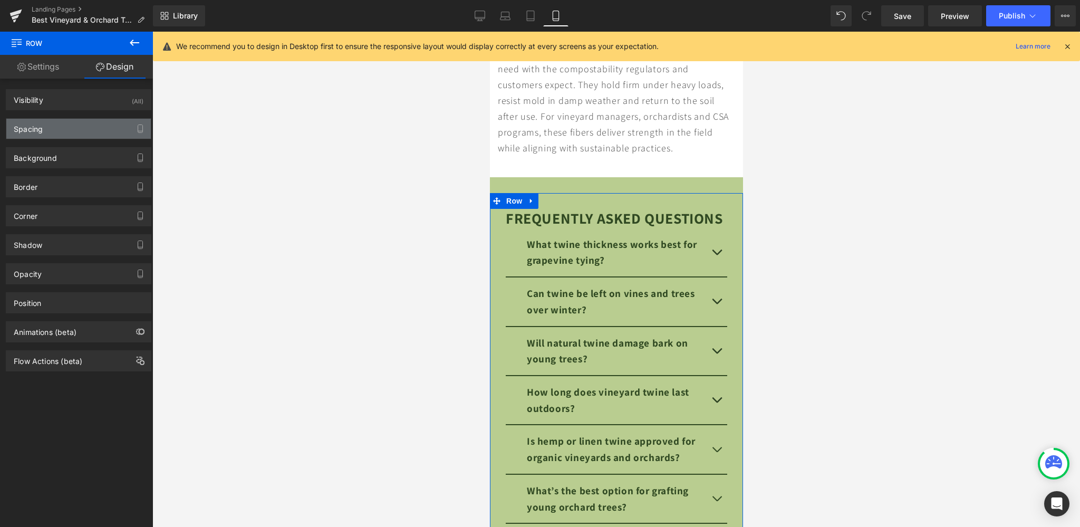
click at [66, 128] on div "Spacing" at bounding box center [78, 129] width 144 height 20
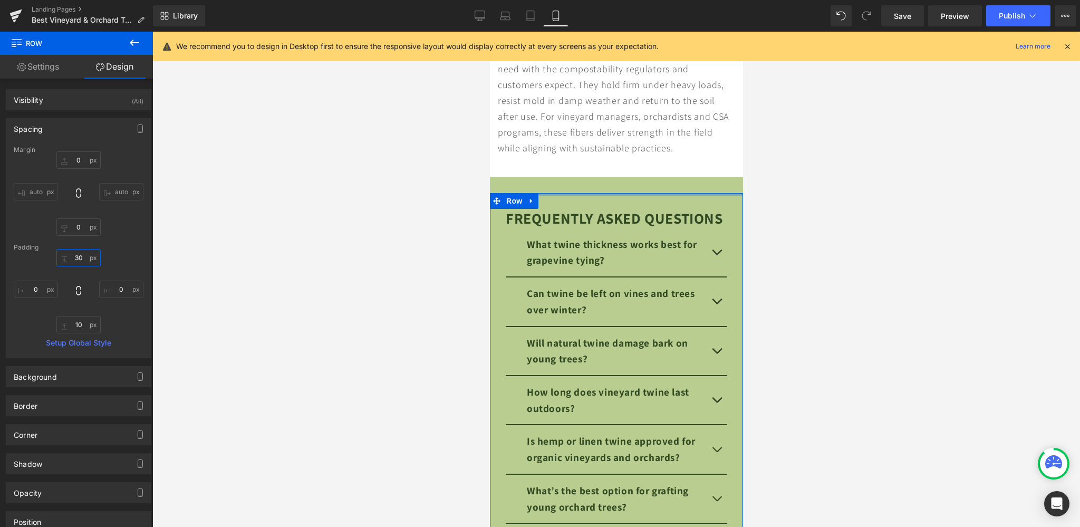
click at [75, 259] on input "30" at bounding box center [78, 257] width 44 height 17
click at [75, 260] on input "30" at bounding box center [78, 257] width 44 height 17
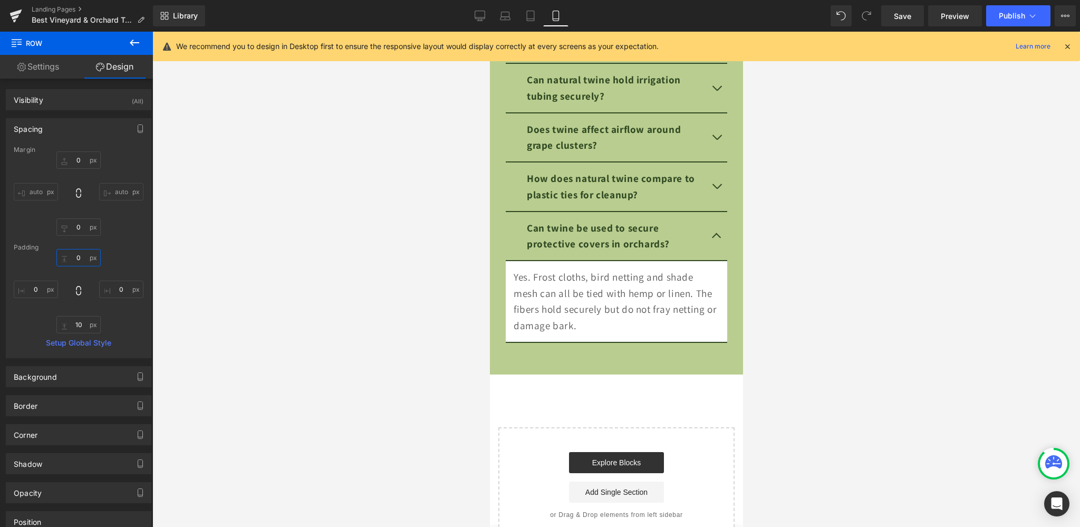
scroll to position [8183, 0]
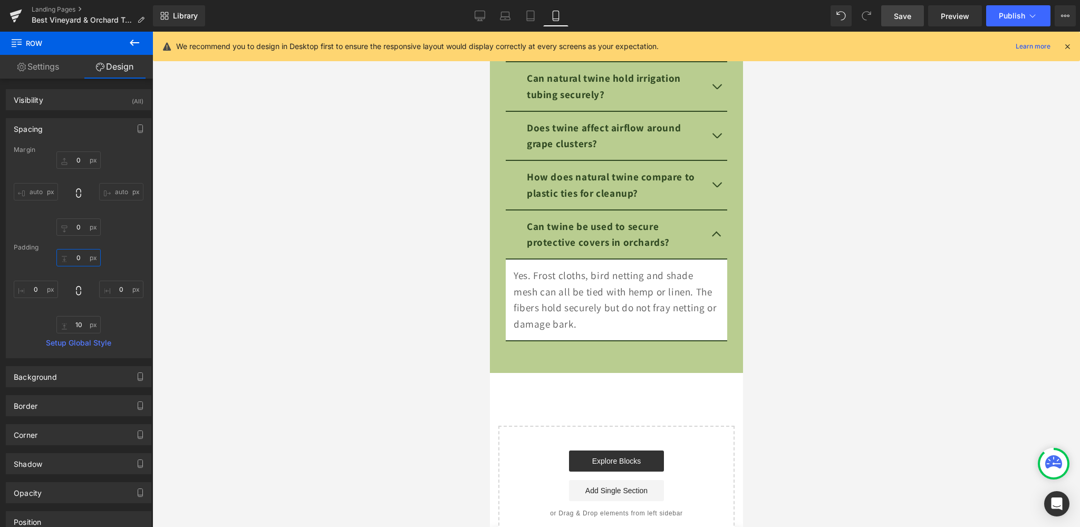
type input "0"
click at [906, 13] on span "Save" at bounding box center [902, 16] width 17 height 11
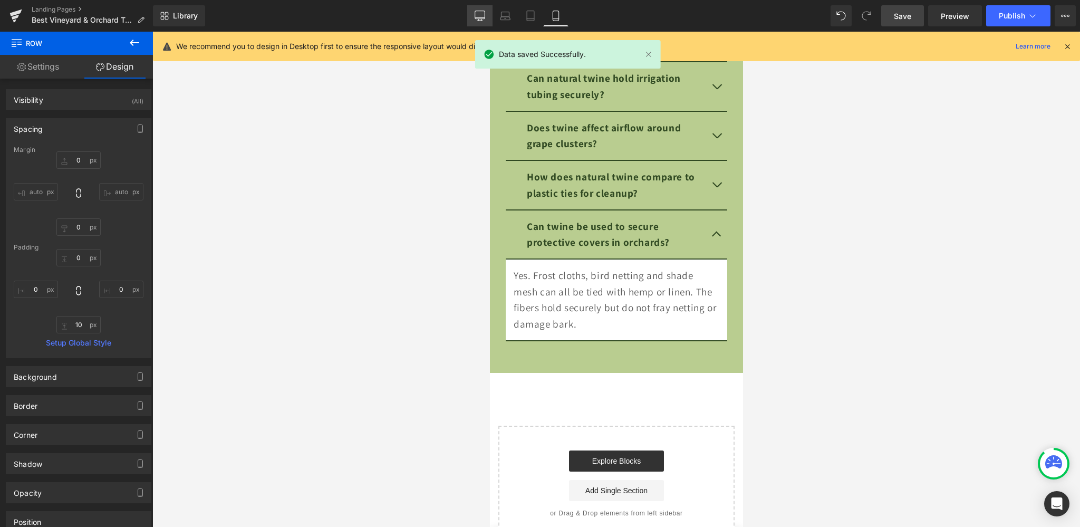
click at [482, 17] on icon at bounding box center [480, 17] width 10 height 0
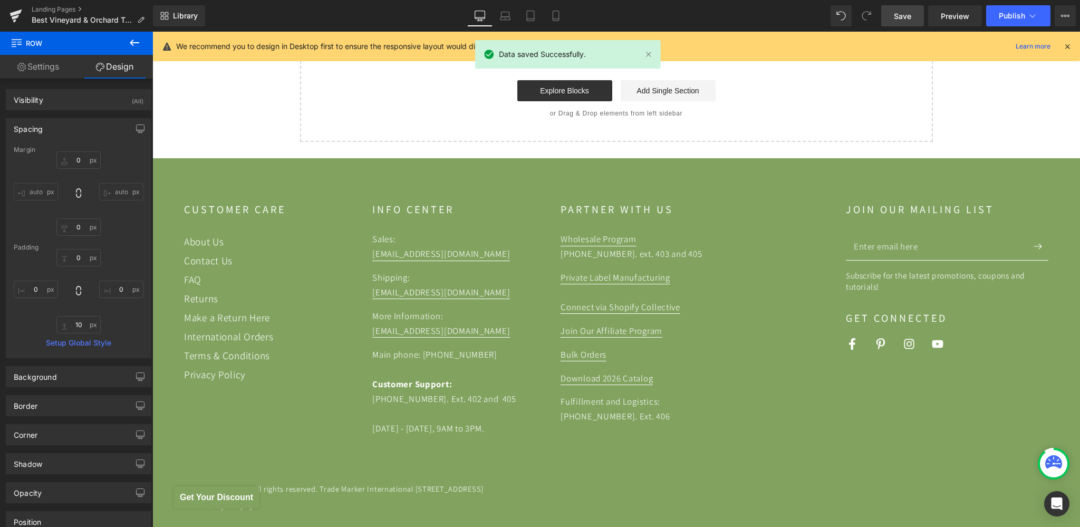
type input "0"
type input "30"
type input "0"
type input "10"
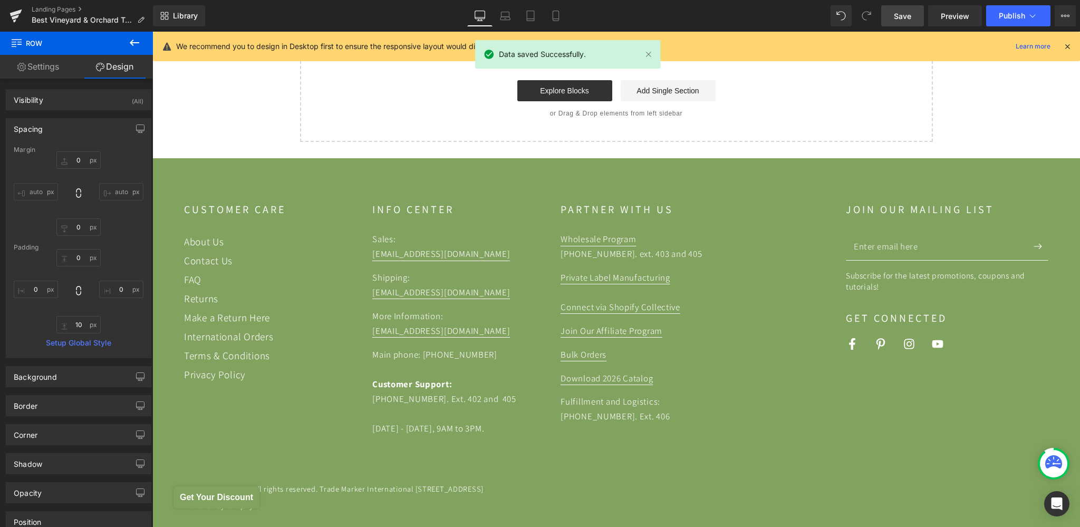
type input "0"
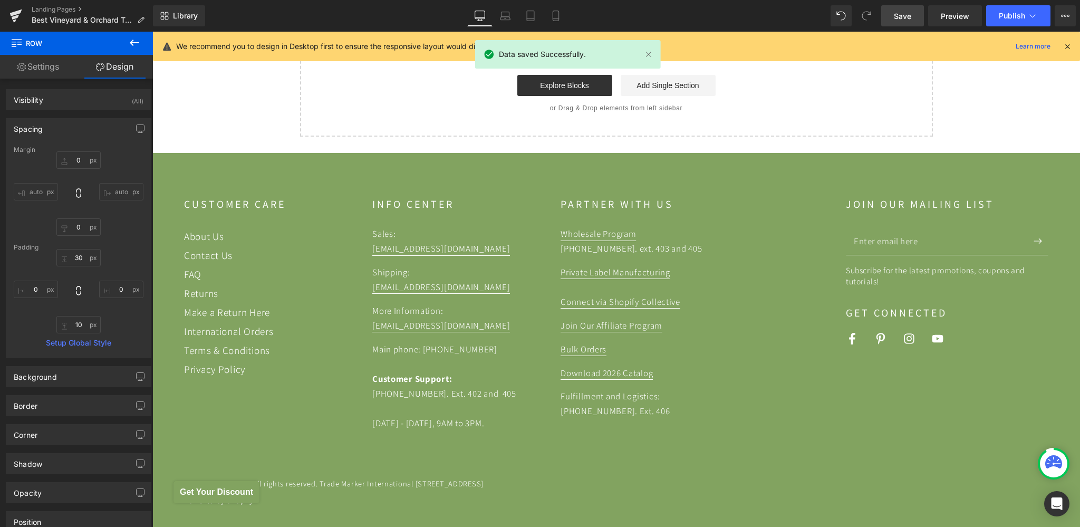
scroll to position [3757, 0]
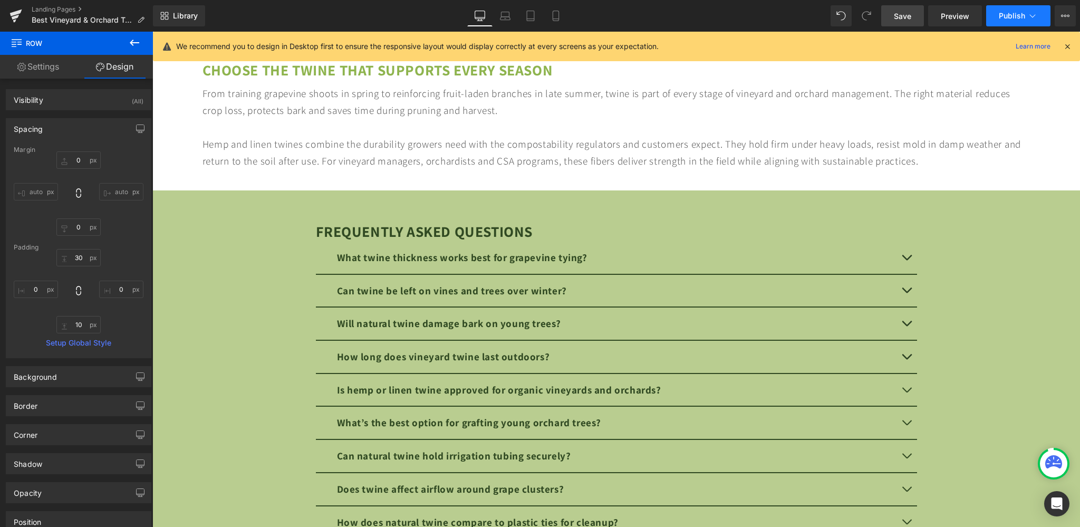
click at [1001, 12] on span "Publish" at bounding box center [1011, 16] width 26 height 8
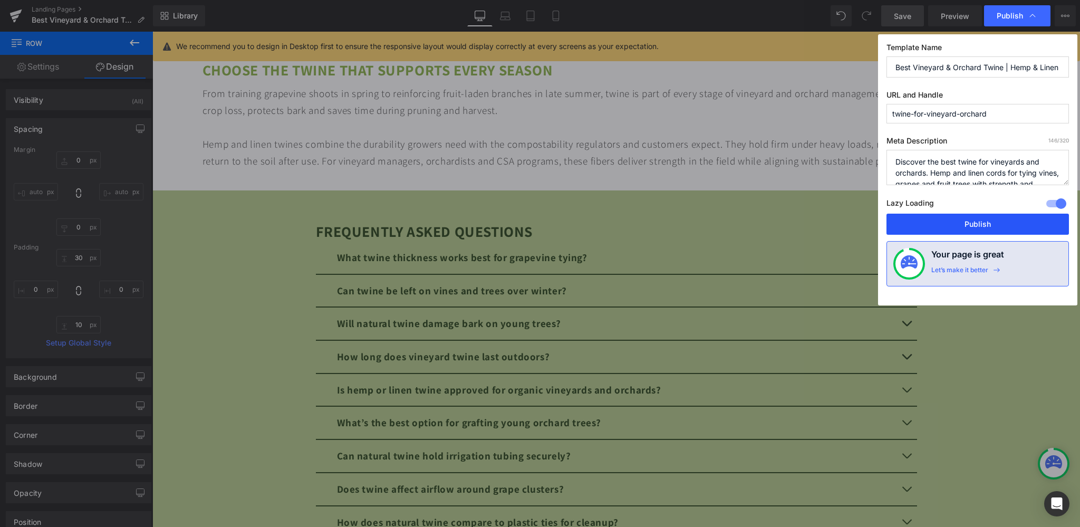
click at [950, 218] on button "Publish" at bounding box center [977, 223] width 182 height 21
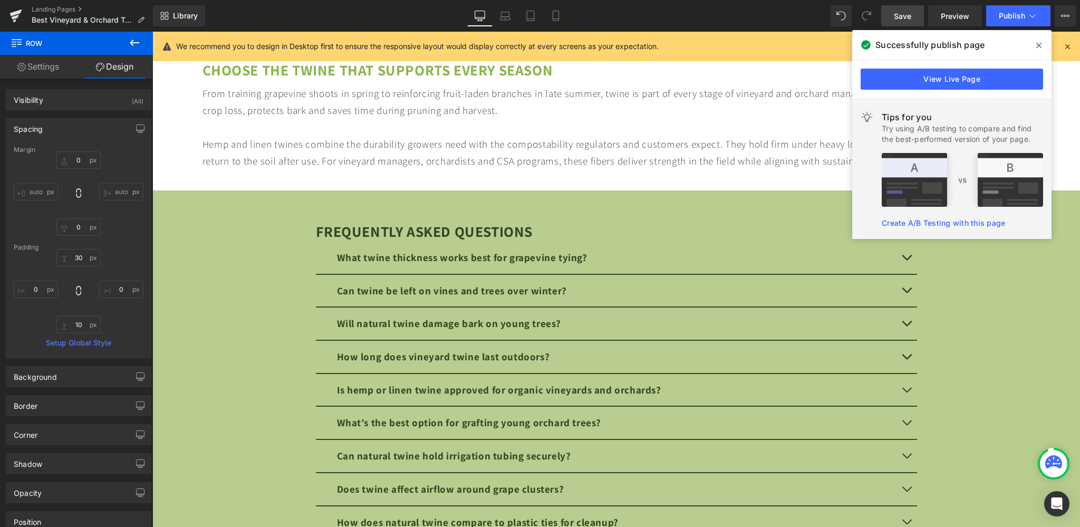
click at [1040, 49] on icon at bounding box center [1038, 45] width 5 height 8
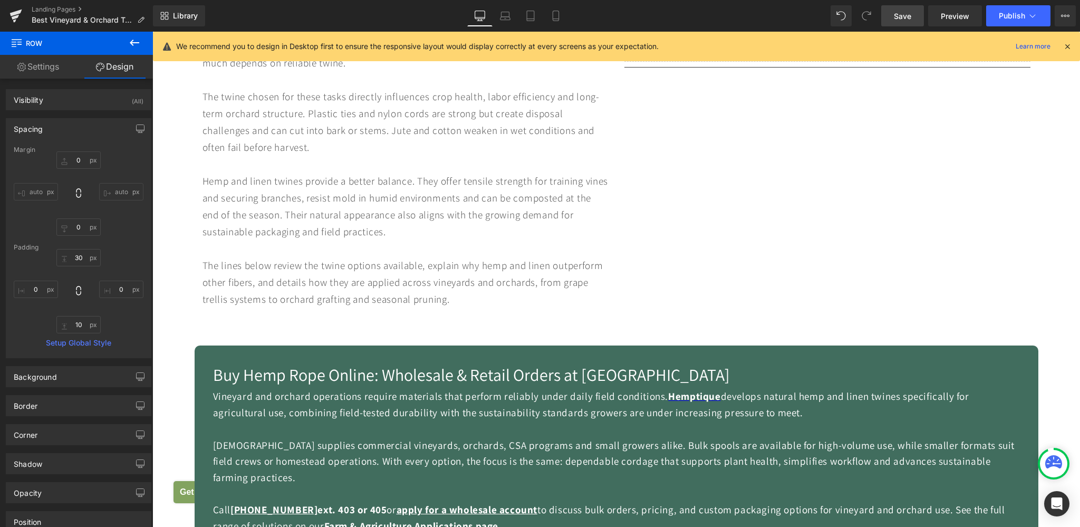
scroll to position [503, 0]
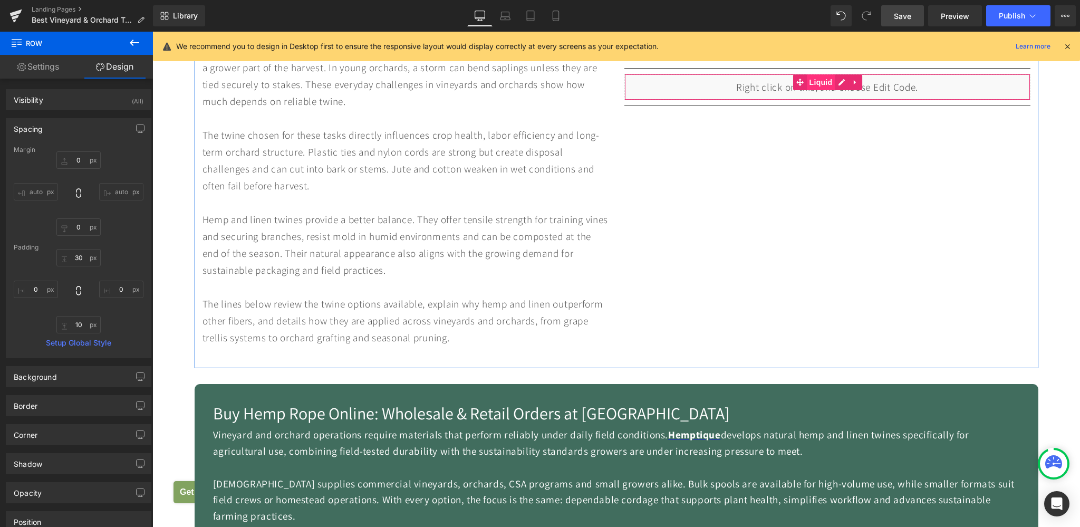
click at [826, 86] on span "Liquid" at bounding box center [821, 82] width 28 height 16
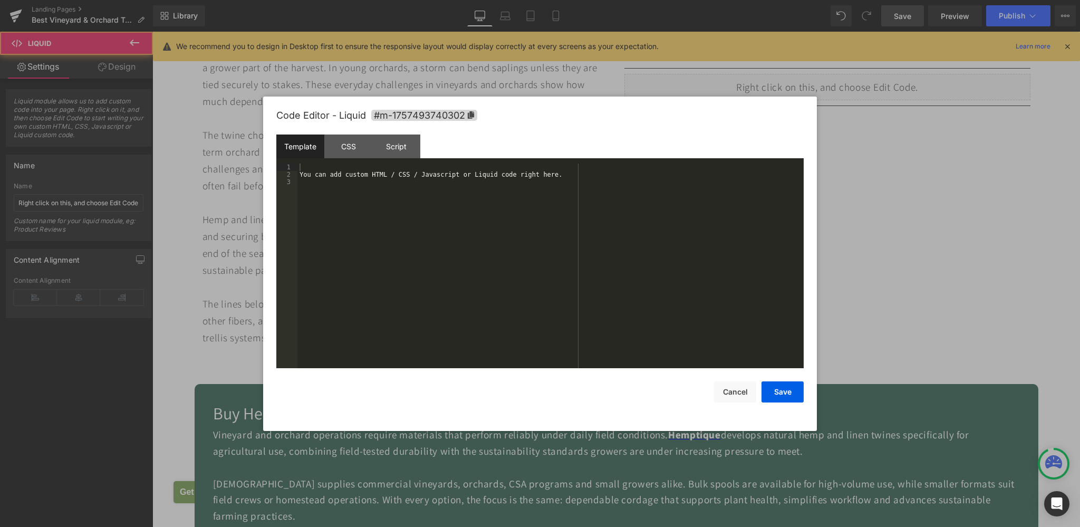
click at [837, 83] on div at bounding box center [540, 263] width 1080 height 527
click at [523, 206] on div "You can add custom HTML / CSS / Javascript or Liquid code right here." at bounding box center [550, 273] width 506 height 220
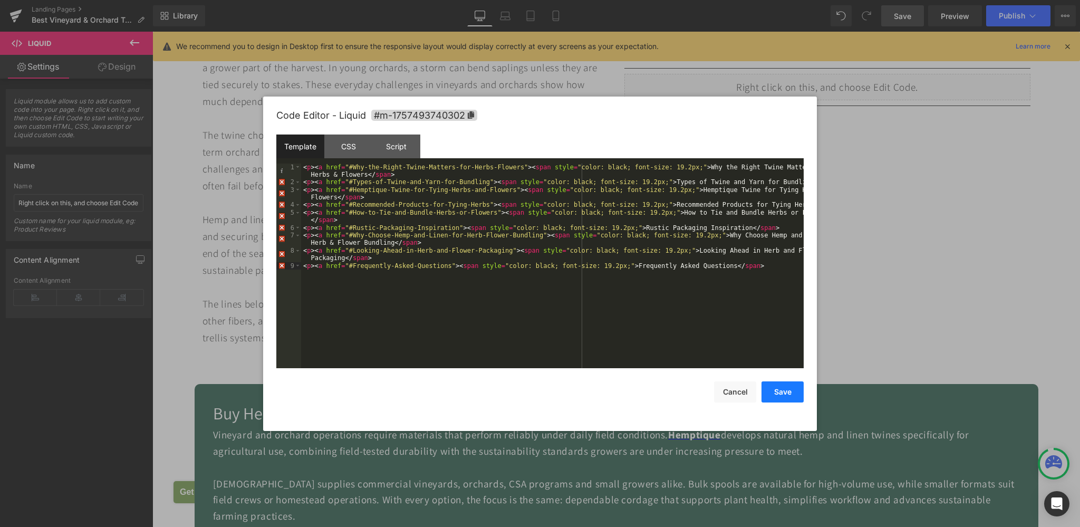
click at [773, 384] on button "Save" at bounding box center [782, 391] width 42 height 21
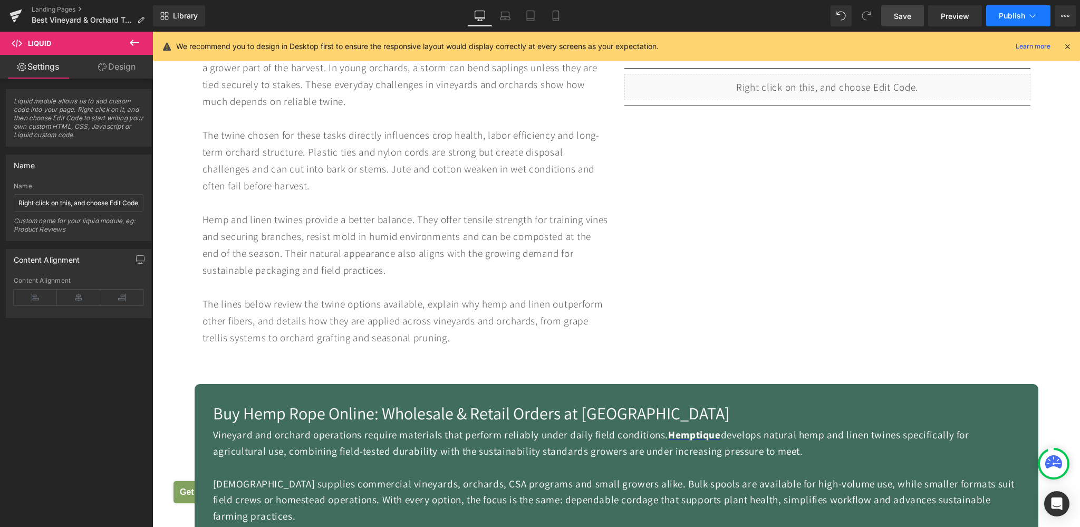
click at [1005, 16] on span "Publish" at bounding box center [1011, 16] width 26 height 8
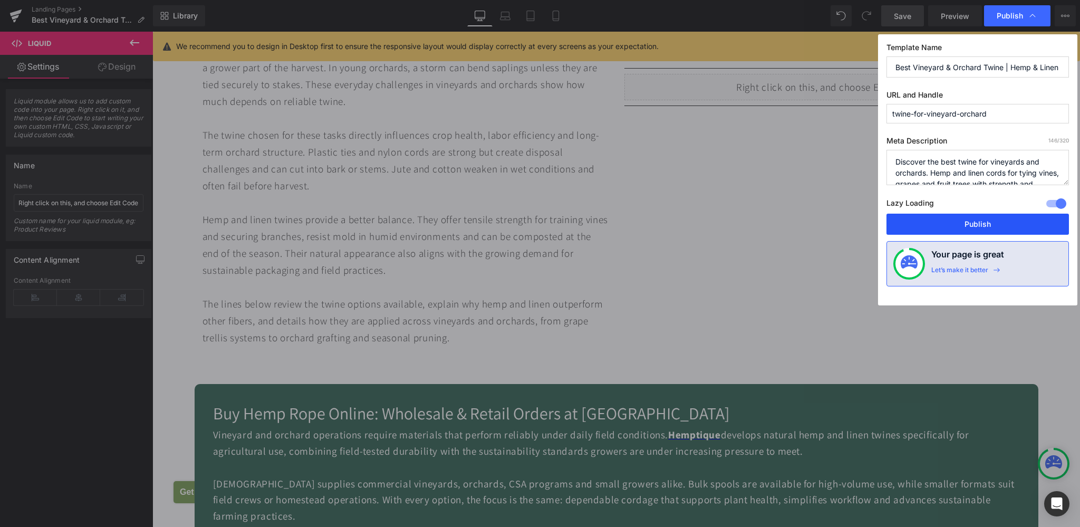
click at [970, 220] on button "Publish" at bounding box center [977, 223] width 182 height 21
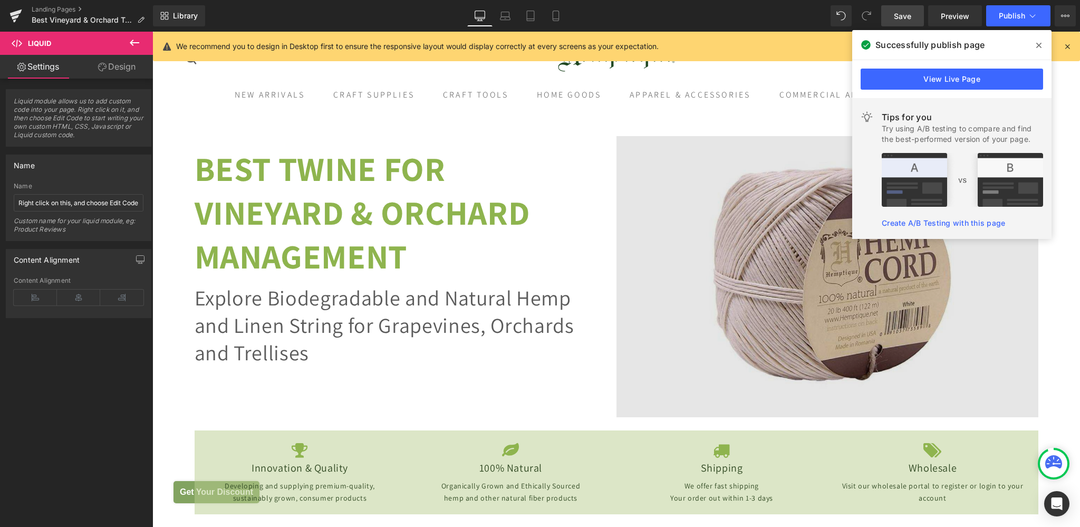
scroll to position [445, 0]
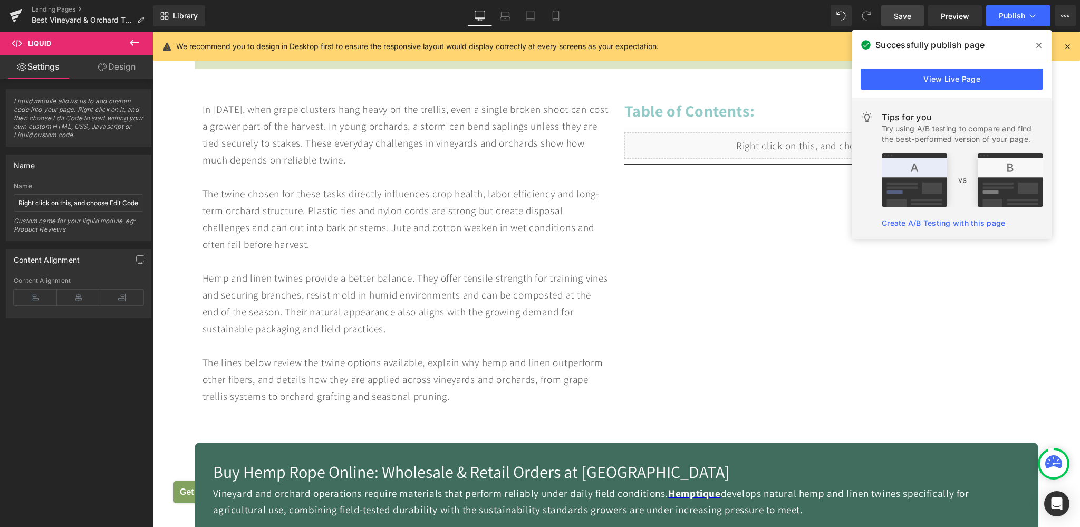
click at [1038, 43] on icon at bounding box center [1038, 45] width 5 height 8
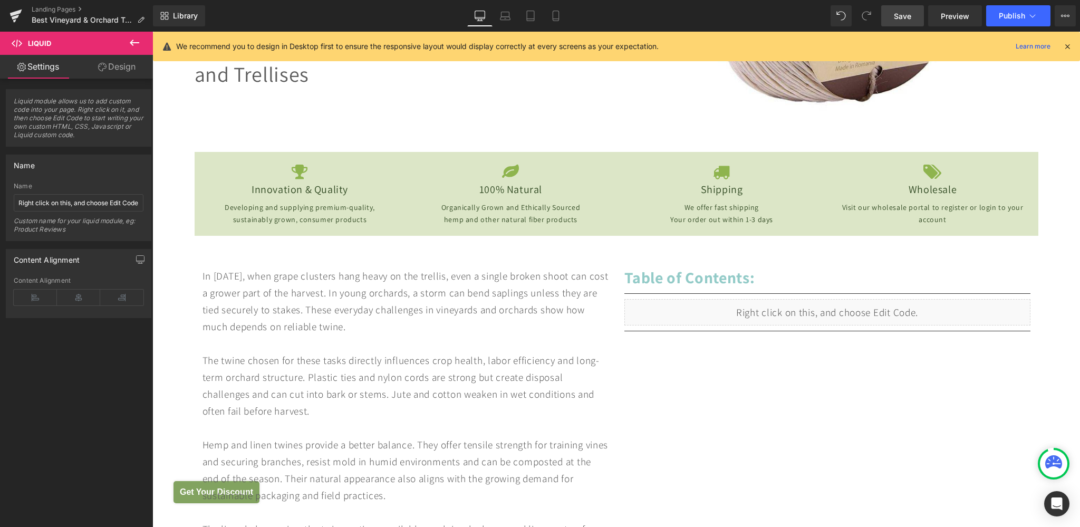
scroll to position [668, 0]
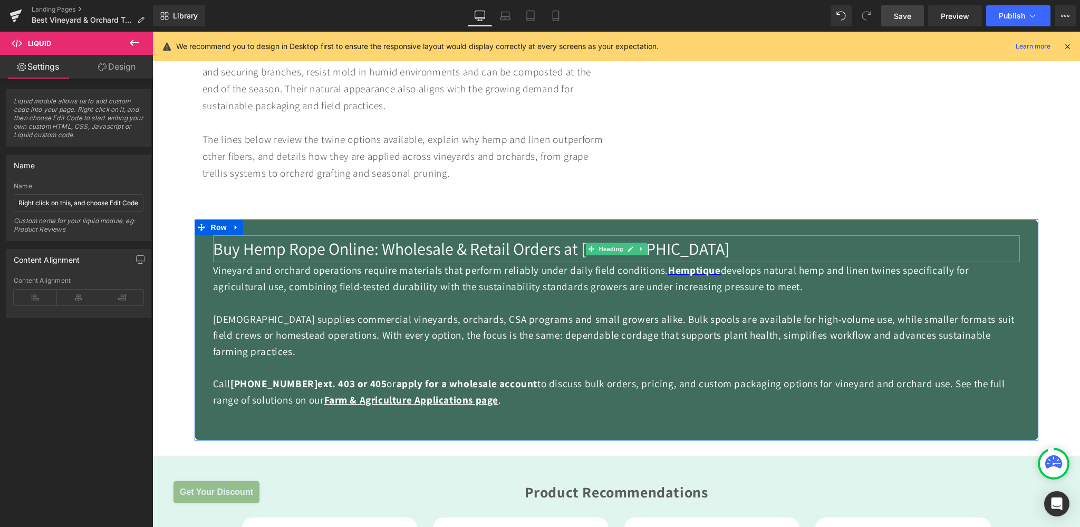
click at [250, 250] on span "Buy Hemp Rope Online: Wholesale & Retail Orders at [GEOGRAPHIC_DATA]" at bounding box center [471, 248] width 517 height 22
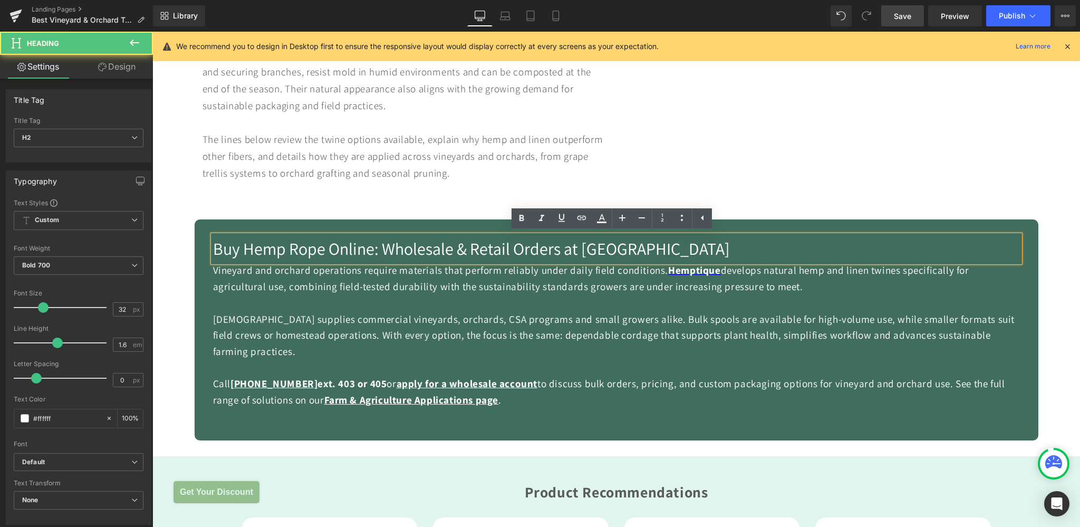
click at [231, 252] on span "Buy Hemp Rope Online: Wholesale & Retail Orders at [GEOGRAPHIC_DATA]" at bounding box center [471, 248] width 517 height 22
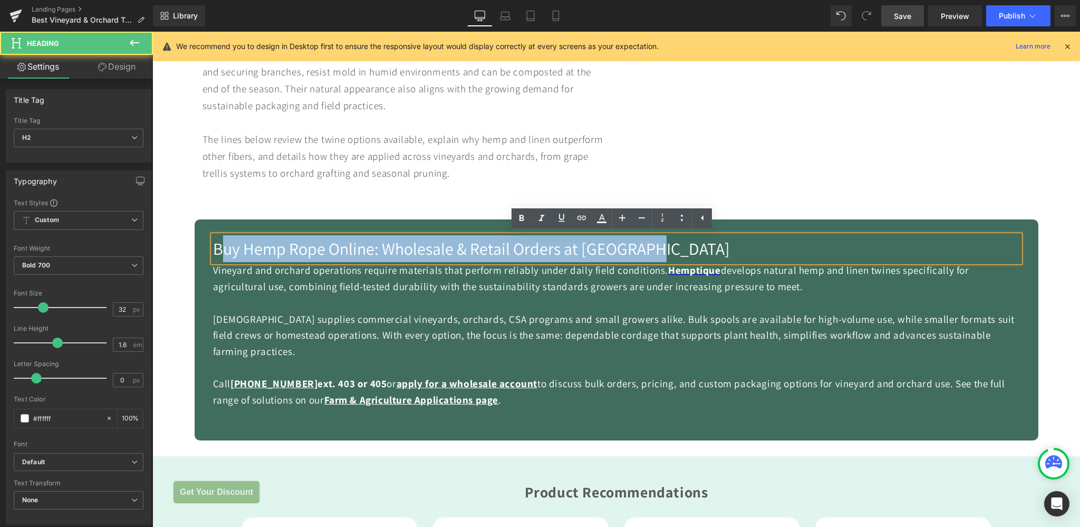
drag, startPoint x: 217, startPoint y: 250, endPoint x: 757, endPoint y: 234, distance: 540.6
click at [758, 232] on div "Buy Hemp Rope Online: Wholesale & Retail Orders at Hemptique Heading Vineyard a…" at bounding box center [616, 329] width 843 height 220
paste div
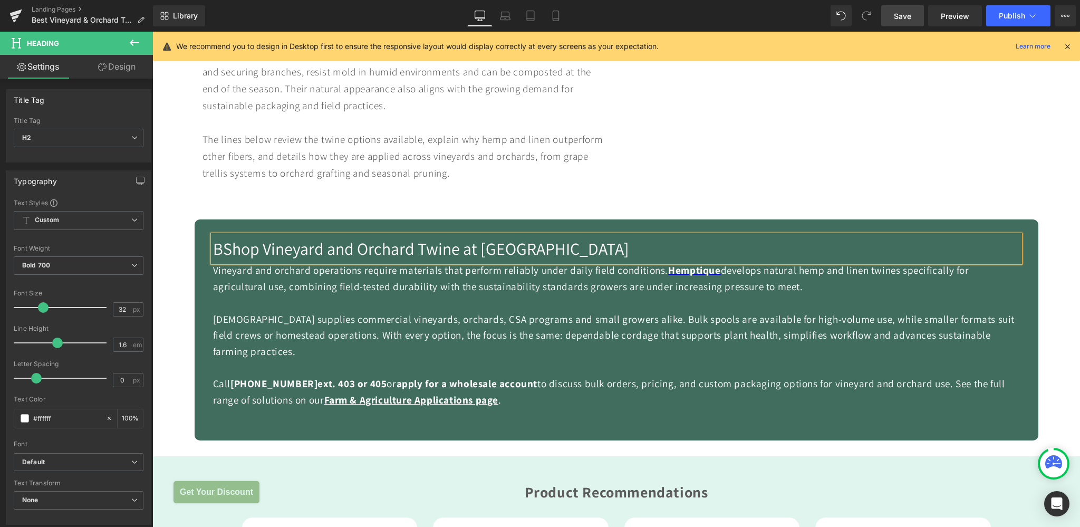
click at [215, 249] on span "BShop Vineyard and Orchard Twine at [GEOGRAPHIC_DATA]" at bounding box center [421, 248] width 416 height 22
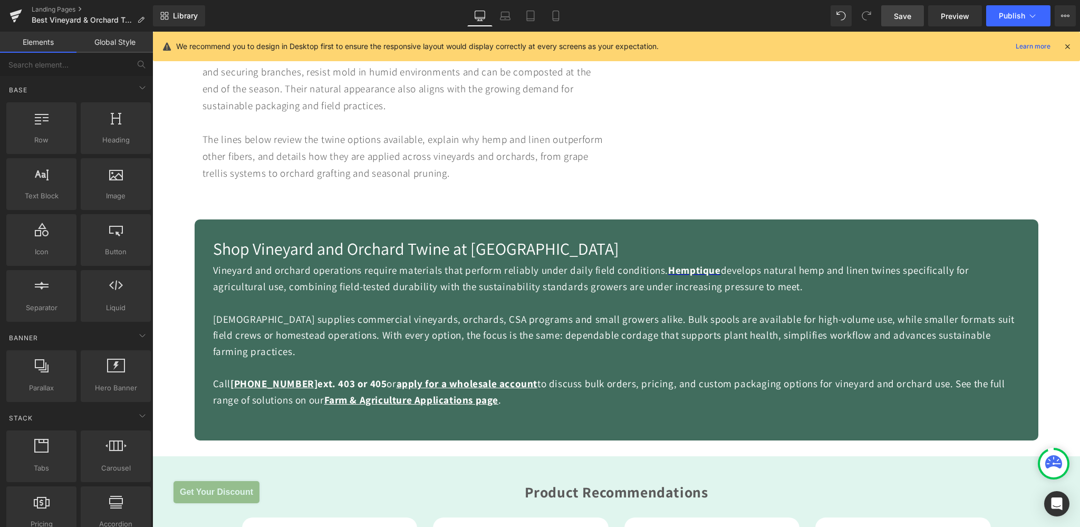
scroll to position [390, 0]
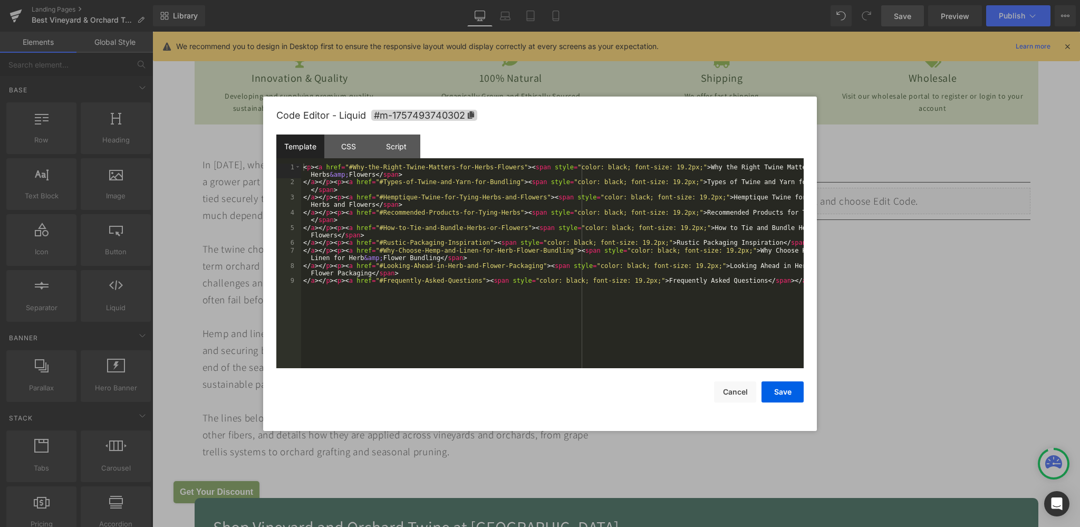
click at [400, 221] on div "< p > < a href = "#Why-the-Right-Twine-Matters-for-Herbs-Flowers" > < span styl…" at bounding box center [552, 277] width 502 height 228
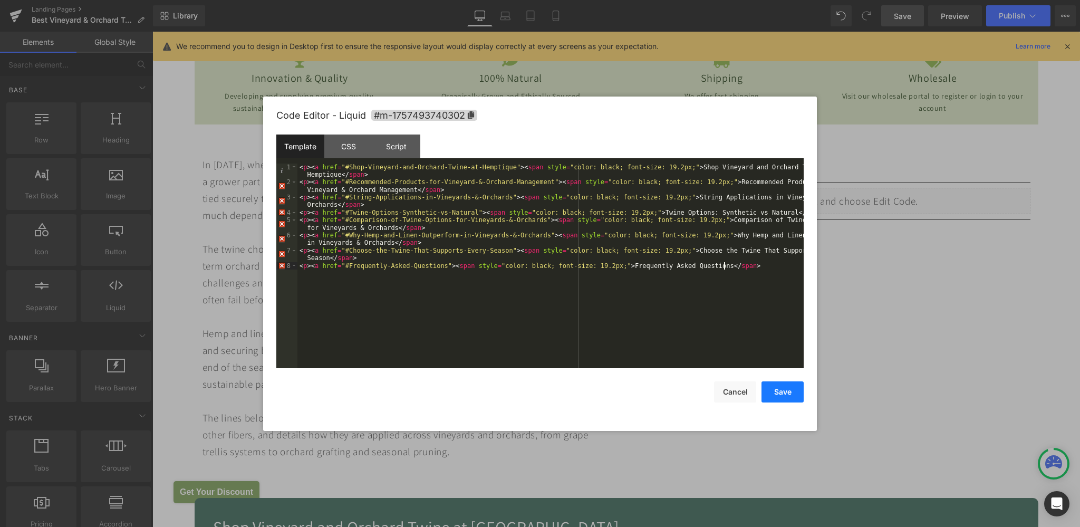
click at [783, 399] on button "Save" at bounding box center [782, 391] width 42 height 21
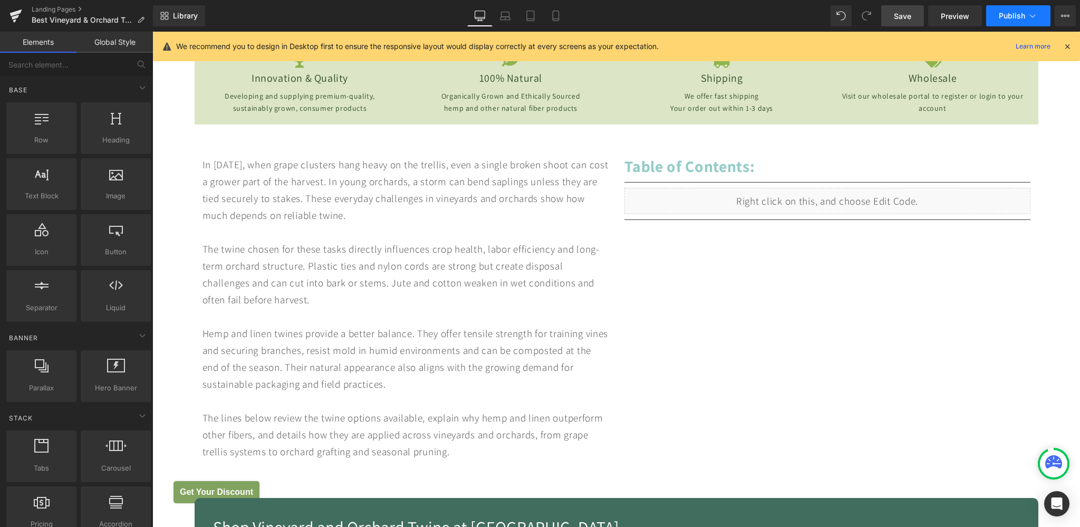
click at [1006, 17] on span "Publish" at bounding box center [1011, 16] width 26 height 8
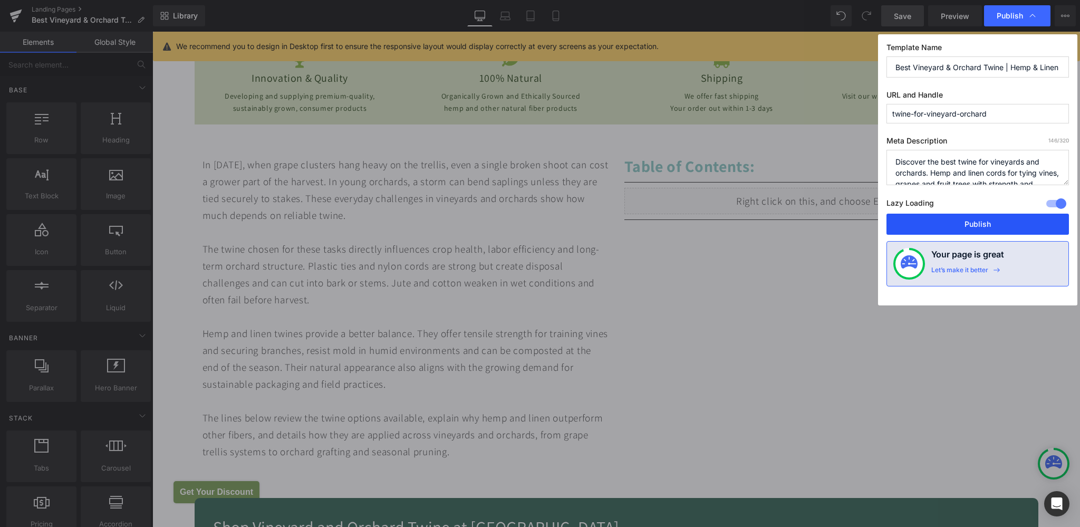
click at [982, 215] on button "Publish" at bounding box center [977, 223] width 182 height 21
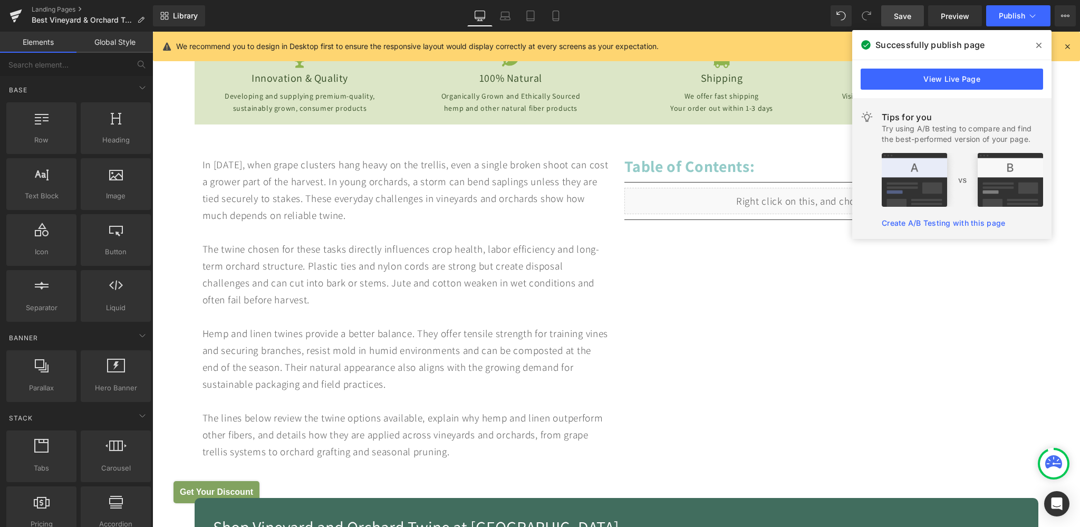
click at [1038, 41] on icon at bounding box center [1038, 45] width 5 height 8
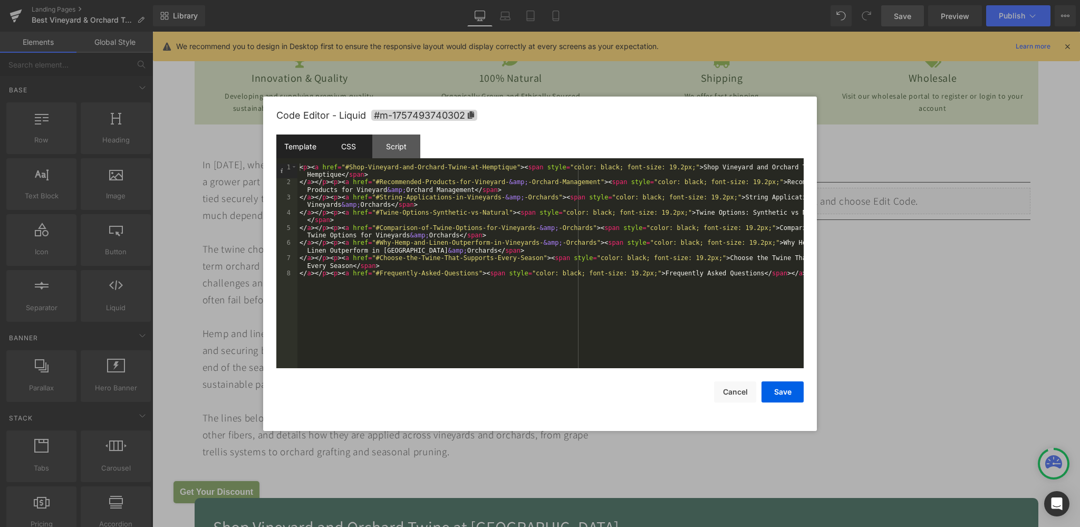
click at [353, 143] on div "CSS" at bounding box center [348, 146] width 48 height 24
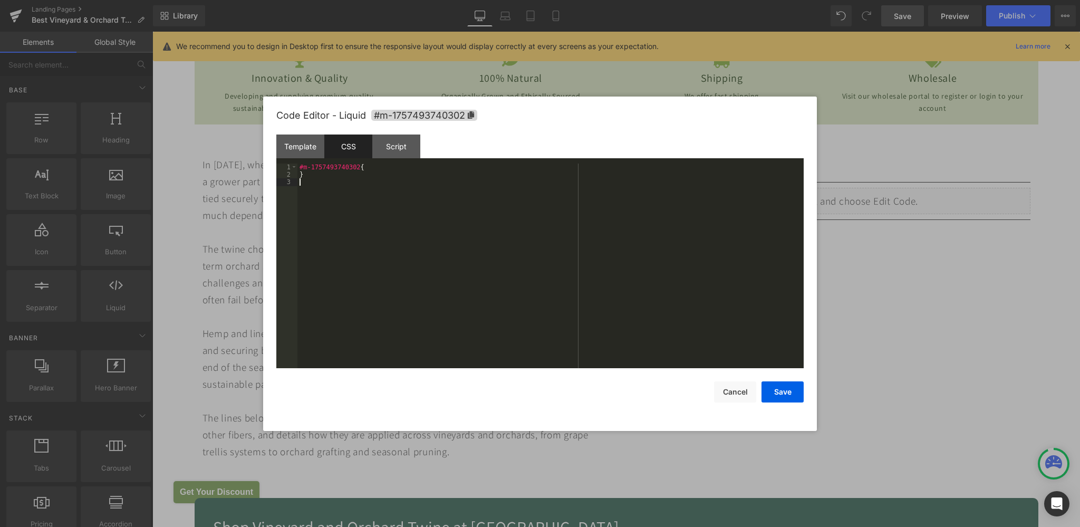
click at [319, 195] on div "#m-1757493740302 { }" at bounding box center [550, 273] width 506 height 220
drag, startPoint x: 299, startPoint y: 166, endPoint x: 353, endPoint y: 165, distance: 53.8
click at [354, 164] on div "#m-1757493740302 { } #m-1748332591445 a { text-decoration : #8eb44e ; }" at bounding box center [550, 273] width 506 height 220
drag, startPoint x: 300, startPoint y: 182, endPoint x: 354, endPoint y: 180, distance: 53.8
click at [354, 180] on div "#m-1757493740302 { } #m-1748332591445 a { text-decoration : #8eb44e ; }" at bounding box center [550, 273] width 506 height 220
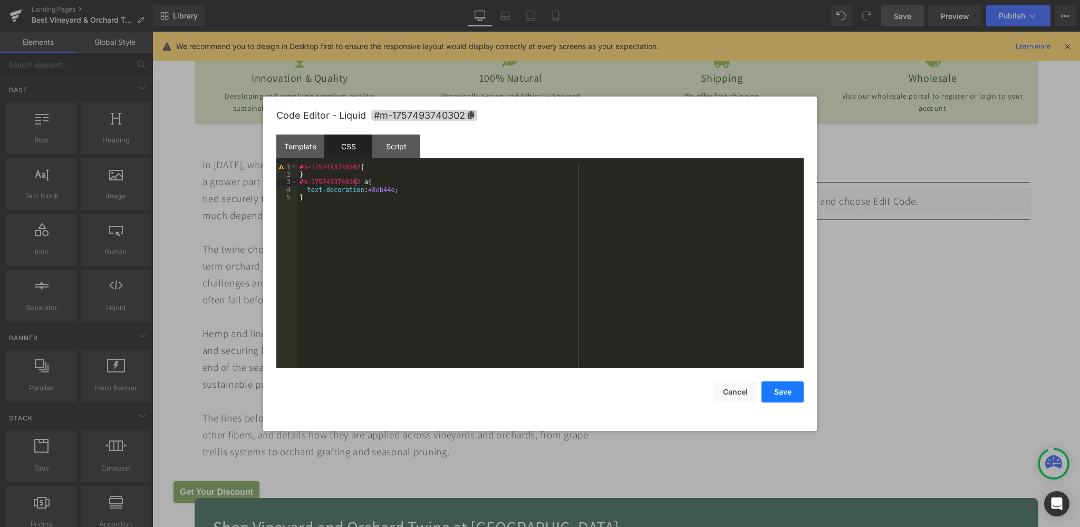
click at [782, 394] on button "Save" at bounding box center [782, 391] width 42 height 21
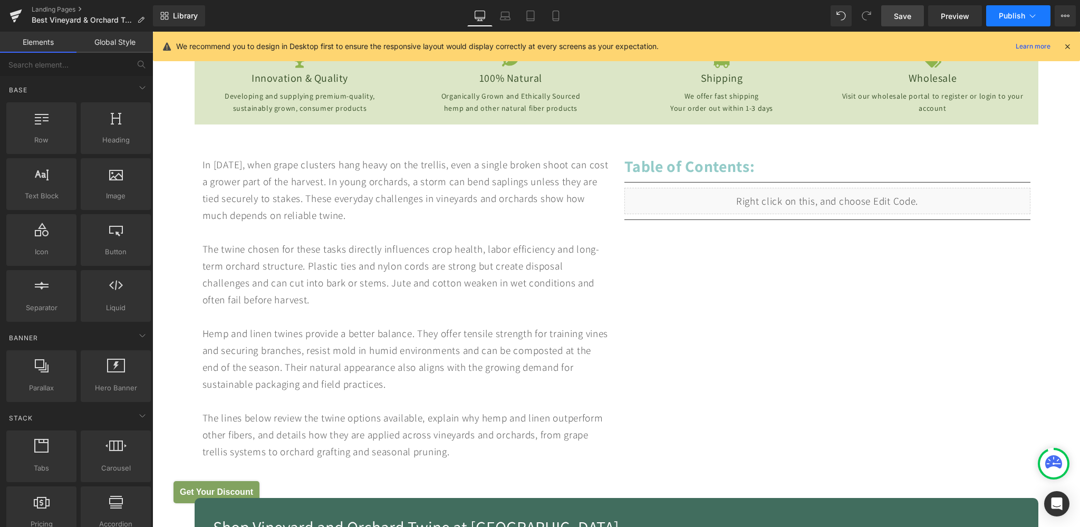
click at [1004, 9] on button "Publish" at bounding box center [1018, 15] width 64 height 21
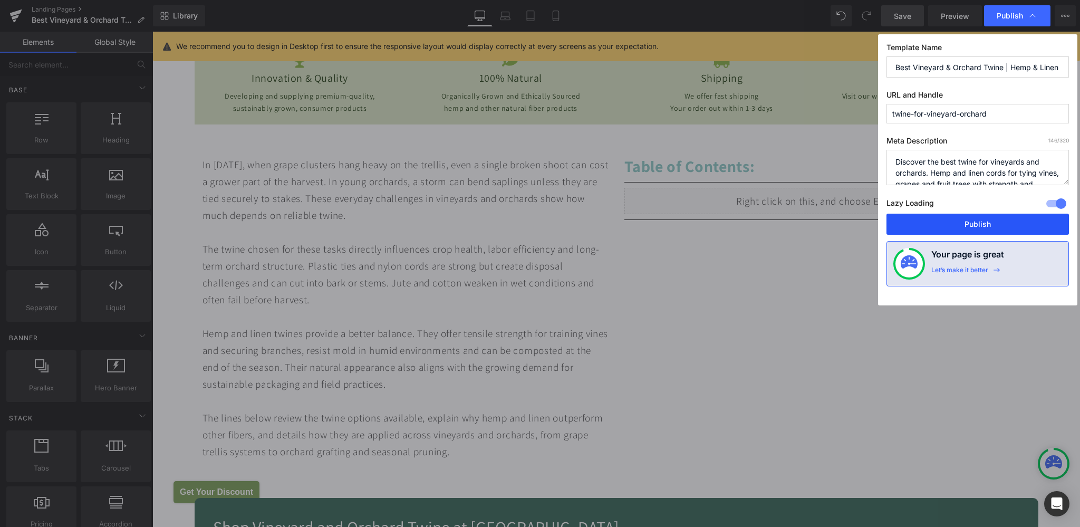
click at [956, 219] on button "Publish" at bounding box center [977, 223] width 182 height 21
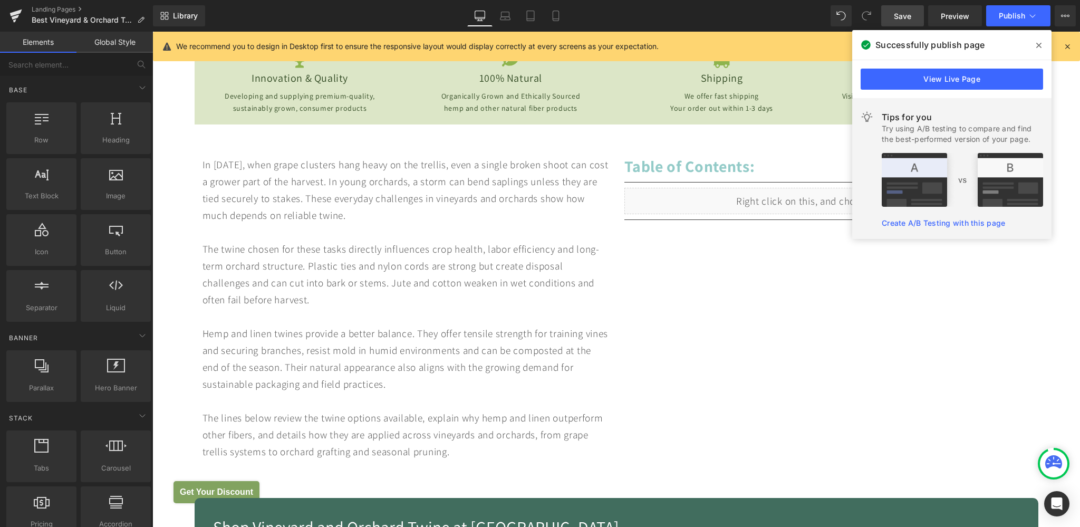
click at [1040, 45] on icon at bounding box center [1038, 45] width 5 height 8
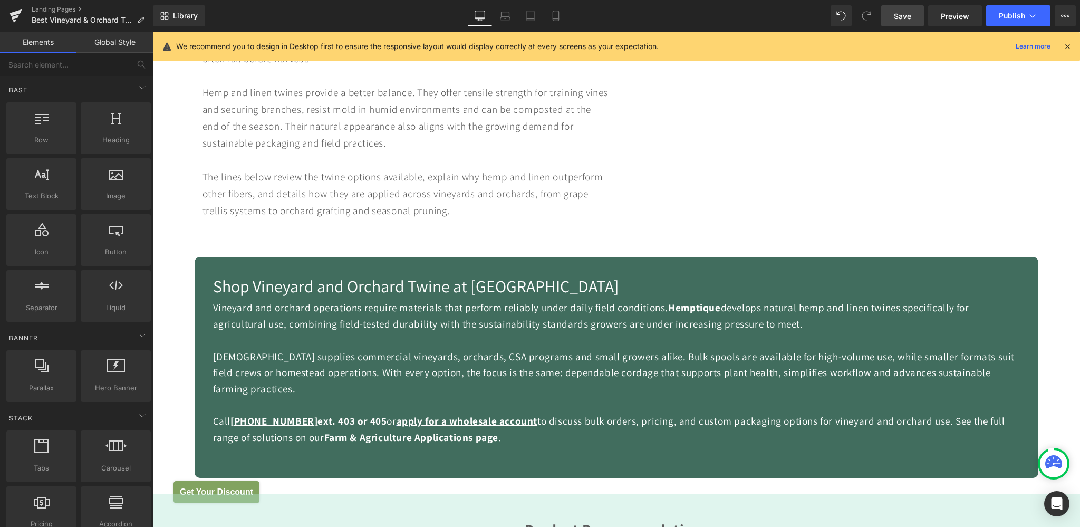
scroll to position [668, 0]
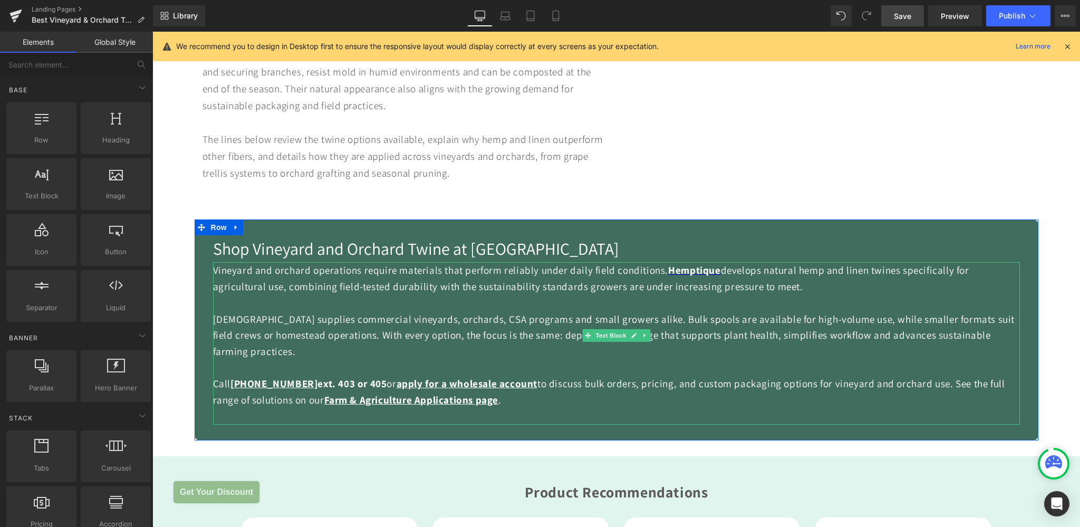
click at [284, 275] on div "Vineyard and orchard operations require materials that perform reliably under d…" at bounding box center [616, 278] width 807 height 32
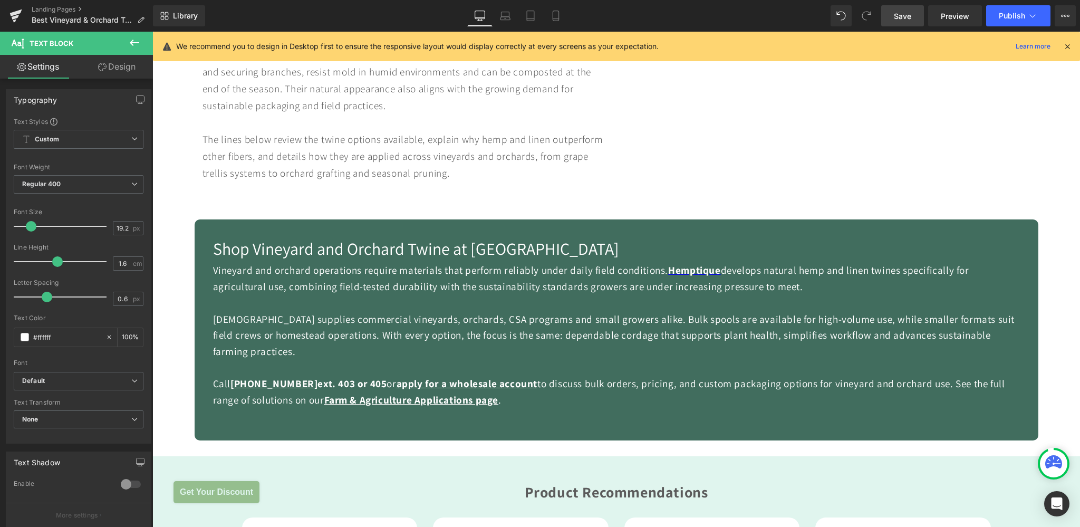
click at [119, 68] on link "Design" at bounding box center [117, 67] width 76 height 24
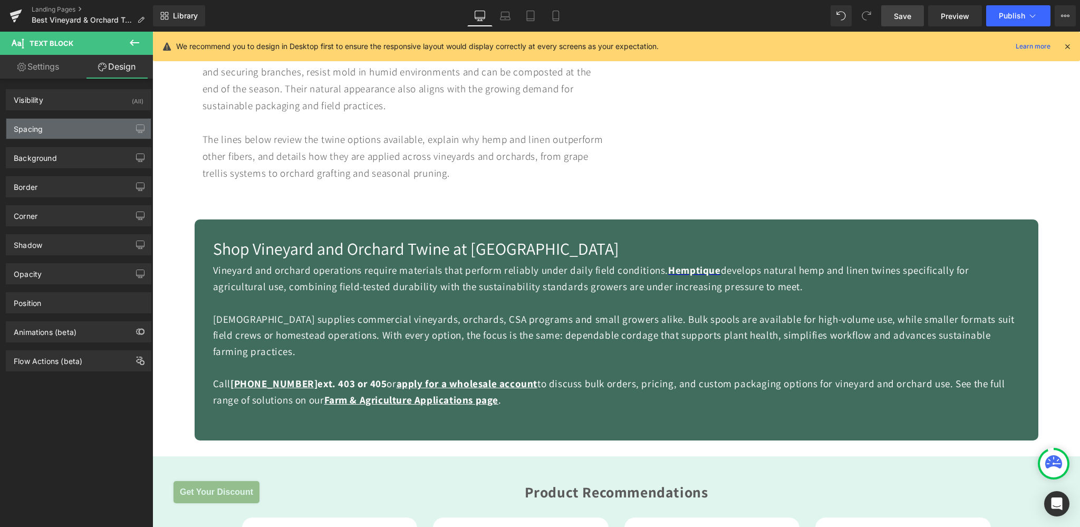
click at [47, 132] on div "Spacing" at bounding box center [78, 129] width 144 height 20
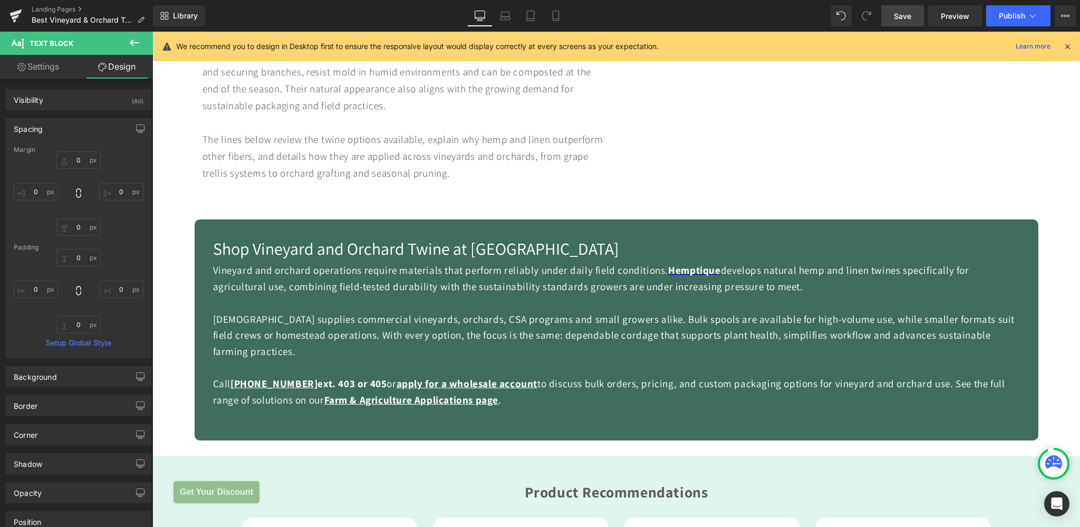
click at [74, 169] on div "0px 0 0px 0 0px 0 0px 0" at bounding box center [79, 193] width 130 height 84
click at [74, 158] on input "0" at bounding box center [78, 159] width 44 height 17
click at [66, 156] on input "0" at bounding box center [78, 159] width 44 height 17
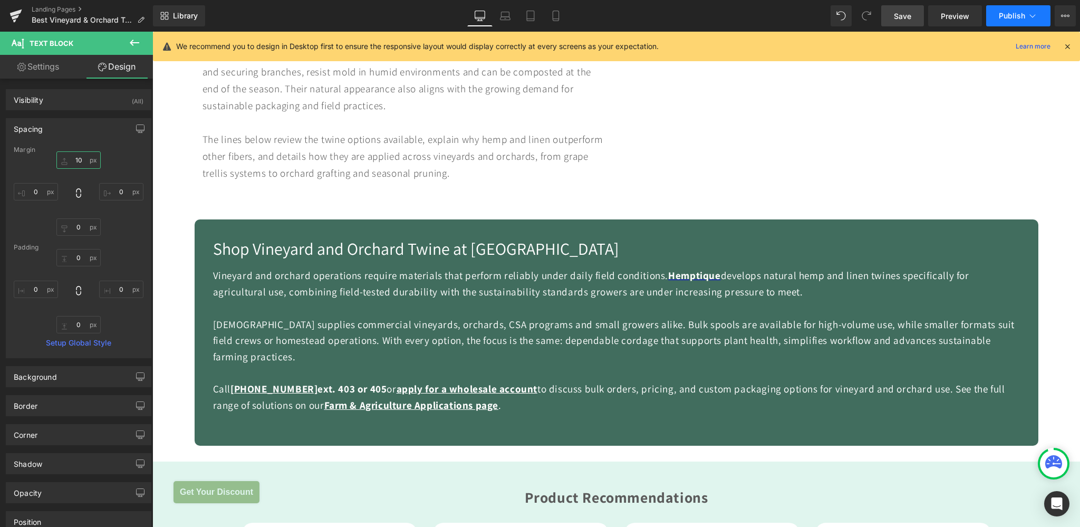
type input "10"
click at [1002, 16] on span "Publish" at bounding box center [1011, 16] width 26 height 8
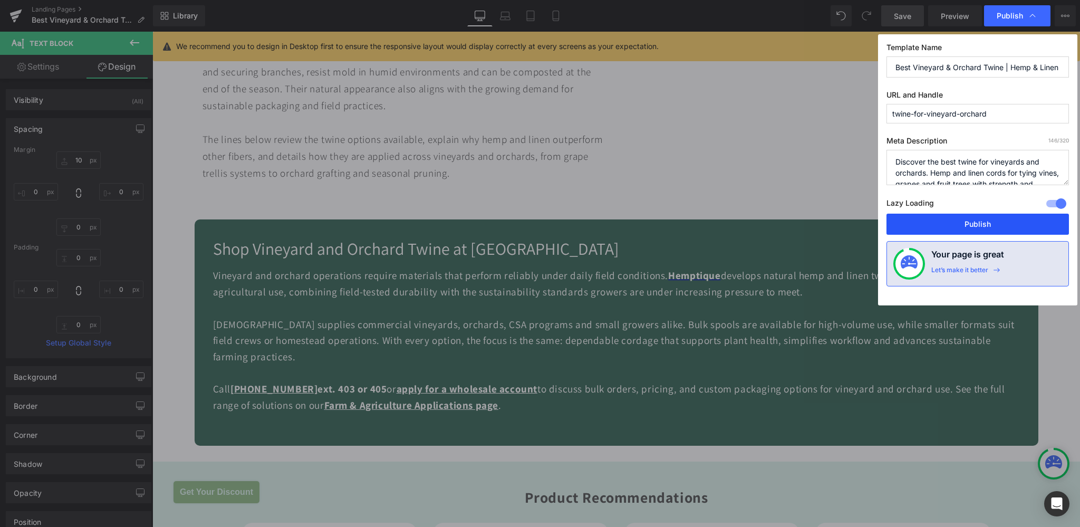
click at [958, 217] on button "Publish" at bounding box center [977, 223] width 182 height 21
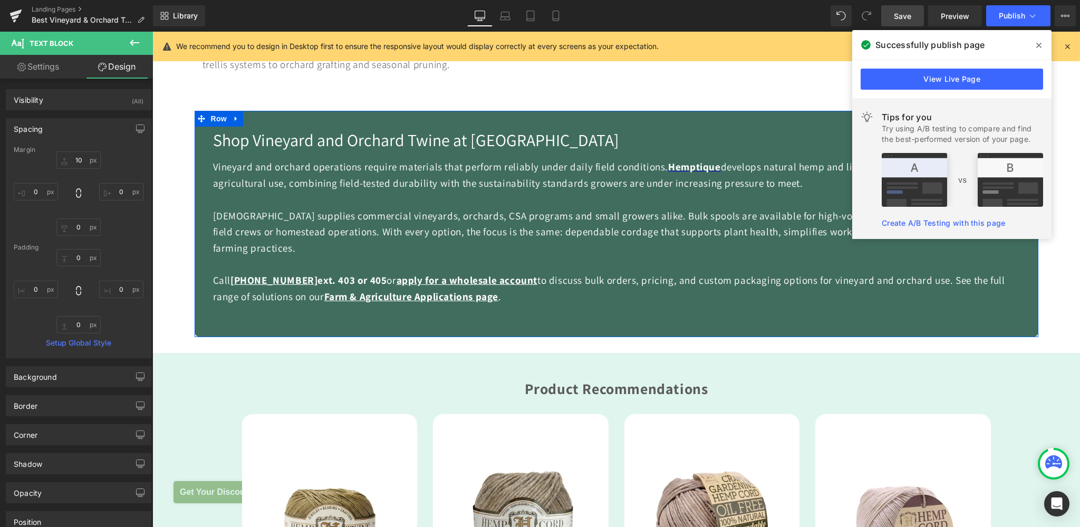
scroll to position [779, 0]
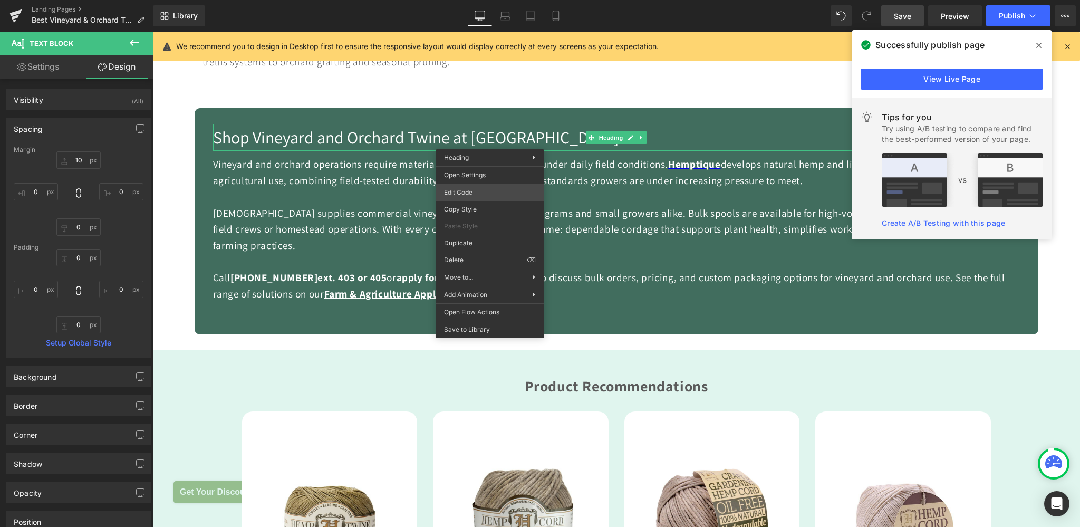
click at [472, 0] on div "Liquid You are previewing how the will restyle your page. You can not edit Elem…" at bounding box center [540, 0] width 1080 height 0
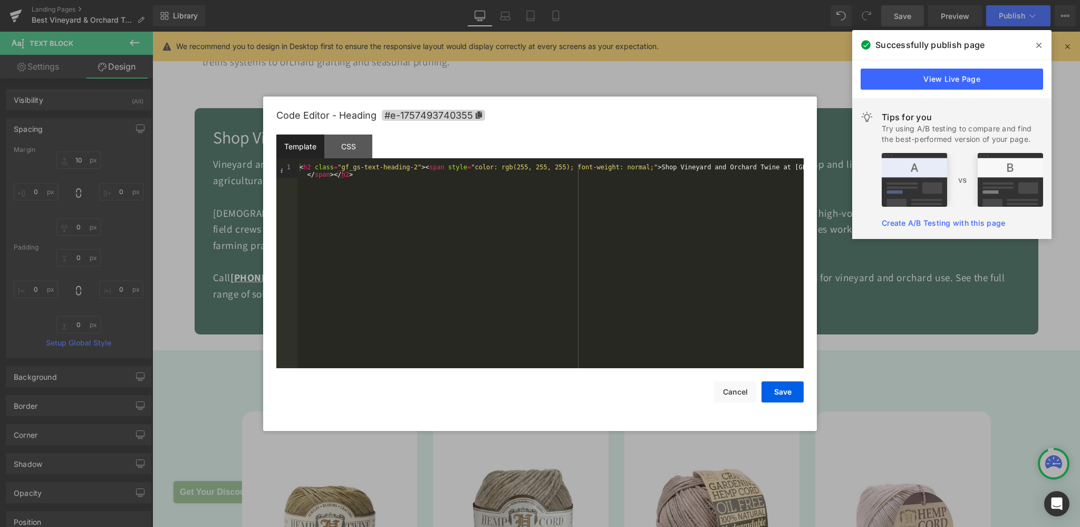
click at [311, 167] on div "< h2 class = "gf_gs-text-heading-2" > < span style = "color: rgb(255, 255, 255)…" at bounding box center [550, 280] width 506 height 235
click at [775, 389] on button "Save" at bounding box center [782, 391] width 42 height 21
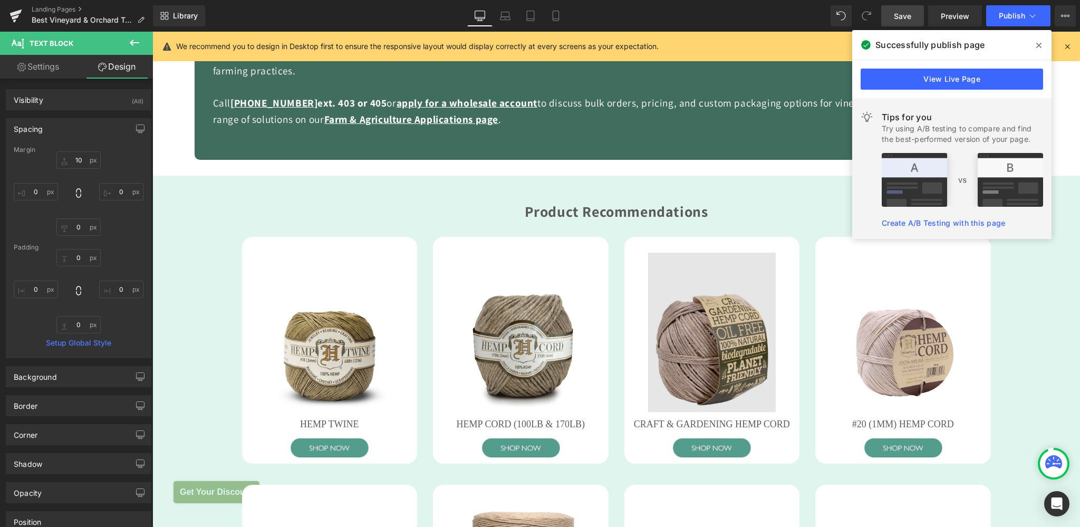
scroll to position [1002, 0]
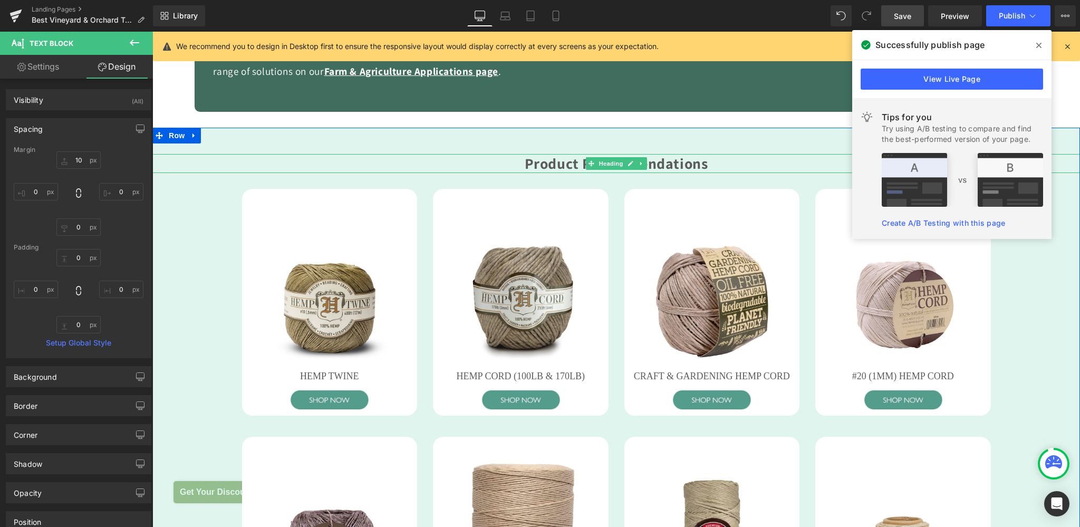
click at [685, 153] on span "Product Recommendations" at bounding box center [616, 163] width 183 height 20
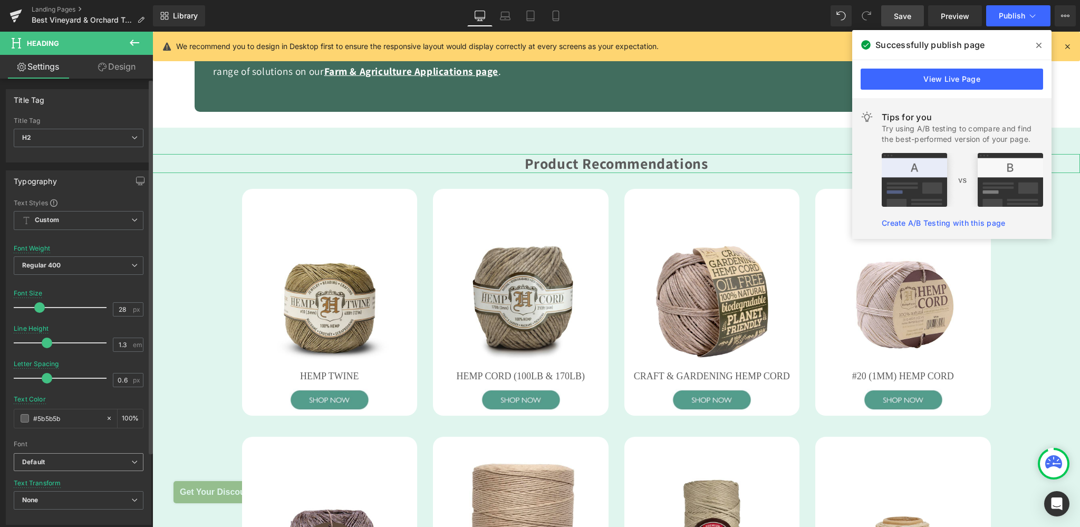
click at [66, 461] on b "Default" at bounding box center [76, 462] width 109 height 9
click at [72, 440] on div "Font" at bounding box center [76, 443] width 125 height 7
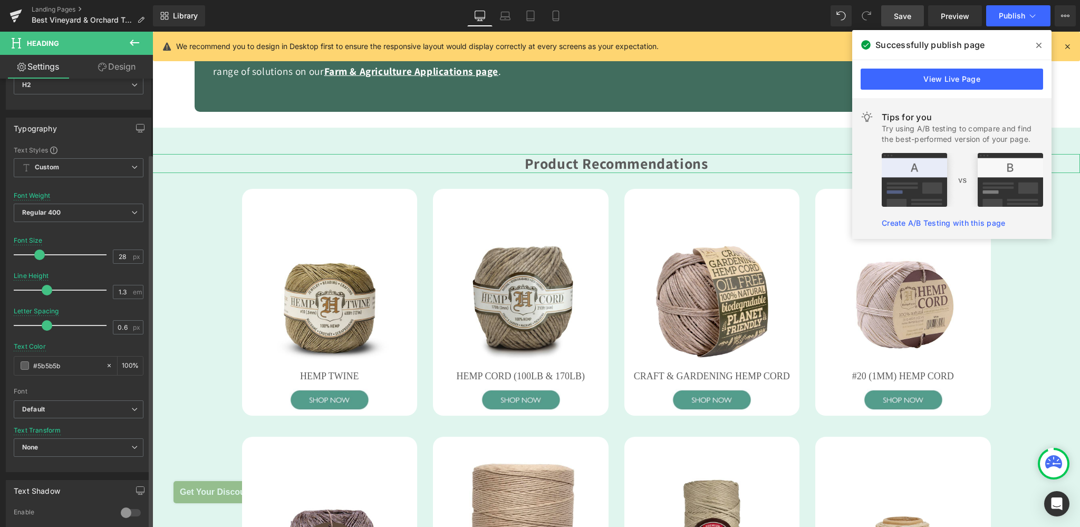
scroll to position [159, 0]
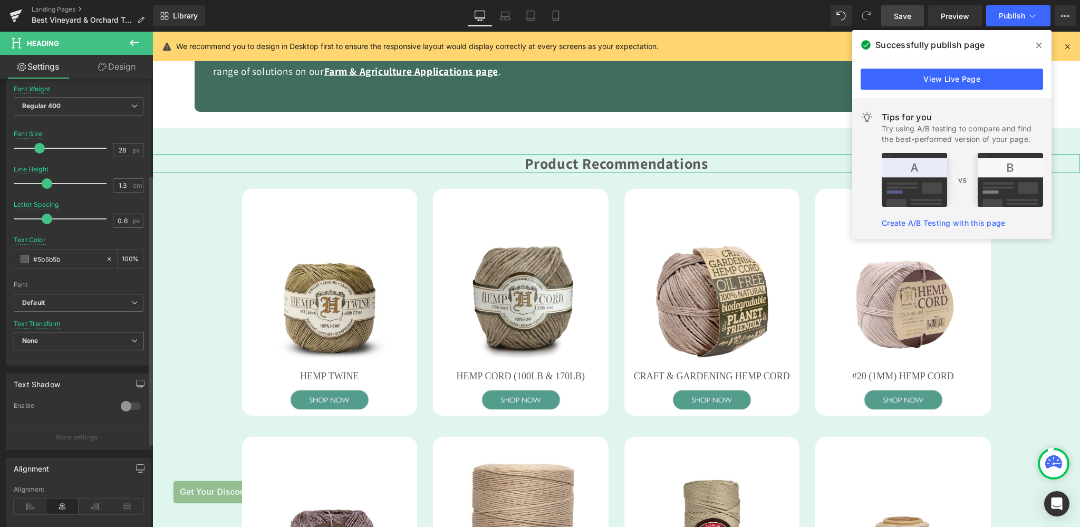
click at [41, 344] on span "None" at bounding box center [79, 341] width 130 height 18
click at [45, 378] on li "Uppercase" at bounding box center [76, 375] width 125 height 16
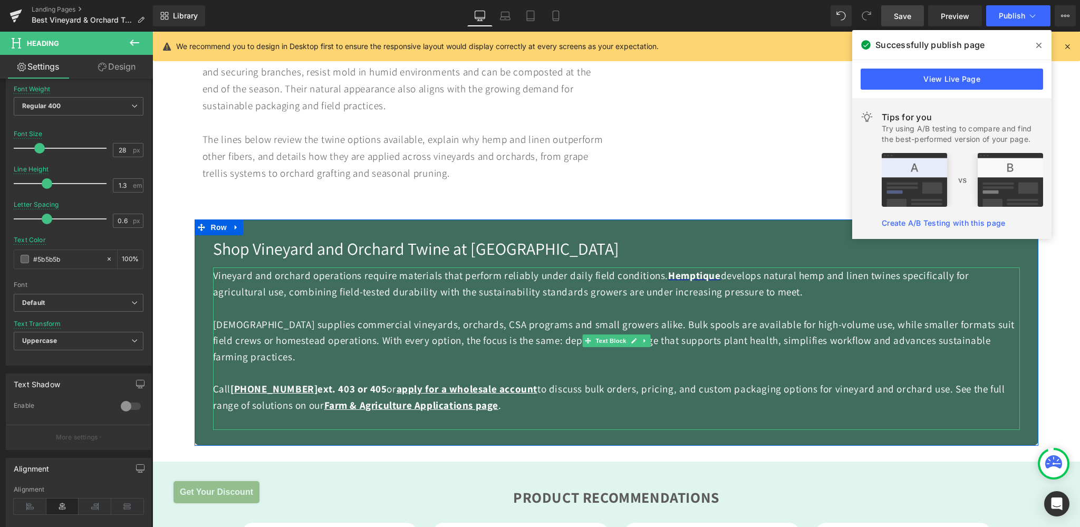
scroll to position [835, 0]
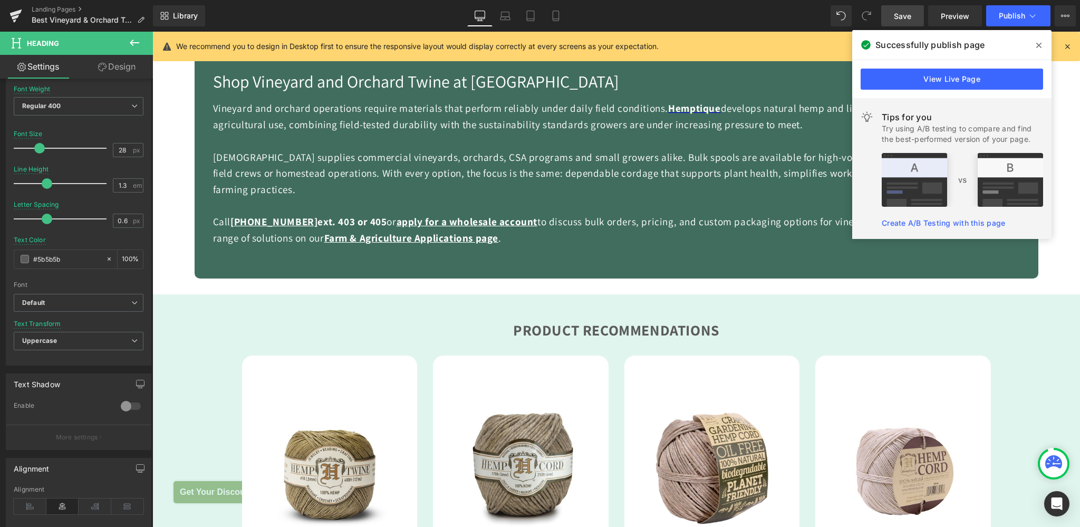
click at [129, 44] on icon at bounding box center [134, 42] width 13 height 13
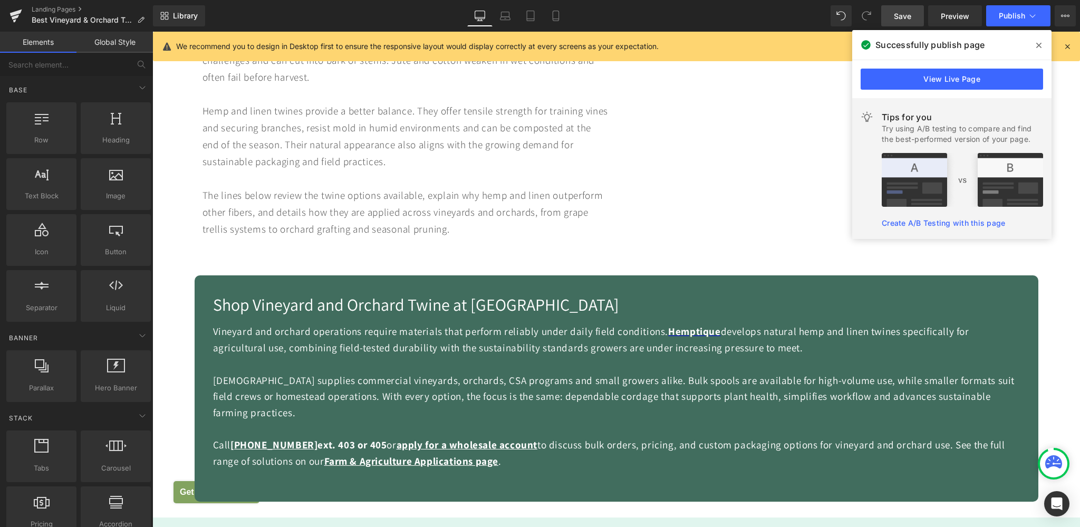
scroll to position [890, 0]
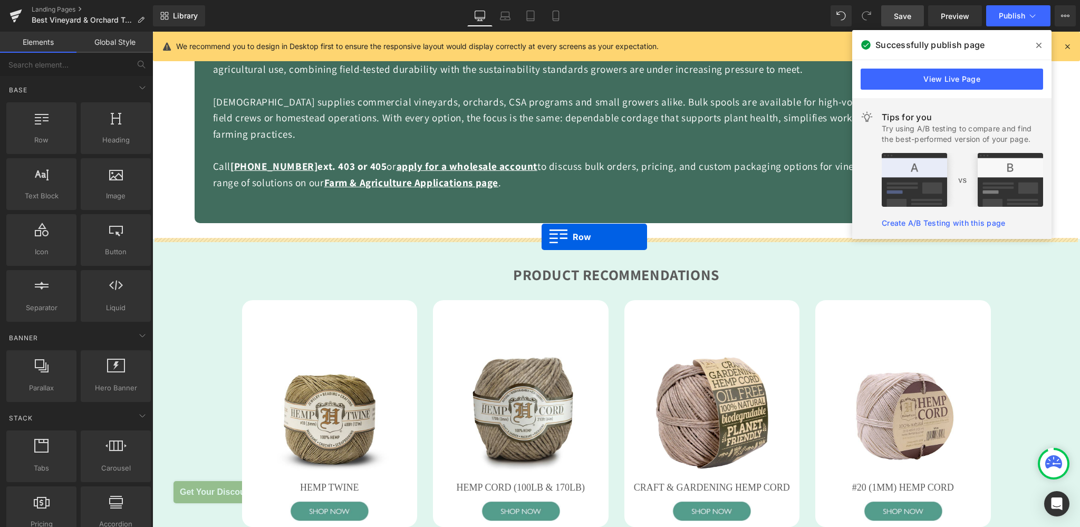
drag, startPoint x: 193, startPoint y: 159, endPoint x: 541, endPoint y: 237, distance: 356.7
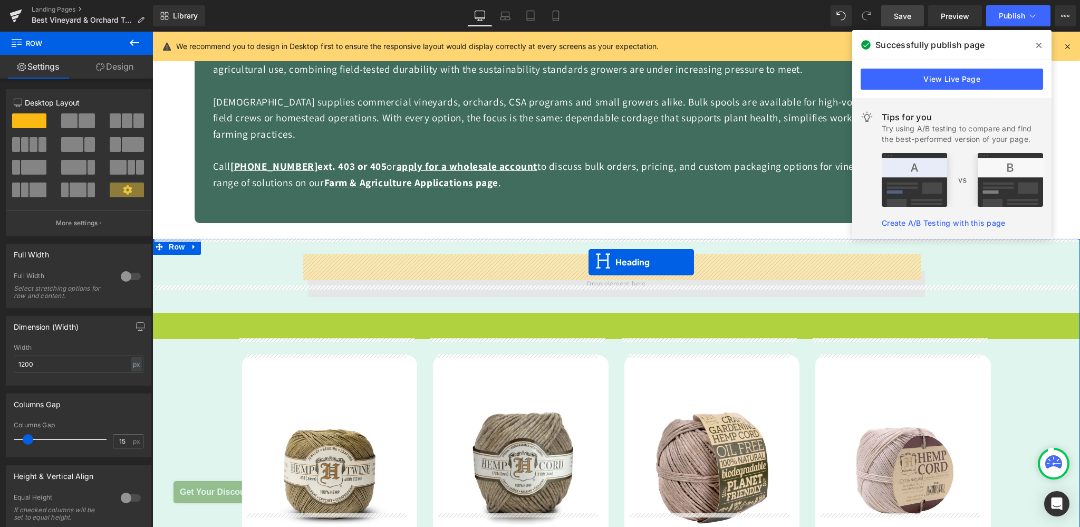
drag, startPoint x: 606, startPoint y: 306, endPoint x: 588, endPoint y: 263, distance: 46.6
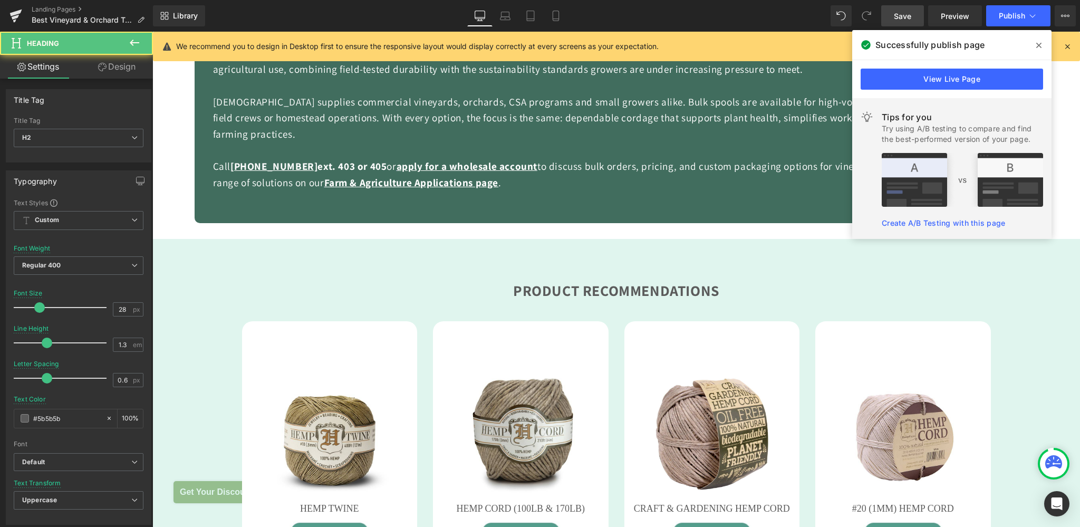
scroll to position [1, 0]
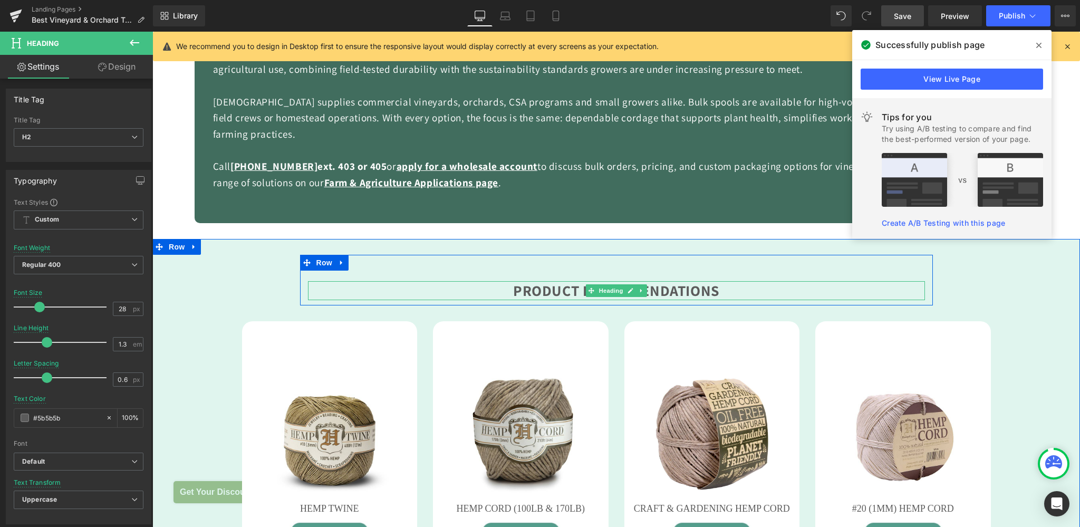
click at [528, 280] on span "Product Recommendations" at bounding box center [616, 290] width 206 height 20
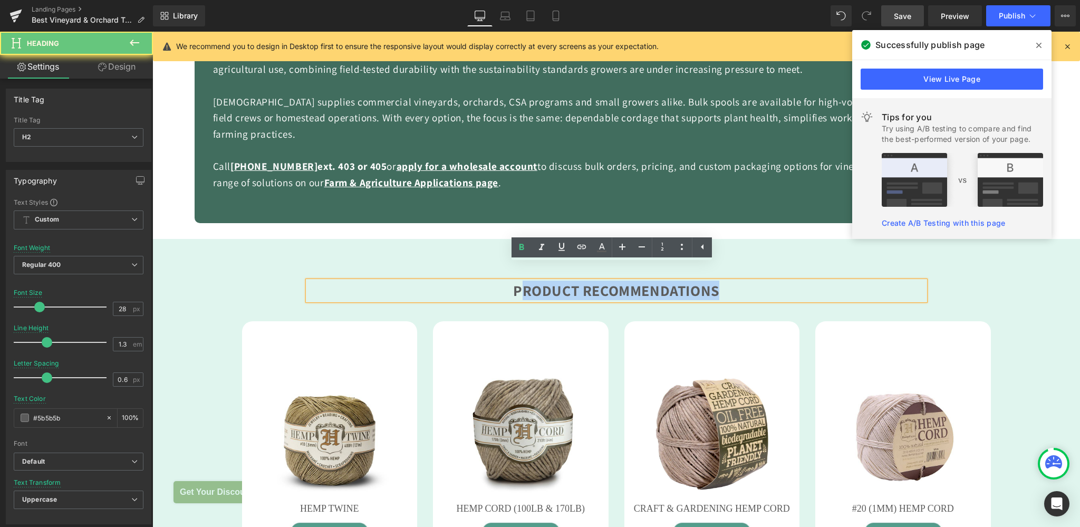
drag, startPoint x: 520, startPoint y: 273, endPoint x: 797, endPoint y: 271, distance: 276.8
click at [797, 281] on h2 "Product Recommendations" at bounding box center [616, 290] width 617 height 19
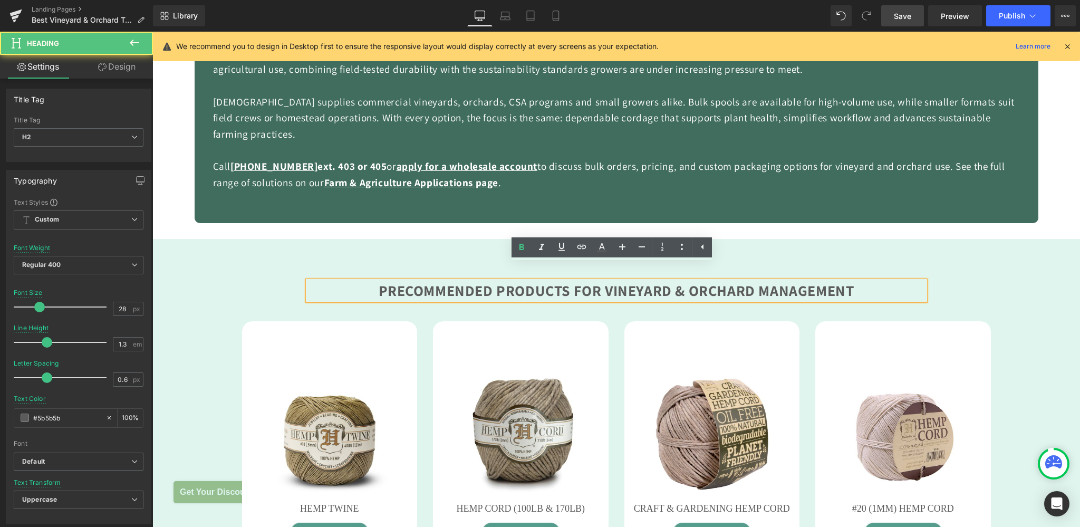
click at [385, 280] on span "PRecommended Products for Vineyard & Orchard Management" at bounding box center [615, 290] width 475 height 20
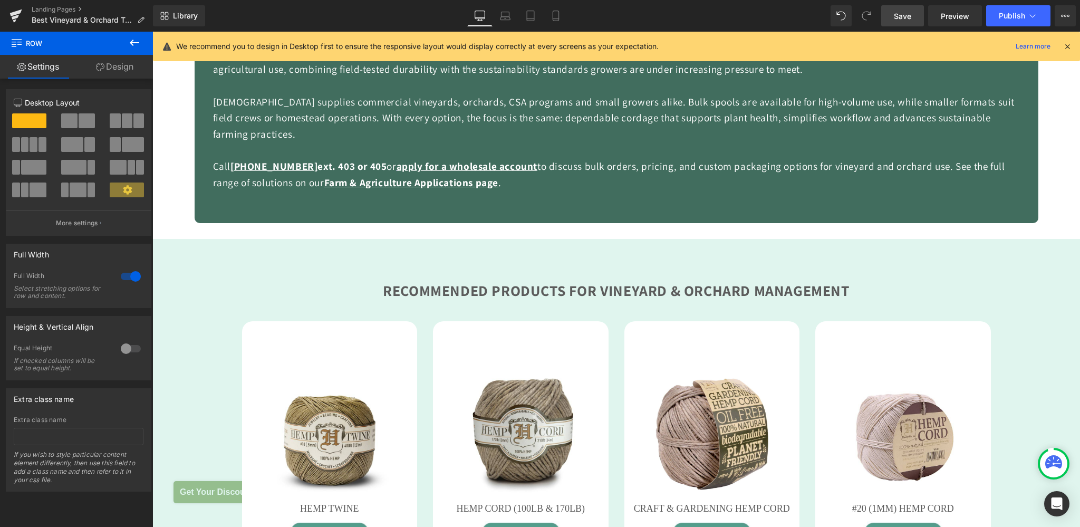
click at [139, 41] on icon at bounding box center [134, 42] width 13 height 13
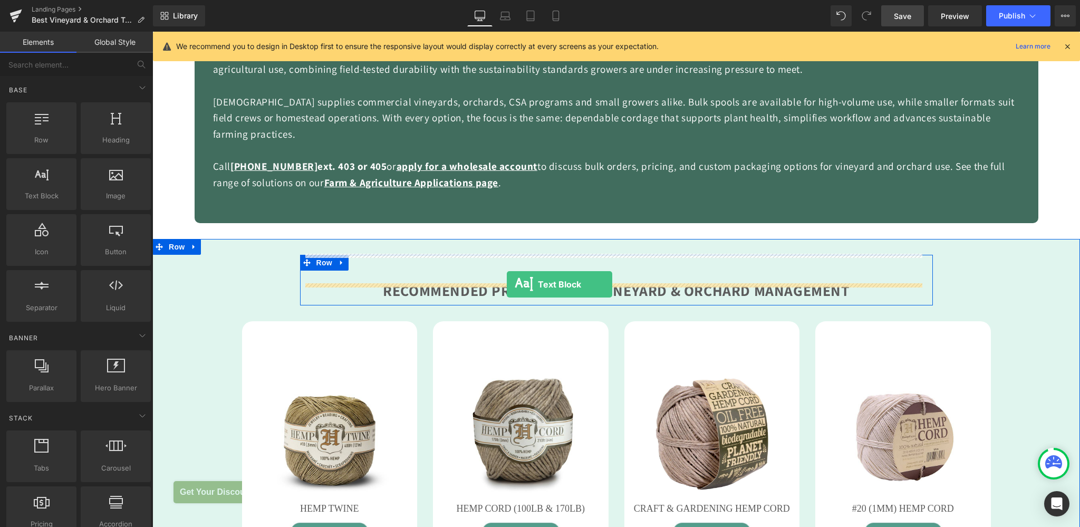
drag, startPoint x: 204, startPoint y: 203, endPoint x: 507, endPoint y: 284, distance: 313.3
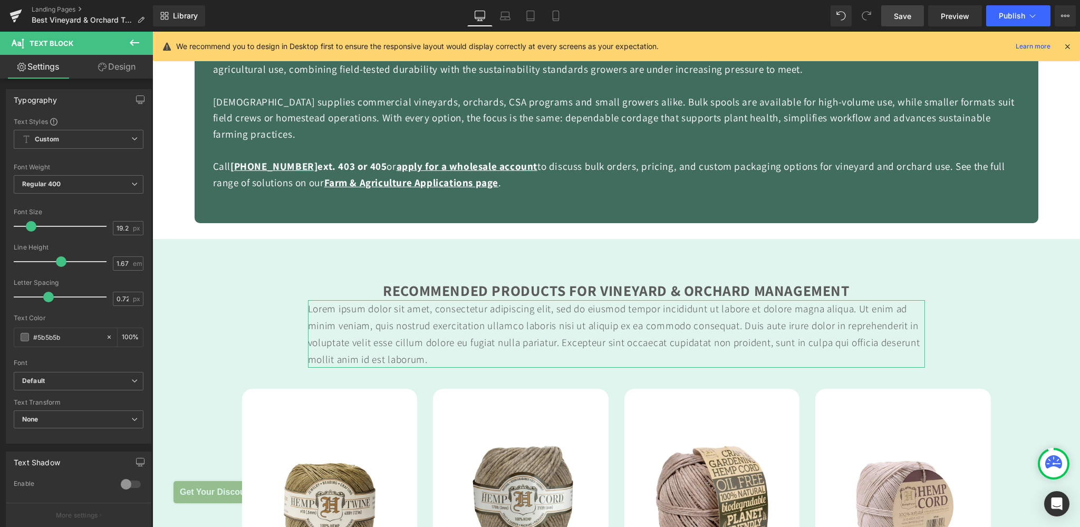
click at [123, 63] on link "Design" at bounding box center [117, 67] width 76 height 24
click at [0, 0] on div "Spacing" at bounding box center [0, 0] width 0 height 0
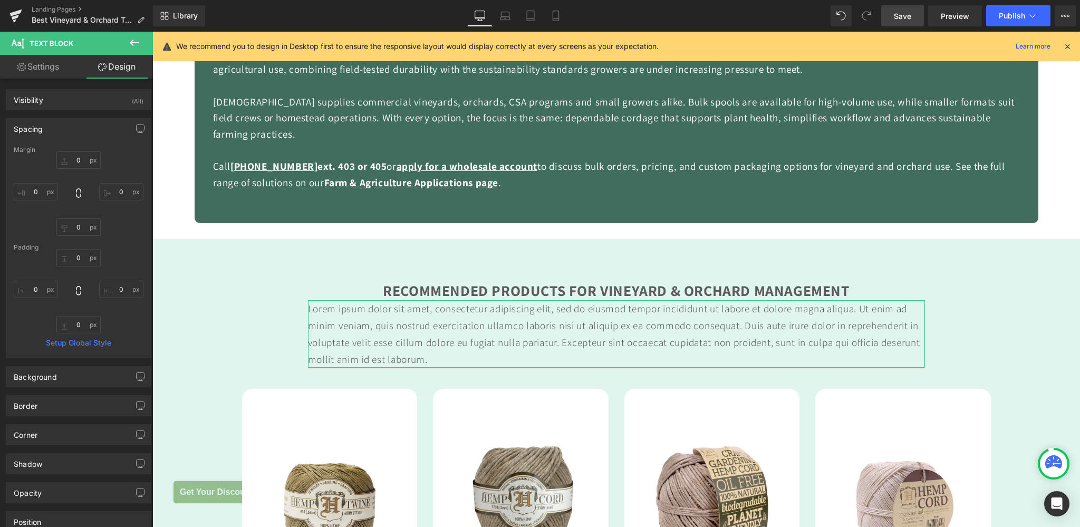
type input "0"
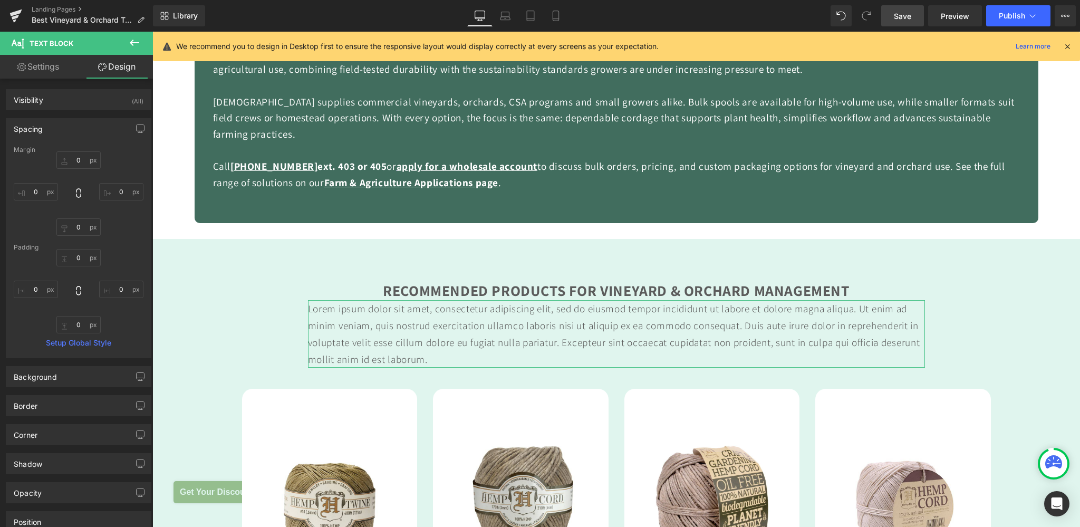
type input "0"
click at [65, 155] on input "0" at bounding box center [78, 159] width 44 height 17
click at [69, 161] on input "0" at bounding box center [78, 159] width 44 height 17
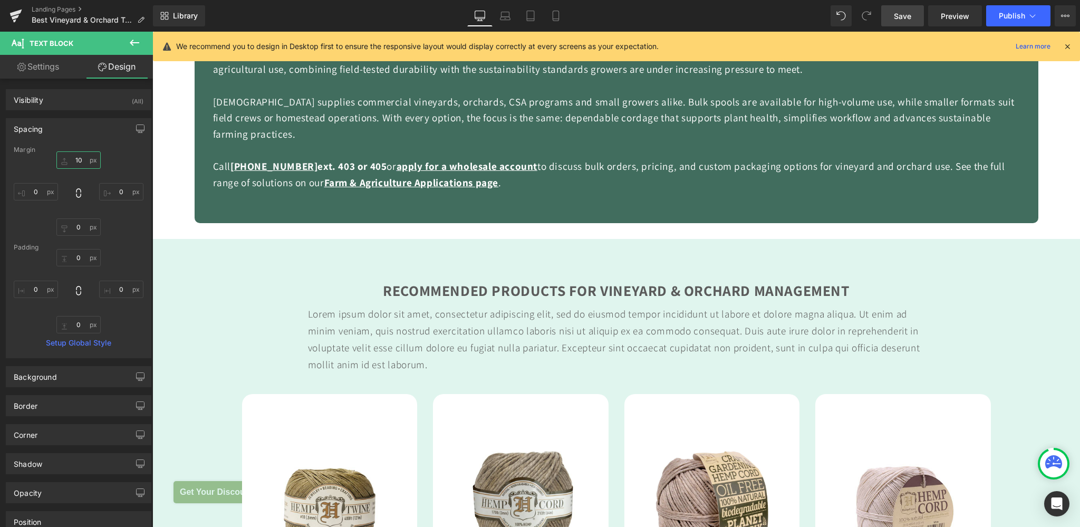
type input "10"
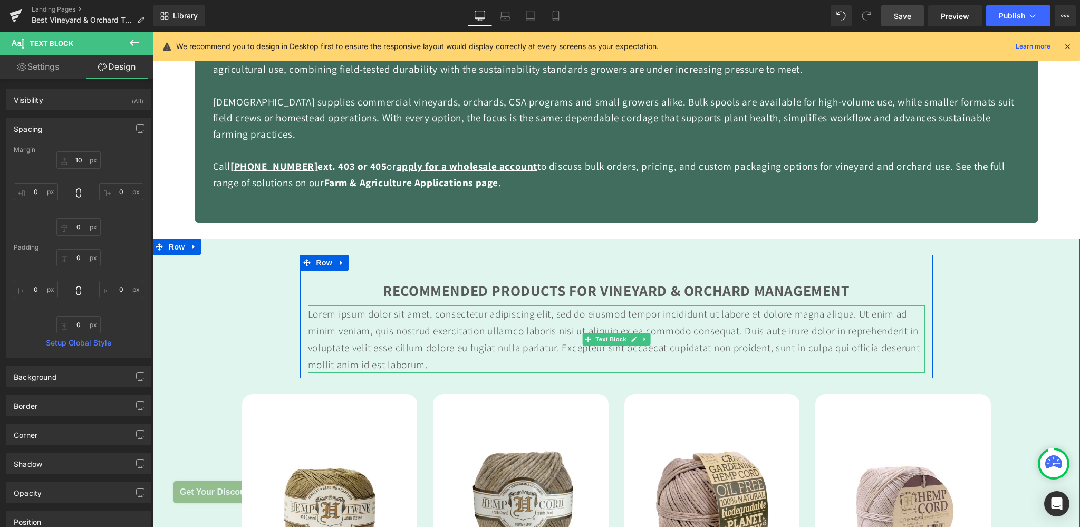
click at [370, 314] on p "Lorem ipsum dolor sit amet, consectetur adipiscing elit, sed do eiusmod tempor …" at bounding box center [616, 338] width 617 height 67
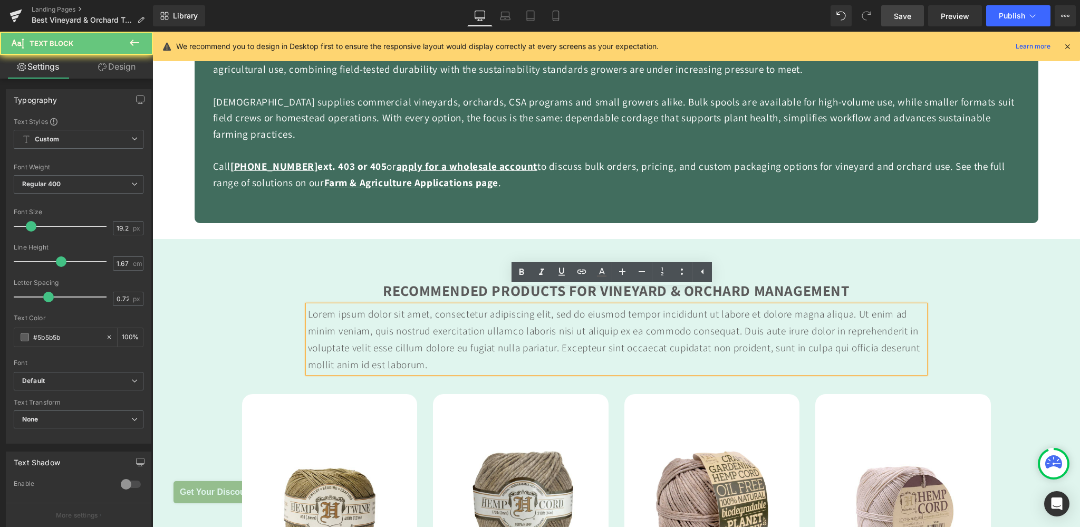
click at [345, 306] on p "Lorem ipsum dolor sit amet, consectetur adipiscing elit, sed do eiusmod tempor …" at bounding box center [616, 338] width 617 height 67
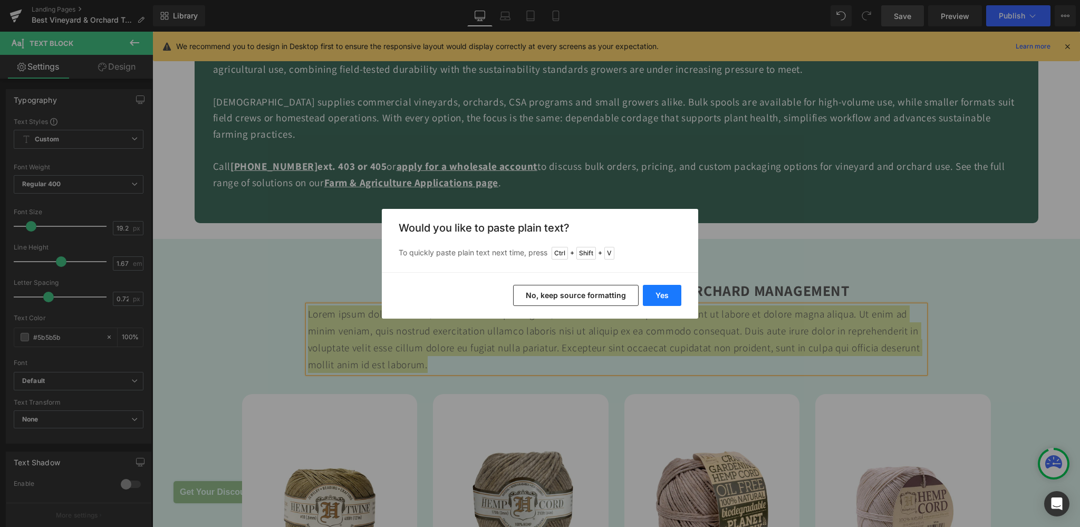
click at [655, 295] on button "Yes" at bounding box center [662, 295] width 38 height 21
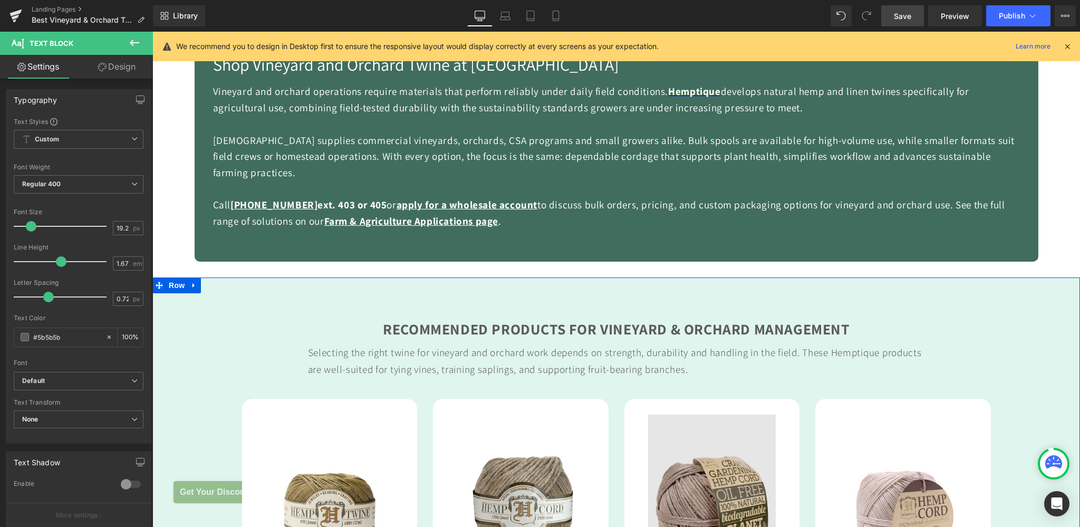
scroll to position [835, 0]
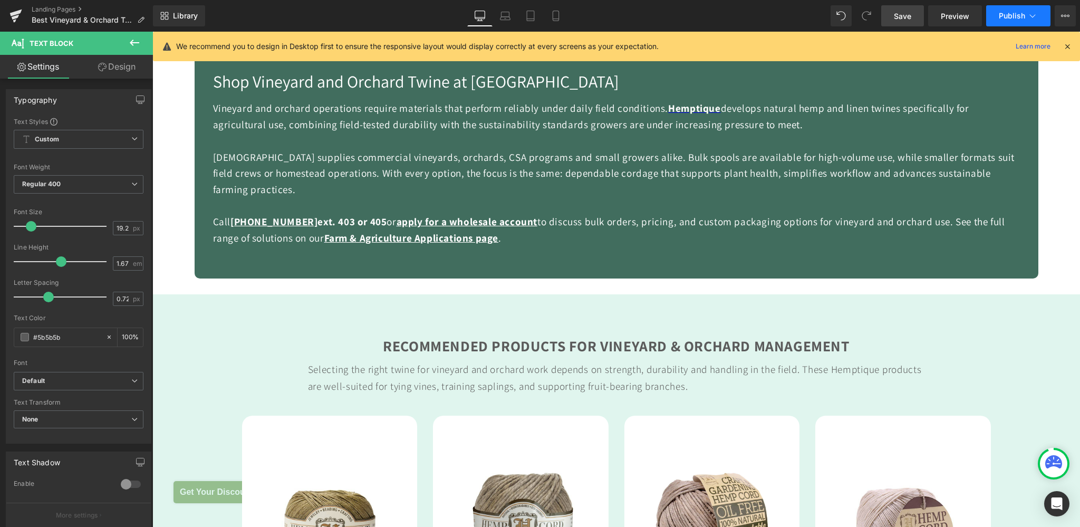
click at [1006, 13] on span "Publish" at bounding box center [1011, 16] width 26 height 8
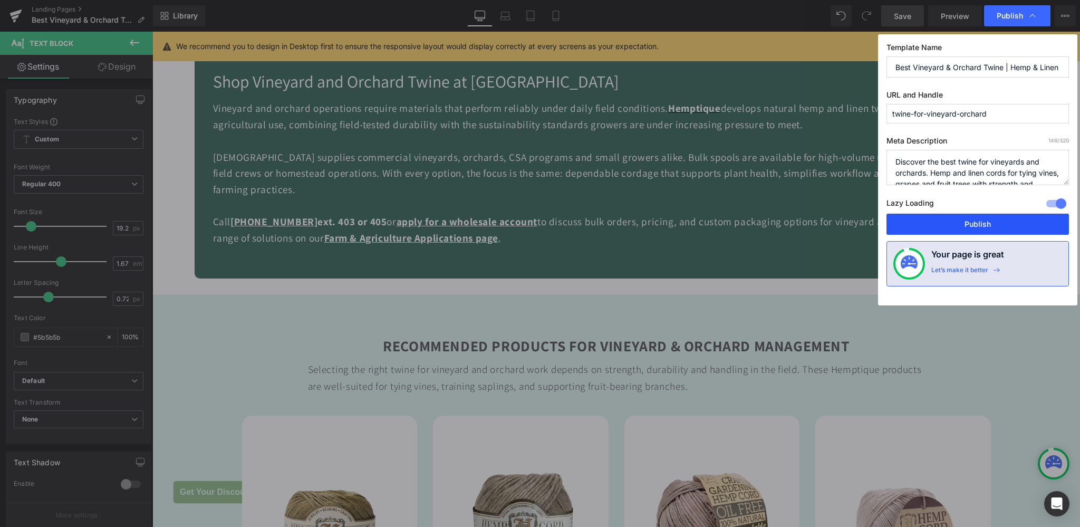
click at [984, 226] on button "Publish" at bounding box center [977, 223] width 182 height 21
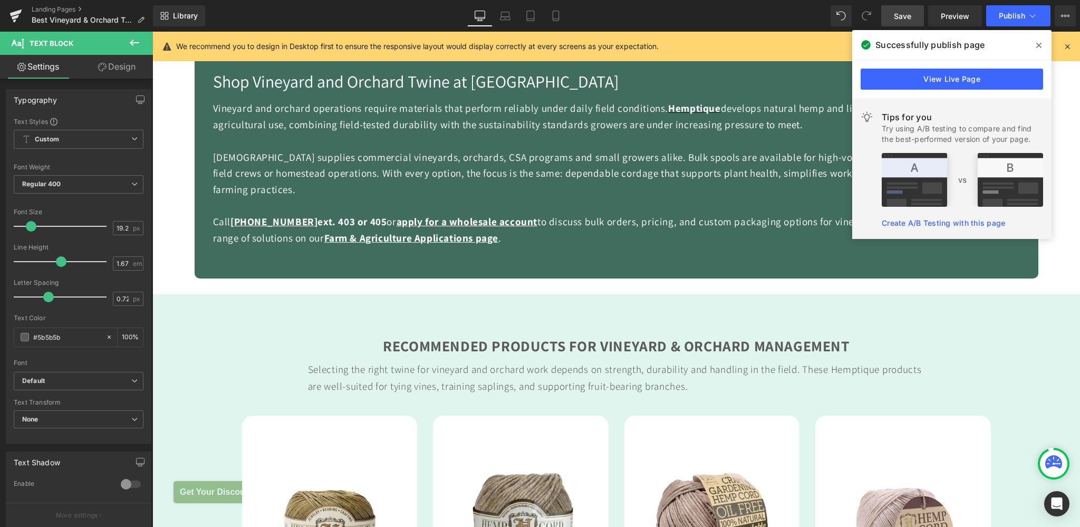
click at [1038, 45] on icon at bounding box center [1038, 45] width 5 height 5
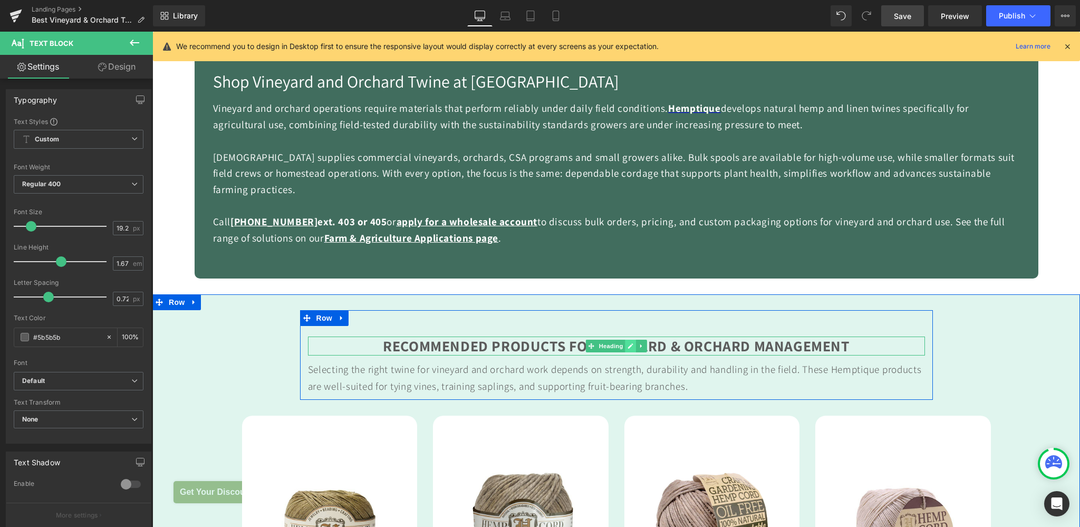
click at [627, 343] on icon at bounding box center [630, 346] width 6 height 6
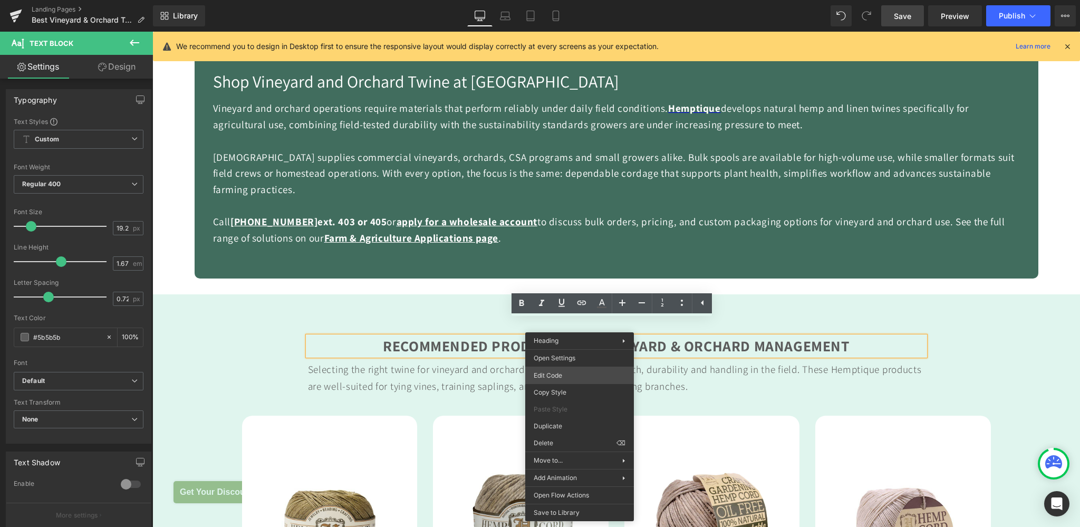
click at [568, 0] on div "Text Block You are previewing how the will restyle your page. You can not edit …" at bounding box center [540, 0] width 1080 height 0
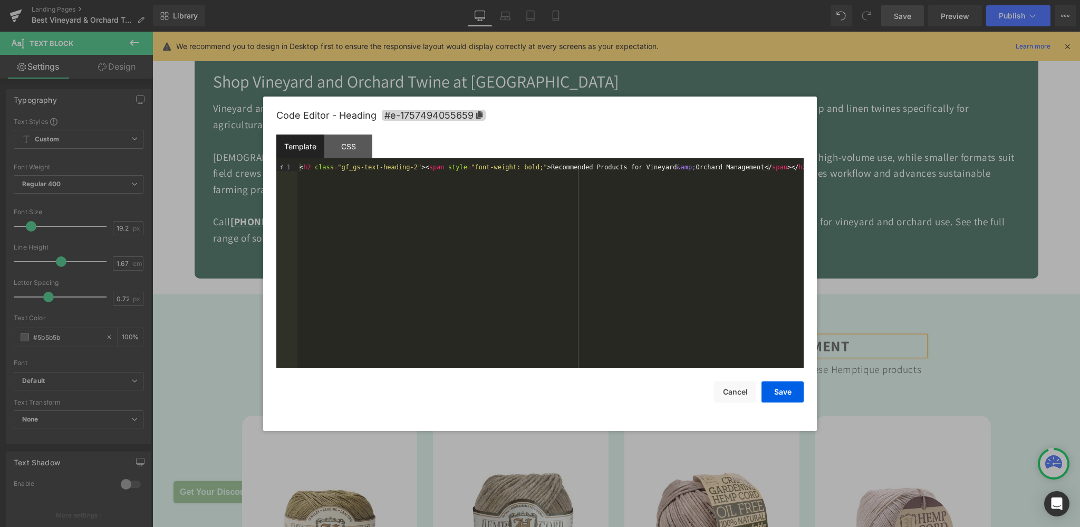
click at [309, 167] on div "< h2 class = "gf_gs-text-heading-2" > < span style = "font-weight: bold;" > Rec…" at bounding box center [550, 273] width 506 height 220
click at [792, 394] on button "Save" at bounding box center [782, 391] width 42 height 21
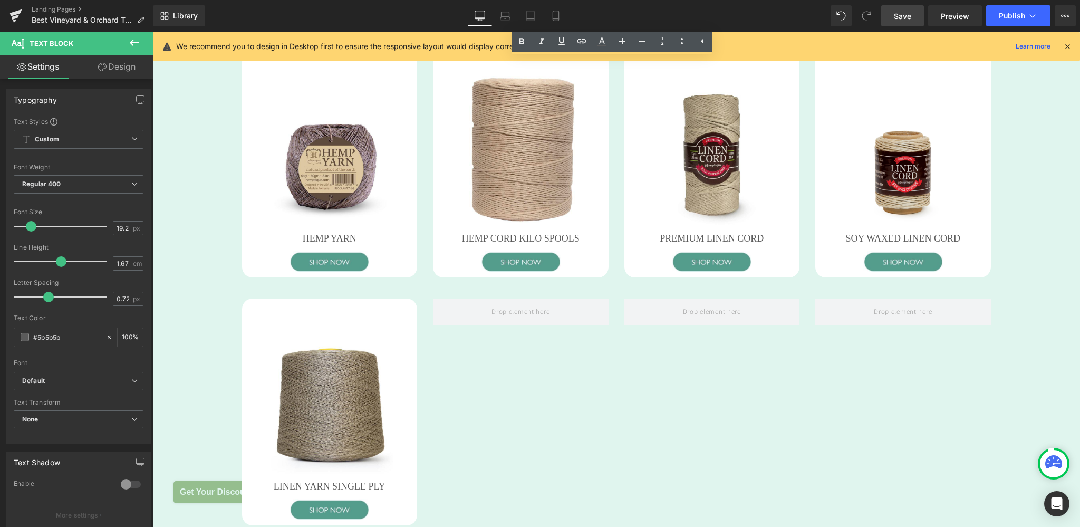
scroll to position [1837, 0]
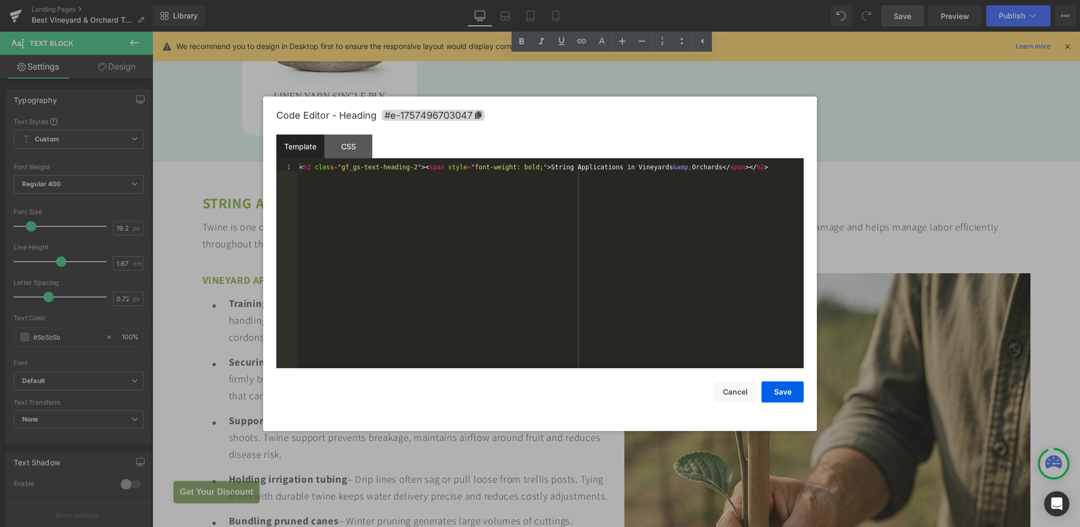
click at [433, 0] on div "Text Block You are previewing how the will restyle your page. You can not edit …" at bounding box center [540, 0] width 1080 height 0
click at [313, 166] on div "< h2 class = "gf_gs-text-heading-2" > < span style = "font-weight: bold;" > Str…" at bounding box center [550, 273] width 506 height 220
click at [779, 393] on button "Save" at bounding box center [782, 391] width 42 height 21
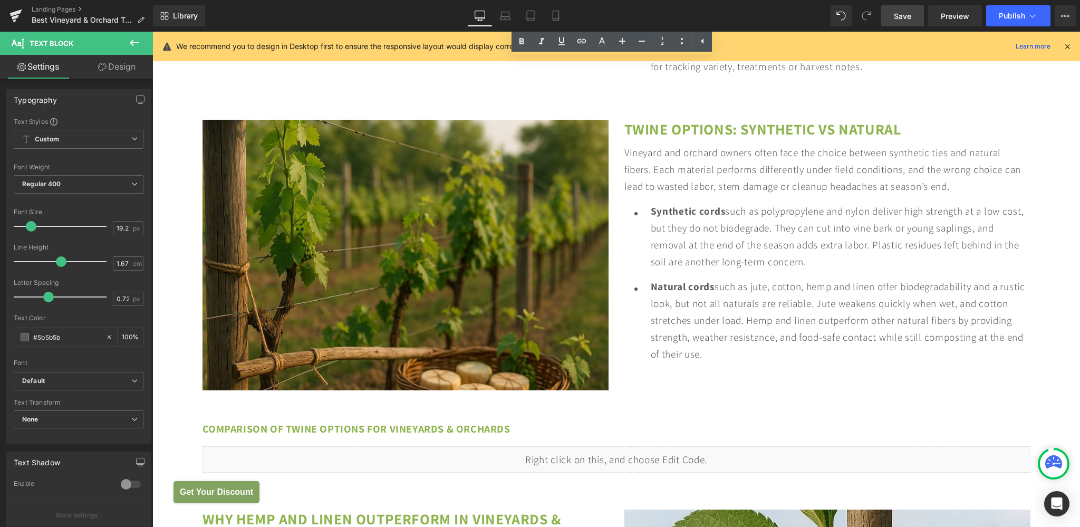
scroll to position [2783, 0]
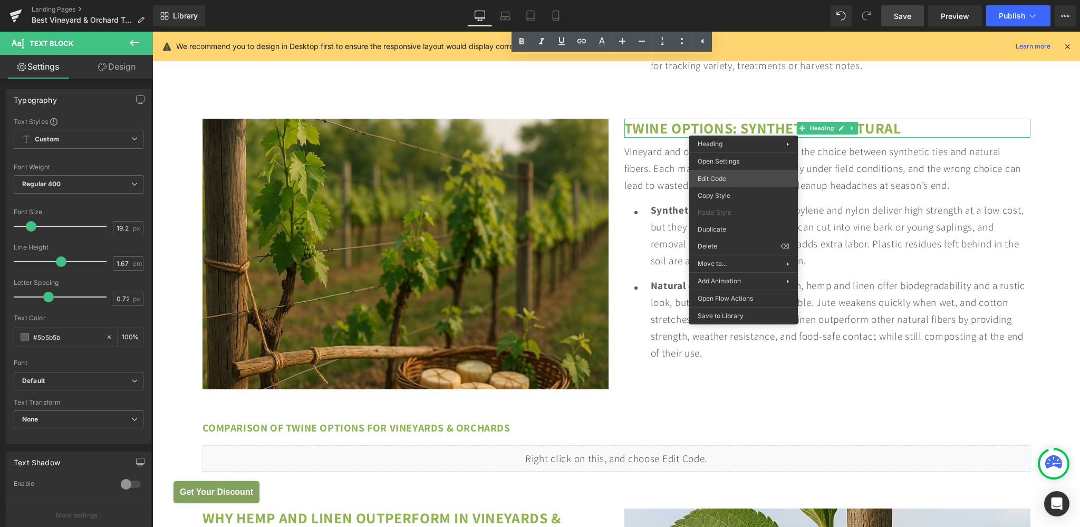
click at [727, 0] on div "Text Block You are previewing how the will restyle your page. You can not edit …" at bounding box center [540, 0] width 1080 height 0
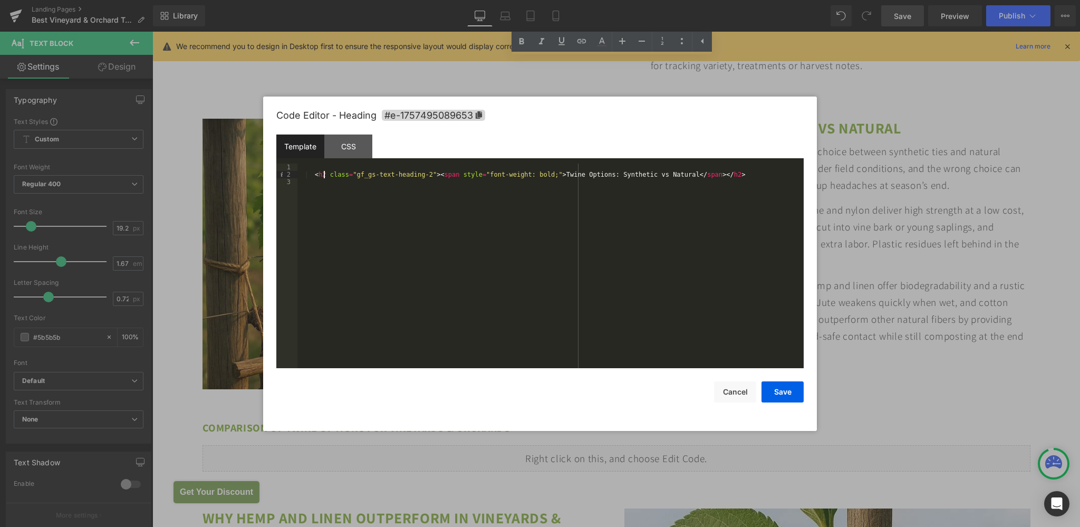
click at [324, 177] on div "< h2 class = "gf_gs-text-heading-2" > < span style = "font-weight: bold;" > Twi…" at bounding box center [550, 273] width 506 height 220
drag, startPoint x: 779, startPoint y: 389, endPoint x: 923, endPoint y: 318, distance: 160.3
click at [779, 389] on button "Save" at bounding box center [782, 391] width 42 height 21
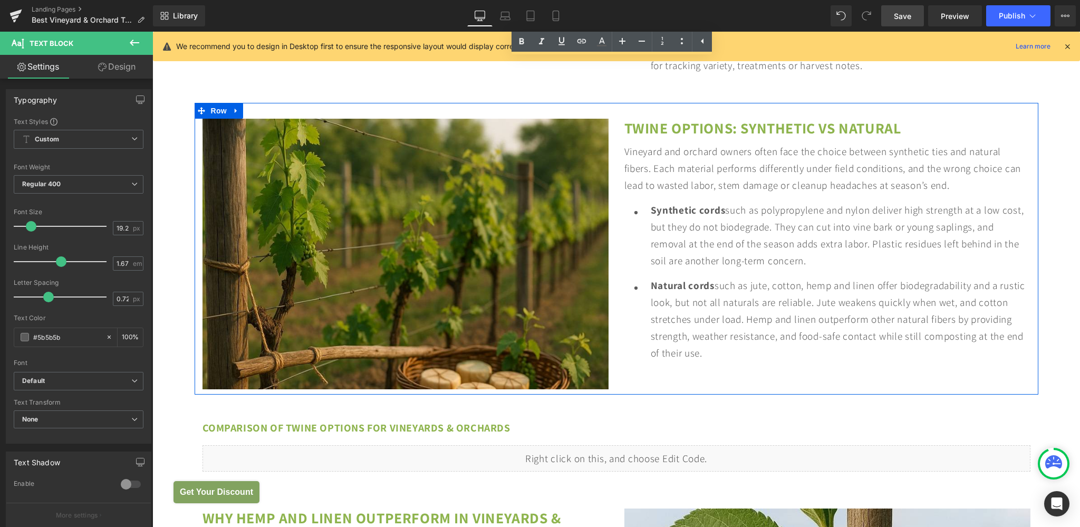
scroll to position [3062, 0]
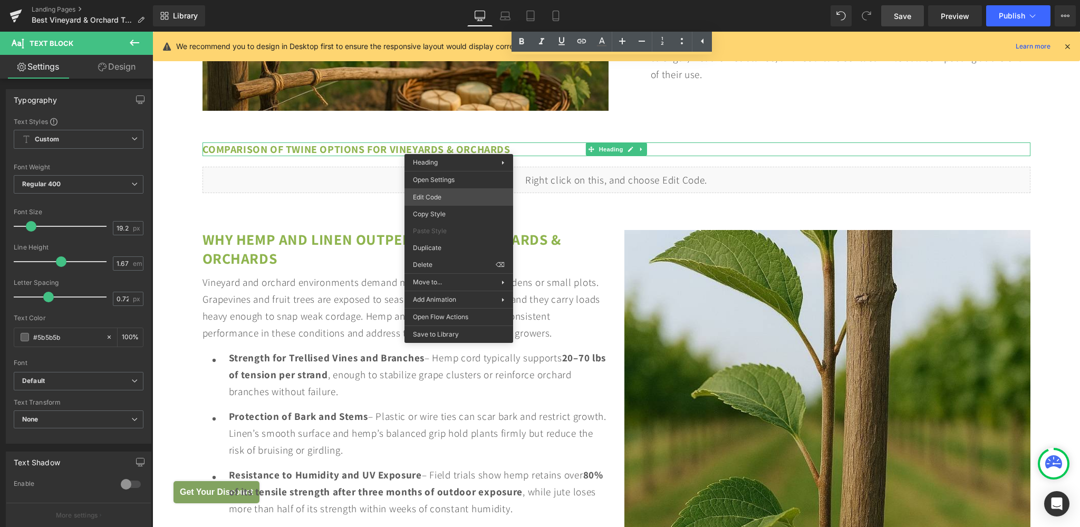
click at [435, 0] on div "Text Block You are previewing how the will restyle your page. You can not edit …" at bounding box center [540, 0] width 1080 height 0
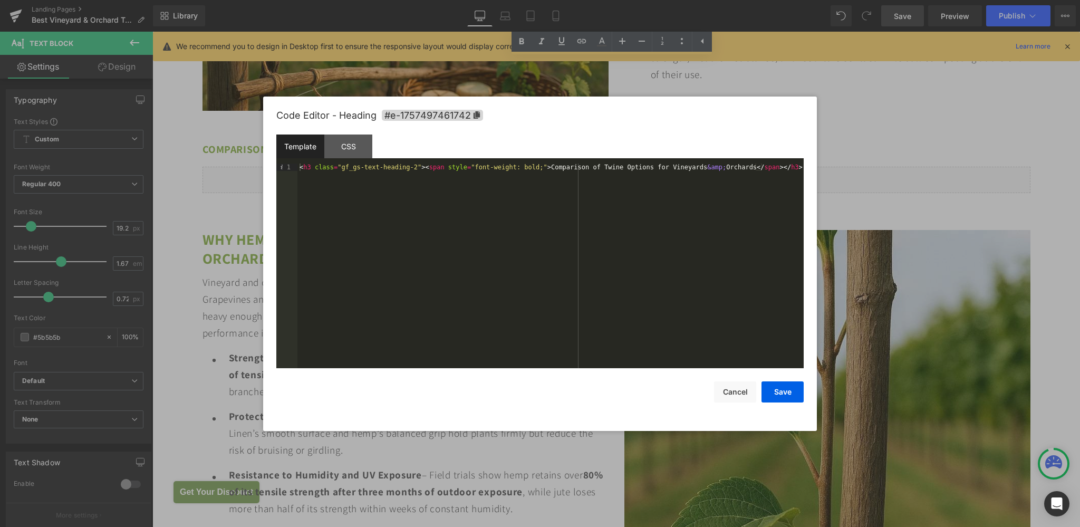
click at [312, 168] on div "< h3 class = "gf_gs-text-heading-2" > < span style = "font-weight: bold;" > Com…" at bounding box center [550, 273] width 506 height 220
click at [768, 392] on button "Save" at bounding box center [782, 391] width 42 height 21
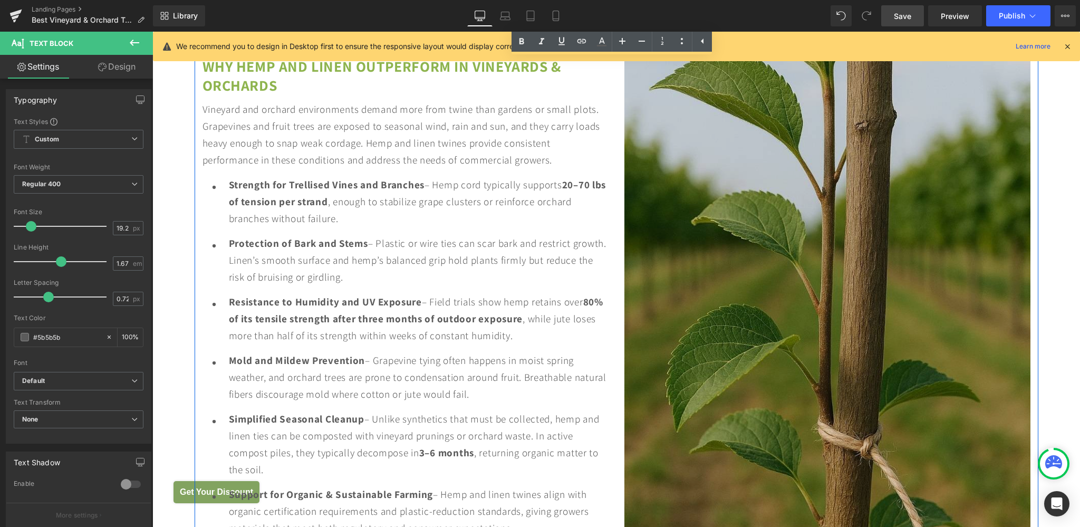
scroll to position [3173, 0]
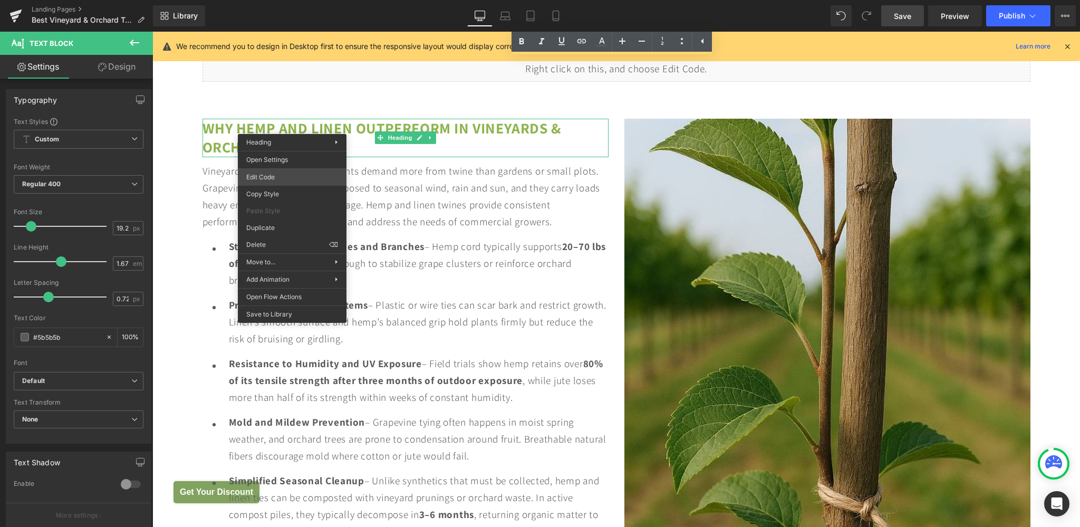
click at [269, 0] on div "Text Block You are previewing how the will restyle your page. You can not edit …" at bounding box center [540, 0] width 1080 height 0
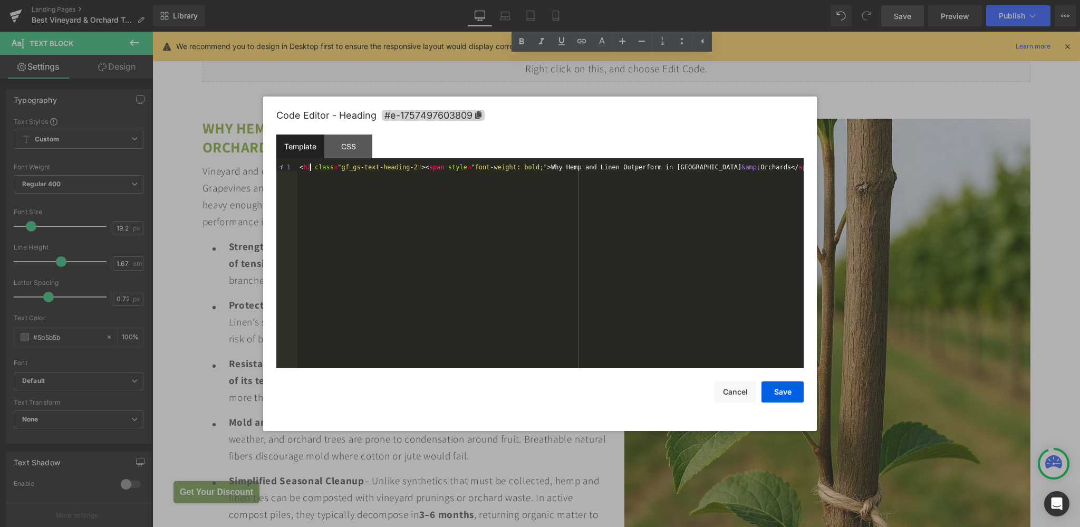
click at [309, 166] on div "< h2 class = "gf_gs-text-heading-2" > < span style = "font-weight: bold;" > Why…" at bounding box center [550, 273] width 506 height 220
click at [776, 393] on button "Save" at bounding box center [782, 391] width 42 height 21
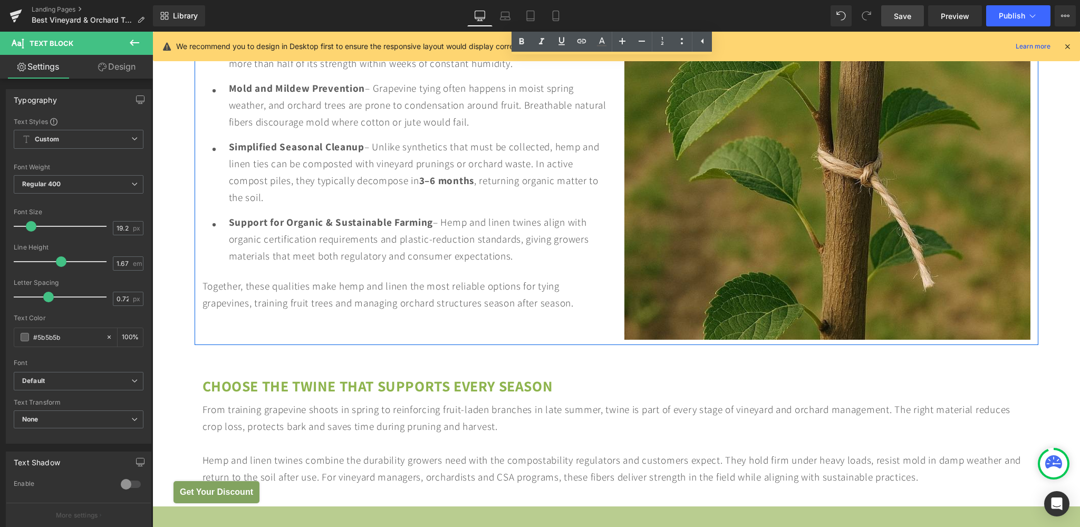
scroll to position [3674, 0]
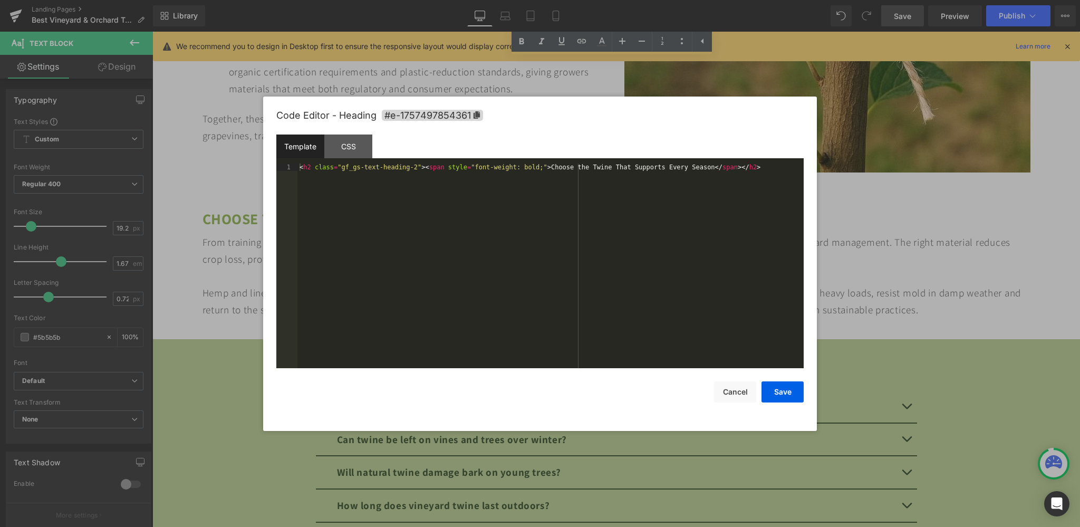
click at [334, 0] on div "Text Block You are previewing how the will restyle your page. You can not edit …" at bounding box center [540, 0] width 1080 height 0
click at [312, 166] on div "< h2 class = "gf_gs-text-heading-2" > < span style = "font-weight: bold;" > Cho…" at bounding box center [550, 273] width 506 height 220
click at [771, 386] on button "Save" at bounding box center [782, 391] width 42 height 21
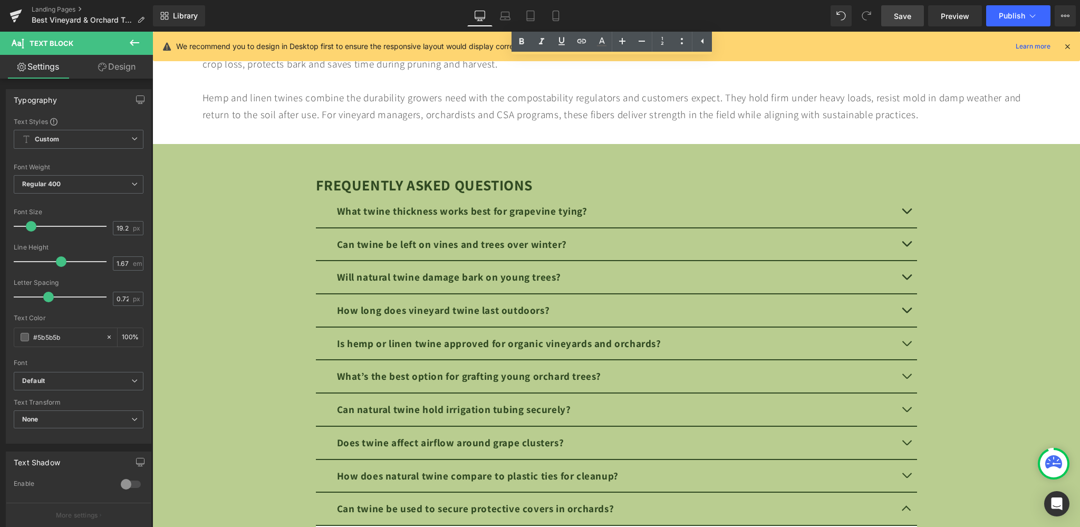
scroll to position [3897, 0]
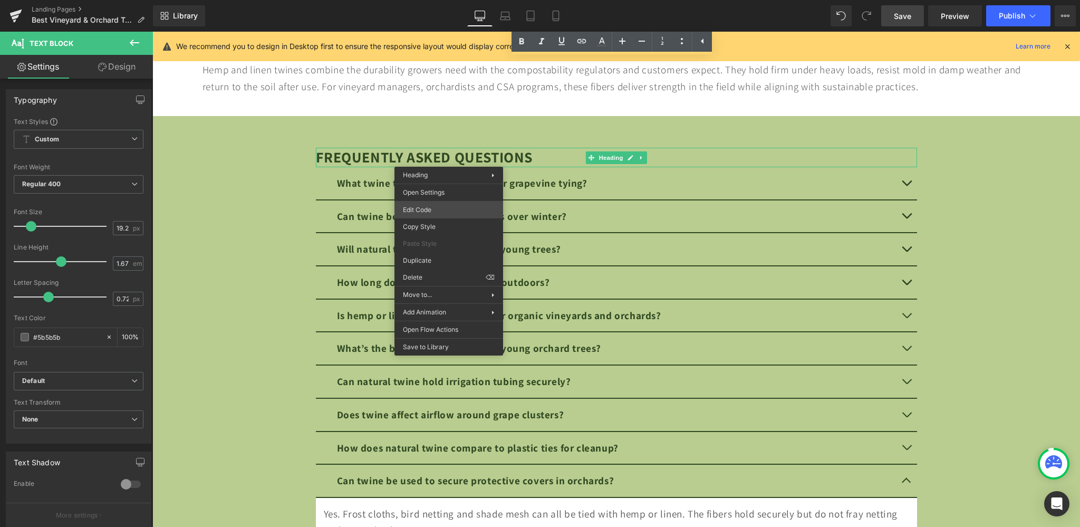
click at [435, 0] on div "Text Block You are previewing how the will restyle your page. You can not edit …" at bounding box center [540, 0] width 1080 height 0
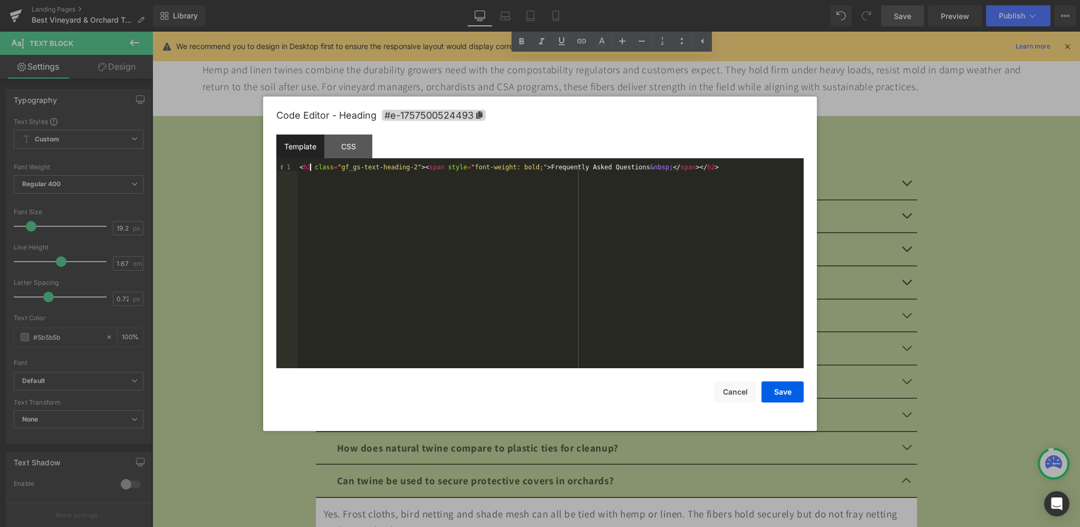
click at [311, 169] on div "< h2 class = "gf_gs-text-heading-2" > < span style = "font-weight: bold;" > Fre…" at bounding box center [550, 273] width 506 height 220
click at [790, 400] on button "Save" at bounding box center [782, 391] width 42 height 21
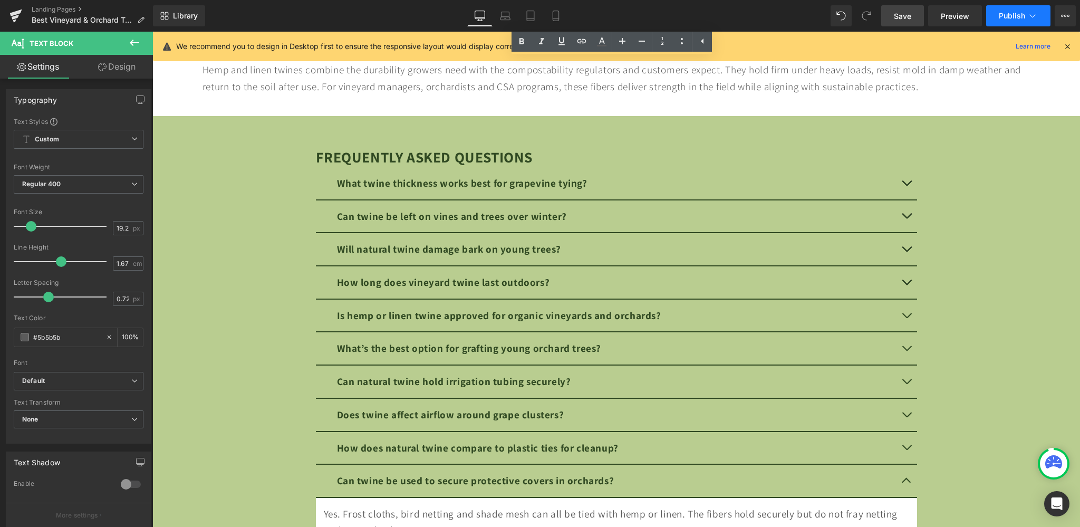
click at [1016, 21] on button "Publish" at bounding box center [1018, 15] width 64 height 21
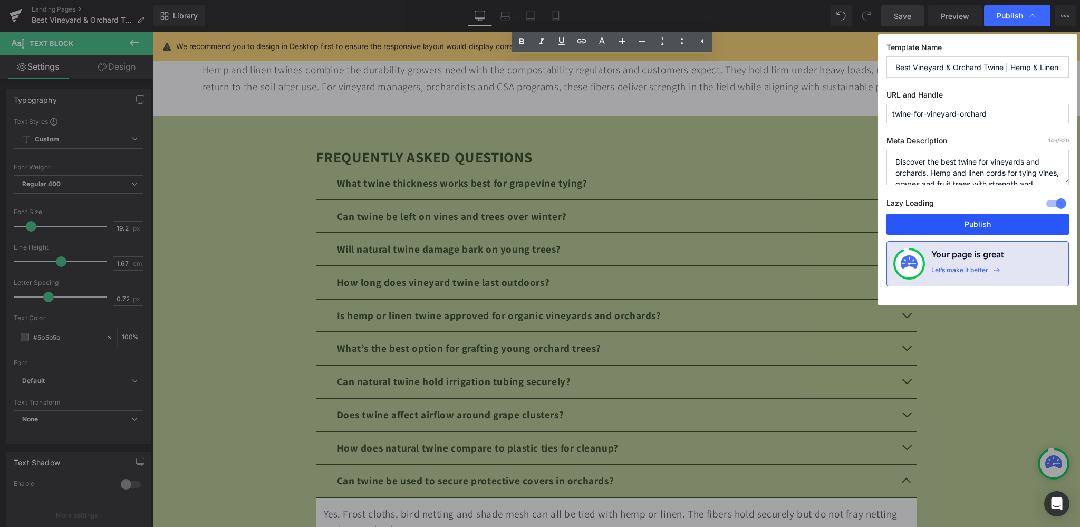
click at [996, 216] on button "Publish" at bounding box center [977, 223] width 182 height 21
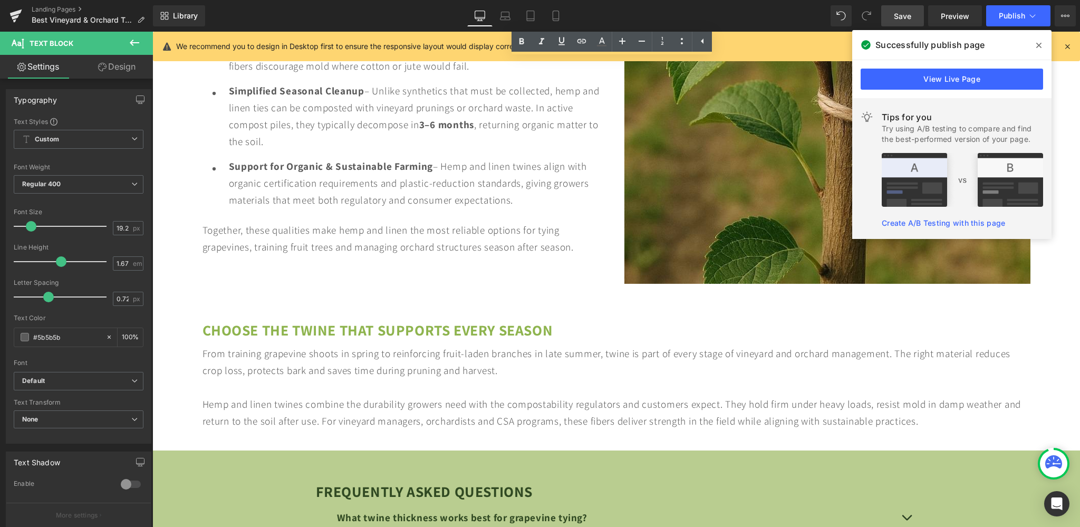
scroll to position [3395, 0]
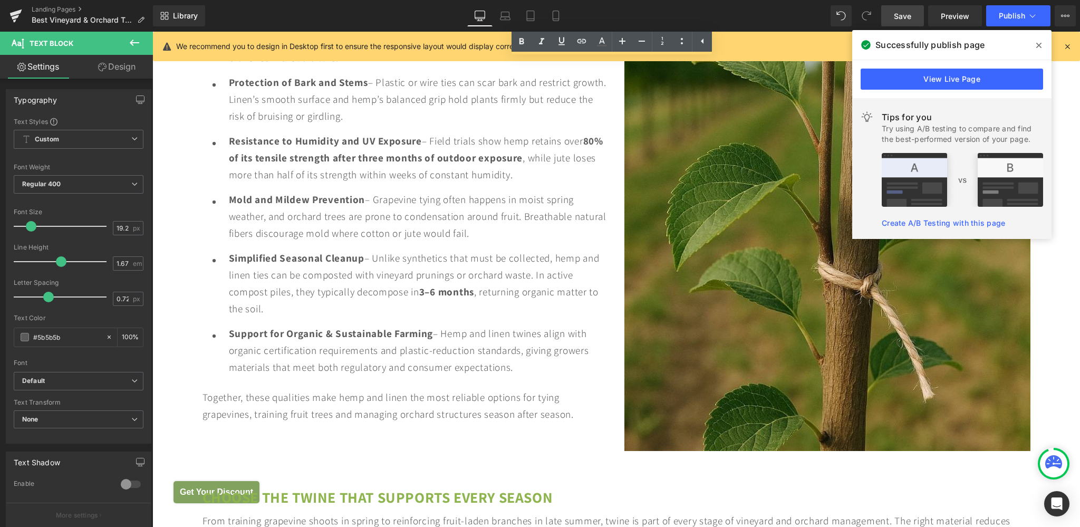
click at [1038, 45] on icon at bounding box center [1038, 45] width 5 height 5
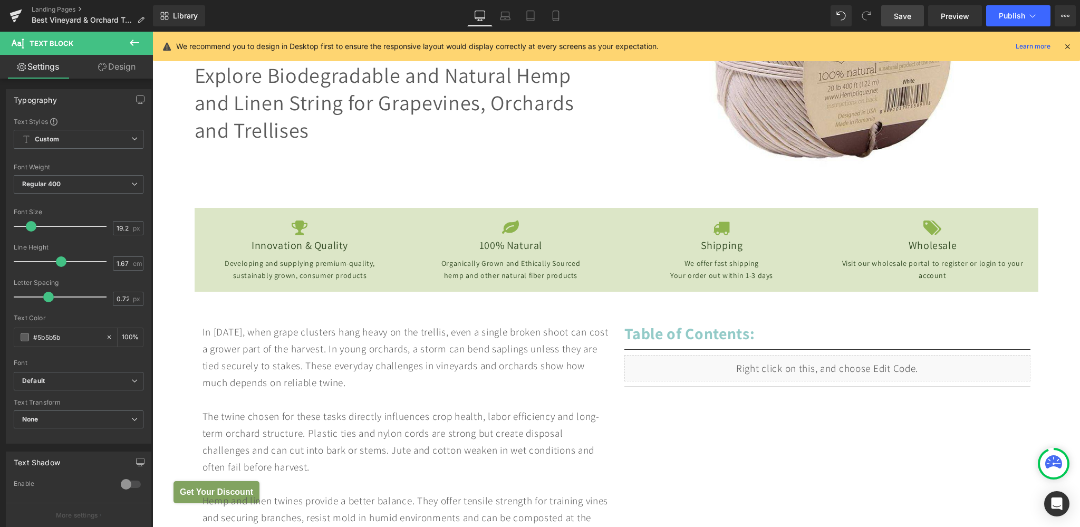
scroll to position [445, 0]
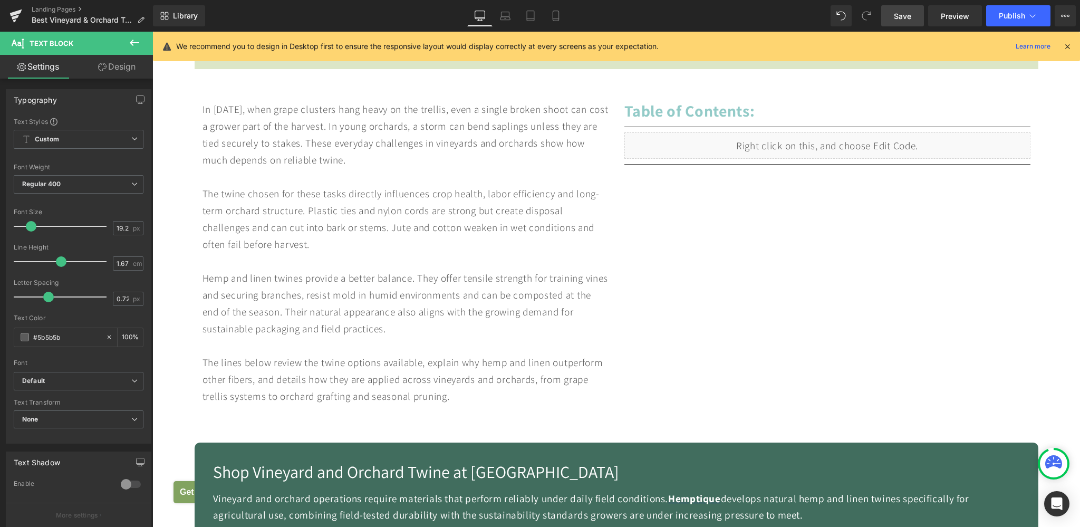
click at [280, 295] on div "Hemp and linen twines provide a better balance. They offer tensile strength for…" at bounding box center [405, 302] width 406 height 67
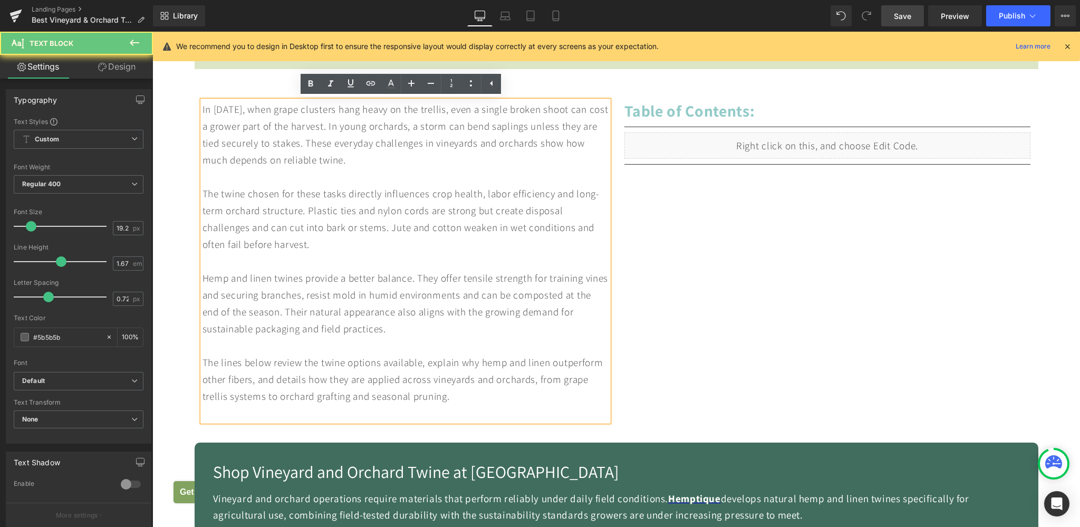
click at [210, 277] on div "Hemp and linen twines provide a better balance. They offer tensile strength for…" at bounding box center [405, 302] width 406 height 67
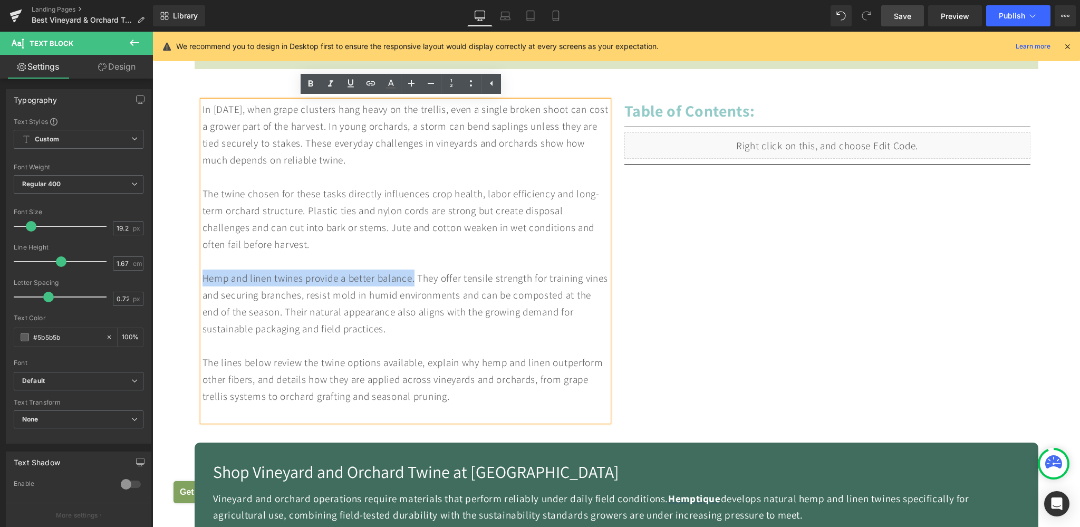
drag, startPoint x: 200, startPoint y: 276, endPoint x: 413, endPoint y: 282, distance: 212.5
click at [413, 282] on div "Hemp and linen twines provide a better balance. They offer tensile strength for…" at bounding box center [405, 302] width 406 height 67
click at [315, 83] on icon at bounding box center [310, 83] width 13 height 13
click at [1010, 14] on span "Publish" at bounding box center [1011, 16] width 26 height 8
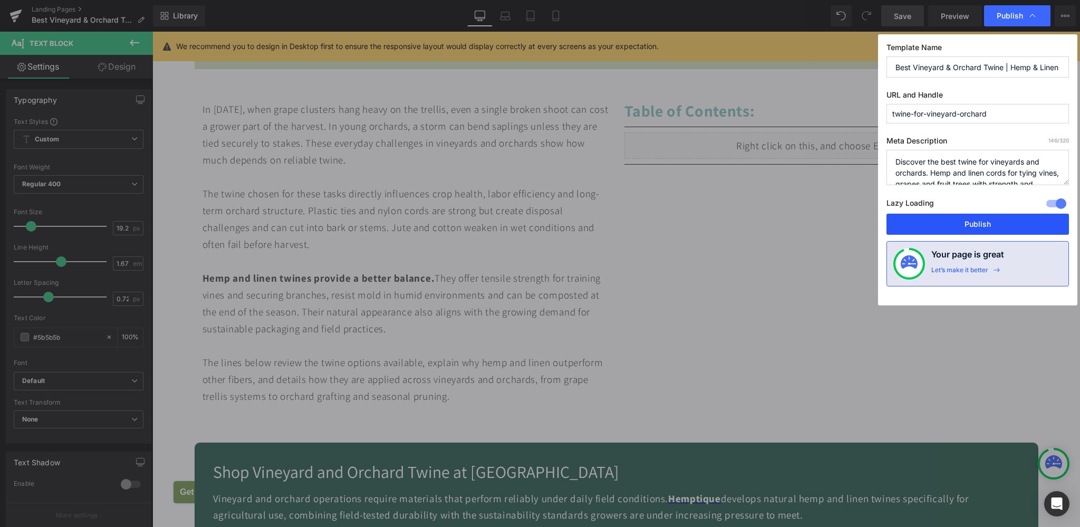
click at [975, 216] on button "Publish" at bounding box center [977, 223] width 182 height 21
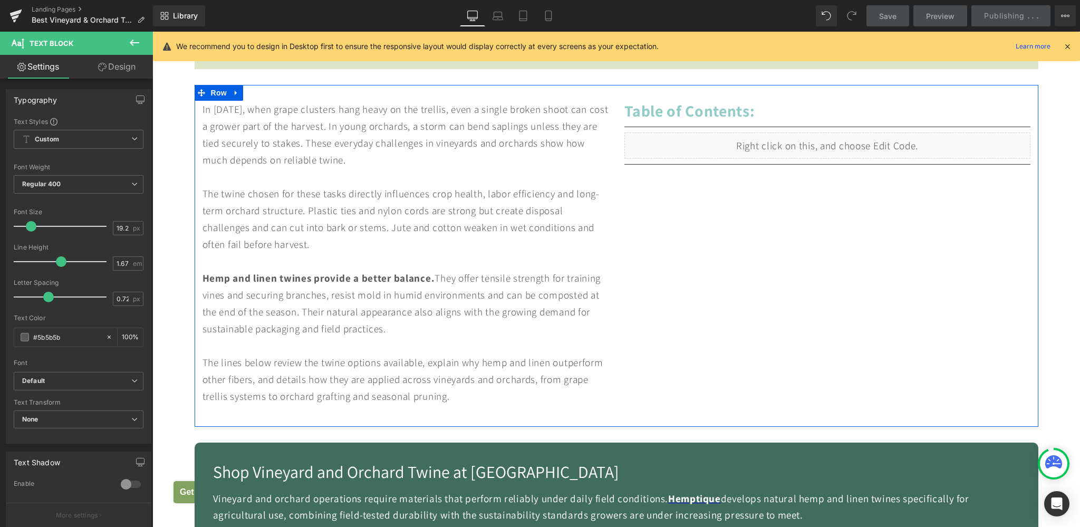
scroll to position [835, 0]
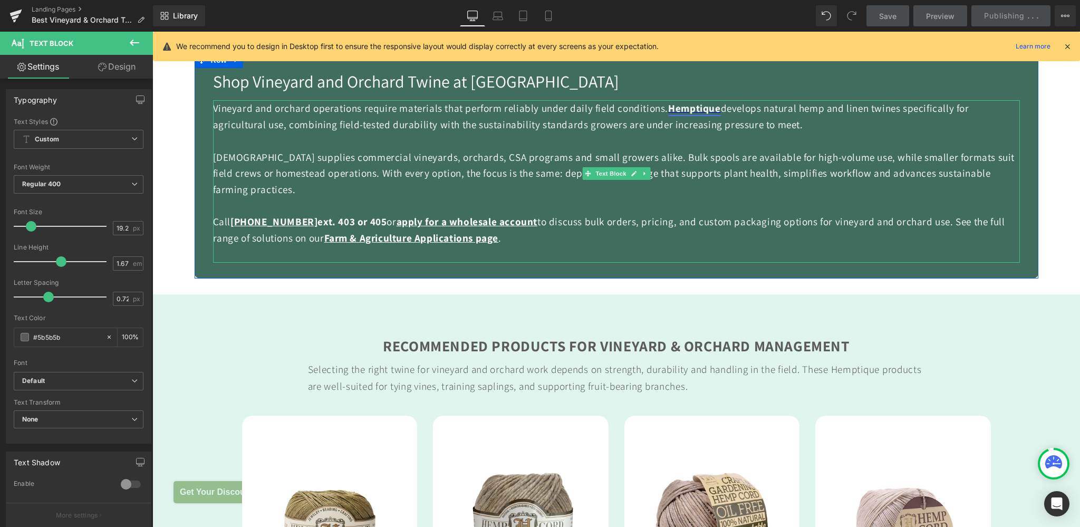
click at [685, 111] on span "Hemptique" at bounding box center [694, 108] width 52 height 14
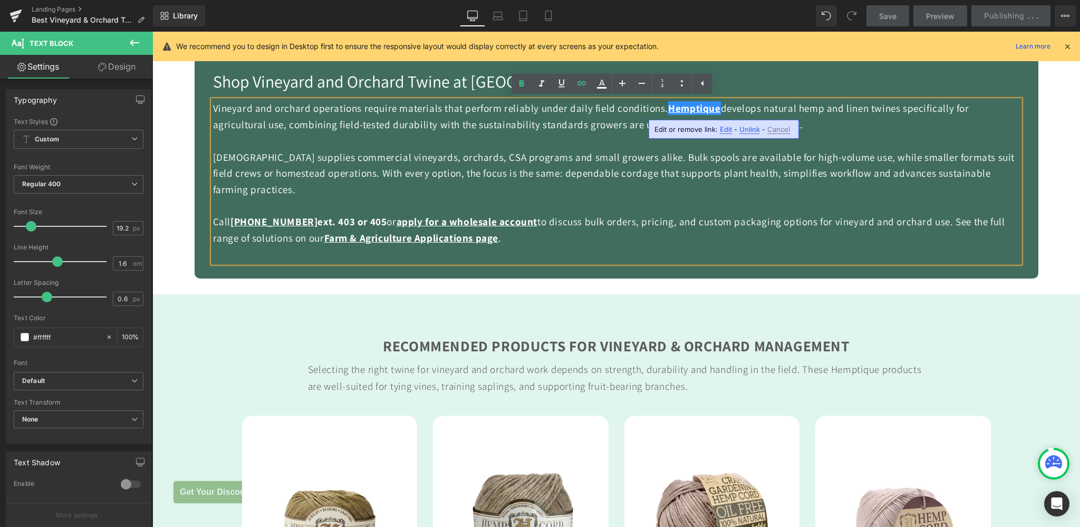
click at [724, 129] on span "Edit" at bounding box center [726, 129] width 12 height 9
type input "[URL][DOMAIN_NAME]"
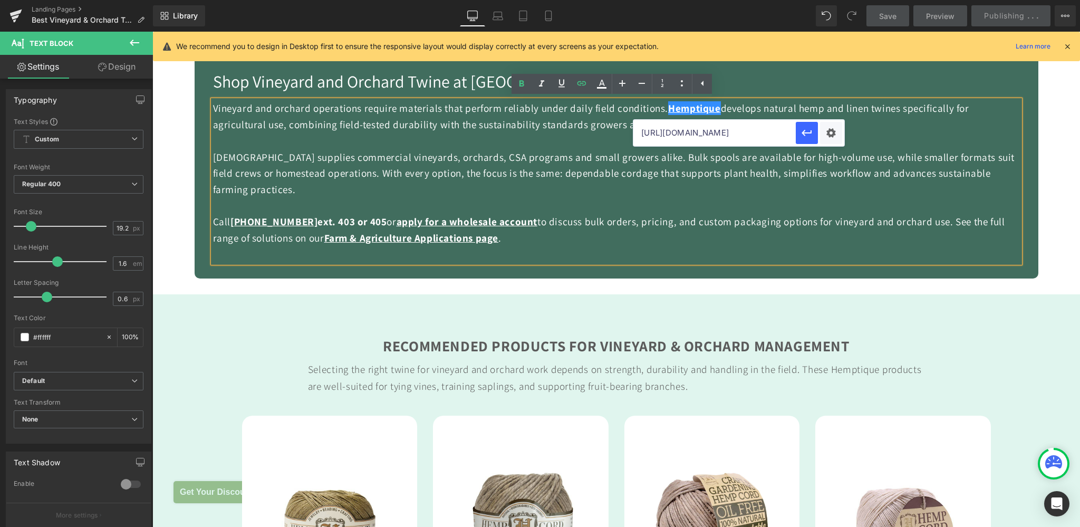
click at [703, 135] on input "[URL][DOMAIN_NAME]" at bounding box center [714, 133] width 162 height 26
click at [809, 132] on icon "button" at bounding box center [806, 133] width 10 height 6
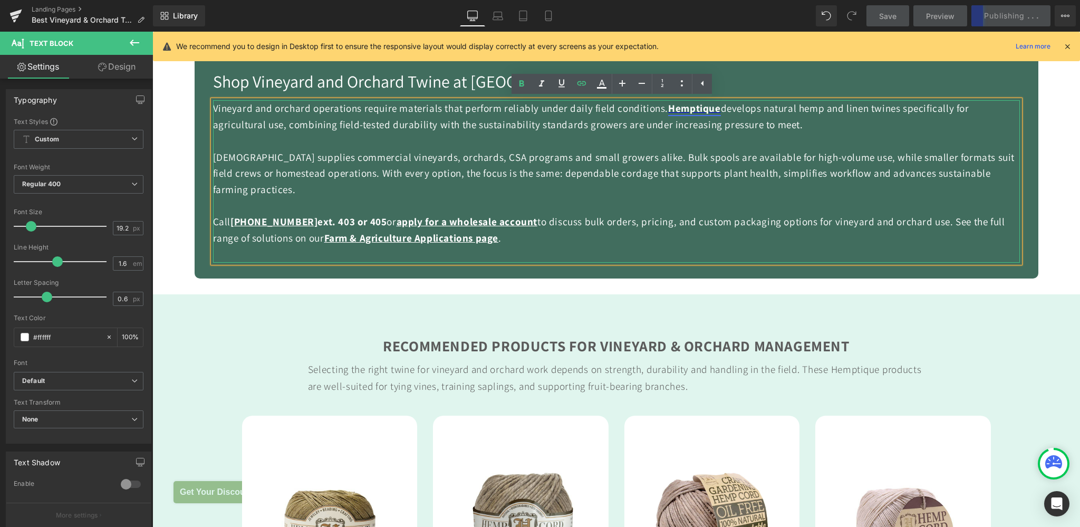
click at [686, 110] on span "Hemptique" at bounding box center [694, 108] width 52 height 14
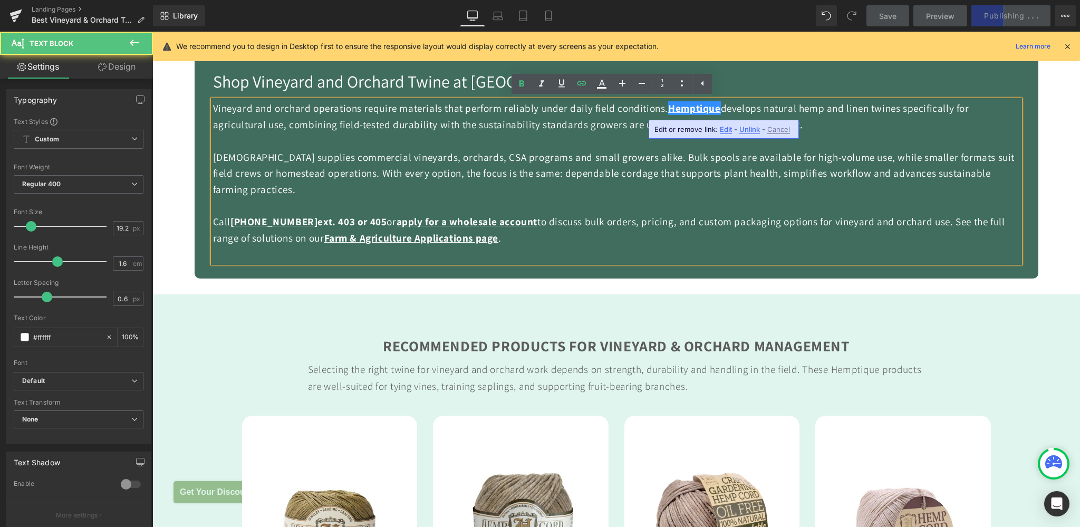
click at [751, 128] on span "Unlink" at bounding box center [749, 129] width 21 height 9
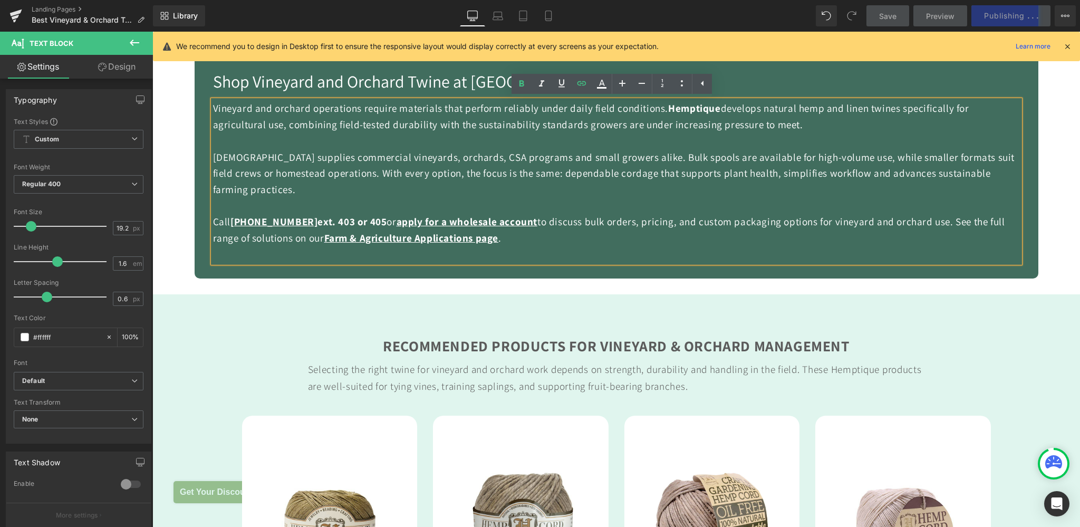
click at [668, 113] on span "Hemptique" at bounding box center [694, 108] width 52 height 14
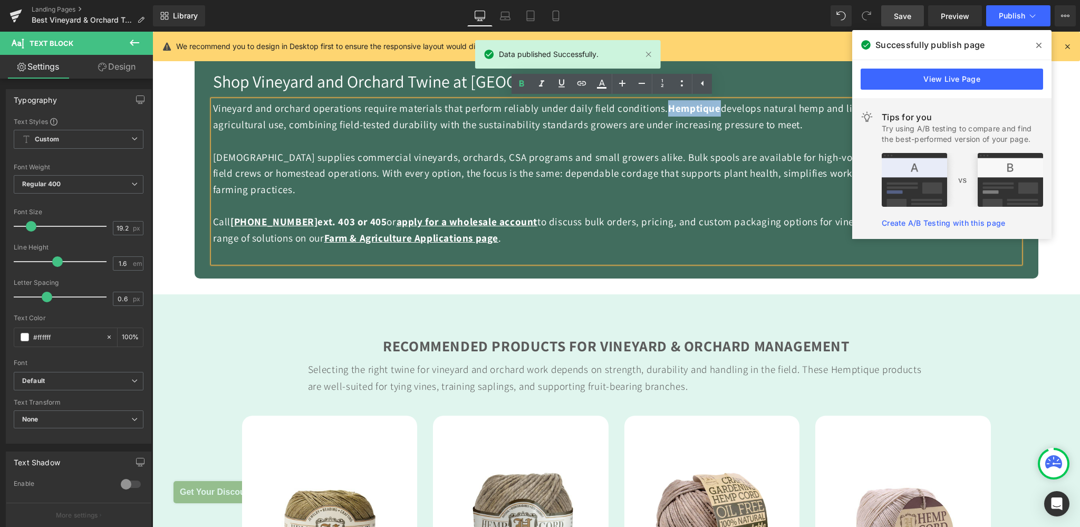
drag, startPoint x: 662, startPoint y: 108, endPoint x: 712, endPoint y: 103, distance: 49.8
click at [712, 103] on span "Hemptique" at bounding box center [694, 108] width 52 height 14
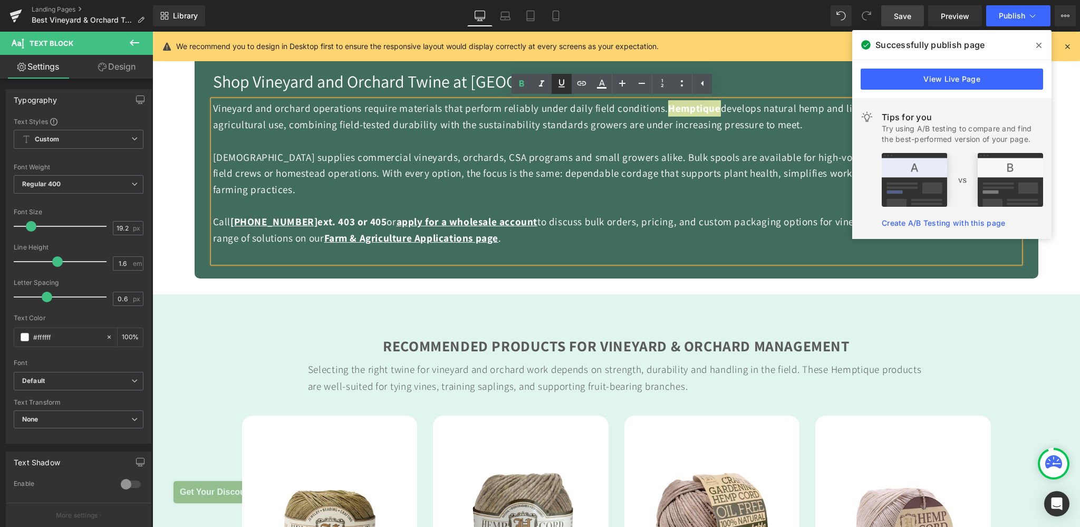
click at [564, 85] on icon at bounding box center [561, 83] width 13 height 13
click at [717, 147] on div at bounding box center [616, 141] width 807 height 16
drag, startPoint x: 660, startPoint y: 107, endPoint x: 710, endPoint y: 107, distance: 49.6
click at [710, 107] on span "Hemptique" at bounding box center [694, 108] width 52 height 14
click at [578, 81] on icon at bounding box center [581, 83] width 13 height 13
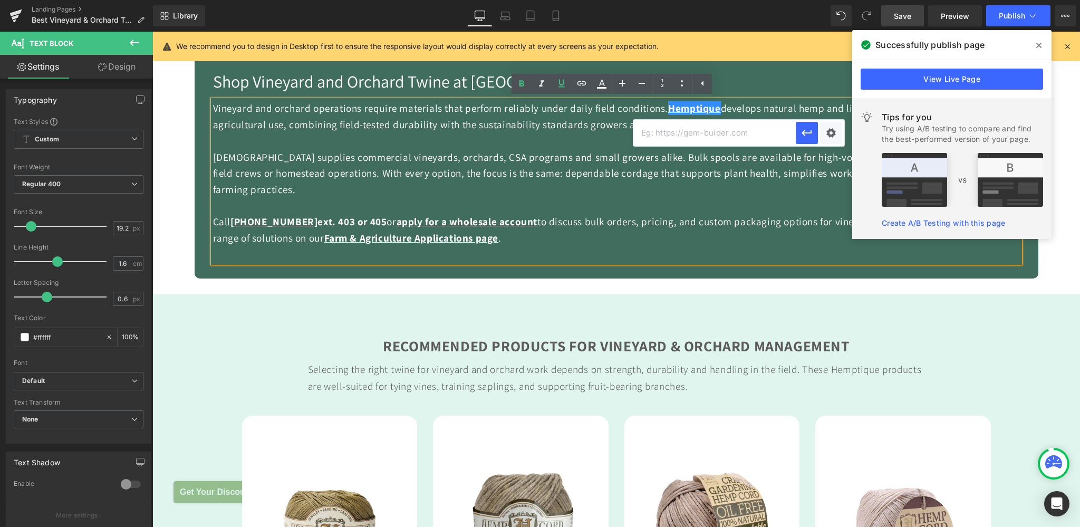
click at [668, 139] on input "text" at bounding box center [714, 133] width 162 height 26
paste input "[URL][DOMAIN_NAME]"
type input "[URL][DOMAIN_NAME]"
click at [803, 134] on icon "button" at bounding box center [806, 133] width 13 height 13
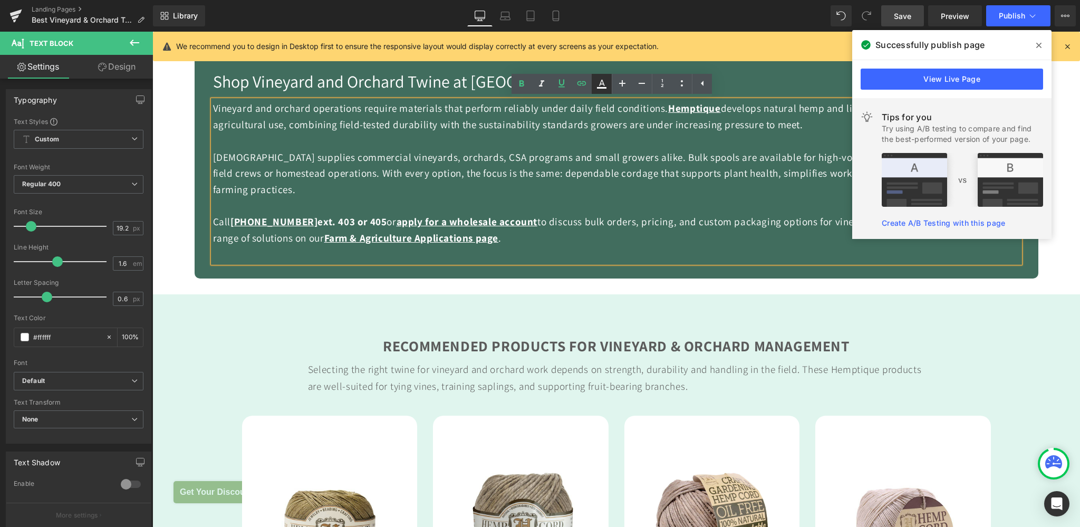
click at [607, 83] on icon at bounding box center [601, 83] width 13 height 13
type input "100"
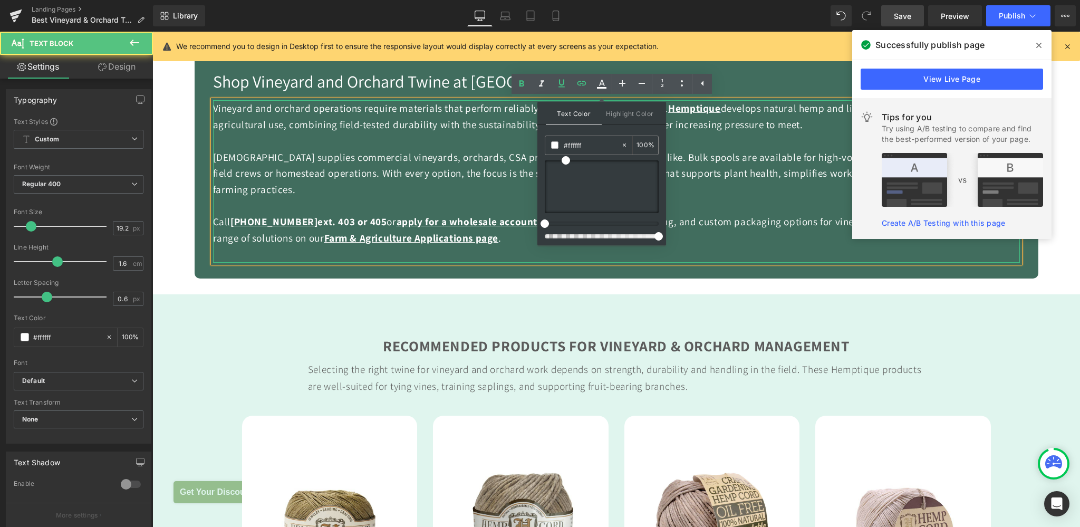
click at [720, 143] on div at bounding box center [616, 141] width 807 height 16
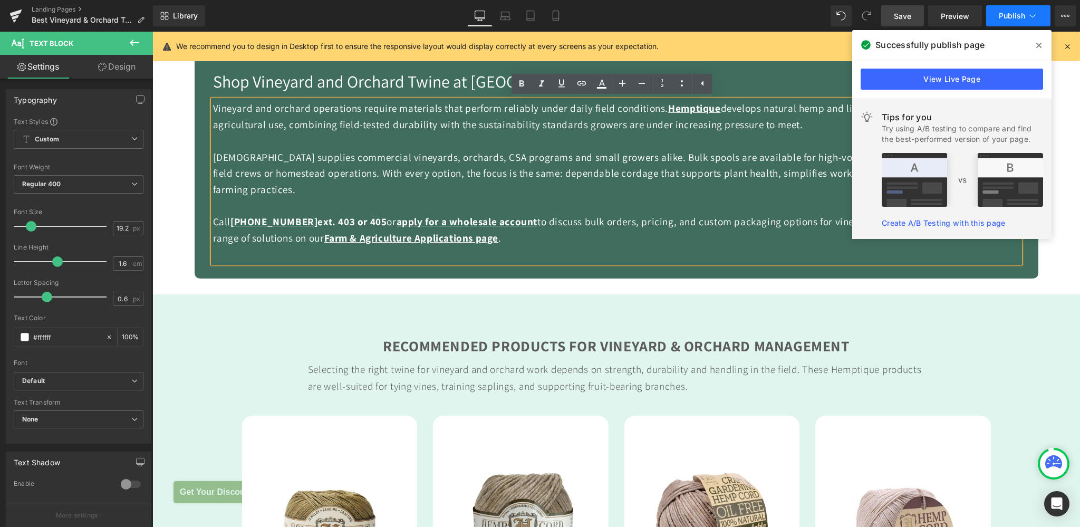
click at [1013, 22] on button "Publish" at bounding box center [1018, 15] width 64 height 21
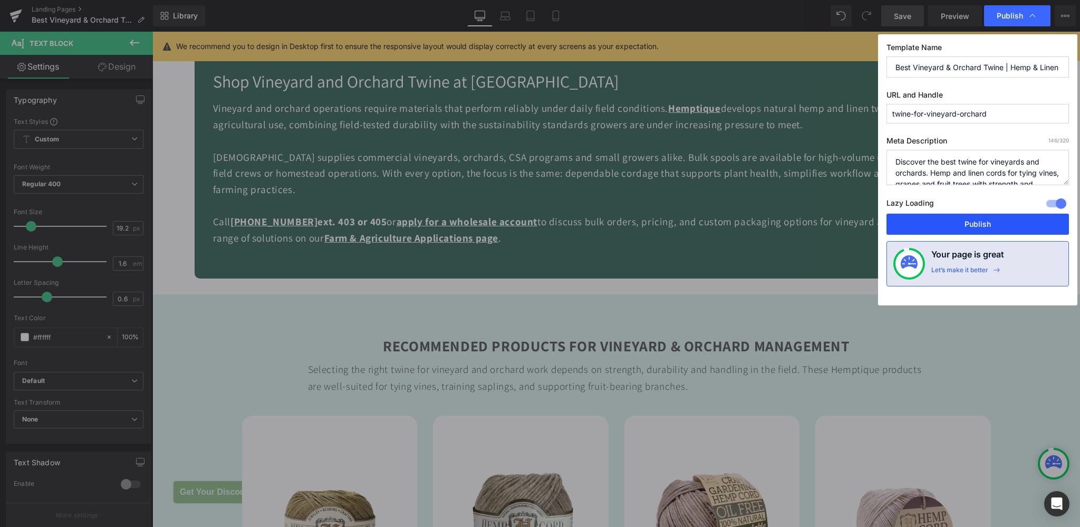
click at [986, 225] on button "Publish" at bounding box center [977, 223] width 182 height 21
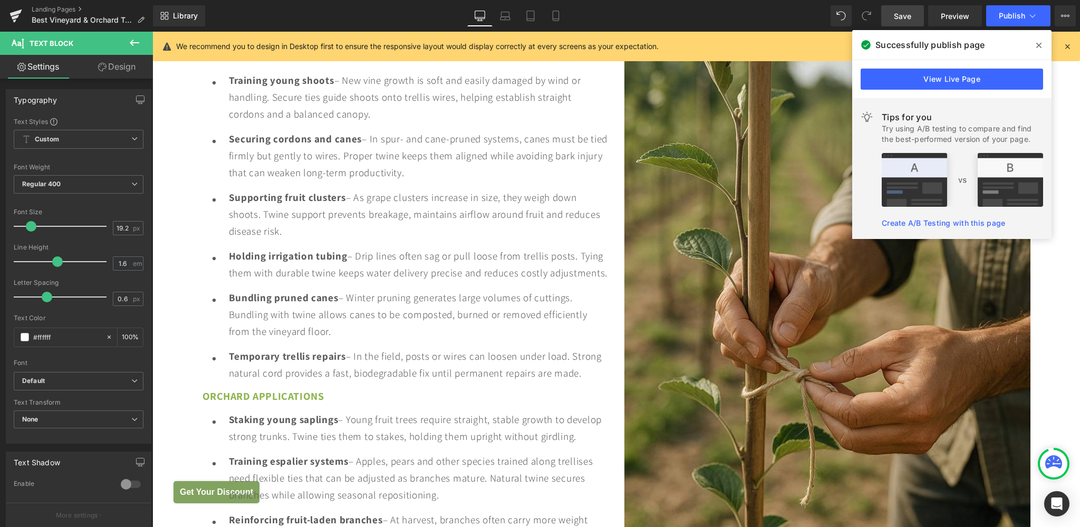
scroll to position [2227, 0]
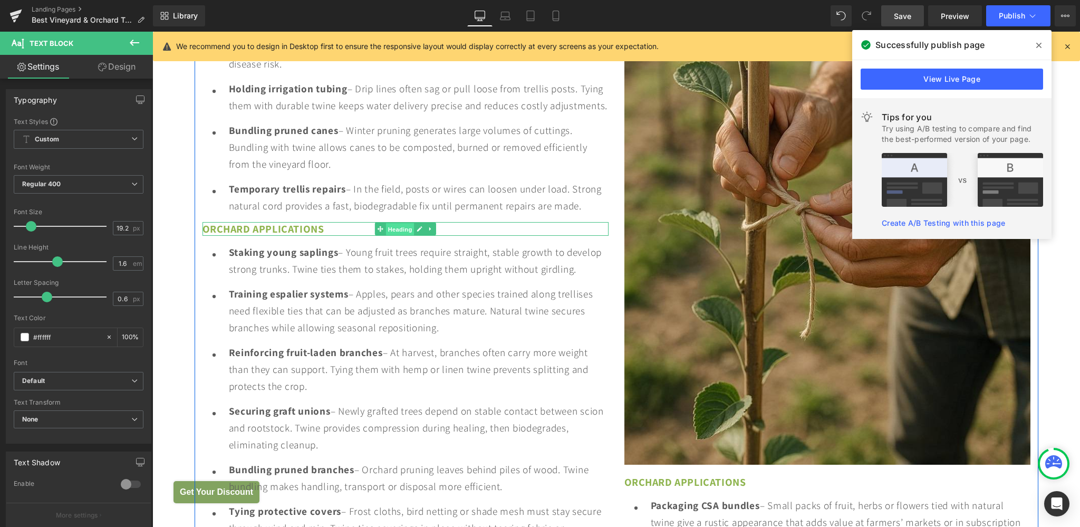
click at [406, 235] on span "Heading" at bounding box center [399, 228] width 28 height 13
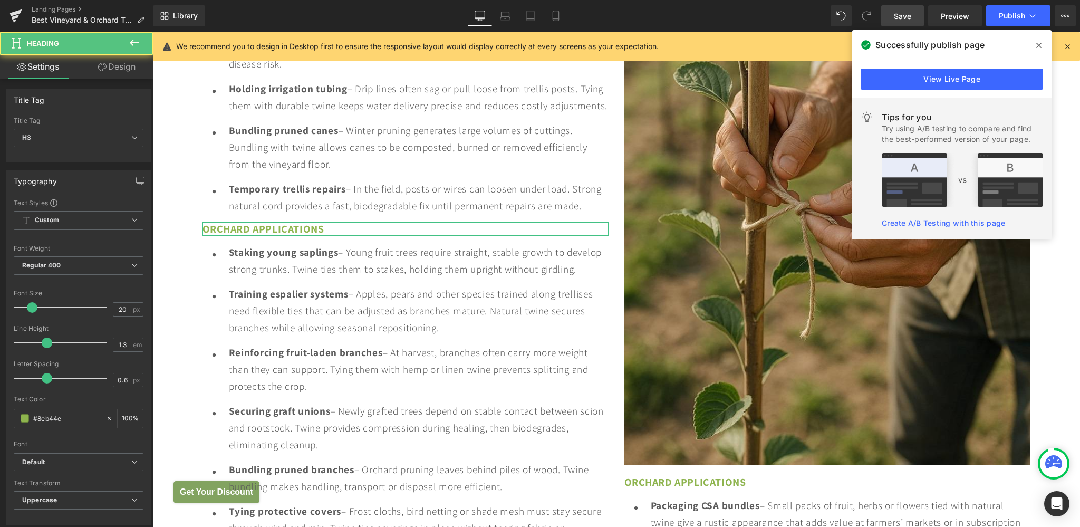
click at [123, 66] on link "Design" at bounding box center [117, 67] width 76 height 24
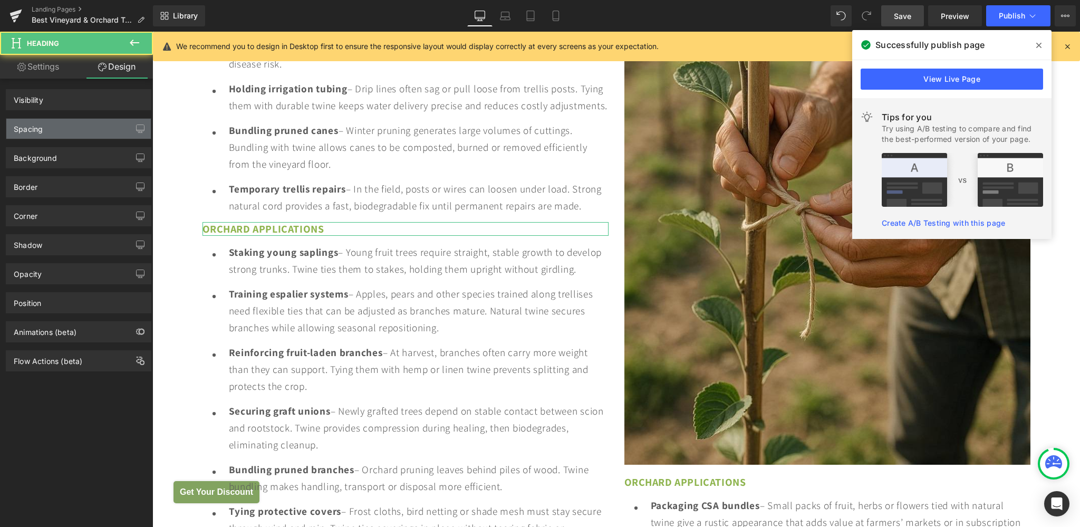
click at [55, 125] on div "Spacing" at bounding box center [78, 129] width 144 height 20
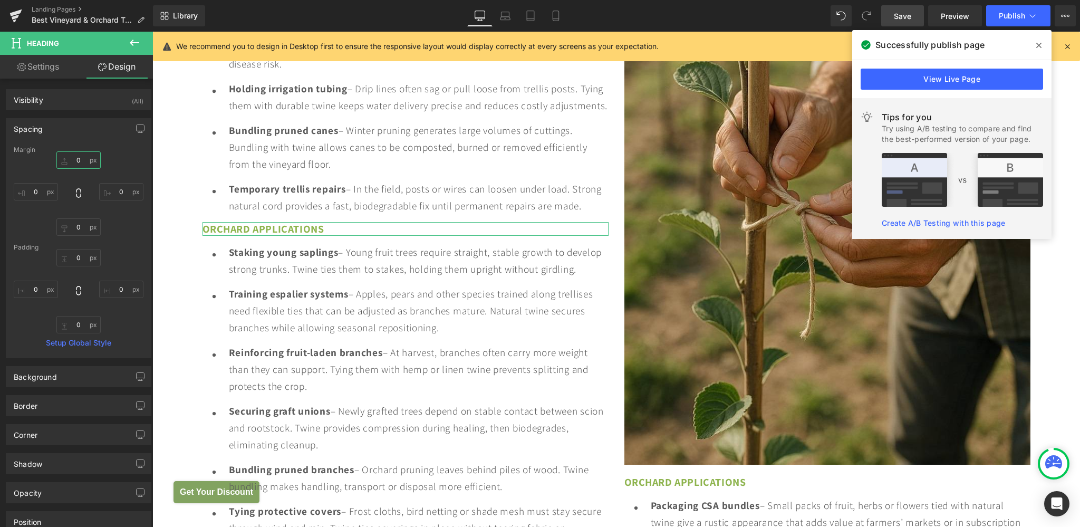
click at [74, 154] on input "0" at bounding box center [78, 159] width 44 height 17
click at [73, 157] on input "0" at bounding box center [78, 159] width 44 height 17
type input "20"
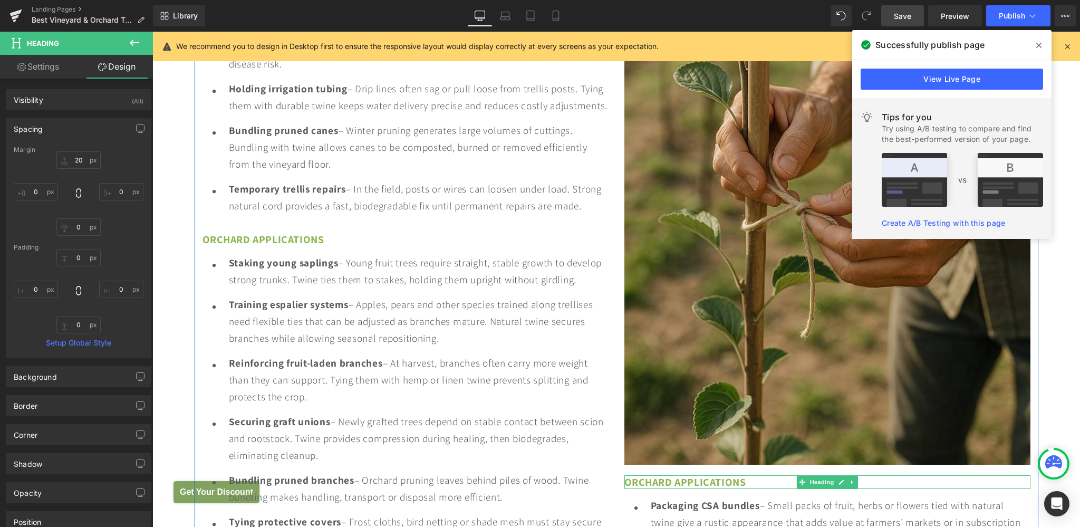
click at [716, 475] on span "Orchard Applications" at bounding box center [685, 482] width 122 height 14
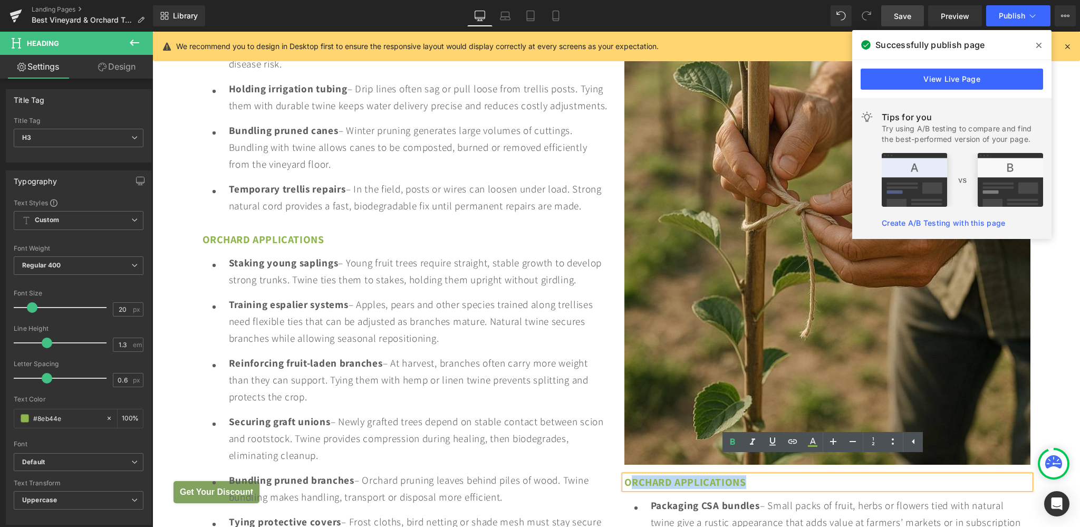
drag, startPoint x: 629, startPoint y: 467, endPoint x: 750, endPoint y: 461, distance: 121.4
click at [750, 475] on h3 "Orchard Applications" at bounding box center [827, 482] width 406 height 14
paste div
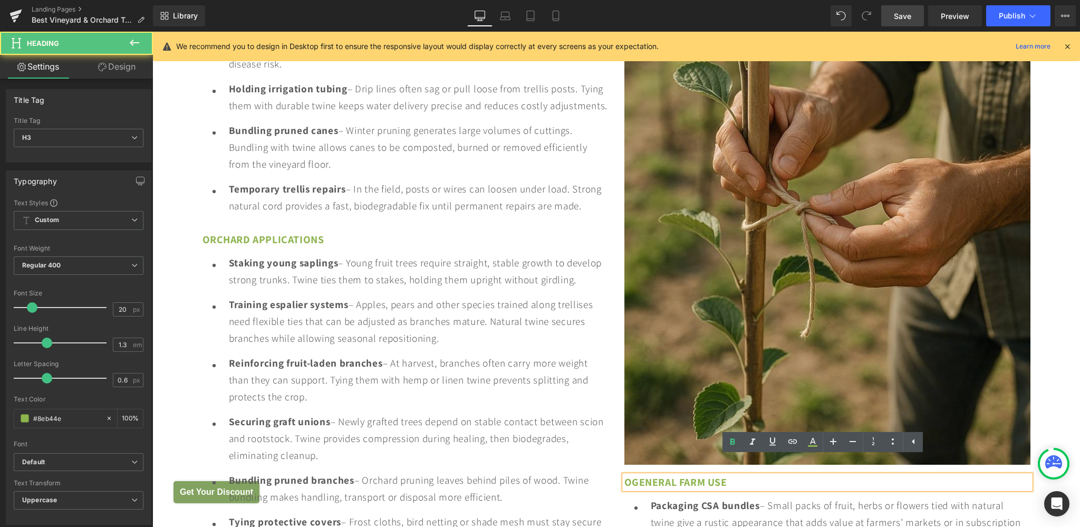
click at [624, 475] on span "OGeneral Farm Use" at bounding box center [675, 482] width 103 height 14
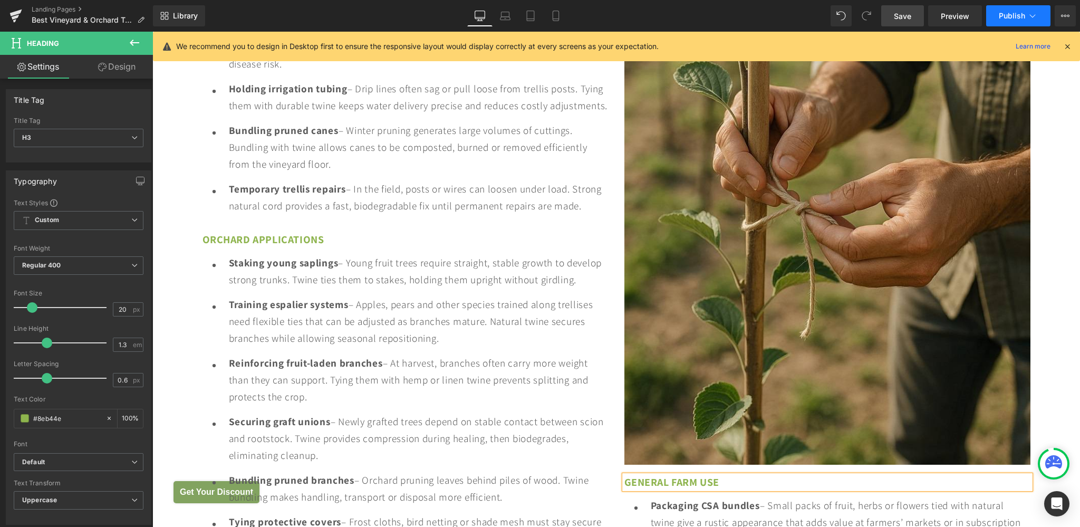
click at [996, 22] on button "Publish" at bounding box center [1018, 15] width 64 height 21
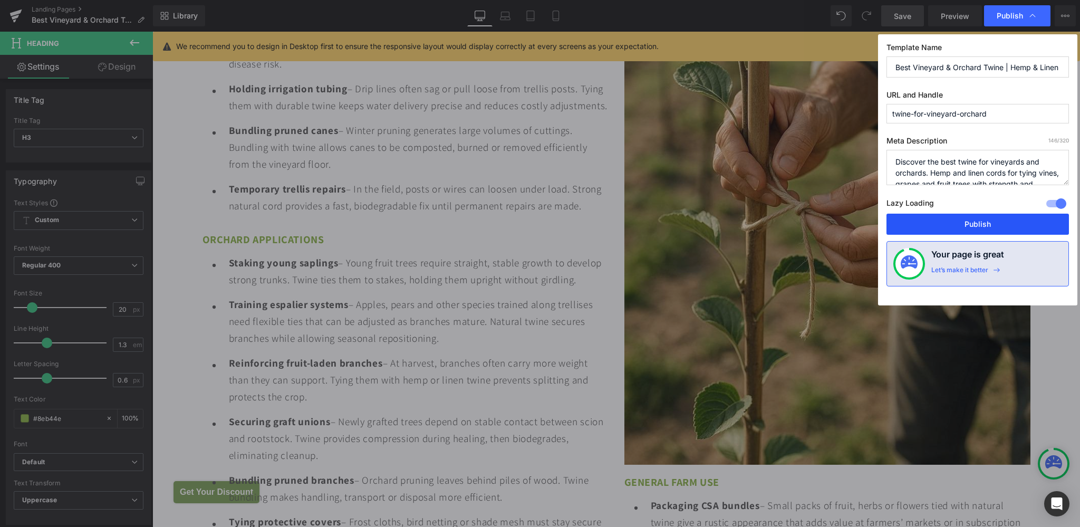
click at [963, 229] on button "Publish" at bounding box center [977, 223] width 182 height 21
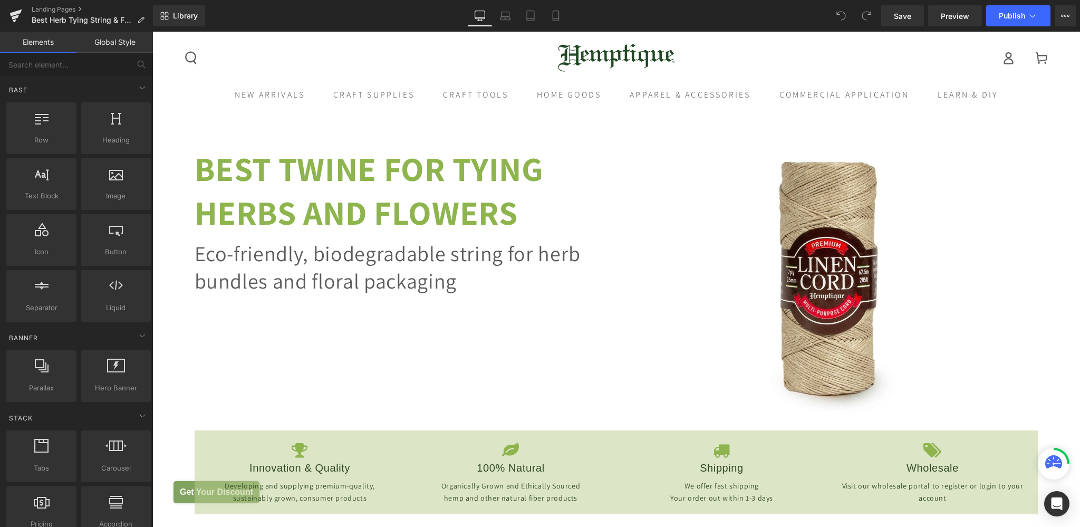
scroll to position [390, 0]
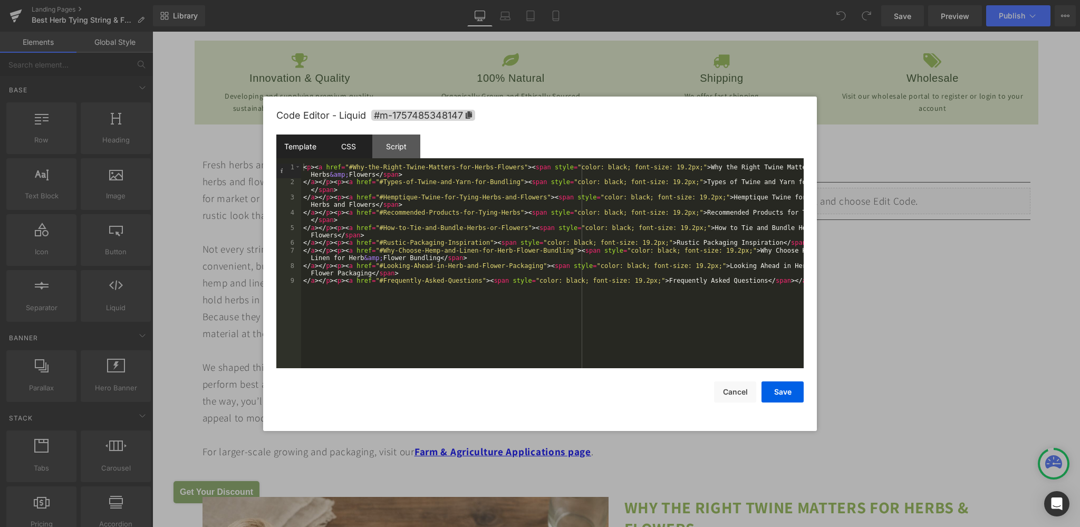
click at [364, 141] on div "CSS" at bounding box center [348, 146] width 48 height 24
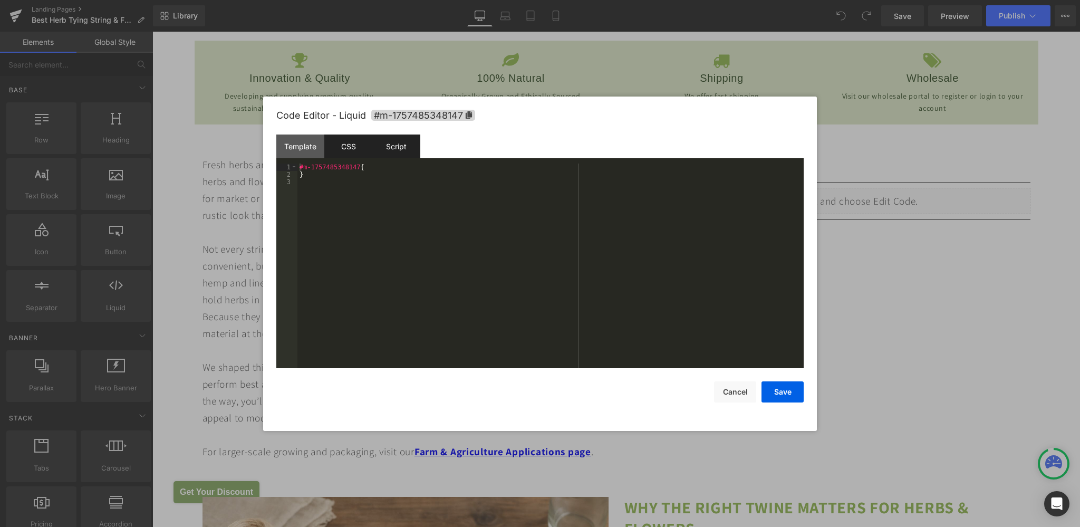
click at [387, 143] on div "Script" at bounding box center [396, 146] width 48 height 24
click at [350, 149] on div "CSS" at bounding box center [348, 146] width 48 height 24
click at [319, 185] on div "#m-1757485348147 { }" at bounding box center [550, 273] width 506 height 220
drag, startPoint x: 298, startPoint y: 167, endPoint x: 355, endPoint y: 163, distance: 57.0
click at [355, 163] on div "#m-1757485348147 { } #m-1748332591445 a { text-decoration : #8eb44e ; }" at bounding box center [550, 265] width 506 height 205
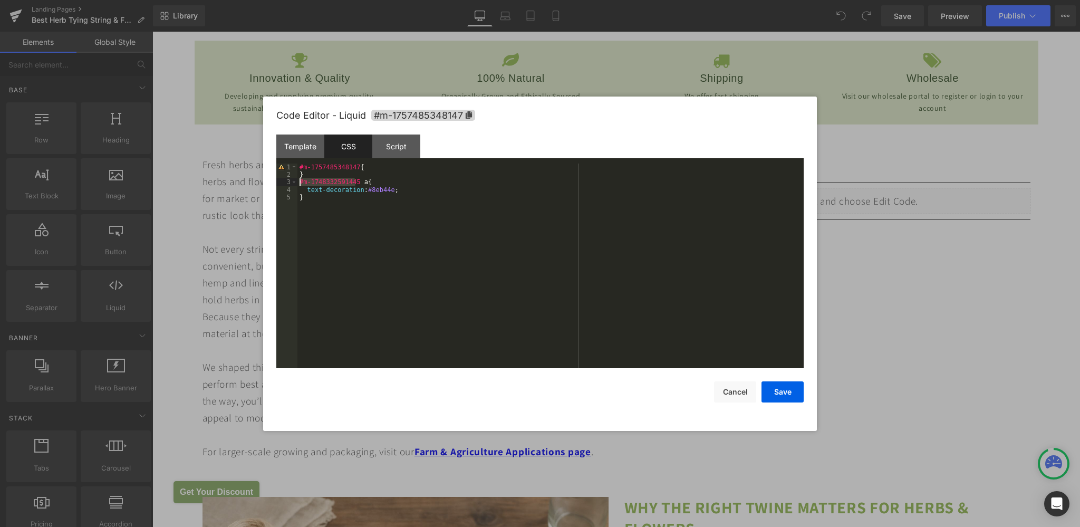
drag, startPoint x: 355, startPoint y: 181, endPoint x: 281, endPoint y: 182, distance: 73.8
click at [297, 182] on div "#m-1757485348147 { } #m-1748332591445 a { text-decoration : #8eb44e ; }" at bounding box center [550, 265] width 506 height 205
drag, startPoint x: 775, startPoint y: 387, endPoint x: 765, endPoint y: 232, distance: 155.3
click at [775, 387] on button "Save" at bounding box center [782, 391] width 42 height 21
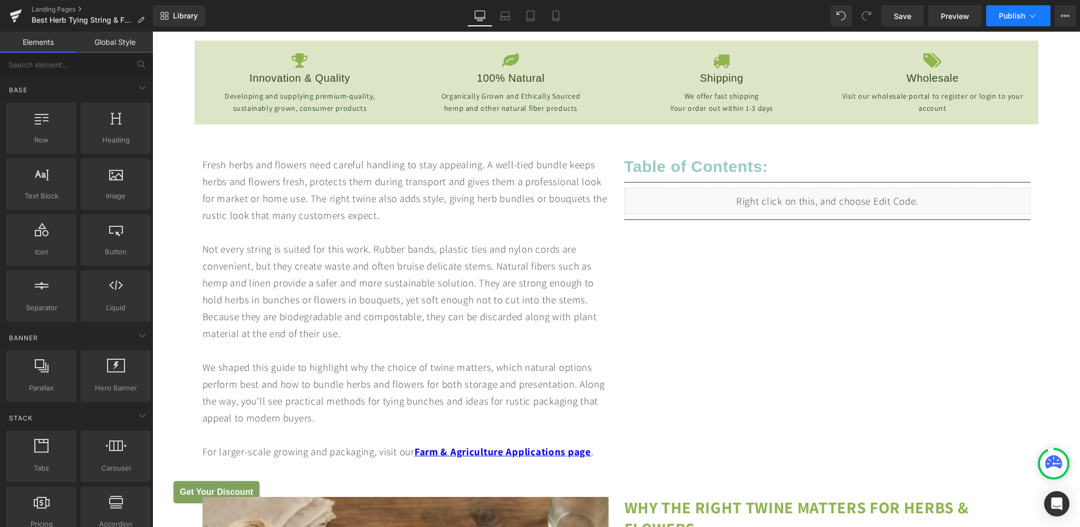
click at [1013, 13] on span "Publish" at bounding box center [1011, 16] width 26 height 8
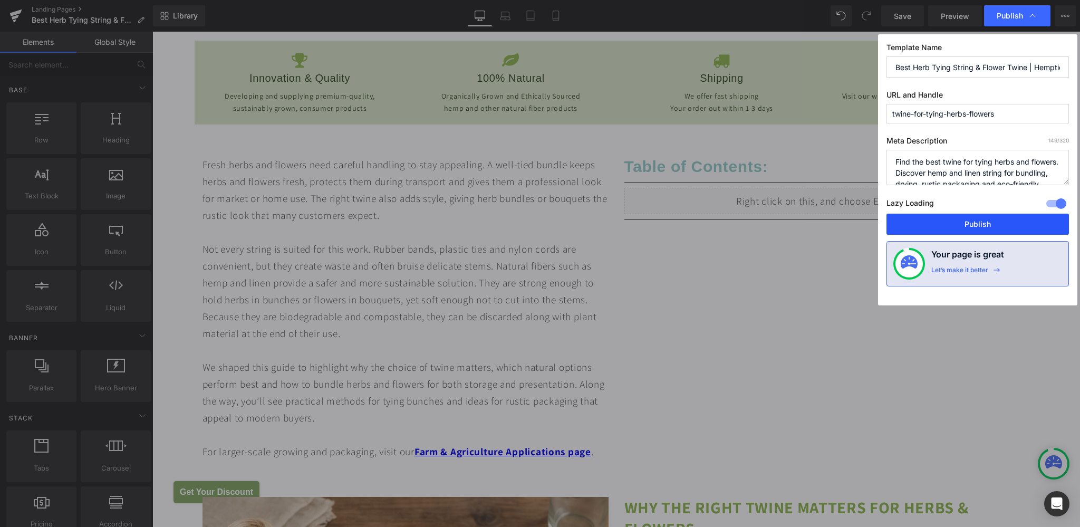
click at [998, 216] on button "Publish" at bounding box center [977, 223] width 182 height 21
